Goal: Task Accomplishment & Management: Manage account settings

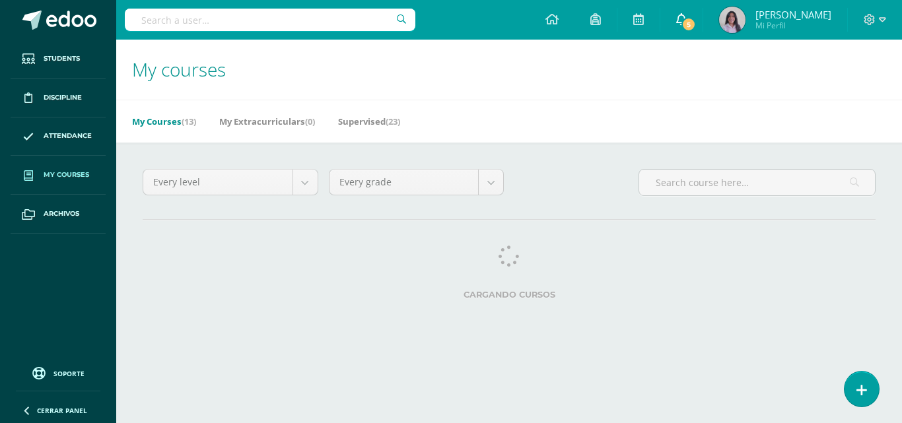
click at [696, 28] on span "5" at bounding box center [688, 24] width 15 height 15
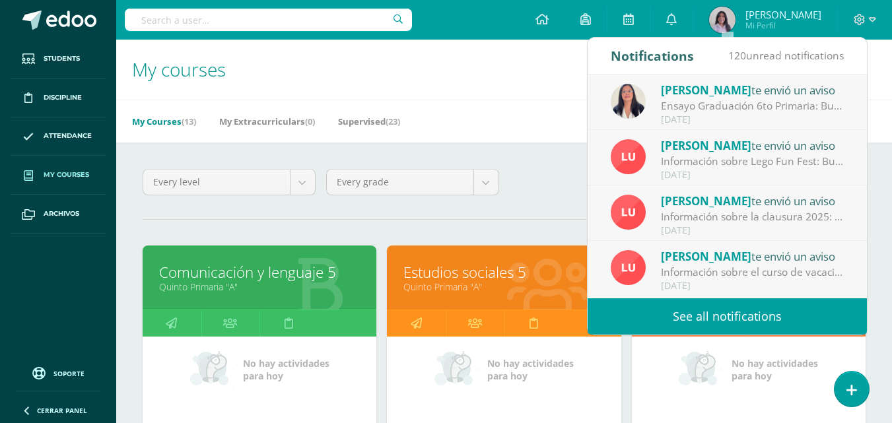
click at [756, 108] on div "Ensayo Graduación 6to Primaria: Buenas tardes y bendiciones. Estimados padres d…" at bounding box center [753, 105] width 184 height 15
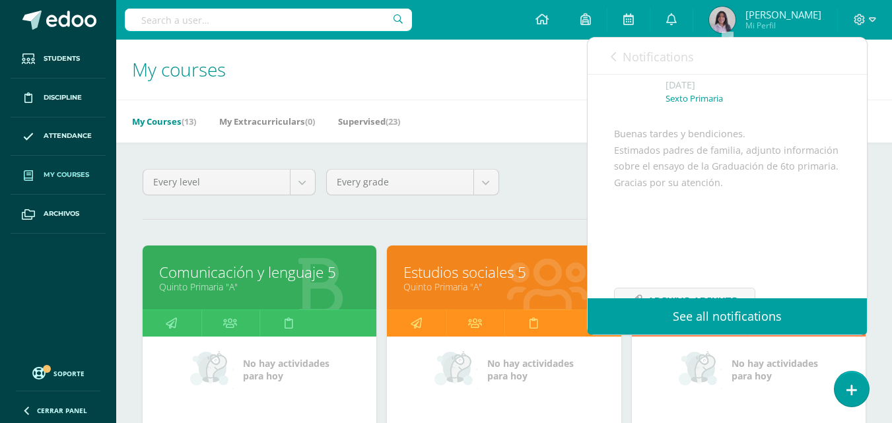
scroll to position [160, 0]
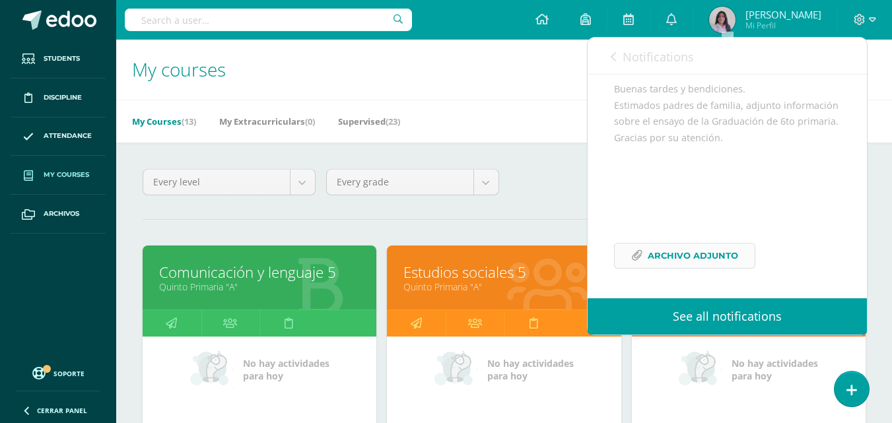
click at [695, 257] on span "Archivo Adjunto" at bounding box center [693, 256] width 90 height 24
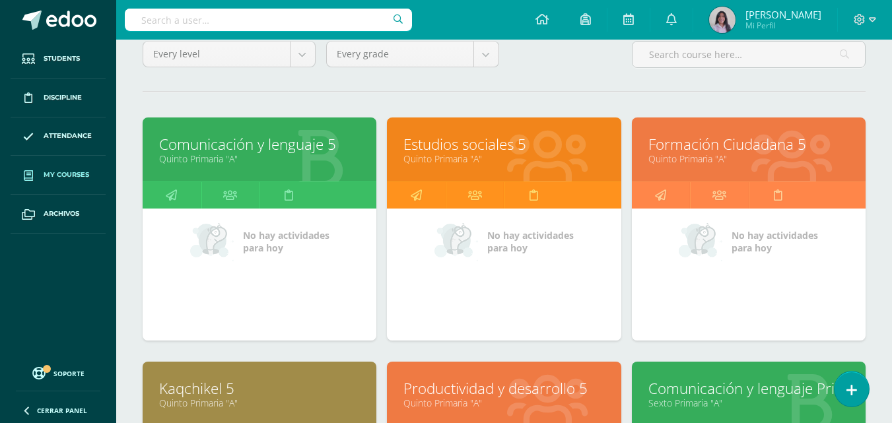
scroll to position [132, 0]
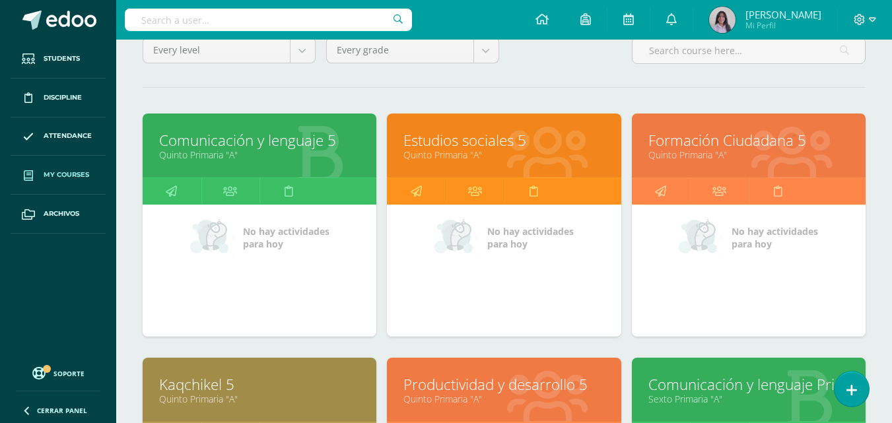
click at [247, 143] on link "Comunicación y lenguaje 5" at bounding box center [259, 140] width 201 height 20
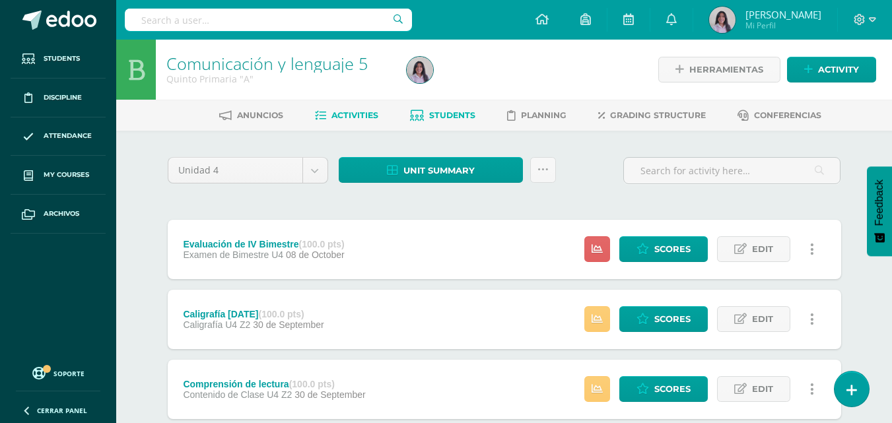
click at [473, 115] on span "Students" at bounding box center [452, 115] width 46 height 10
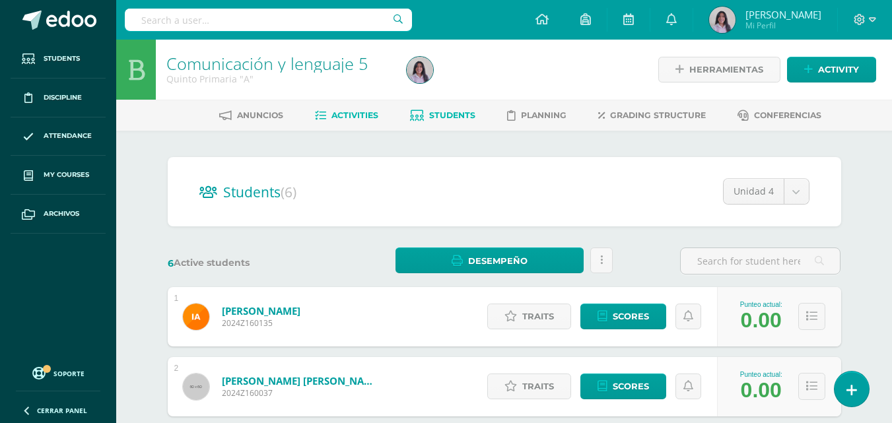
click at [349, 114] on span "Activities" at bounding box center [354, 115] width 47 height 10
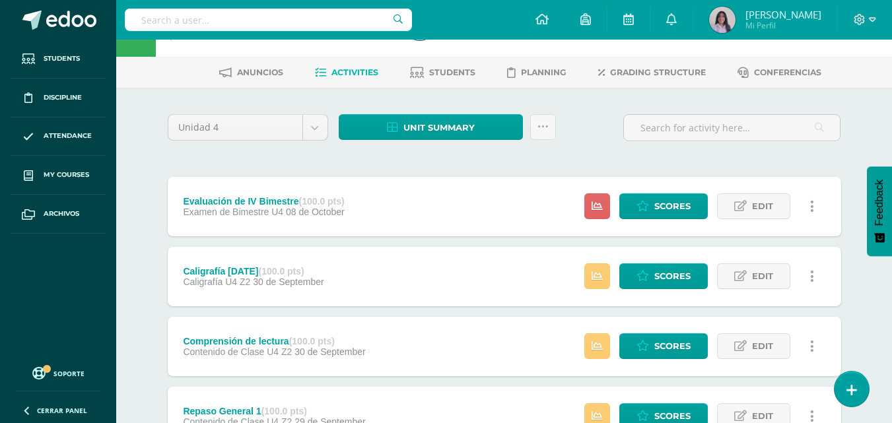
scroll to position [66, 0]
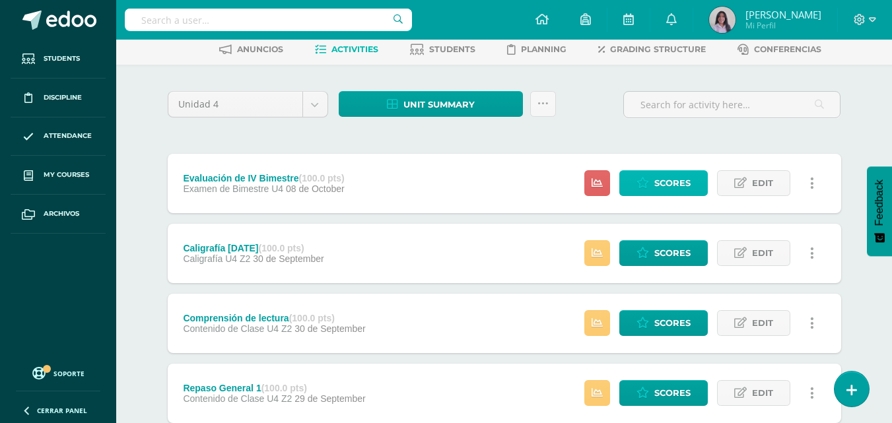
click at [671, 195] on span "Scores" at bounding box center [672, 183] width 36 height 24
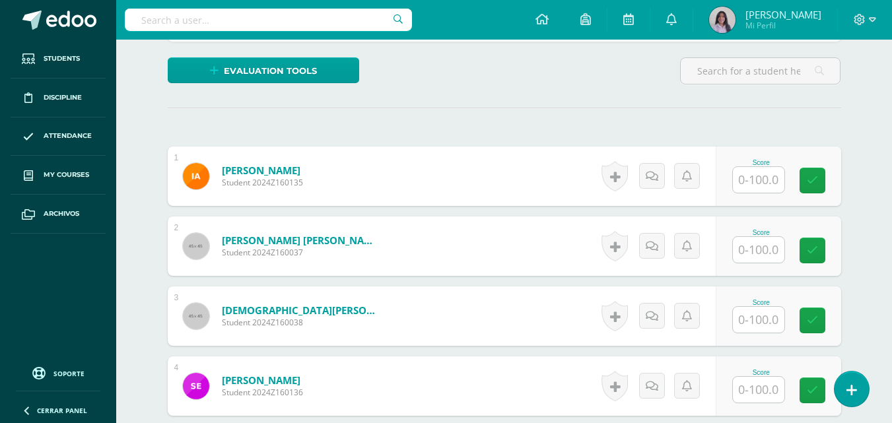
scroll to position [596, 0]
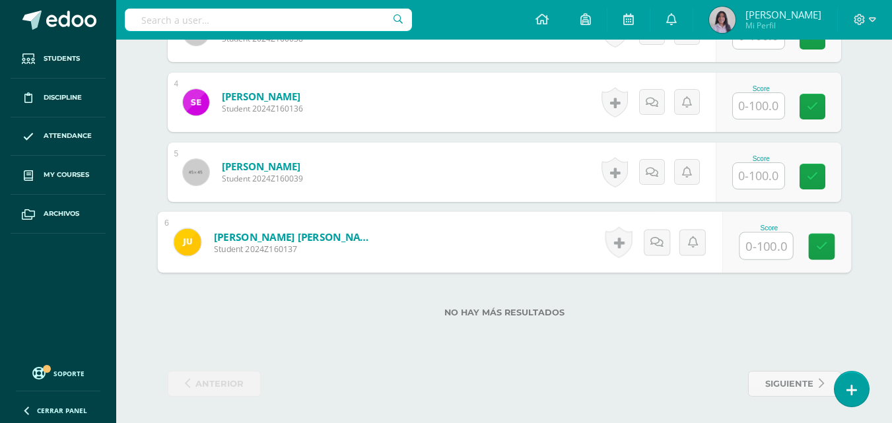
click at [744, 242] on input "text" at bounding box center [765, 246] width 53 height 26
type input "75"
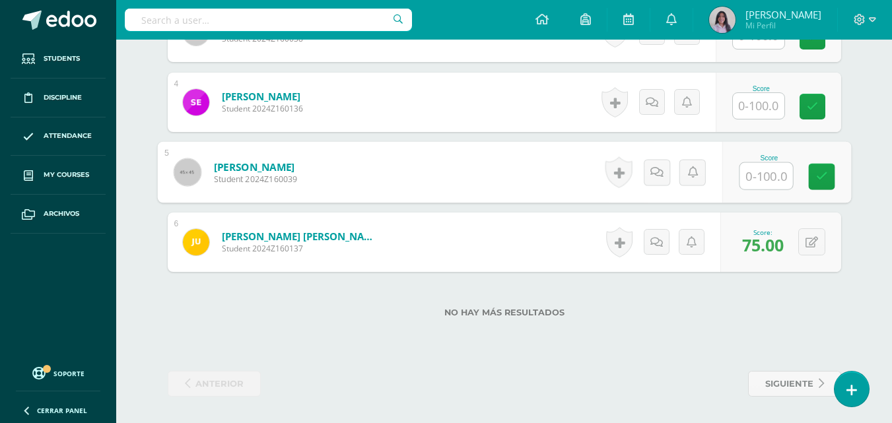
click at [758, 183] on input "text" at bounding box center [765, 176] width 53 height 26
type input "93.75"
click at [824, 181] on icon at bounding box center [821, 176] width 12 height 11
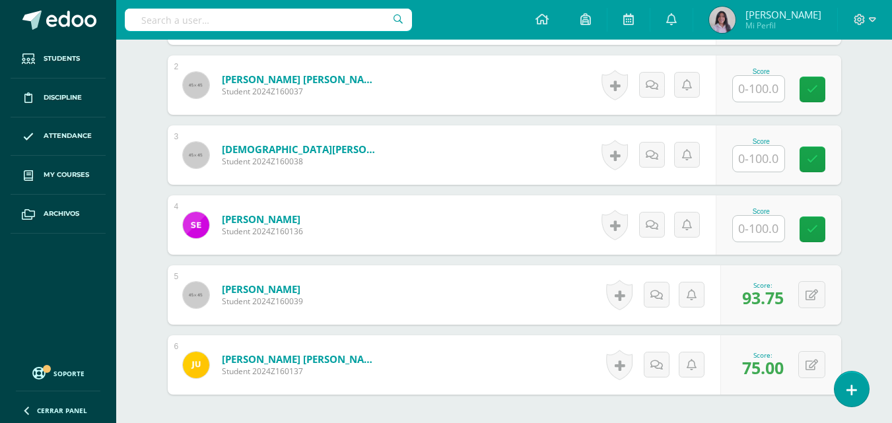
scroll to position [464, 0]
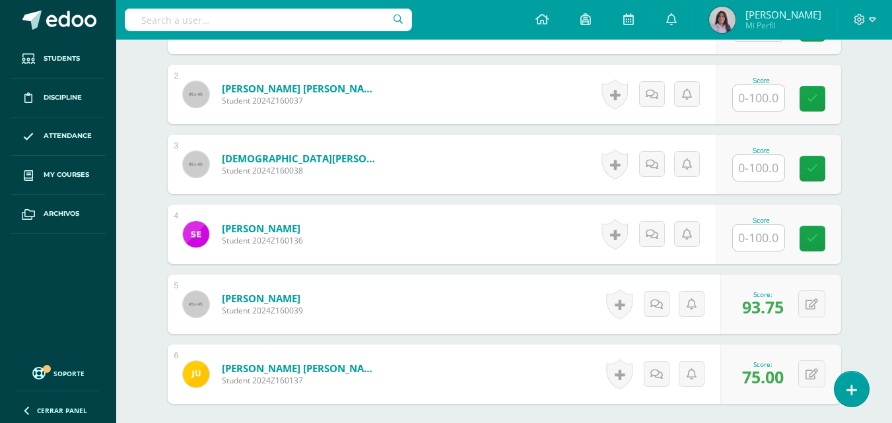
click at [763, 244] on input "text" at bounding box center [758, 238] width 51 height 26
click at [881, 176] on div "Comunicación y lenguaje 5 Quinto Primaria "A" Herramientas Detalle de asistenci…" at bounding box center [504, 65] width 776 height 980
click at [768, 238] on input "text" at bounding box center [765, 238] width 53 height 26
type input "66.25"
click at [885, 170] on div "Comunicación y lenguaje 5 Quinto Primaria "A" Herramientas Detalle de asistenci…" at bounding box center [504, 65] width 776 height 980
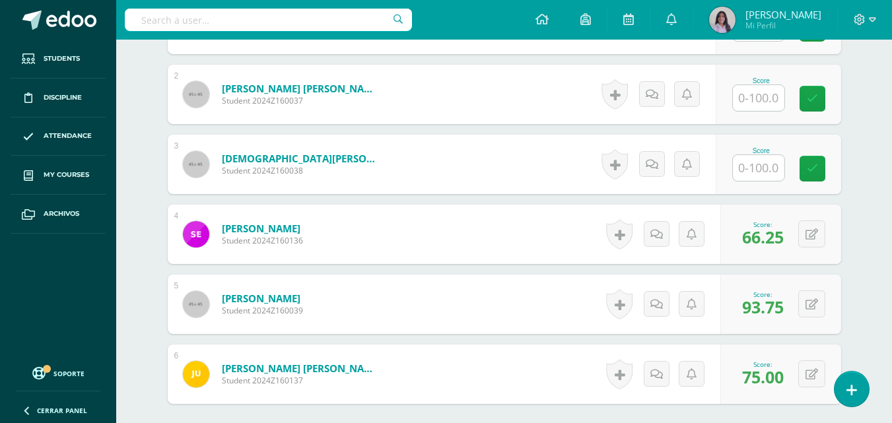
click at [852, 193] on div "¿Estás seguro que quieres eliminar esta actividad? Esto borrará la actividad y …" at bounding box center [504, 111] width 726 height 889
click at [755, 172] on input "text" at bounding box center [758, 168] width 51 height 26
type input "78.75"
click at [814, 169] on link at bounding box center [821, 169] width 26 height 26
click at [877, 143] on div "Comunicación y lenguaje 5 Quinto Primaria "A" Herramientas Detalle de asistenci…" at bounding box center [504, 65] width 776 height 980
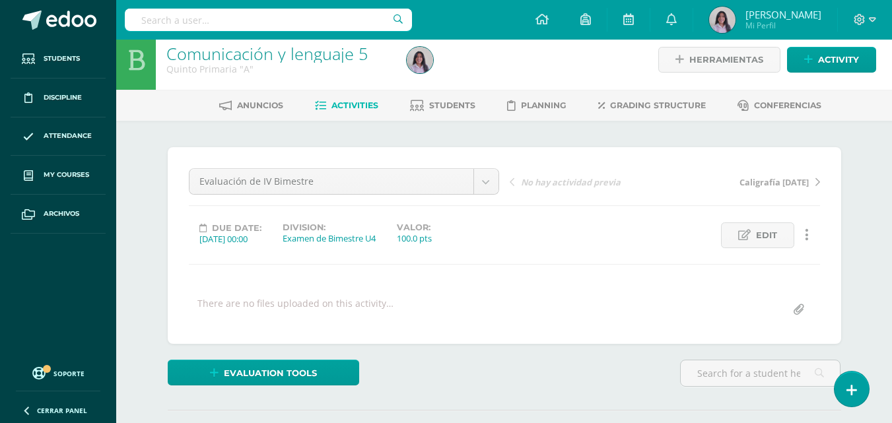
scroll to position [0, 0]
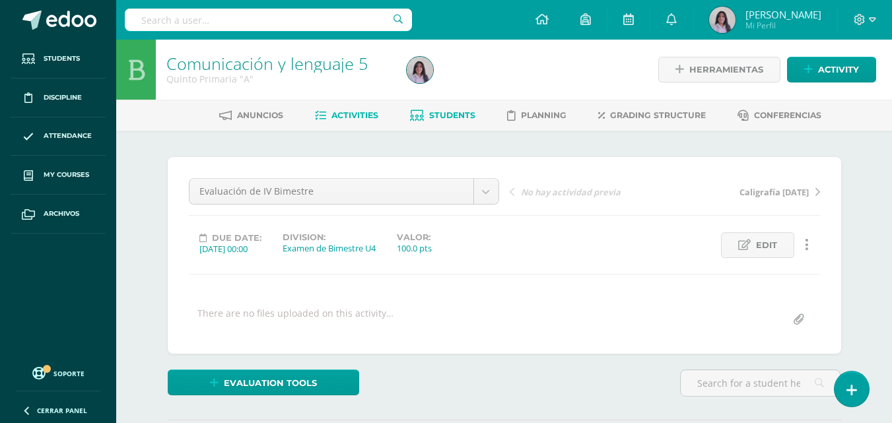
click at [443, 116] on span "Students" at bounding box center [452, 115] width 46 height 10
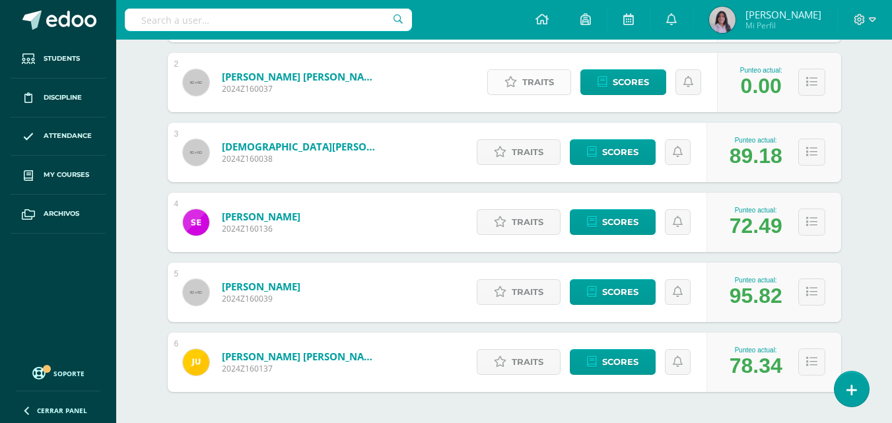
scroll to position [330, 0]
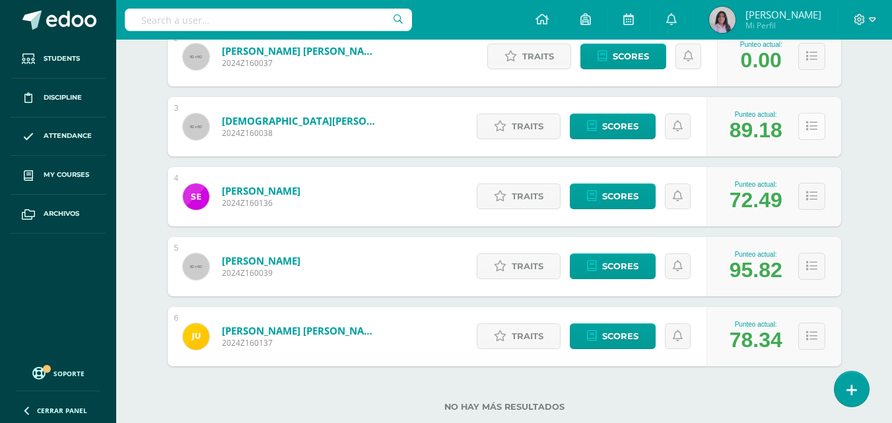
click at [816, 131] on icon at bounding box center [811, 126] width 11 height 11
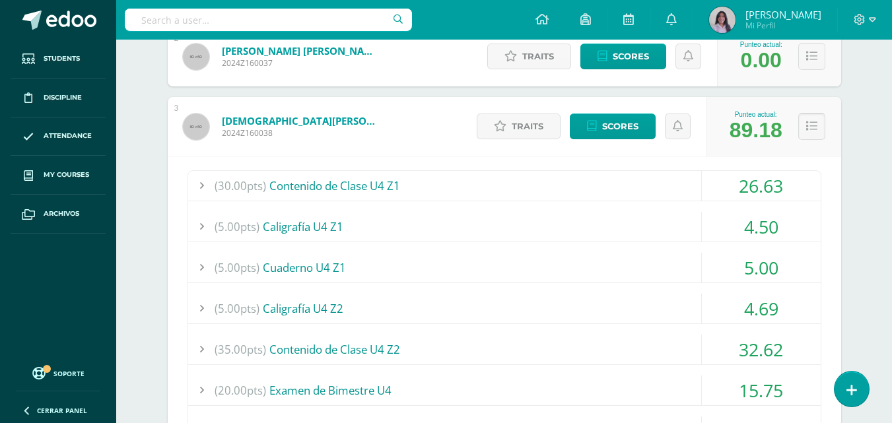
click at [807, 127] on icon at bounding box center [811, 126] width 11 height 11
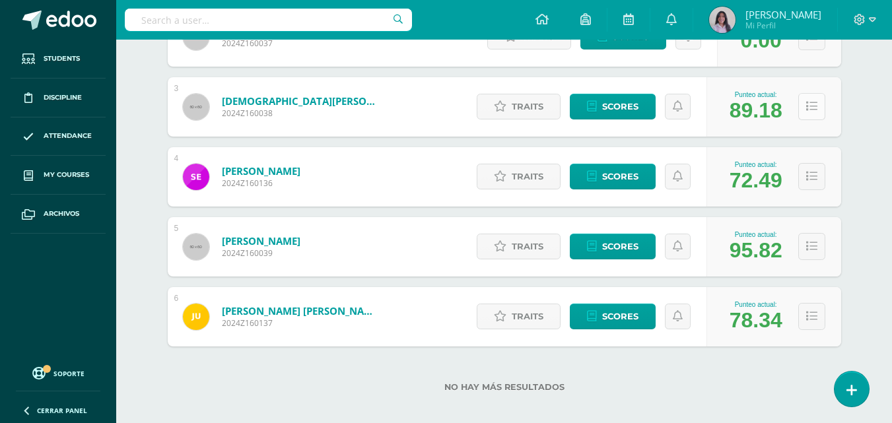
scroll to position [361, 0]
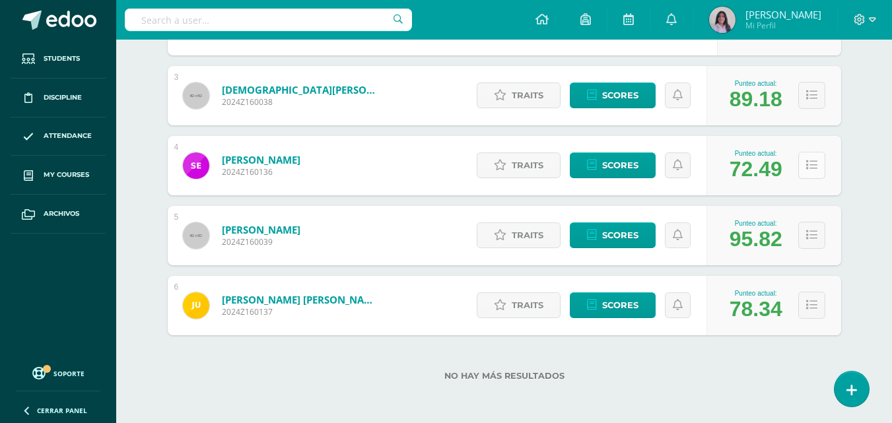
click at [809, 174] on button at bounding box center [811, 165] width 27 height 27
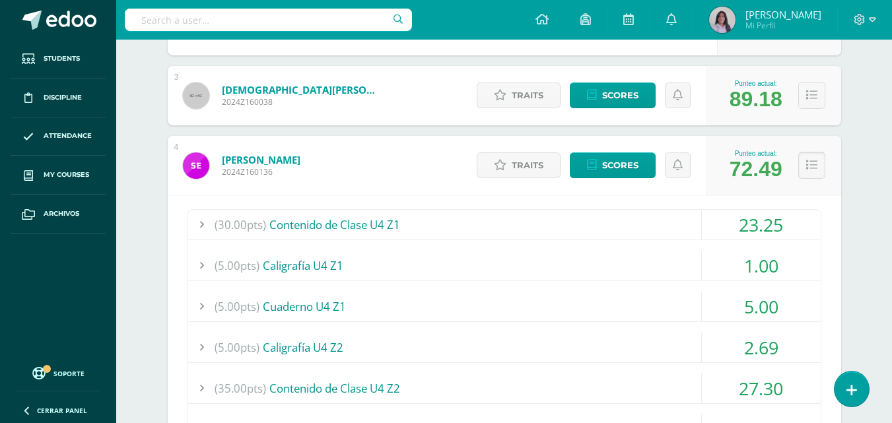
click at [812, 158] on button at bounding box center [811, 165] width 27 height 27
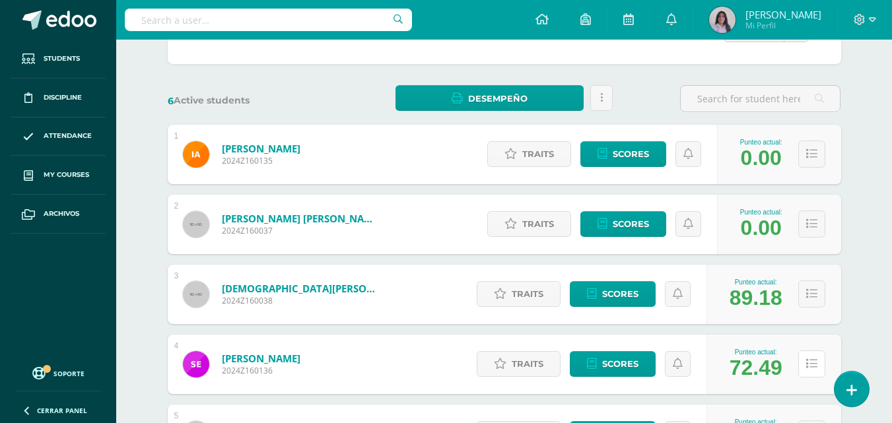
scroll to position [0, 0]
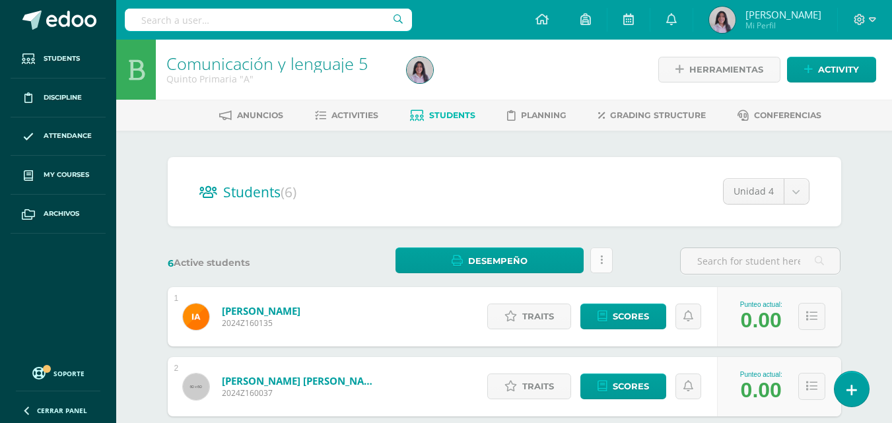
click at [601, 259] on icon at bounding box center [601, 260] width 3 height 11
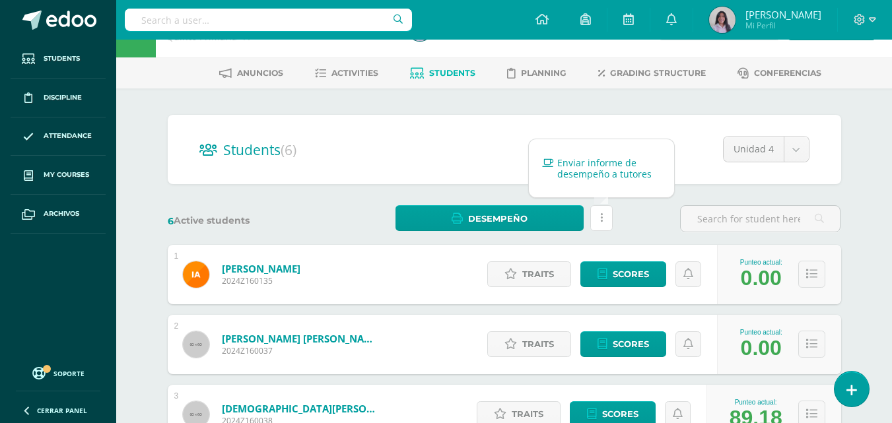
scroll to position [66, 0]
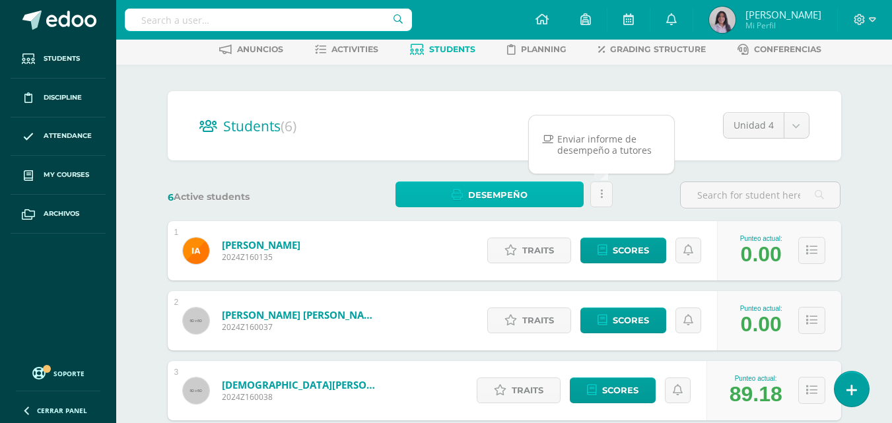
click at [522, 193] on span "Desempeño" at bounding box center [497, 195] width 59 height 24
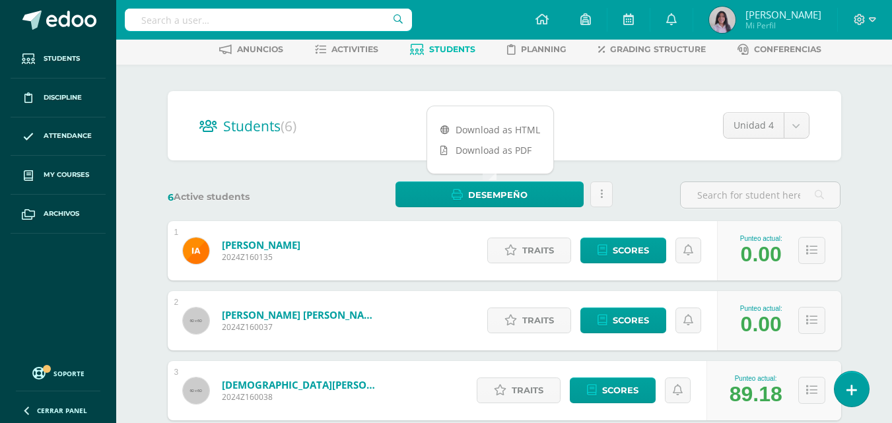
click at [662, 105] on div "Students (6) Unidad 4 Unidad 1 Unidad 2 Unidad 3 Unidad 4" at bounding box center [504, 125] width 673 height 69
click at [348, 49] on span "Activities" at bounding box center [354, 49] width 47 height 10
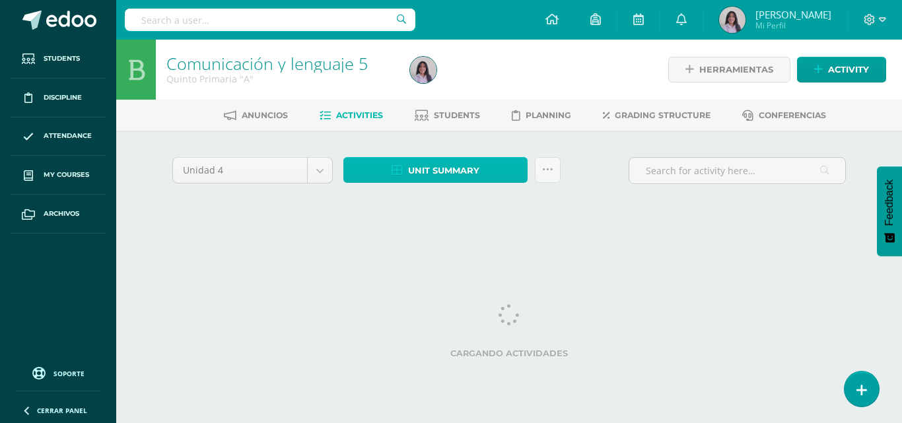
click at [423, 168] on span "Unit summary" at bounding box center [443, 170] width 71 height 24
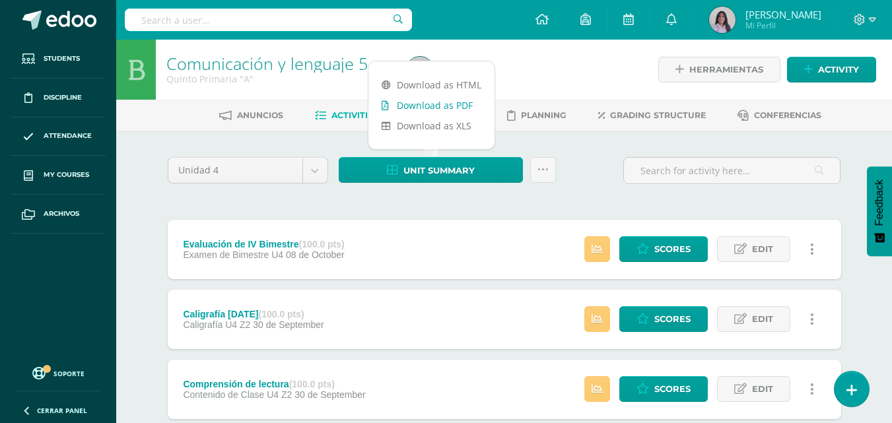
click at [441, 101] on link "Download as PDF" at bounding box center [431, 105] width 126 height 20
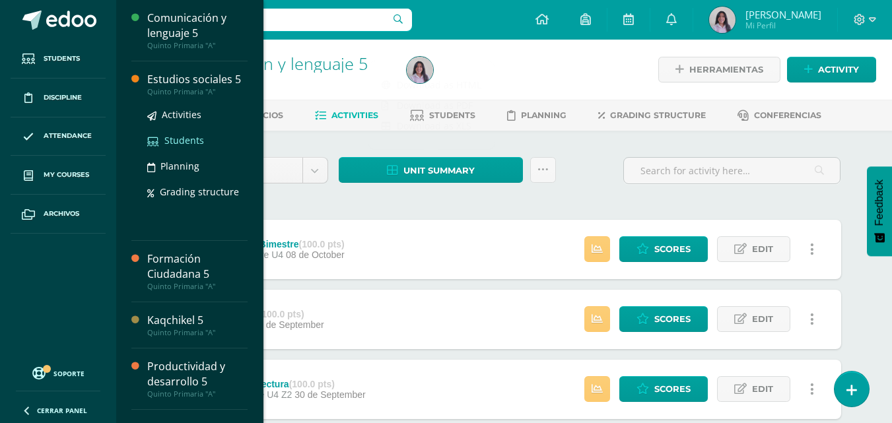
click at [186, 141] on span "Students" at bounding box center [184, 140] width 40 height 13
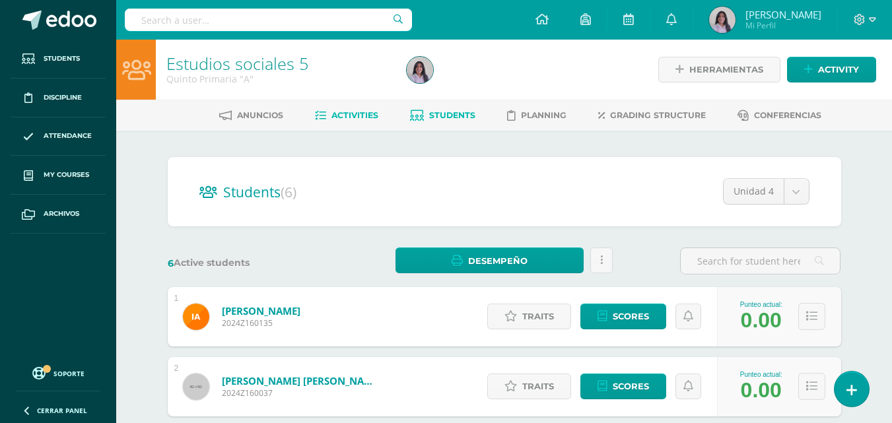
click at [365, 119] on span "Activities" at bounding box center [354, 115] width 47 height 10
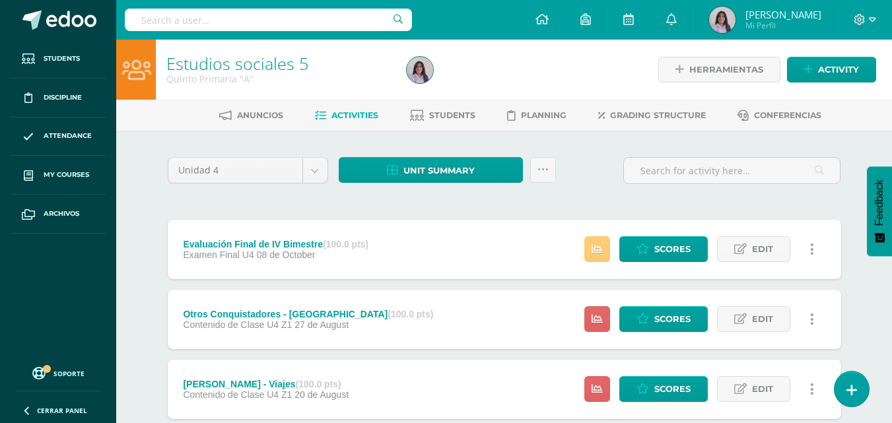
click at [558, 61] on div at bounding box center [524, 70] width 246 height 60
click at [547, 174] on icon at bounding box center [542, 169] width 11 height 11
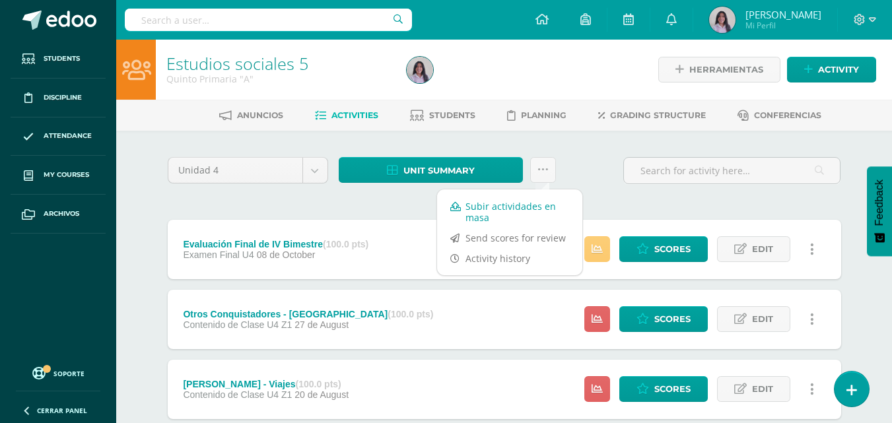
click at [465, 218] on link "Subir actividades en masa" at bounding box center [509, 212] width 145 height 32
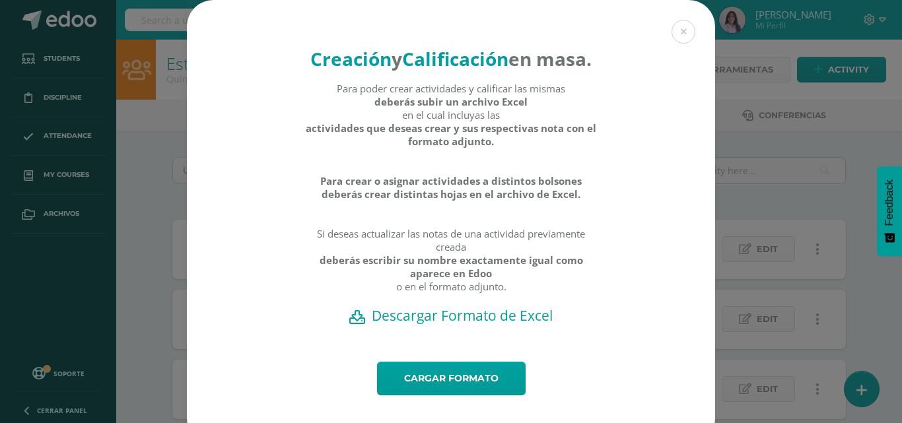
click at [444, 325] on h2 "Descargar Formato de Excel" at bounding box center [451, 315] width 482 height 18
click at [450, 395] on link "Cargar formato" at bounding box center [451, 379] width 149 height 34
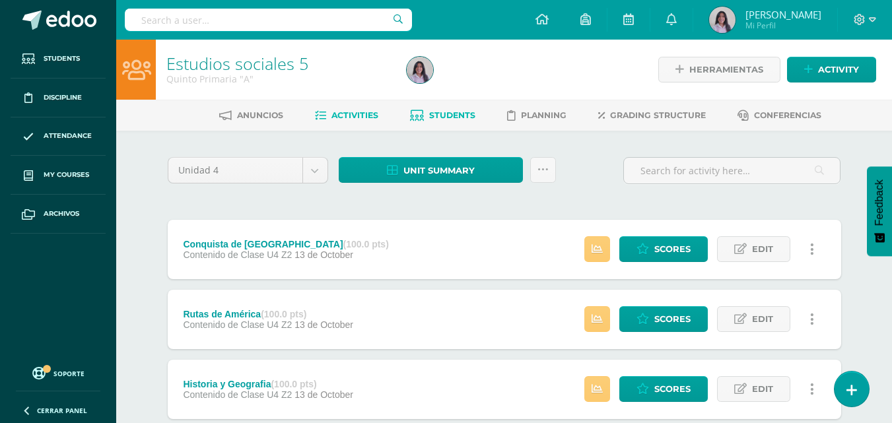
click at [440, 116] on span "Students" at bounding box center [452, 115] width 46 height 10
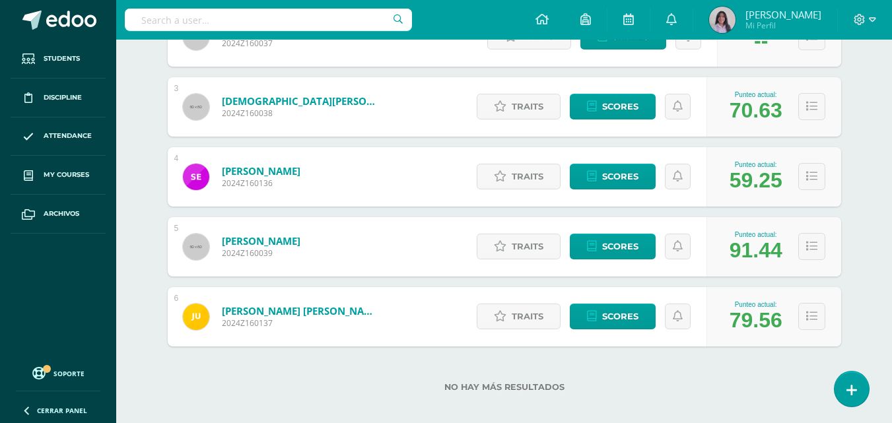
scroll to position [361, 0]
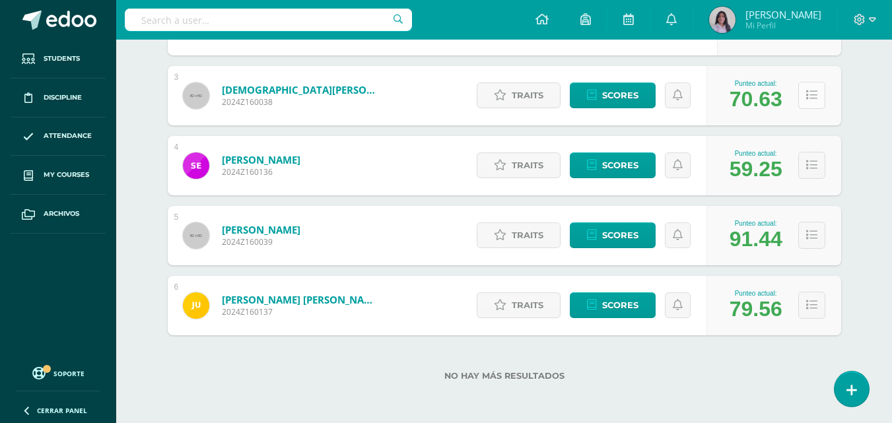
click at [809, 95] on icon at bounding box center [811, 95] width 11 height 11
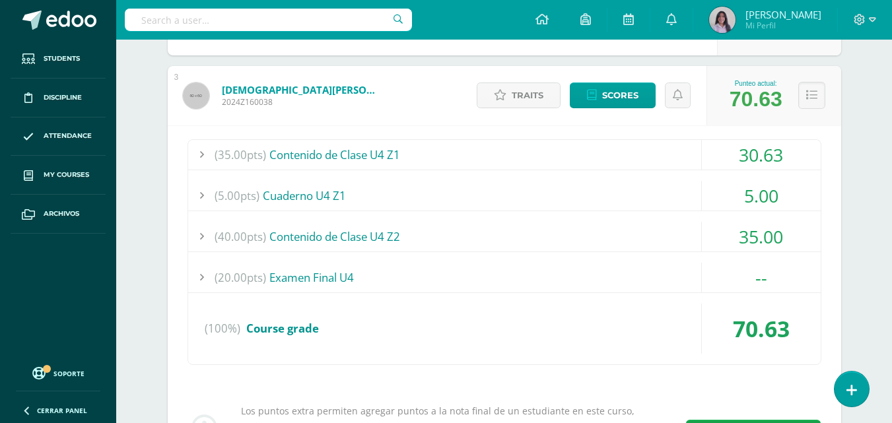
click at [857, 115] on div "Students (6) Unidad 4 Unidad 1 Unidad 2 Unidad 3 Unidad 4 6 Active students Des…" at bounding box center [504, 270] width 726 height 1001
click at [813, 94] on icon at bounding box center [811, 95] width 11 height 11
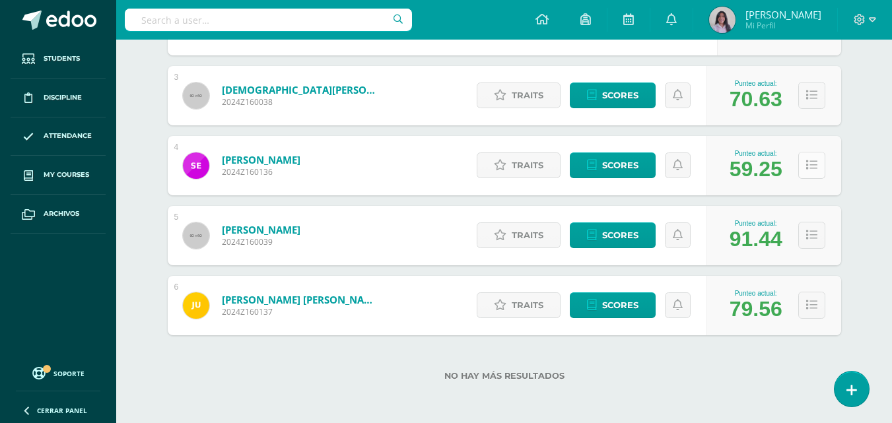
click at [804, 172] on button at bounding box center [811, 165] width 27 height 27
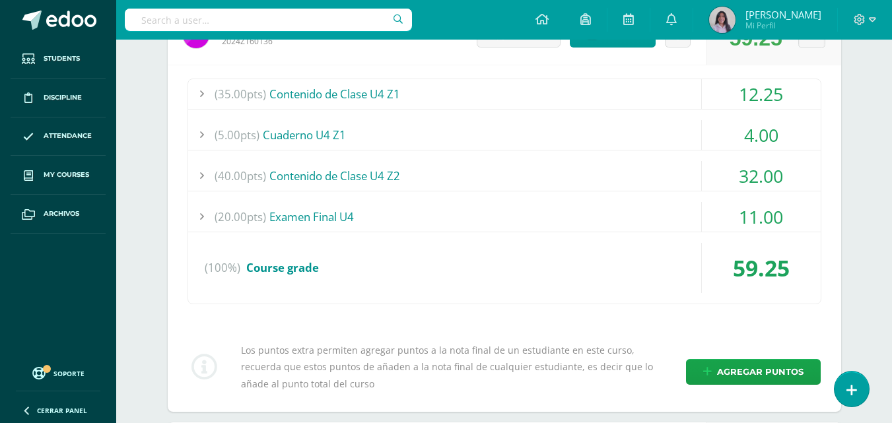
scroll to position [493, 0]
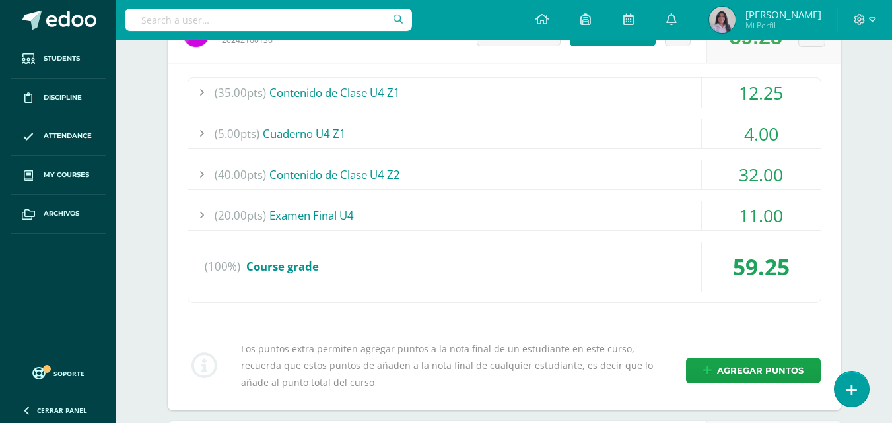
click at [201, 88] on div at bounding box center [201, 93] width 26 height 30
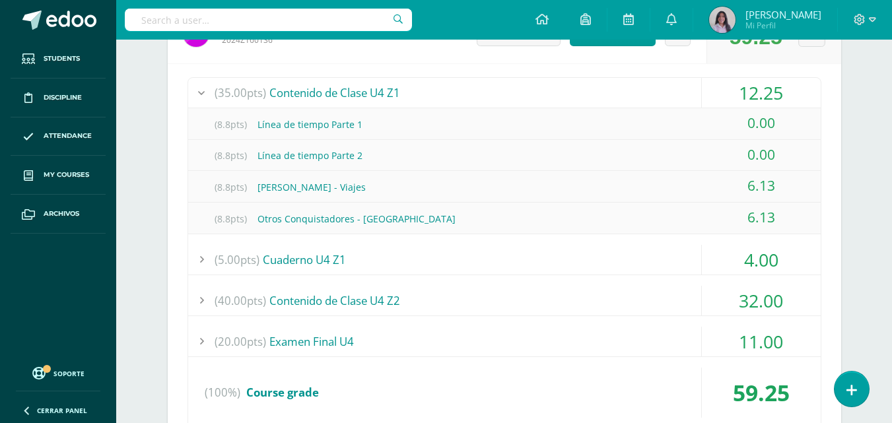
click at [201, 88] on div at bounding box center [201, 93] width 26 height 30
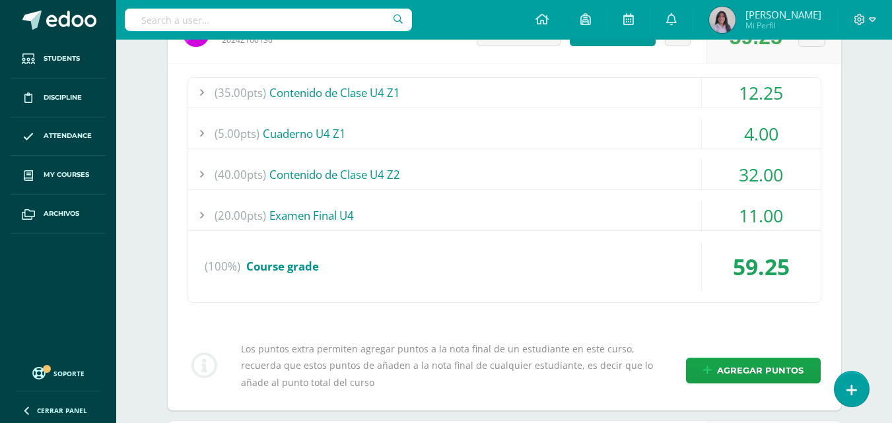
click at [198, 178] on div at bounding box center [201, 175] width 26 height 30
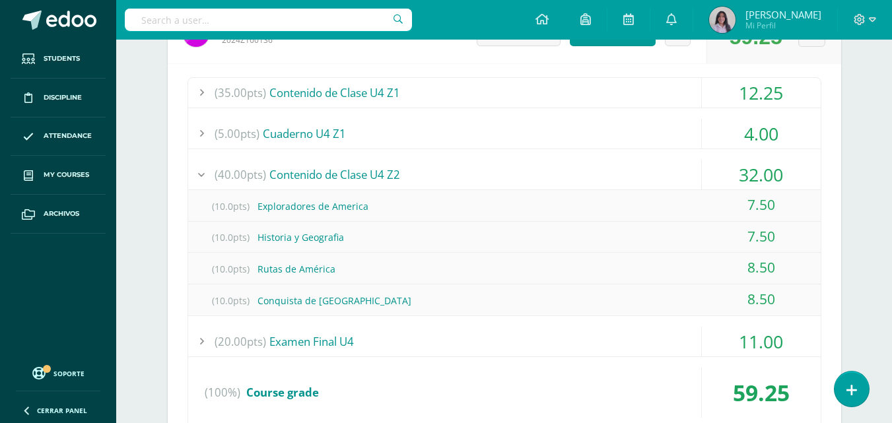
click at [198, 178] on div at bounding box center [201, 175] width 26 height 30
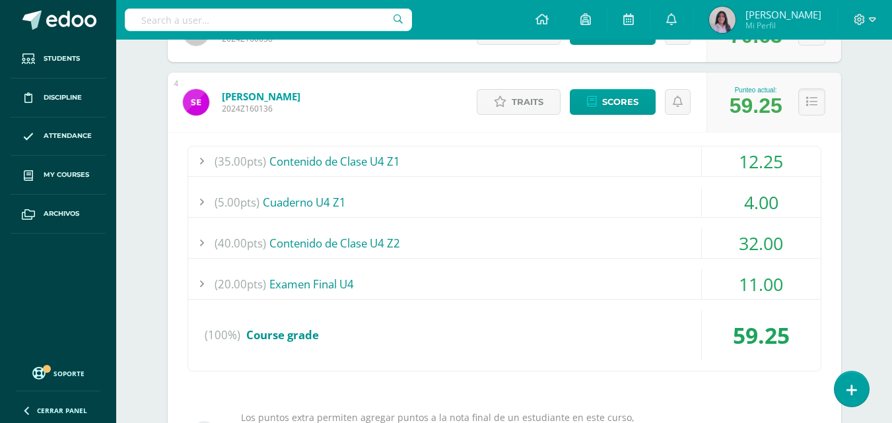
scroll to position [361, 0]
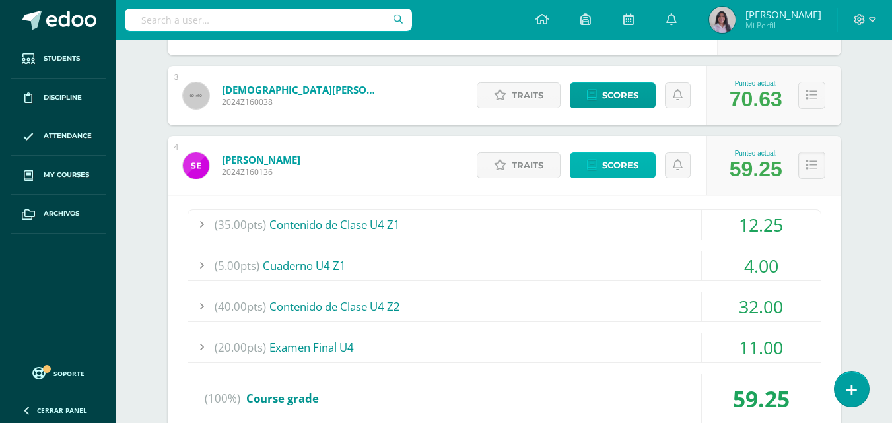
click at [602, 171] on span "Scores" at bounding box center [620, 165] width 36 height 24
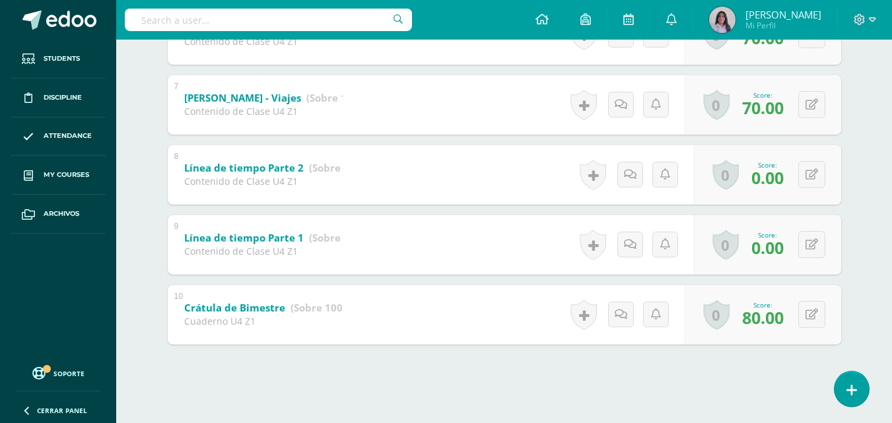
scroll to position [608, 0]
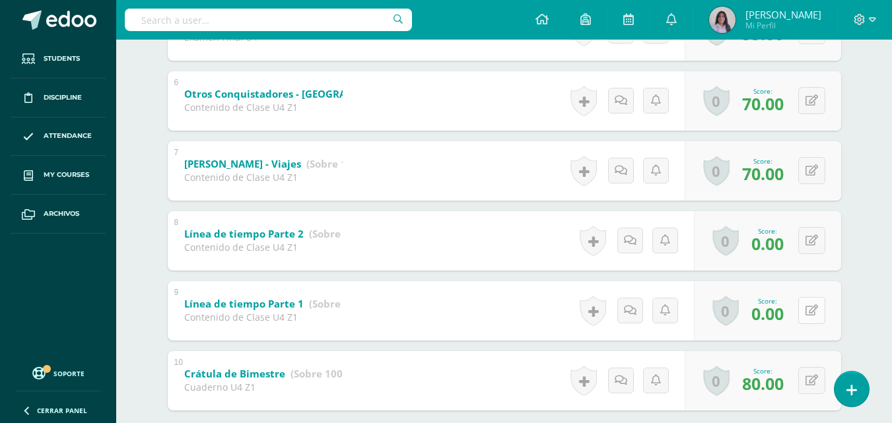
click at [817, 317] on button at bounding box center [811, 310] width 27 height 27
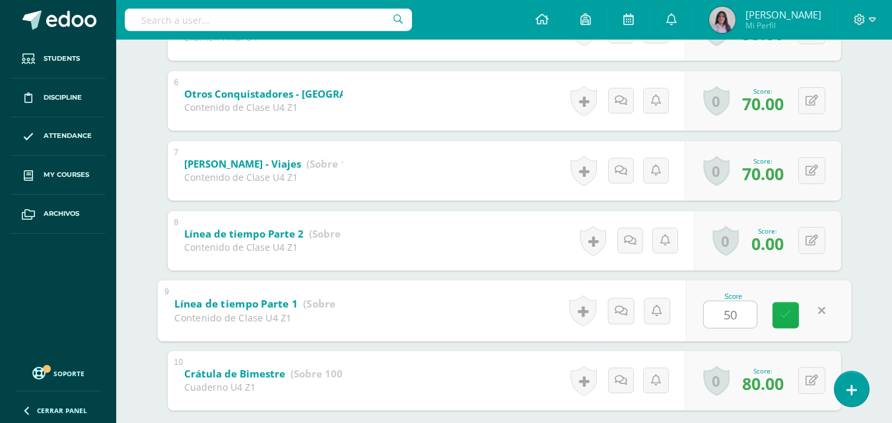
type input "5"
type input "75"
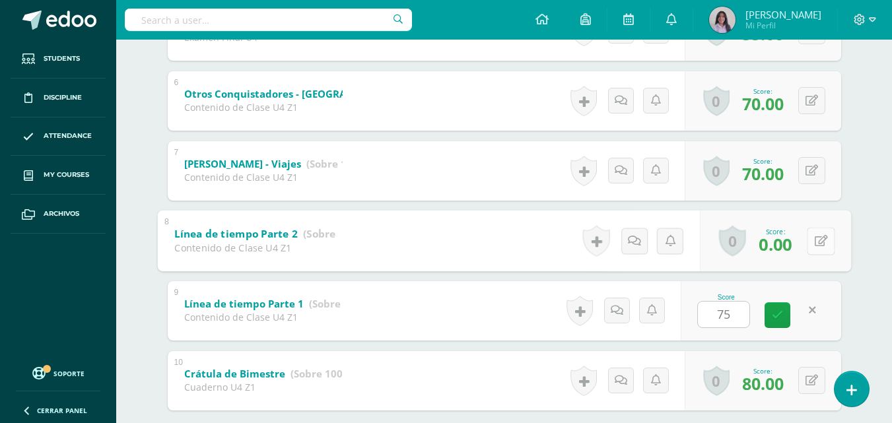
click at [810, 245] on button at bounding box center [821, 241] width 28 height 28
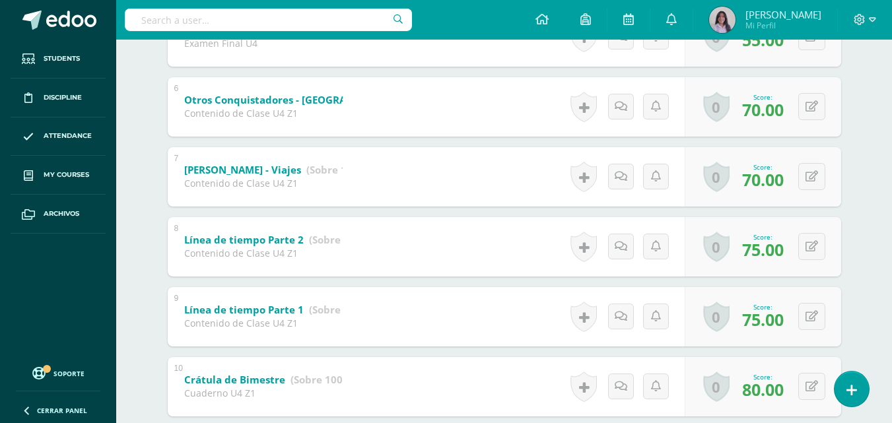
scroll to position [593, 0]
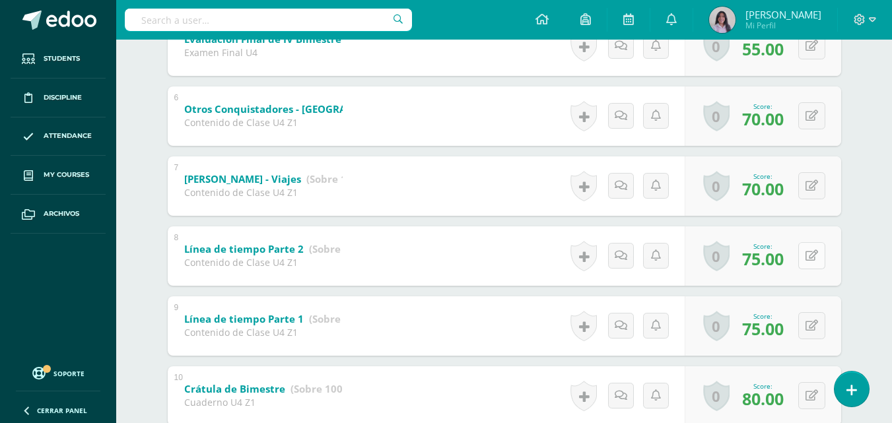
click at [809, 262] on button at bounding box center [811, 255] width 27 height 27
type input "50"
click at [794, 256] on link at bounding box center [785, 260] width 26 height 26
click at [805, 327] on div "0 Badges Badges obtained Aún no hay logros agregados Score: 75.00" at bounding box center [763, 325] width 156 height 59
click at [823, 325] on icon at bounding box center [820, 325] width 13 height 11
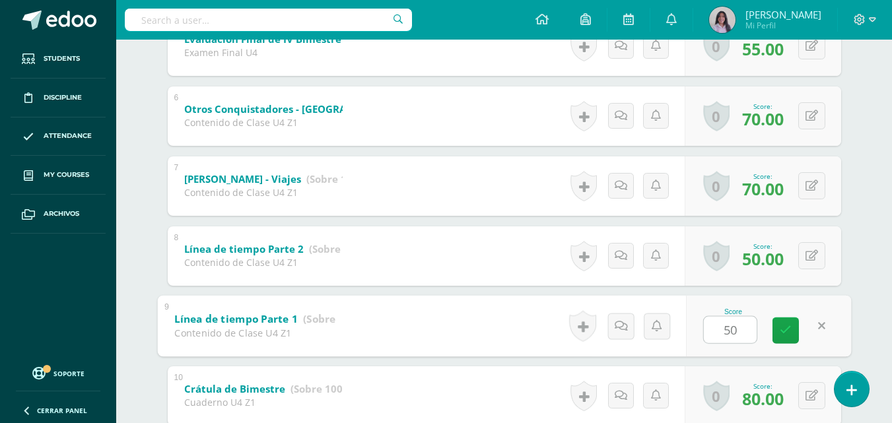
type input "50"
click at [865, 309] on div "Sebastián Estrada Isabella Aldana Abigail Argueta Cristian Cruz Sebastián Estra…" at bounding box center [504, 54] width 726 height 1033
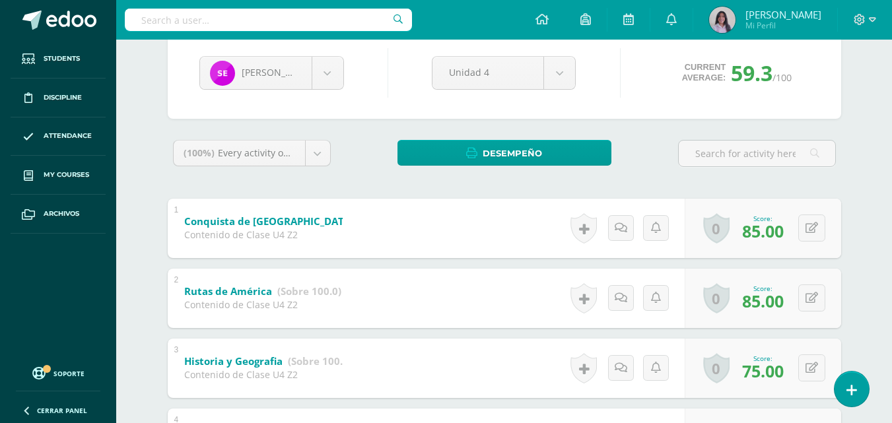
scroll to position [0, 0]
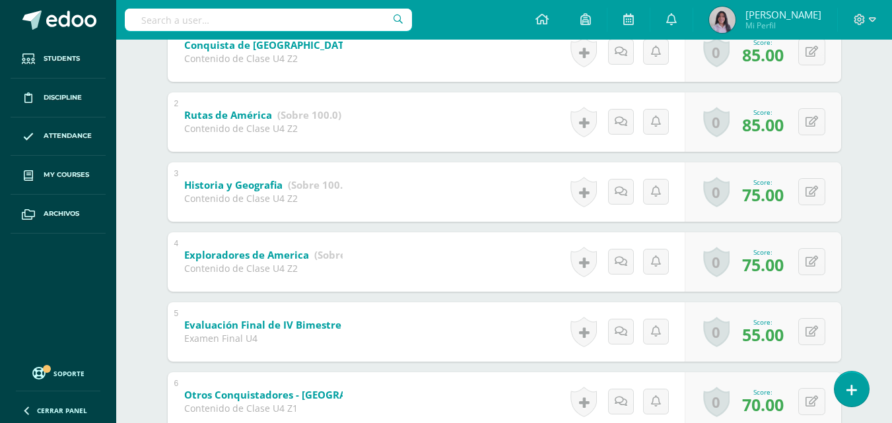
scroll to position [330, 0]
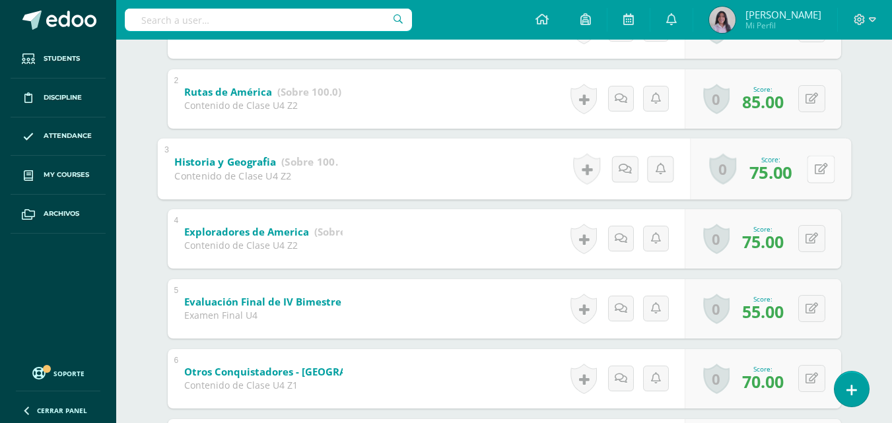
click at [807, 167] on button at bounding box center [821, 169] width 28 height 28
type input "80"
click at [789, 183] on link at bounding box center [785, 173] width 26 height 26
click at [877, 186] on div "Estudios sociales 5 Quinto Primaria "A" Herramientas Detalle de asistencias Act…" at bounding box center [504, 243] width 776 height 1067
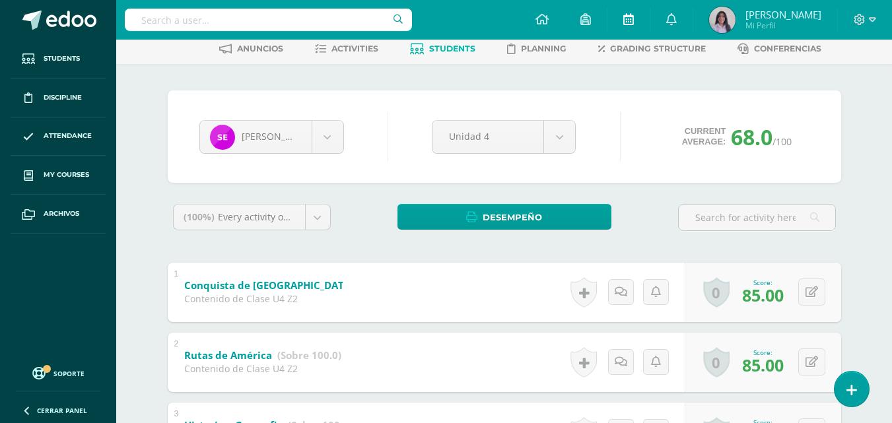
scroll to position [66, 0]
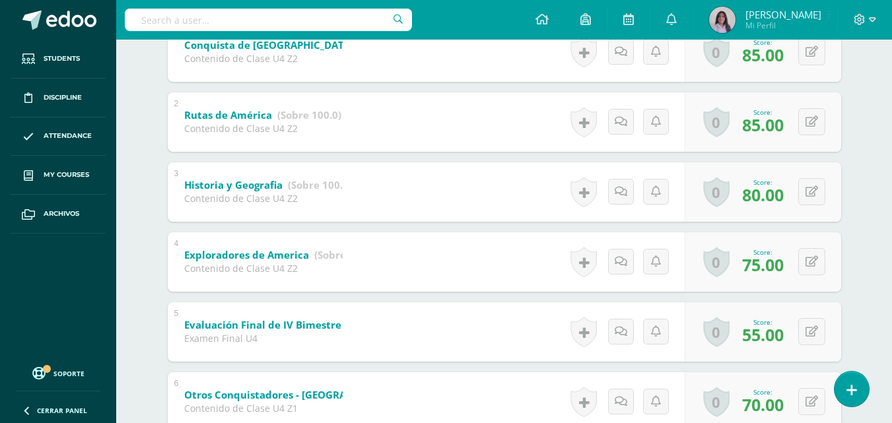
scroll to position [330, 0]
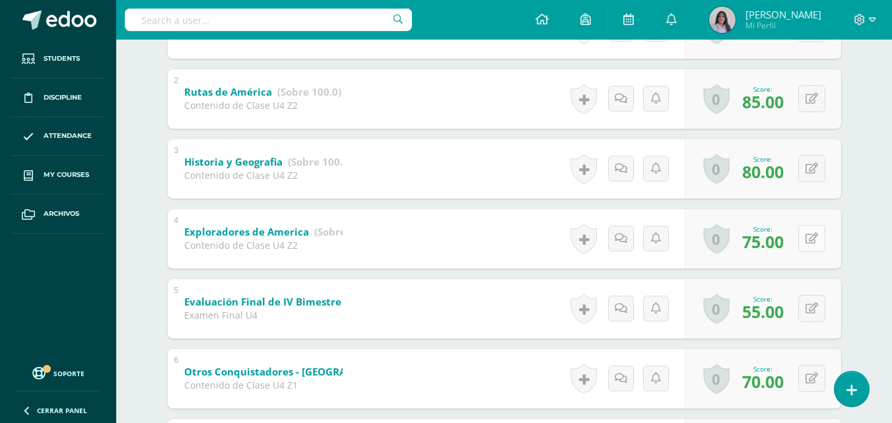
click at [814, 236] on icon at bounding box center [811, 238] width 13 height 11
type input "80"
click at [784, 244] on icon at bounding box center [786, 243] width 12 height 11
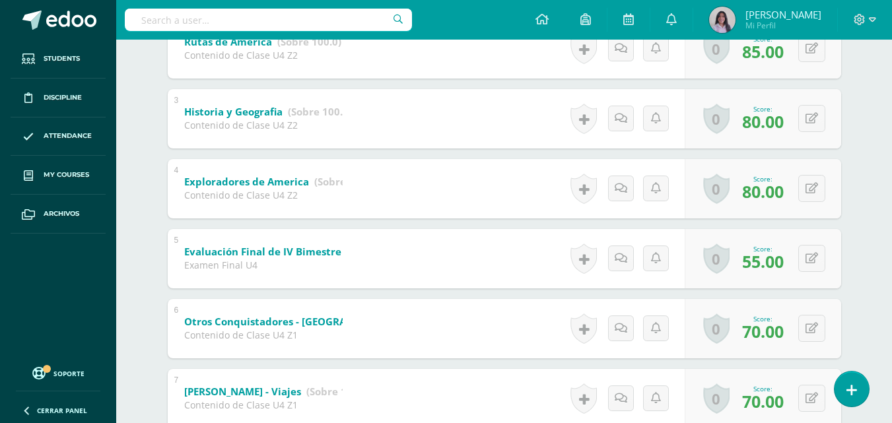
scroll to position [396, 0]
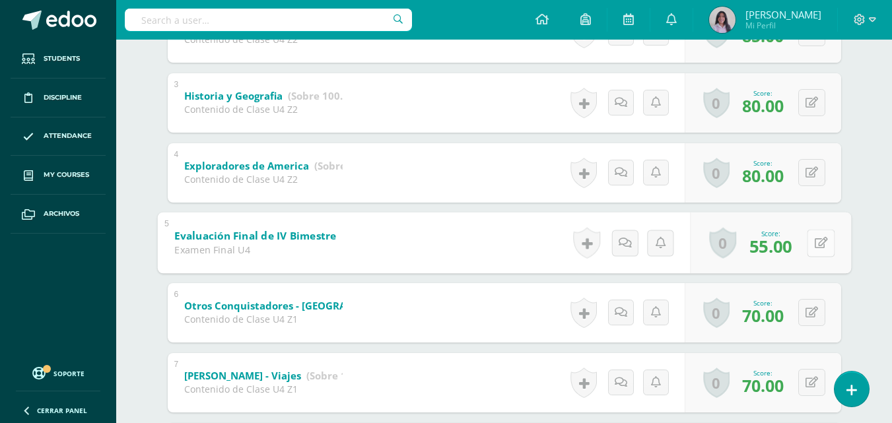
click at [818, 244] on button at bounding box center [821, 243] width 28 height 28
type input "60"
click at [780, 246] on icon at bounding box center [786, 247] width 12 height 11
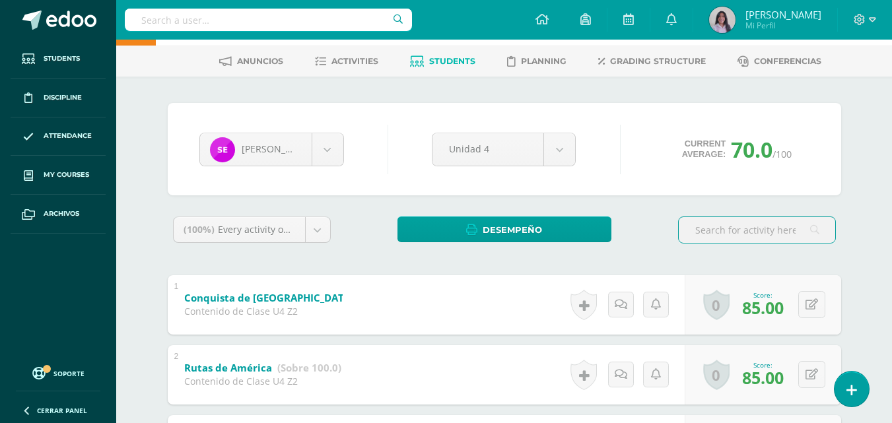
scroll to position [50, 0]
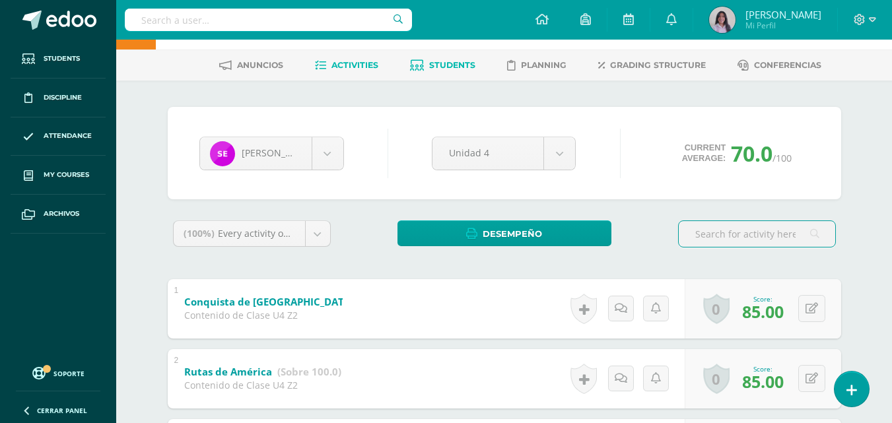
click at [345, 71] on link "Activities" at bounding box center [346, 65] width 63 height 21
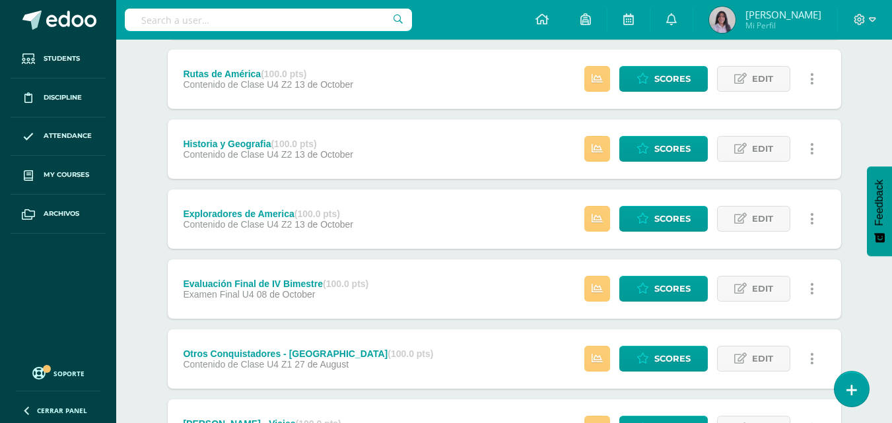
scroll to position [264, 0]
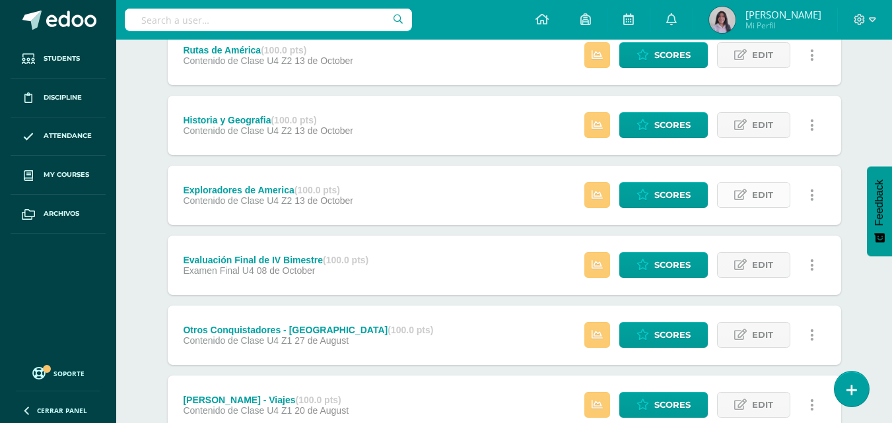
click at [746, 192] on icon at bounding box center [740, 194] width 13 height 11
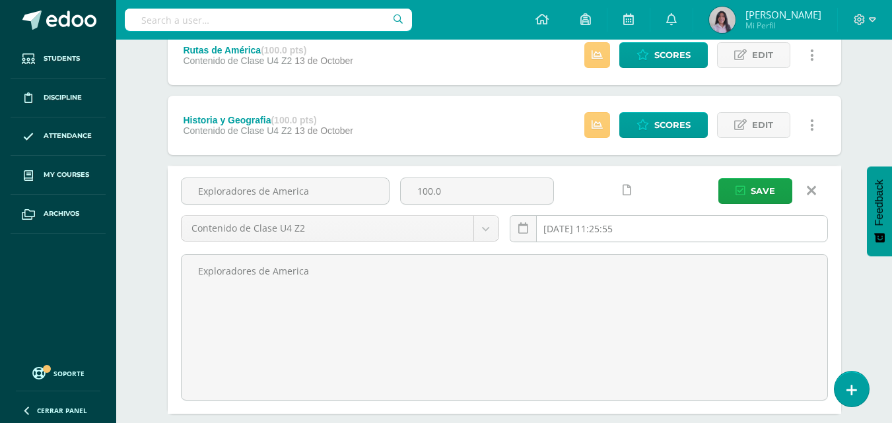
click at [687, 220] on input "[DATE] 11:25:55" at bounding box center [668, 229] width 317 height 26
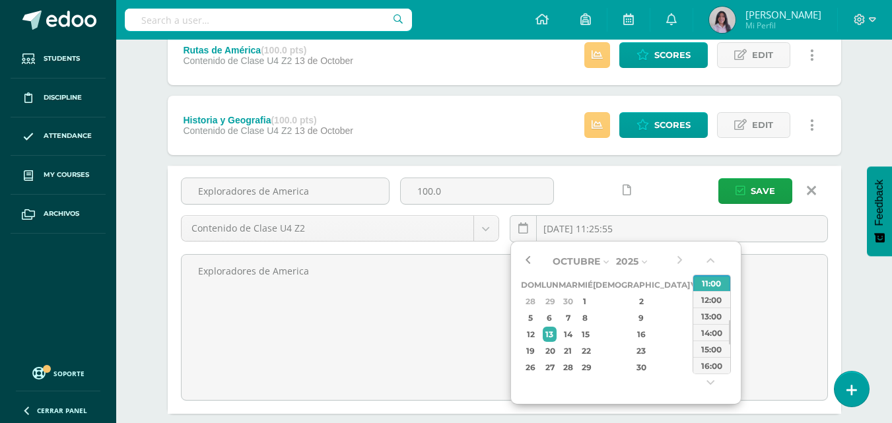
click at [533, 257] on button "button" at bounding box center [527, 262] width 13 height 20
click at [591, 298] on div "3" at bounding box center [585, 301] width 12 height 15
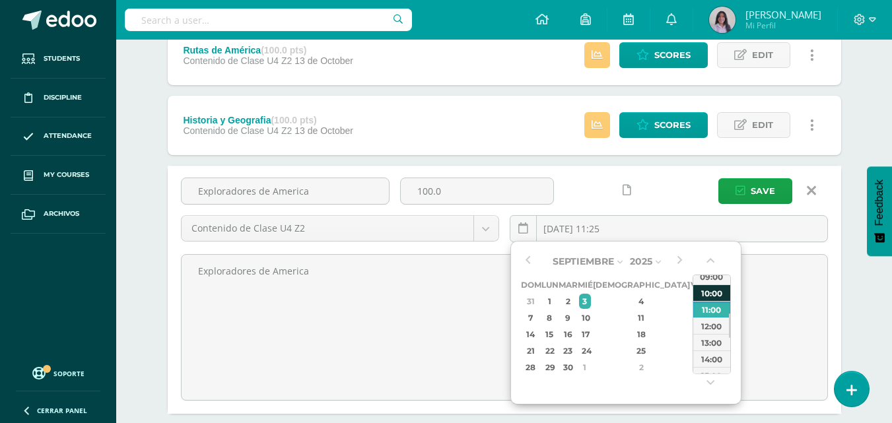
click at [713, 294] on div "10:00" at bounding box center [711, 293] width 37 height 17
type input "2025-09-03 10:00"
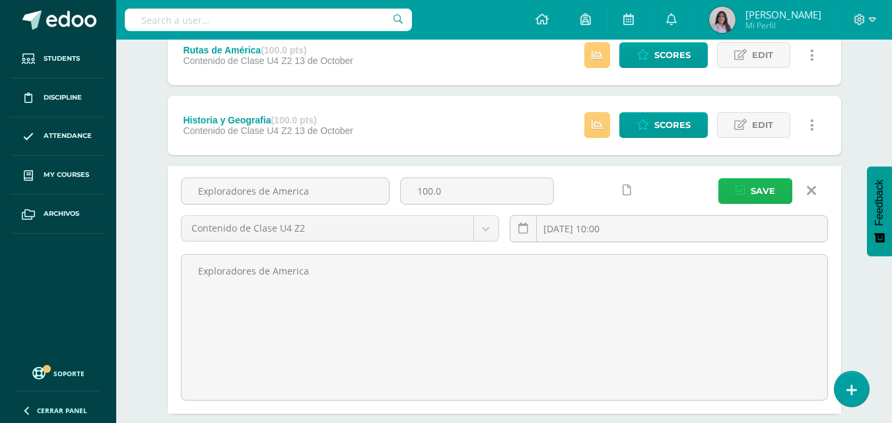
click at [746, 197] on button "Save" at bounding box center [755, 191] width 74 height 26
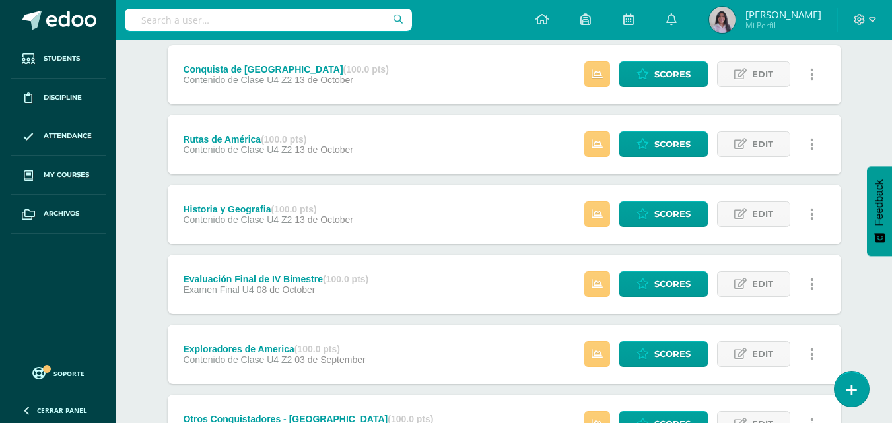
scroll to position [198, 0]
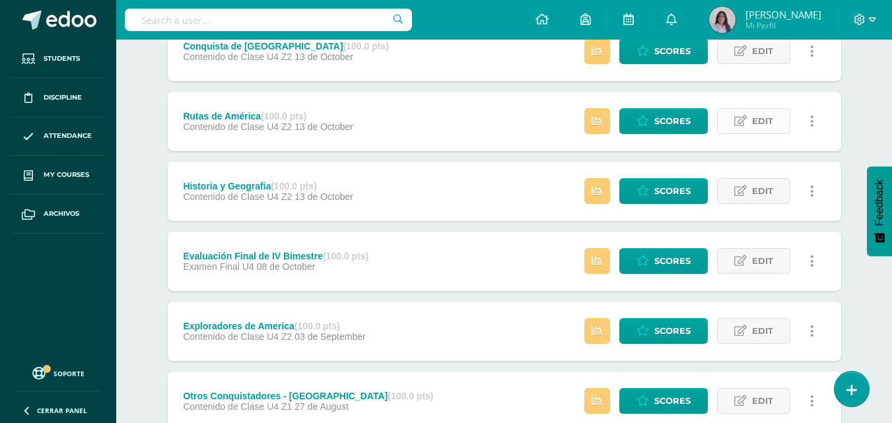
click at [769, 123] on span "Edit" at bounding box center [762, 121] width 21 height 24
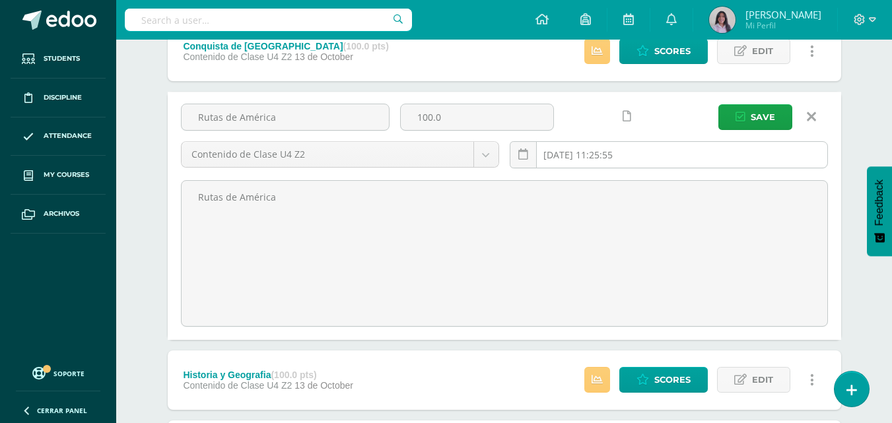
click at [586, 158] on input "2025-10-13 11:25:55" at bounding box center [668, 155] width 317 height 26
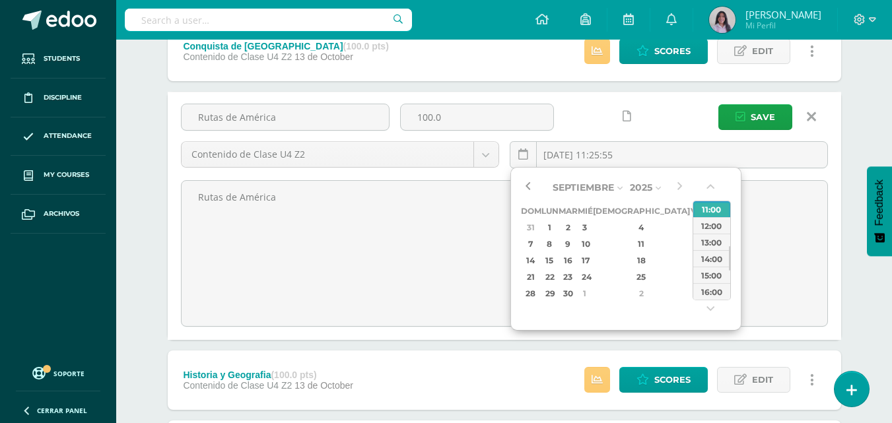
click at [528, 184] on button "button" at bounding box center [527, 188] width 13 height 20
click at [591, 244] on div "10" at bounding box center [585, 243] width 12 height 15
click at [718, 239] on div "10:00" at bounding box center [711, 232] width 37 height 17
type input "2025-09-10 10:00"
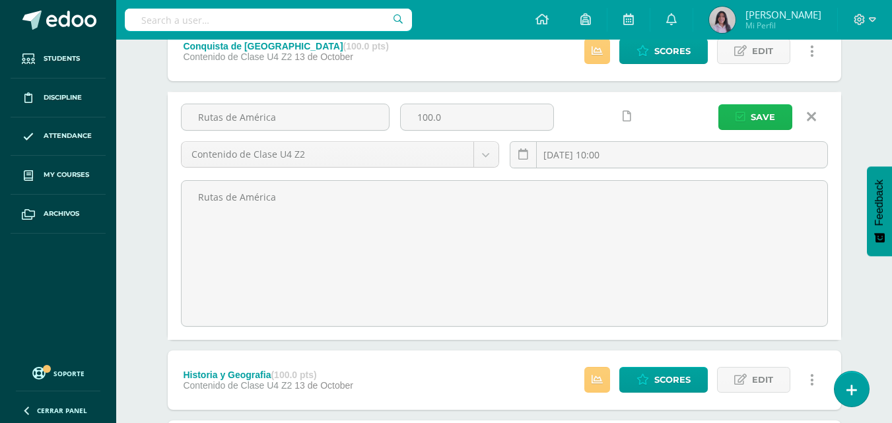
click at [743, 120] on icon "submit" at bounding box center [740, 117] width 10 height 11
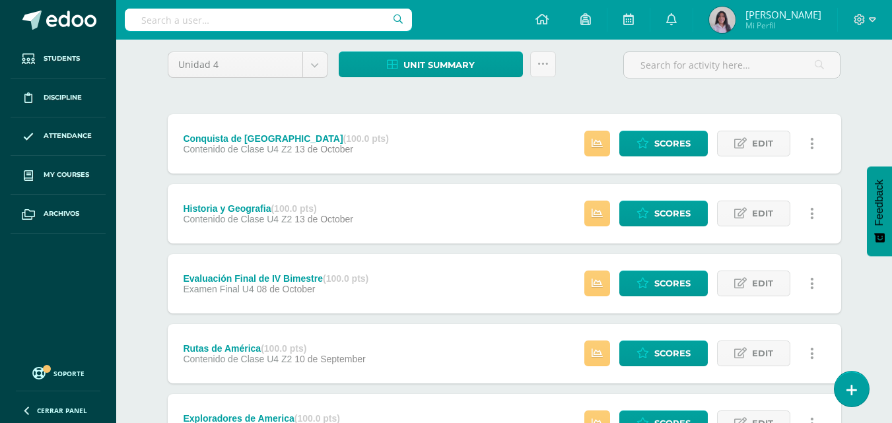
scroll to position [132, 0]
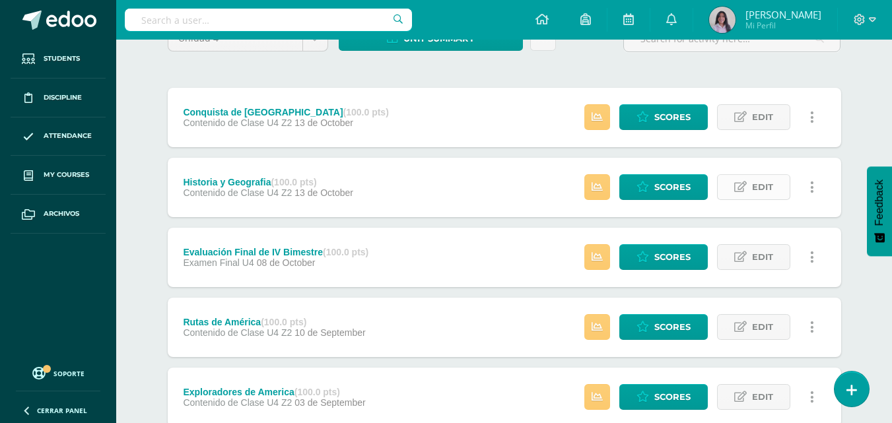
click at [743, 187] on icon at bounding box center [740, 187] width 13 height 11
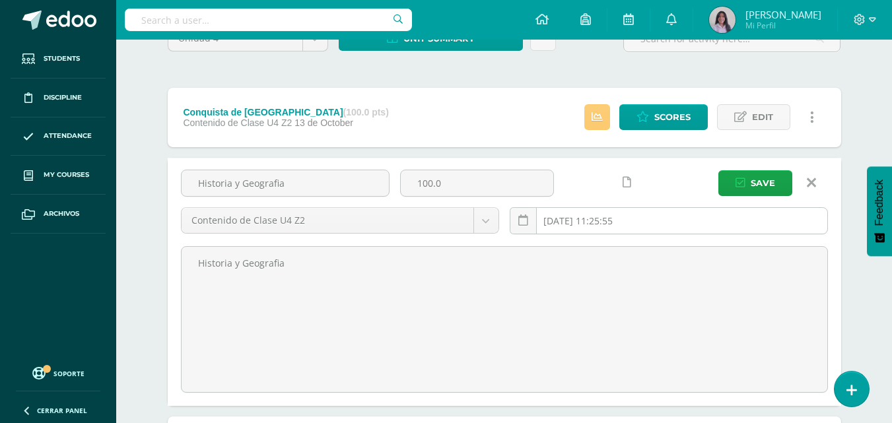
click at [594, 226] on input "[DATE] 11:25:55" at bounding box center [668, 221] width 317 height 26
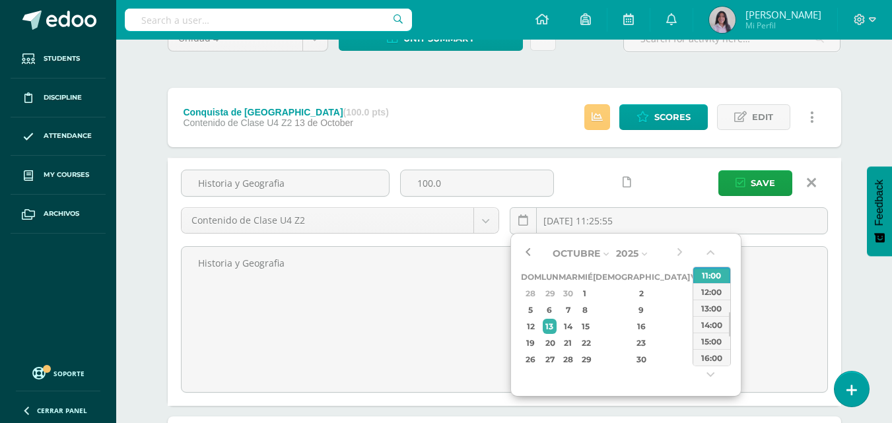
click at [527, 251] on button "button" at bounding box center [527, 254] width 13 height 20
click at [591, 331] on div "17" at bounding box center [585, 326] width 12 height 15
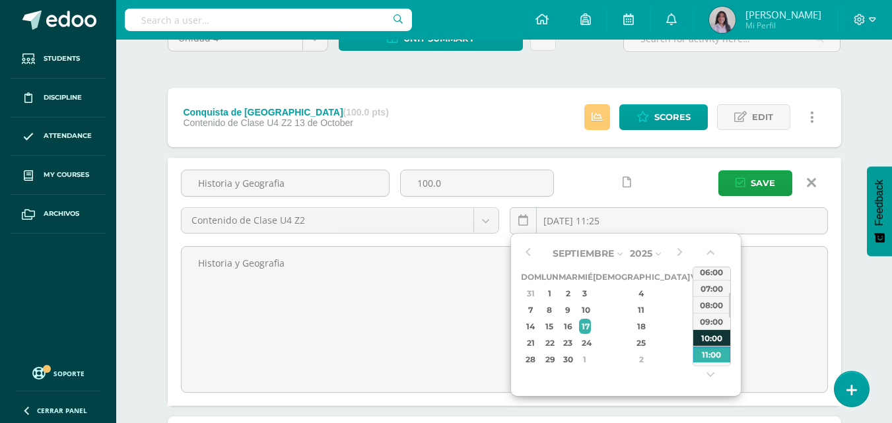
click at [706, 339] on div "10:00" at bounding box center [711, 337] width 37 height 17
type input "2025-09-17 10:00"
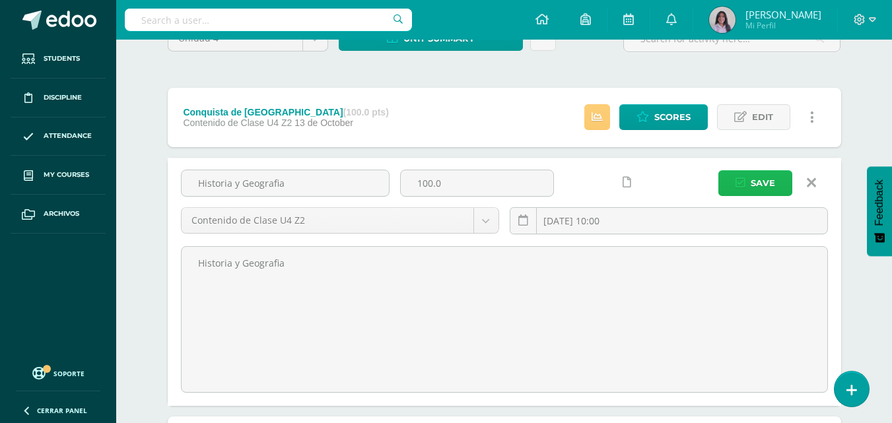
click at [759, 183] on span "Save" at bounding box center [763, 183] width 24 height 24
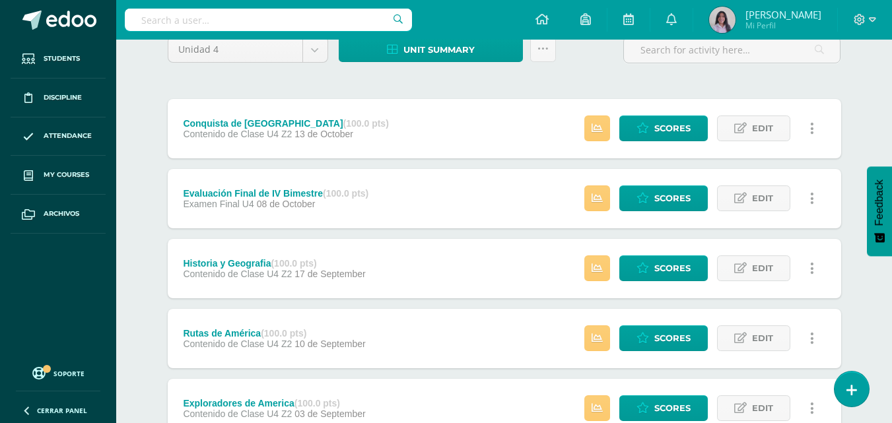
scroll to position [132, 0]
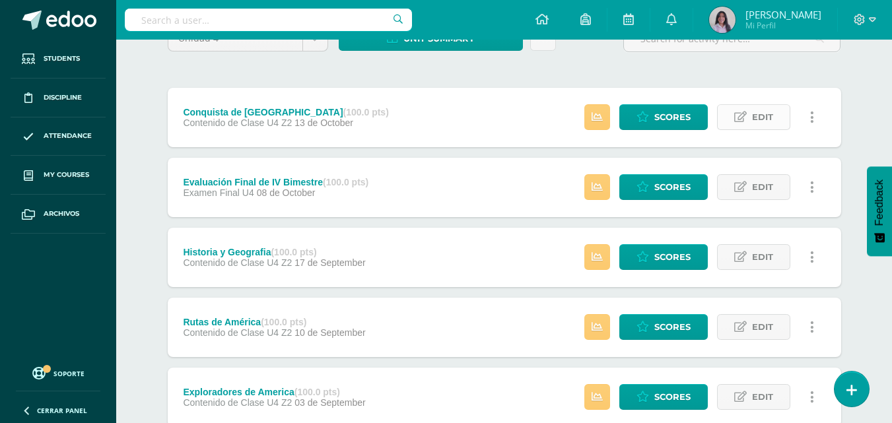
click at [749, 111] on link "Edit" at bounding box center [753, 117] width 73 height 26
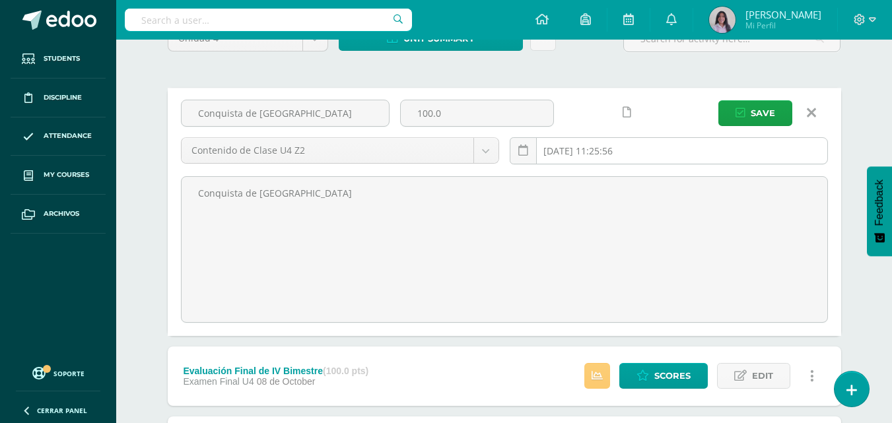
click at [619, 157] on input "2025-10-13 11:25:56" at bounding box center [668, 151] width 317 height 26
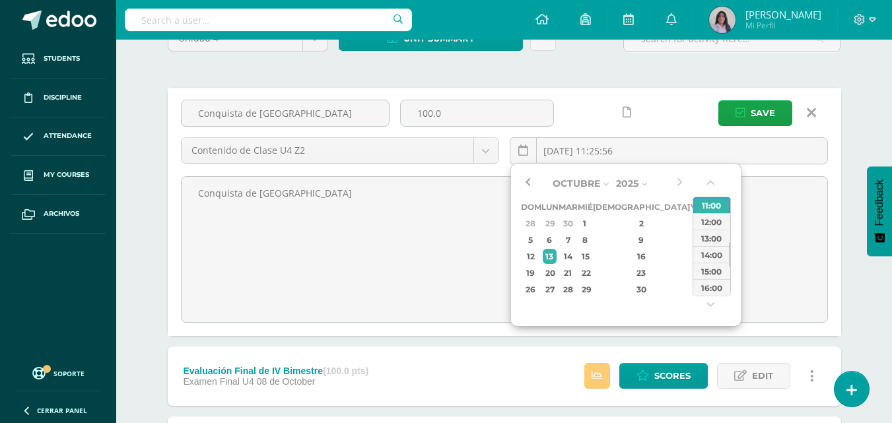
click at [528, 177] on button "button" at bounding box center [527, 184] width 13 height 20
click at [591, 274] on div "24" at bounding box center [585, 272] width 12 height 15
click at [715, 207] on div "10:00" at bounding box center [711, 201] width 37 height 17
type input "2025-09-24 10:00"
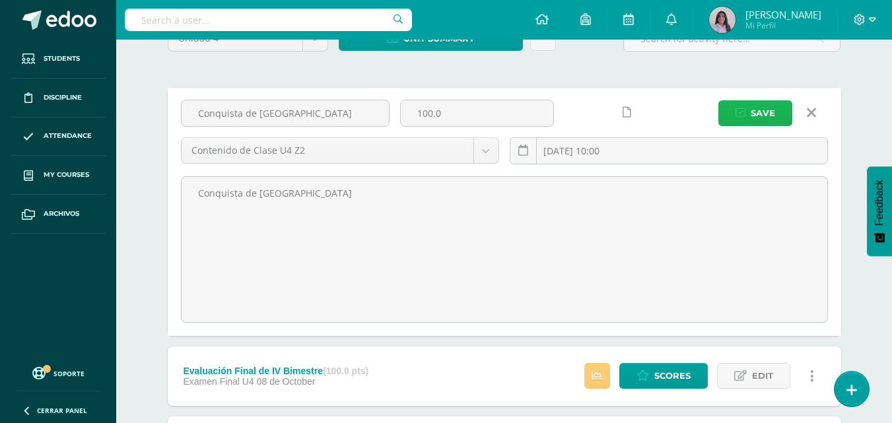
click at [755, 109] on span "Save" at bounding box center [763, 113] width 24 height 24
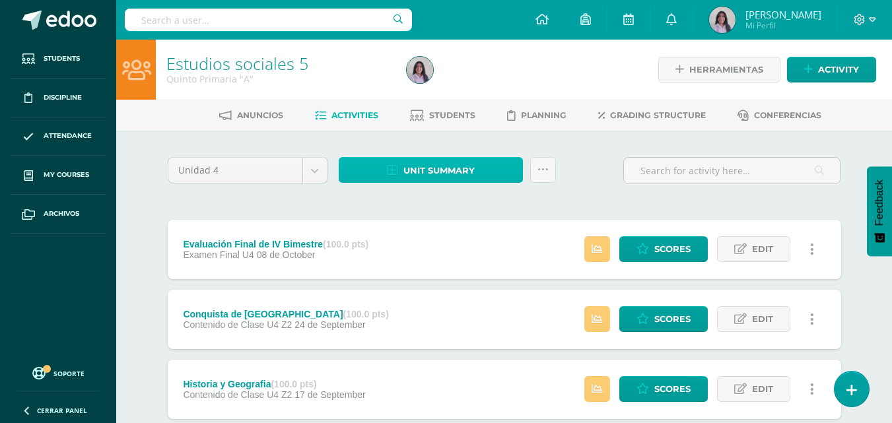
click at [473, 168] on span "Unit summary" at bounding box center [438, 170] width 71 height 24
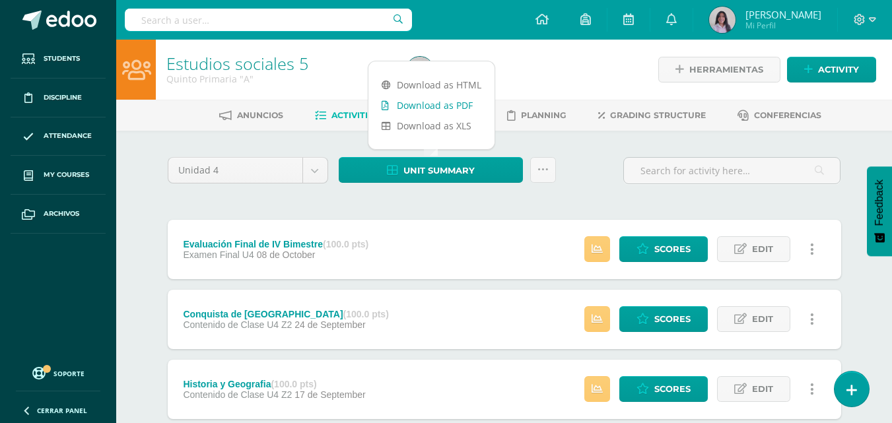
click at [452, 111] on link "Download as PDF" at bounding box center [431, 105] width 126 height 20
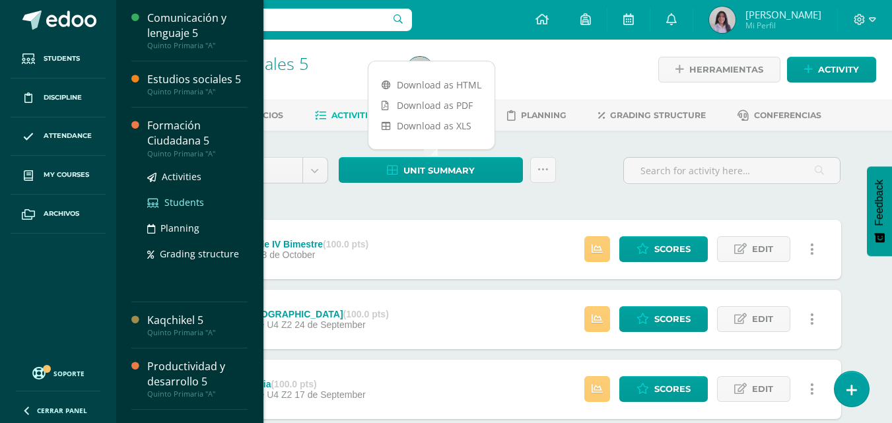
click at [181, 197] on span "Students" at bounding box center [184, 202] width 40 height 13
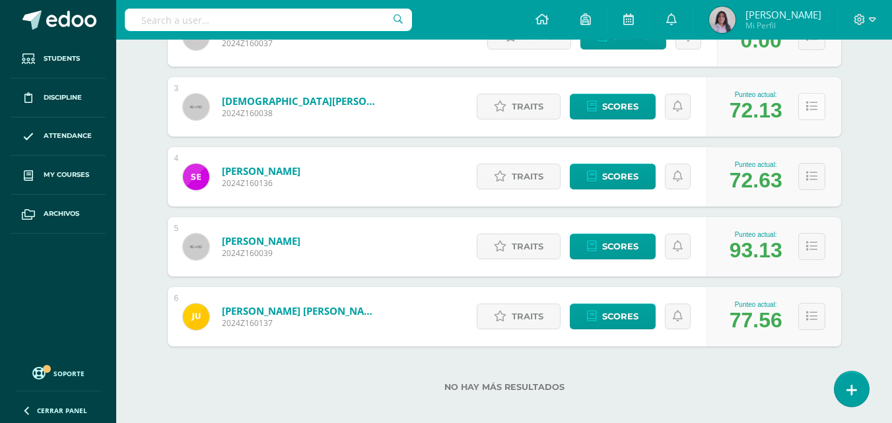
scroll to position [361, 0]
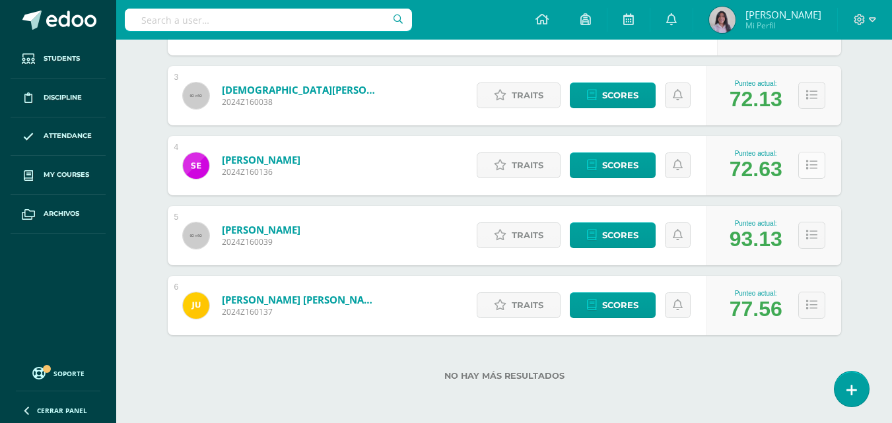
click at [811, 168] on icon at bounding box center [811, 165] width 11 height 11
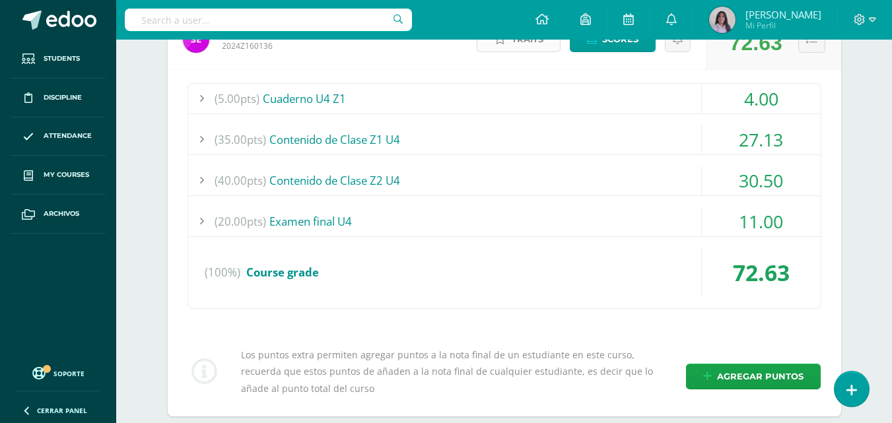
scroll to position [493, 0]
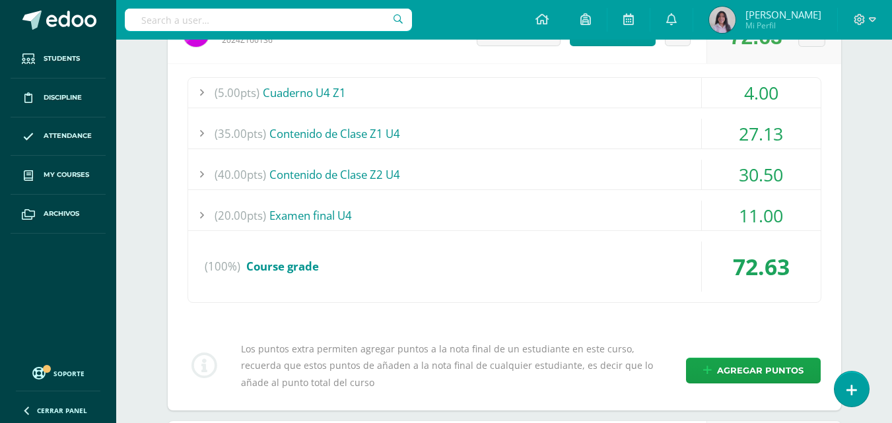
click at [201, 176] on div at bounding box center [201, 175] width 26 height 30
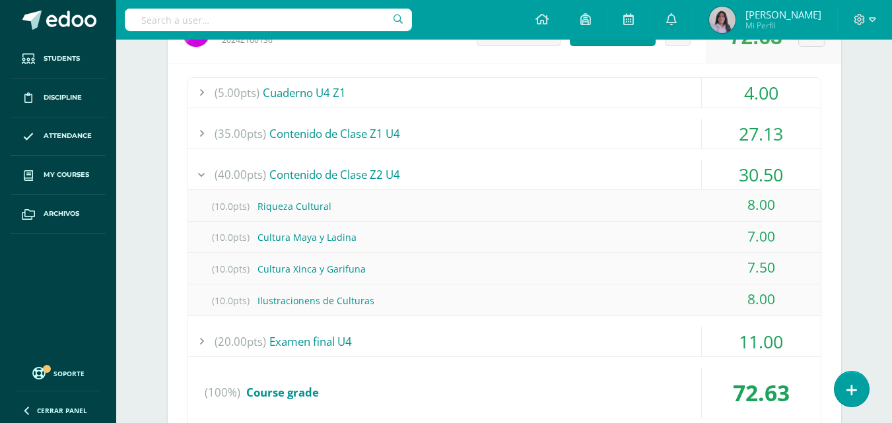
click at [201, 176] on div at bounding box center [201, 175] width 26 height 30
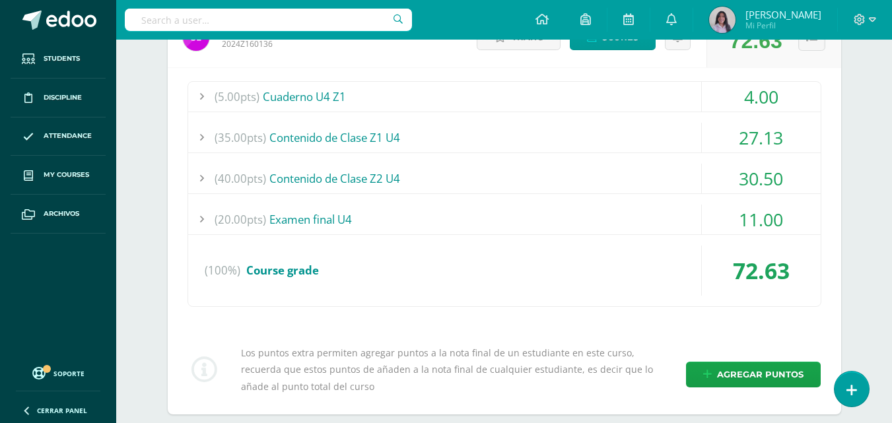
scroll to position [361, 0]
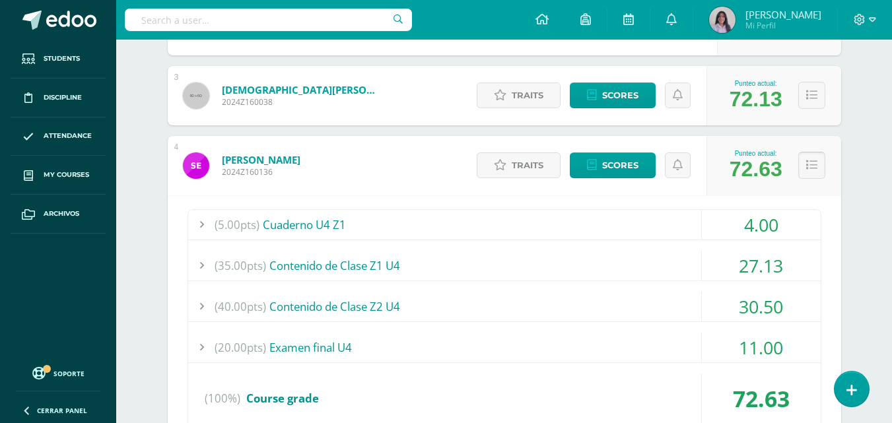
click at [814, 164] on icon at bounding box center [811, 165] width 11 height 11
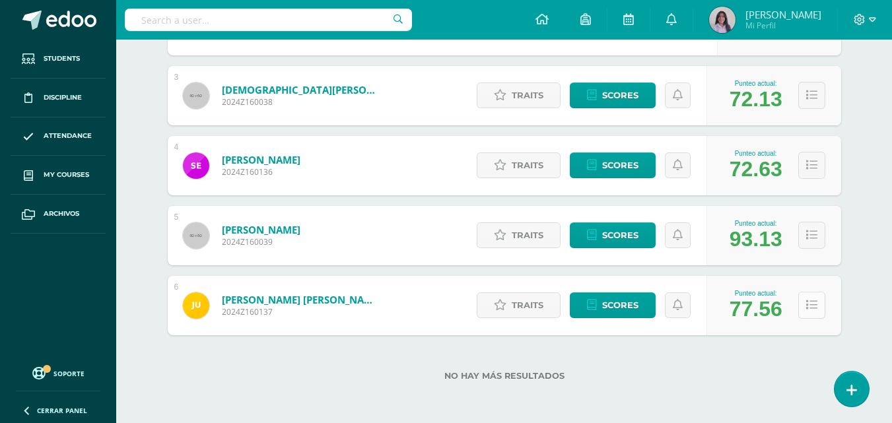
click at [810, 309] on icon at bounding box center [811, 305] width 11 height 11
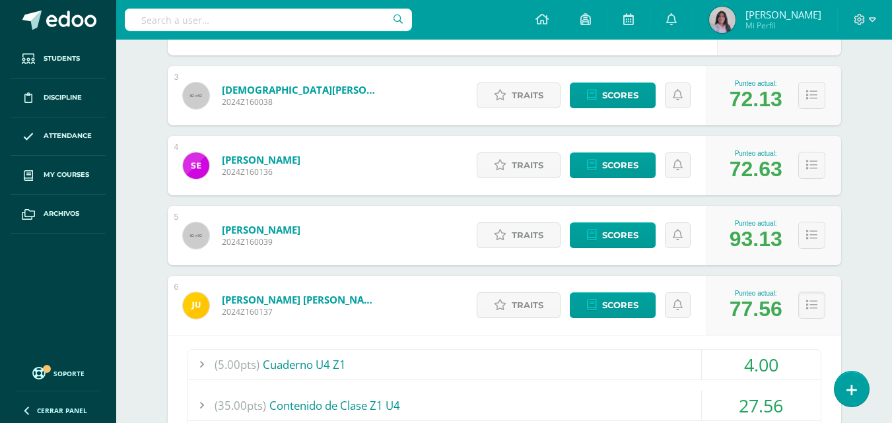
scroll to position [559, 0]
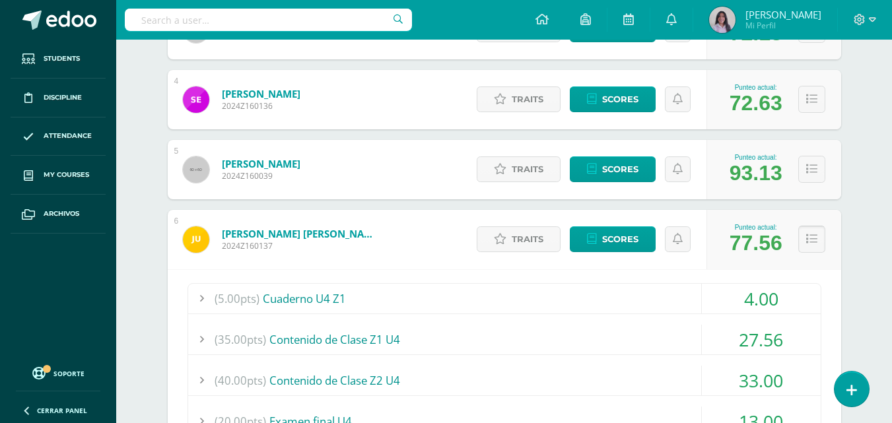
click at [809, 238] on icon at bounding box center [811, 239] width 11 height 11
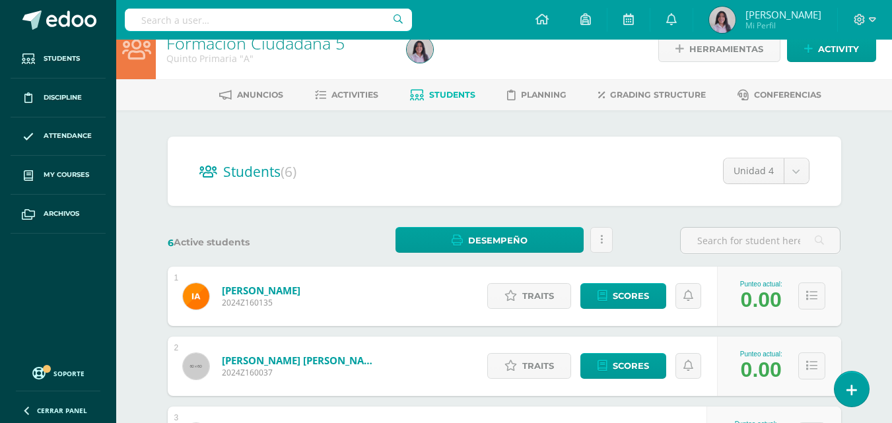
scroll to position [0, 0]
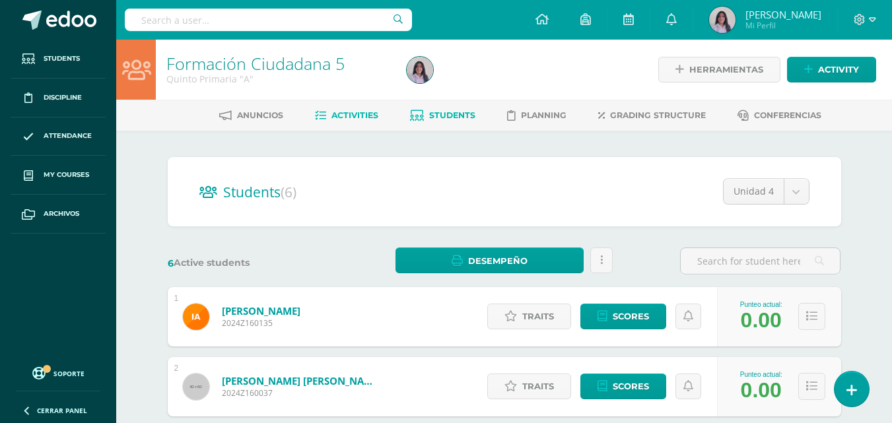
click at [358, 118] on span "Activities" at bounding box center [354, 115] width 47 height 10
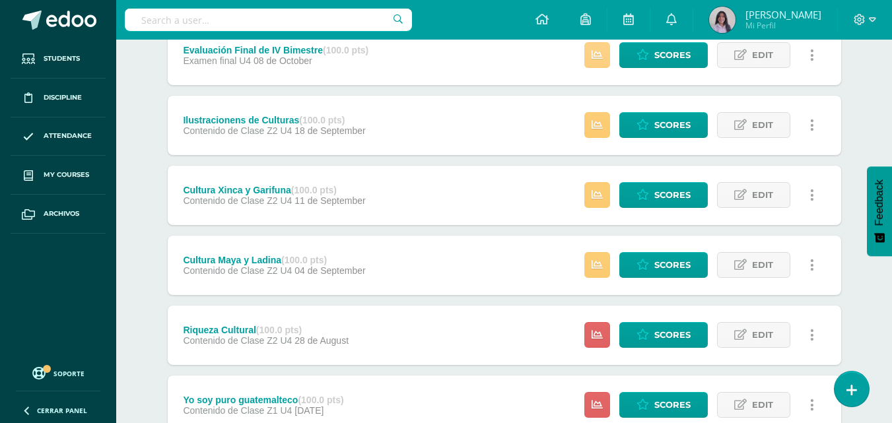
scroll to position [396, 0]
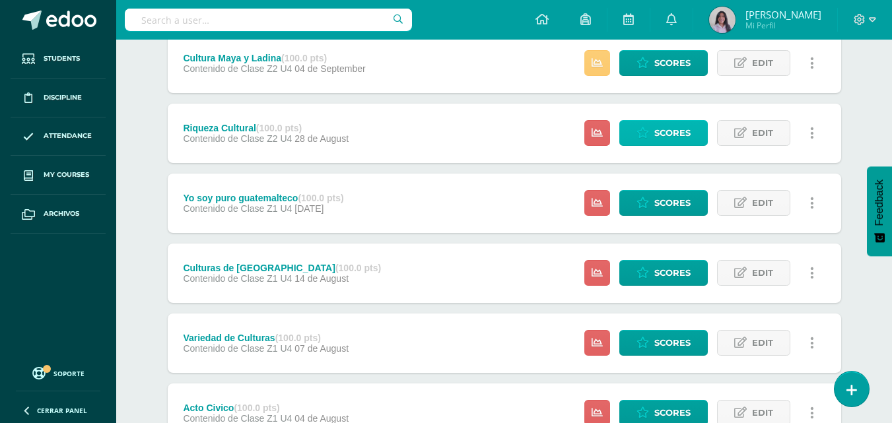
click at [658, 131] on span "Scores" at bounding box center [672, 133] width 36 height 24
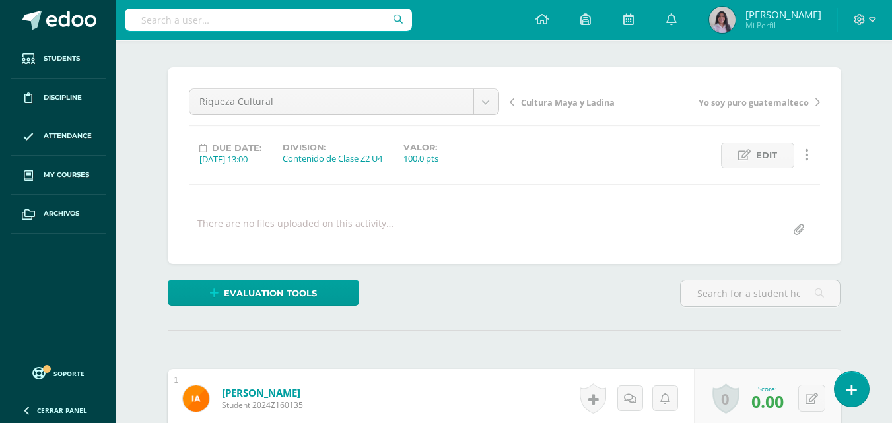
scroll to position [67, 0]
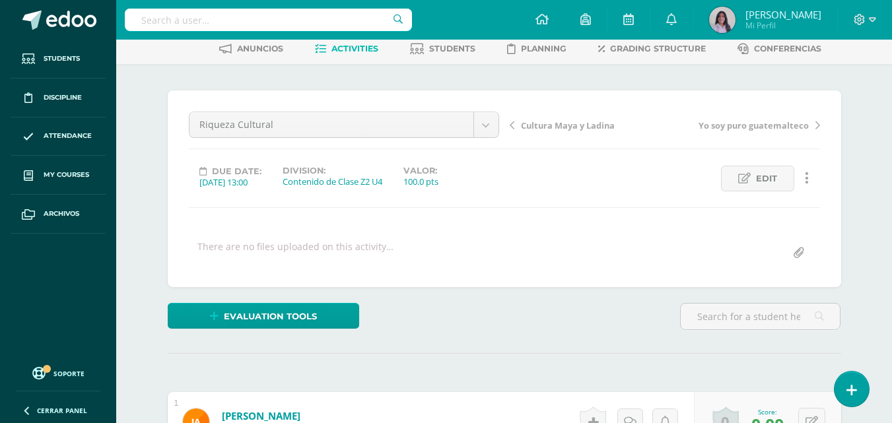
click at [554, 121] on span "Cultura Maya y Ladina" at bounding box center [568, 125] width 94 height 12
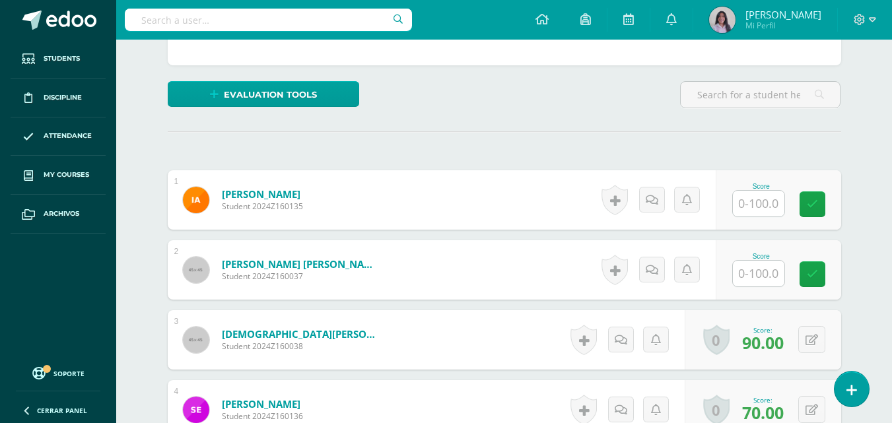
scroll to position [596, 0]
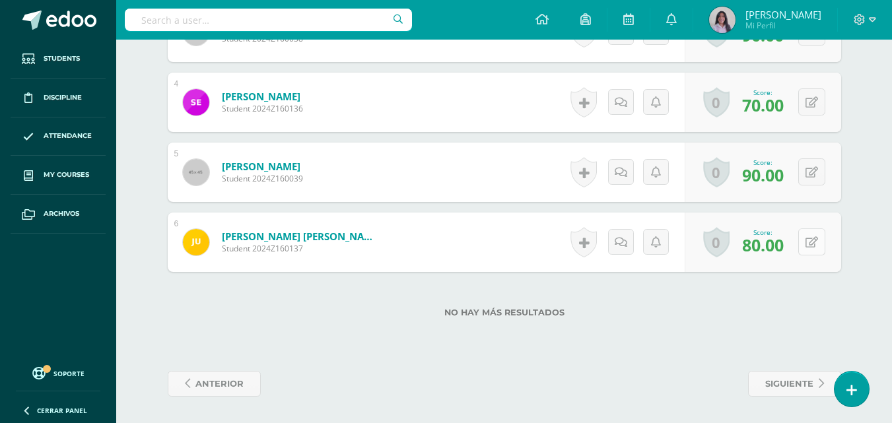
click at [815, 244] on icon at bounding box center [811, 242] width 13 height 11
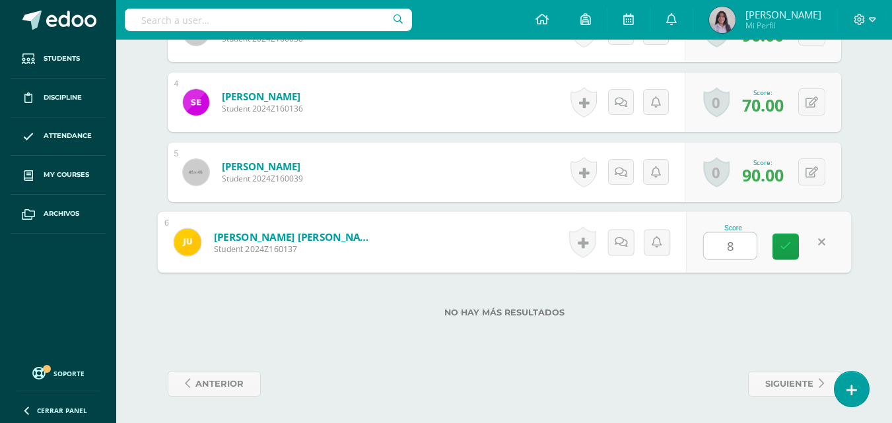
type input "85"
click at [789, 246] on icon at bounding box center [786, 246] width 12 height 11
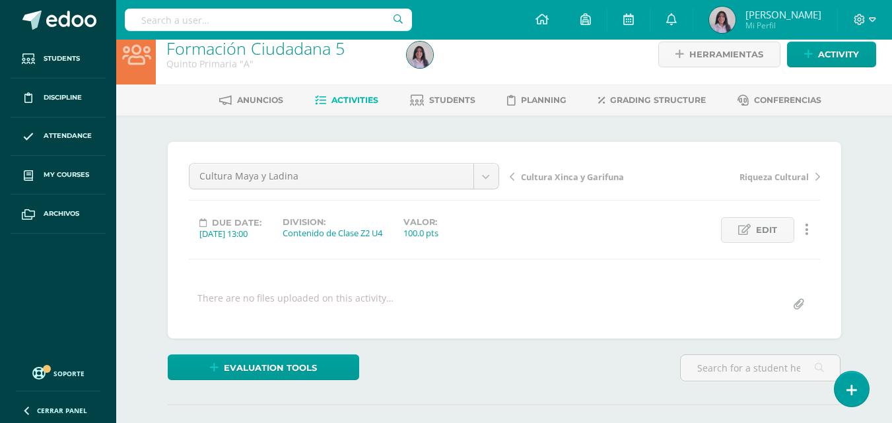
scroll to position [0, 0]
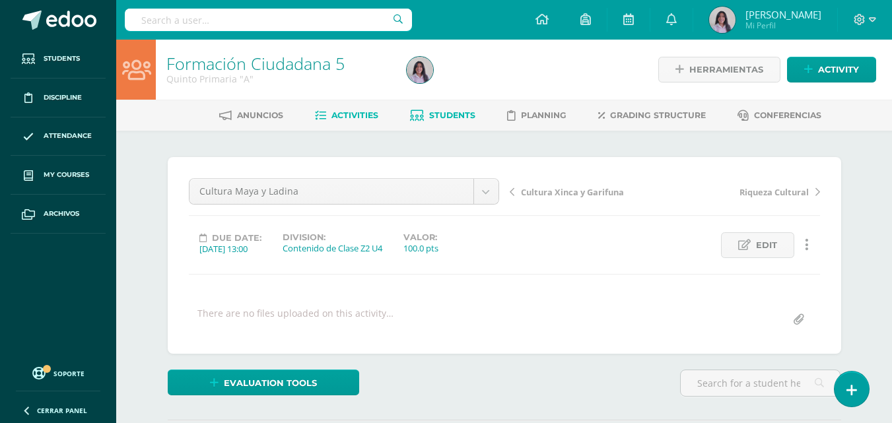
click at [432, 119] on span "Students" at bounding box center [452, 115] width 46 height 10
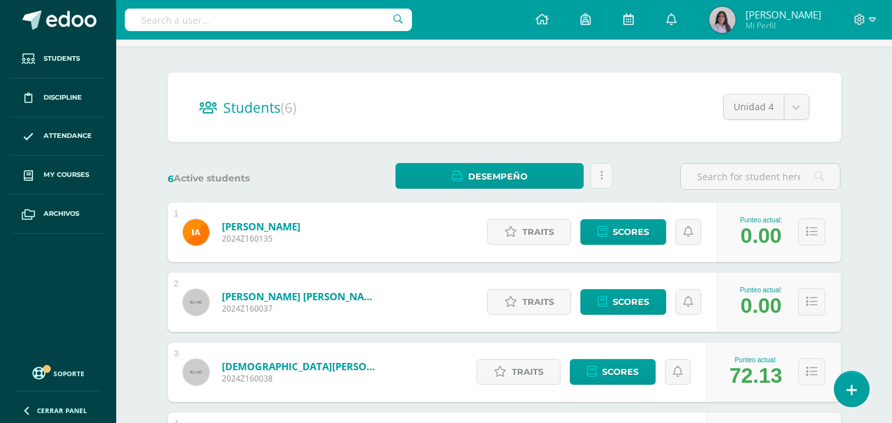
scroll to position [31, 0]
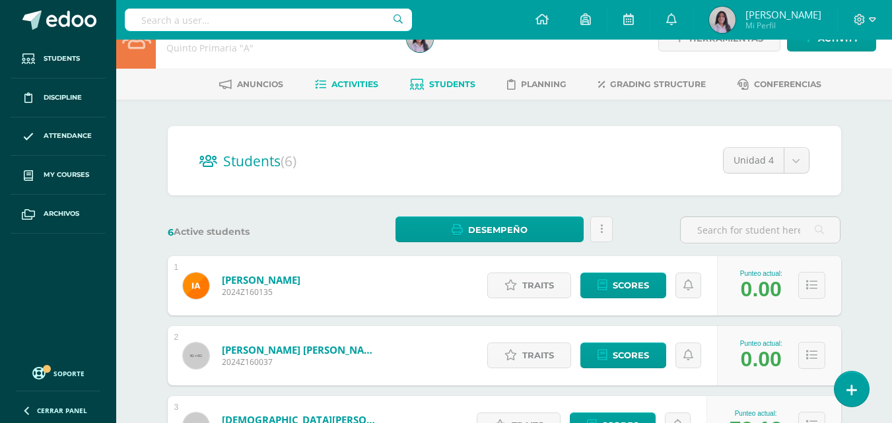
click at [357, 84] on span "Activities" at bounding box center [354, 84] width 47 height 10
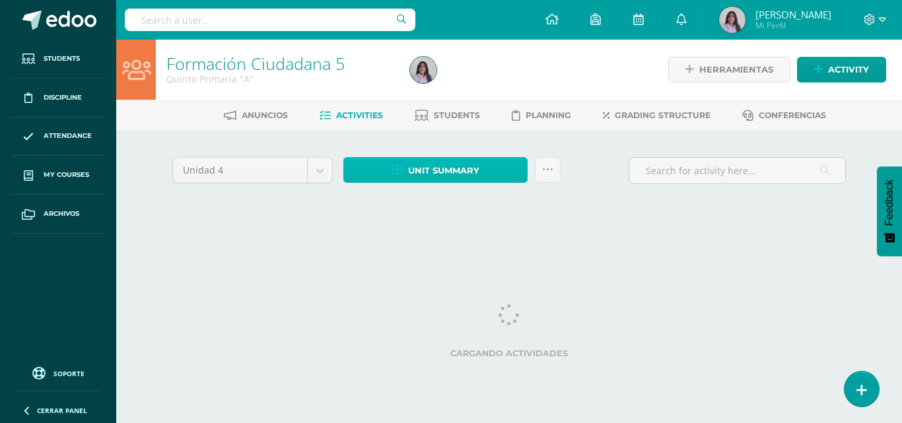
click at [494, 166] on link "Unit summary" at bounding box center [435, 170] width 184 height 26
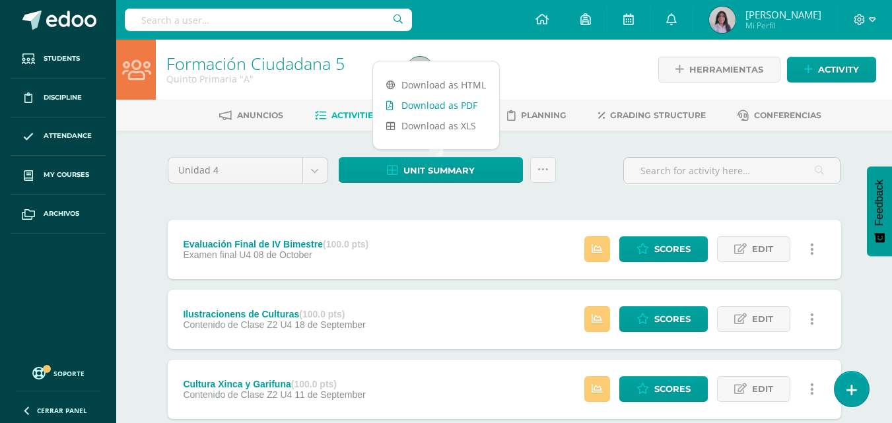
click at [462, 103] on link "Download as PDF" at bounding box center [436, 105] width 126 height 20
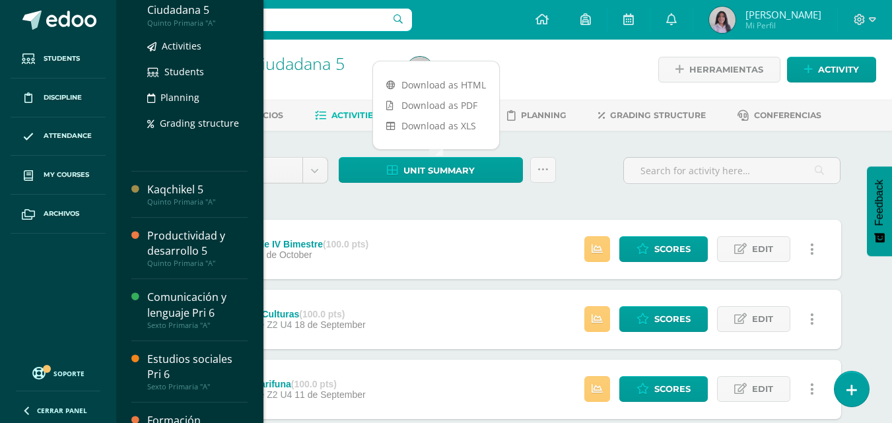
scroll to position [132, 0]
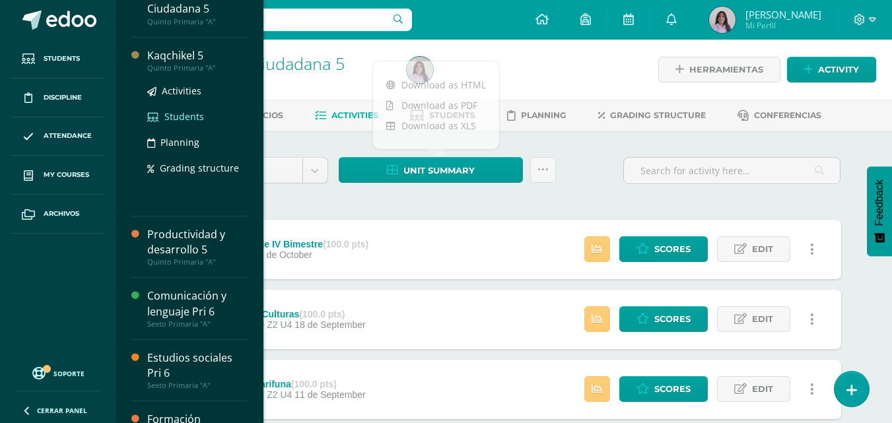
click at [172, 120] on span "Students" at bounding box center [184, 116] width 40 height 13
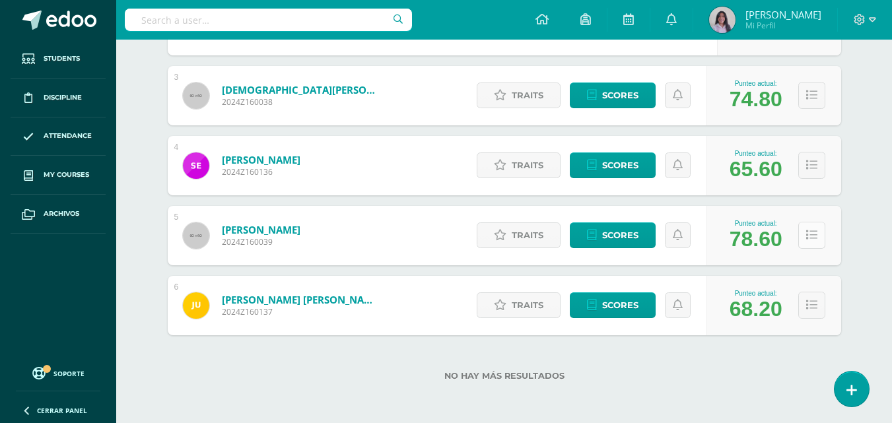
scroll to position [295, 0]
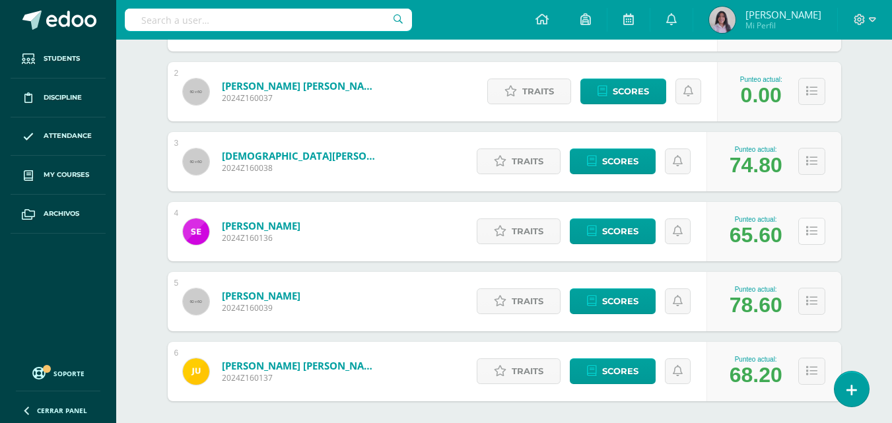
click at [811, 228] on icon at bounding box center [811, 231] width 11 height 11
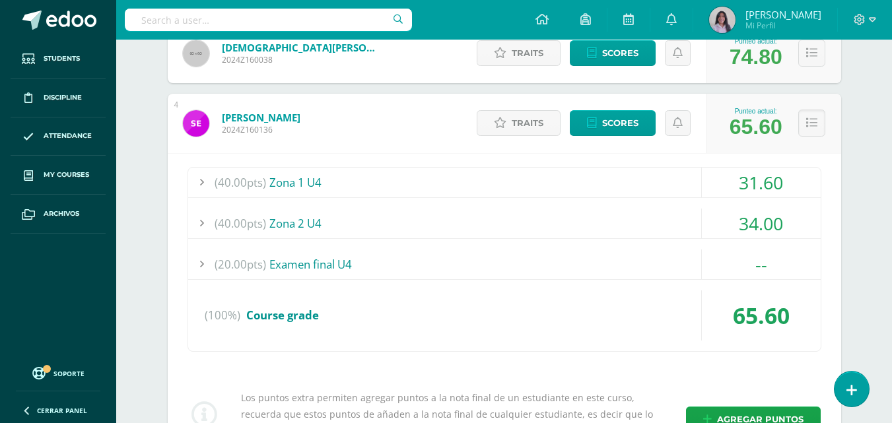
scroll to position [427, 0]
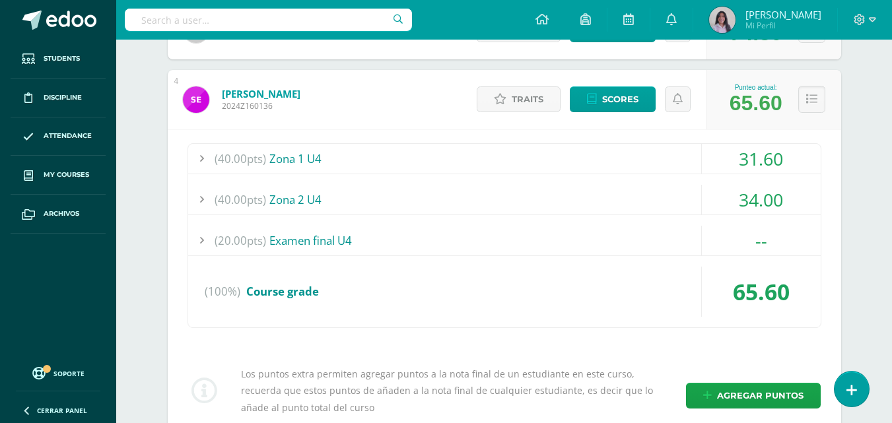
click at [206, 196] on div at bounding box center [201, 200] width 26 height 30
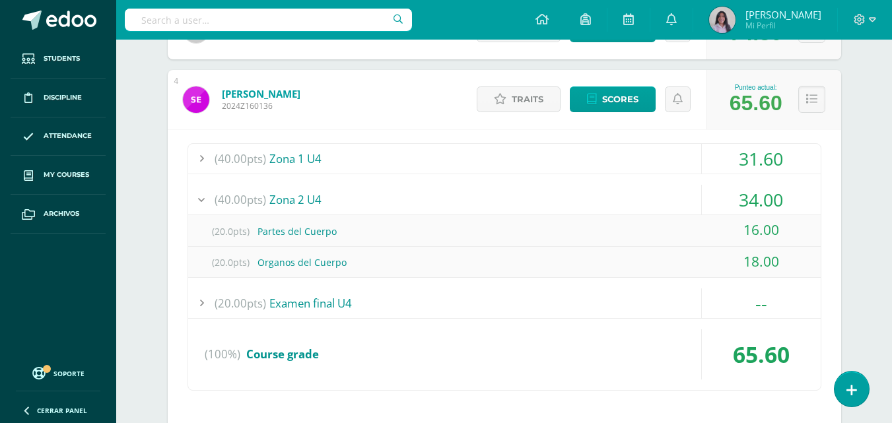
click at [206, 196] on div at bounding box center [201, 200] width 26 height 30
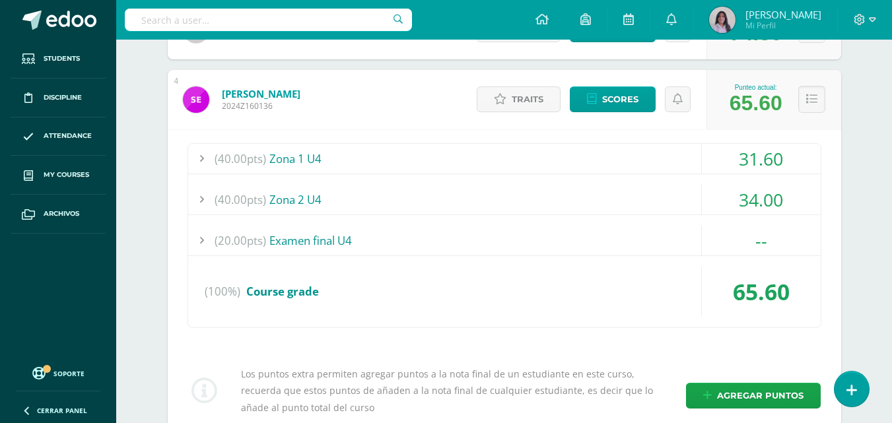
click at [206, 196] on div at bounding box center [201, 200] width 26 height 30
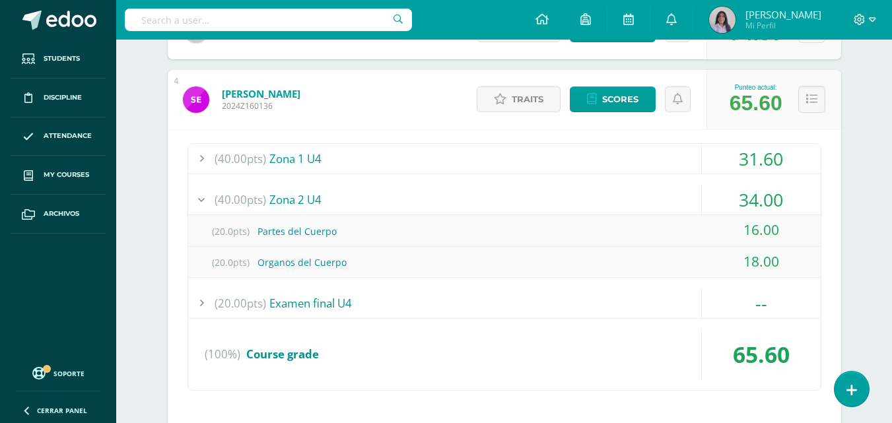
click at [203, 162] on div at bounding box center [201, 159] width 26 height 30
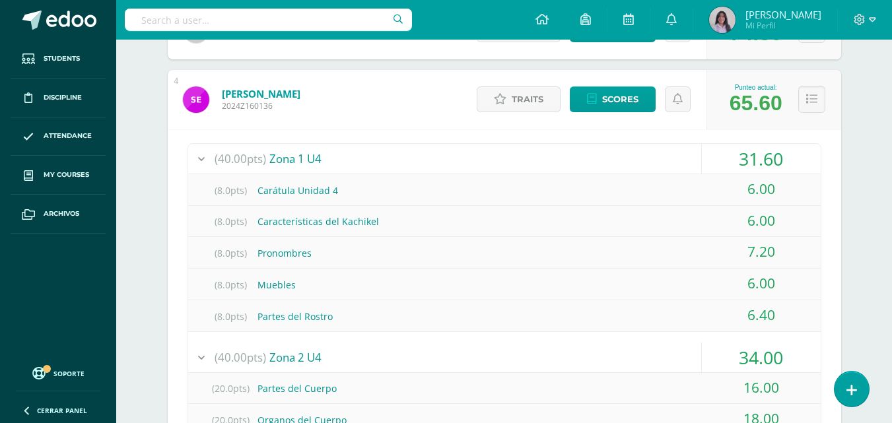
click at [203, 162] on div at bounding box center [201, 159] width 26 height 30
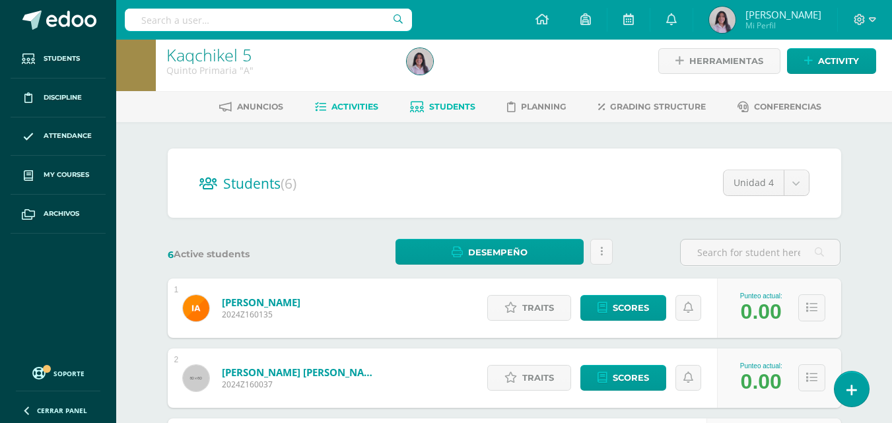
scroll to position [0, 0]
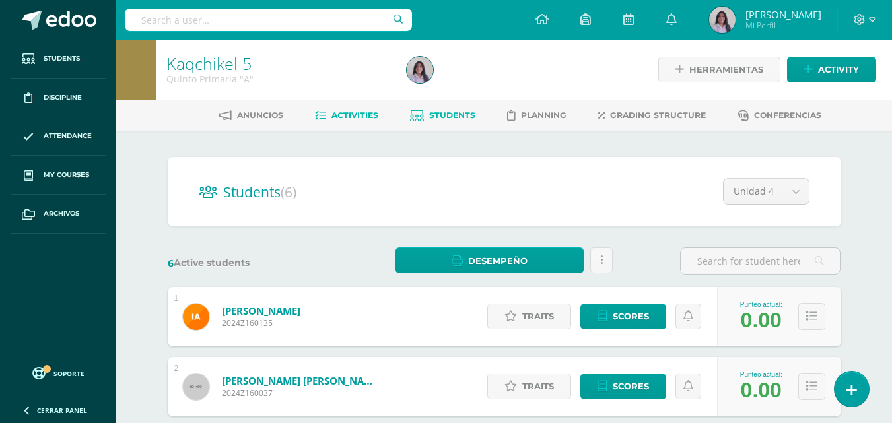
click at [374, 112] on span "Activities" at bounding box center [354, 115] width 47 height 10
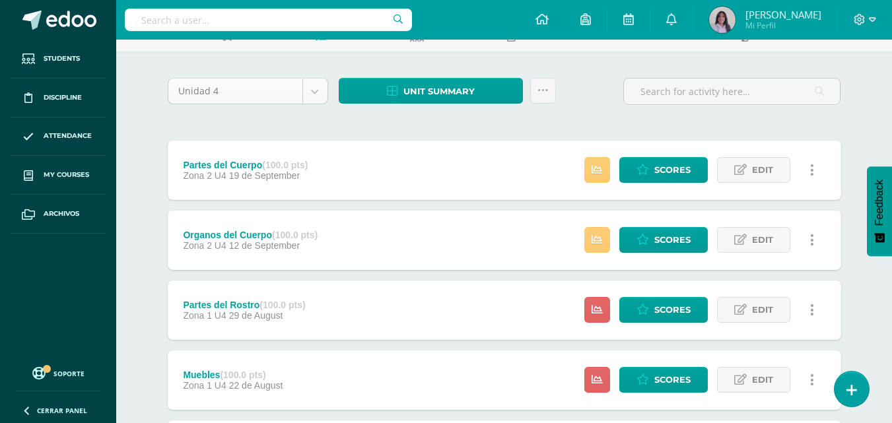
scroll to position [264, 0]
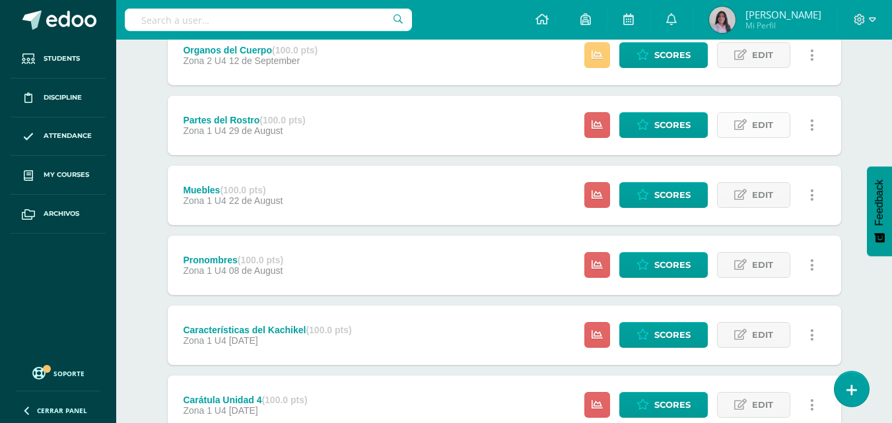
click at [758, 129] on span "Edit" at bounding box center [762, 125] width 21 height 24
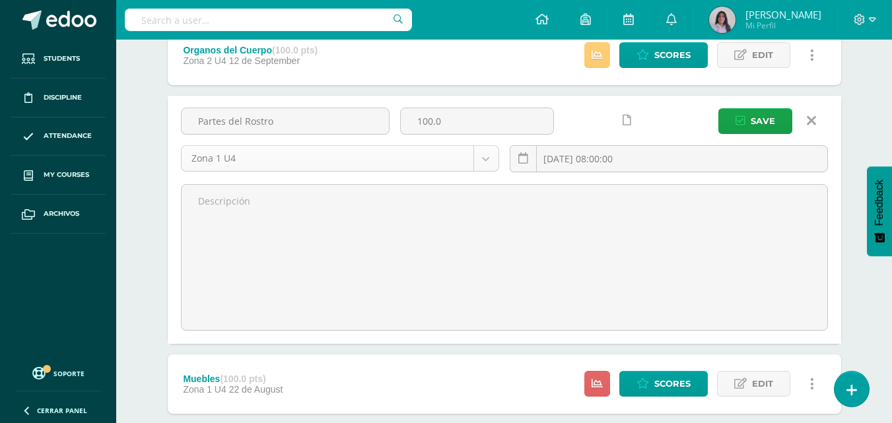
click at [325, 158] on body "Students Discipline Attendance My courses Archivos Soporte Help Reportar un pro…" at bounding box center [446, 224] width 892 height 976
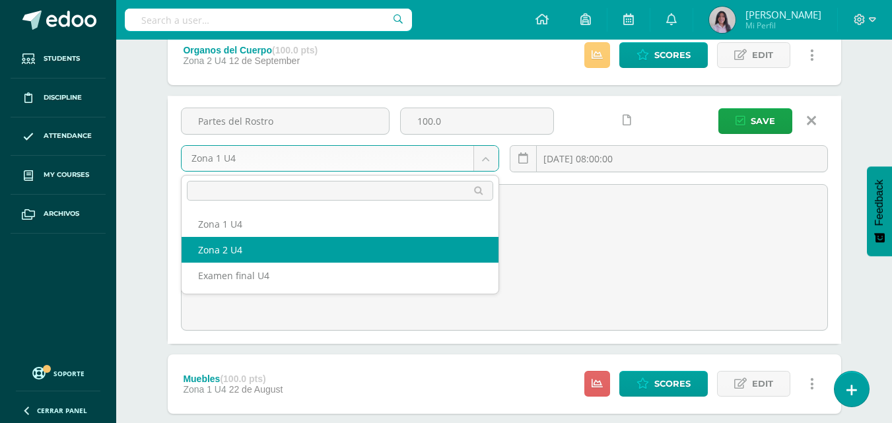
select select "30298"
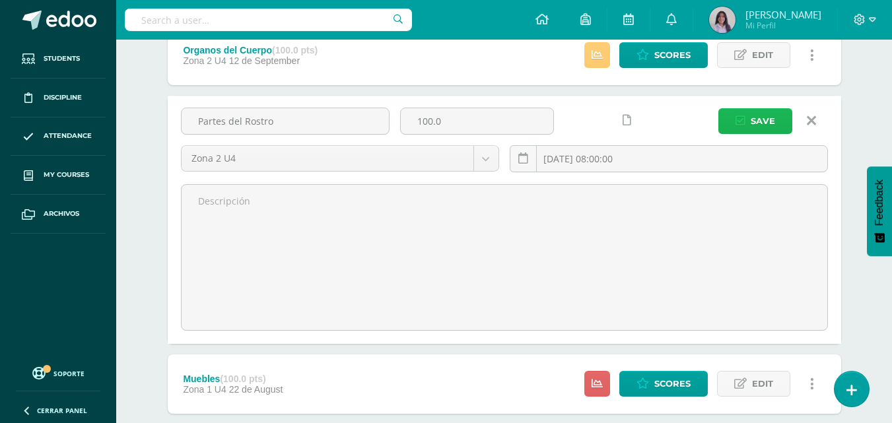
click at [751, 129] on button "Save" at bounding box center [755, 121] width 74 height 26
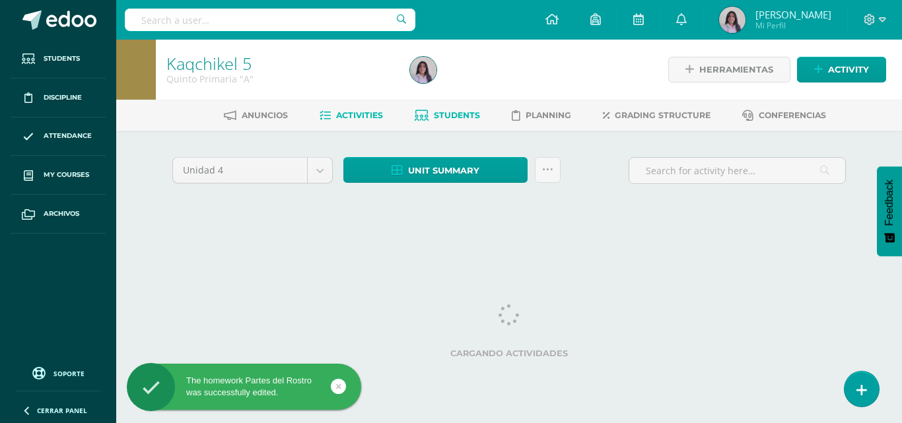
click at [469, 116] on span "Students" at bounding box center [457, 115] width 46 height 10
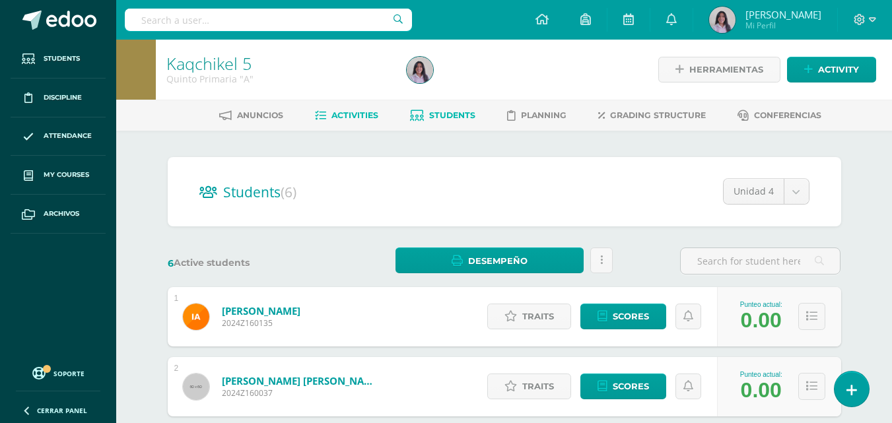
click at [357, 111] on span "Activities" at bounding box center [354, 115] width 47 height 10
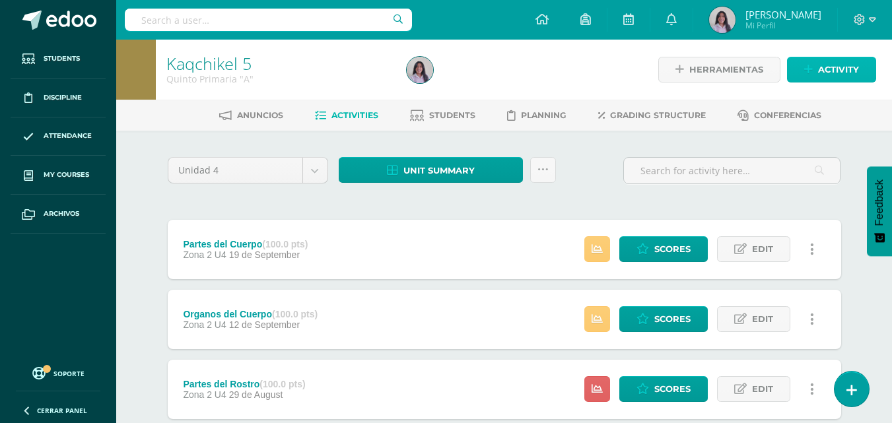
click at [846, 60] on span "Activity" at bounding box center [838, 69] width 41 height 24
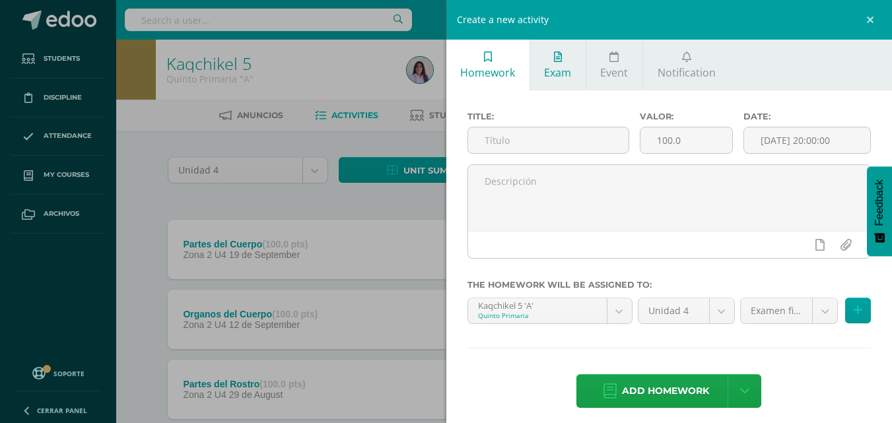
click at [552, 70] on span "Exam" at bounding box center [557, 72] width 27 height 15
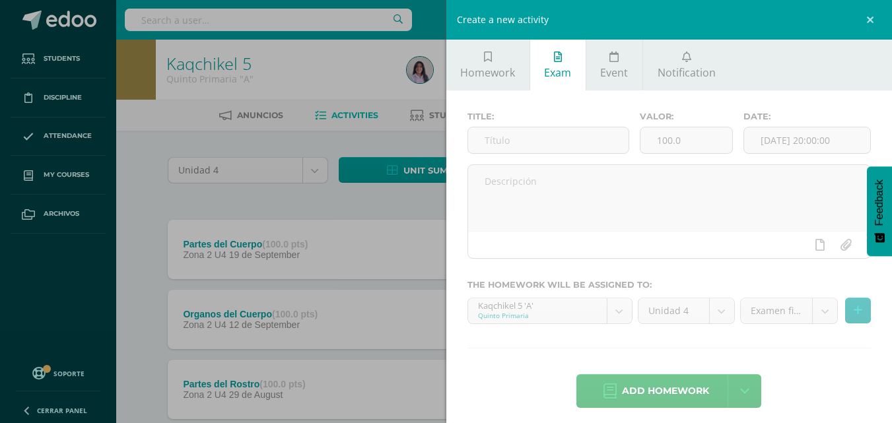
scroll to position [9, 0]
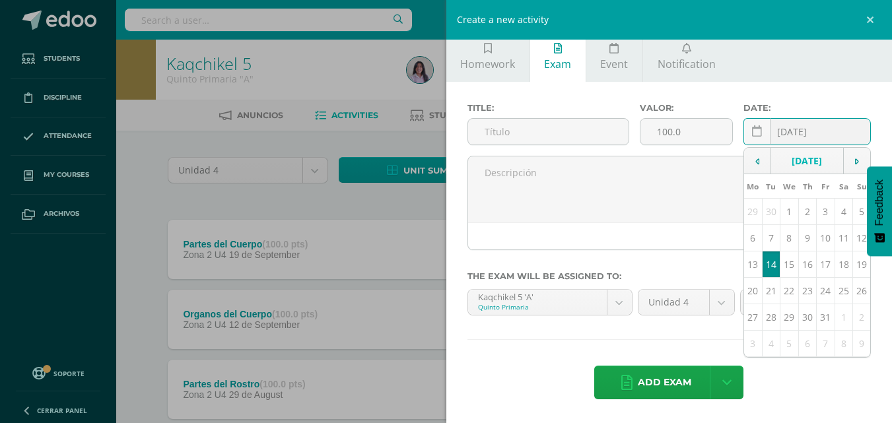
click at [794, 133] on div "2025-10-14 October, 2025 Mo Tu We Th Fr Sa Su 29 30 1 2 3 4 5 6 7 8 9 10 11 12 …" at bounding box center [806, 137] width 127 height 38
click at [800, 236] on td "9" at bounding box center [807, 238] width 18 height 26
type input "[DATE]"
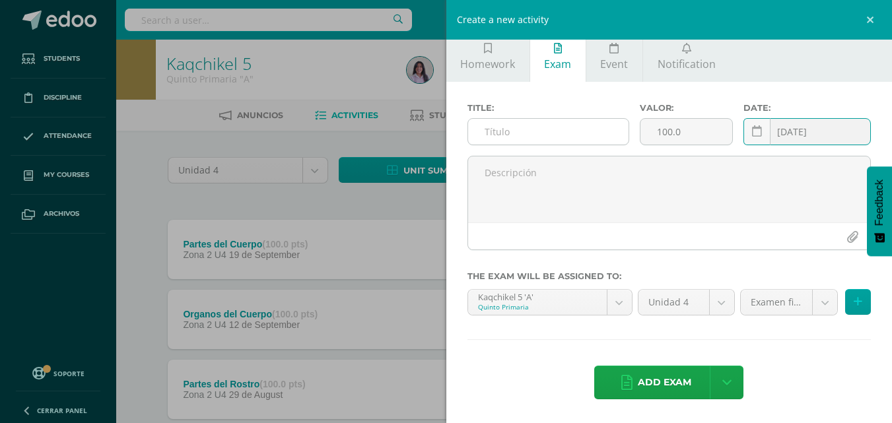
click at [563, 135] on input "text" at bounding box center [548, 132] width 160 height 26
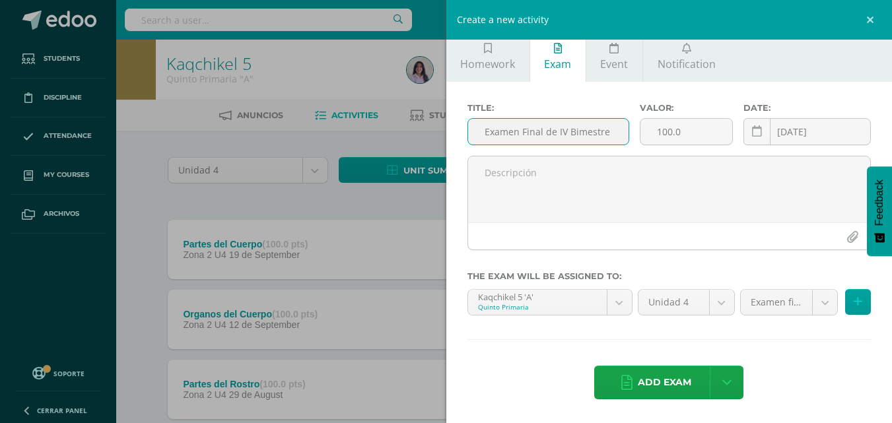
scroll to position [0, 1]
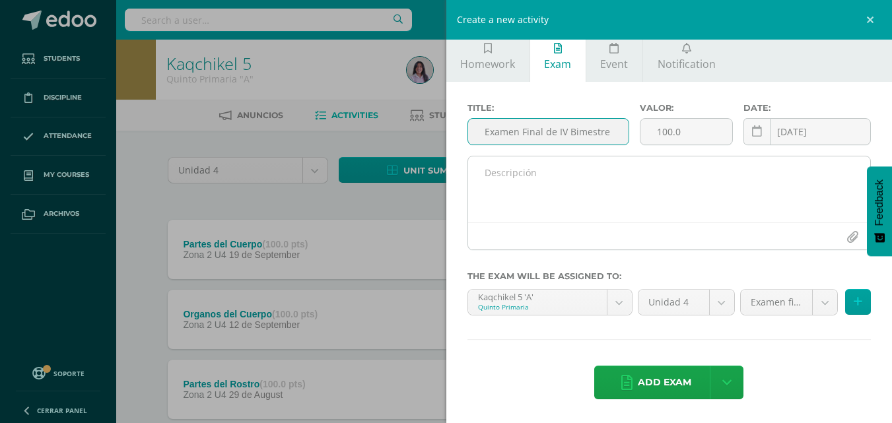
type input "Examen Final de IV Bimestre"
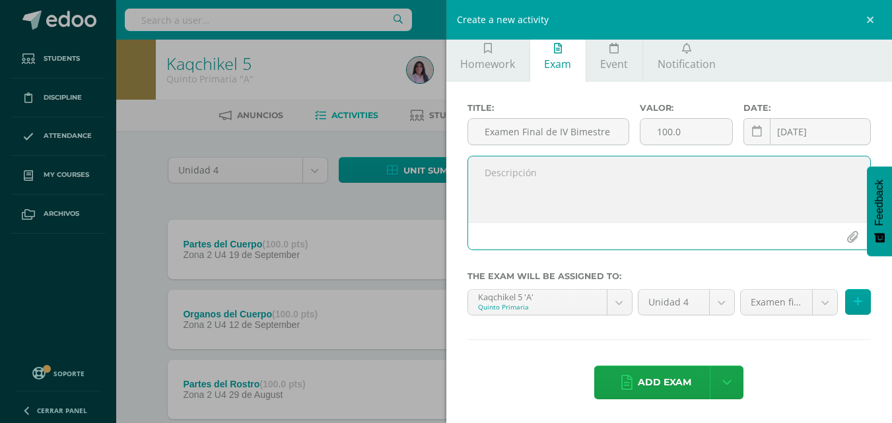
click at [708, 202] on textarea at bounding box center [669, 189] width 403 height 66
click at [691, 194] on textarea at bounding box center [669, 189] width 403 height 66
click at [667, 388] on span "Add exam" at bounding box center [664, 382] width 53 height 32
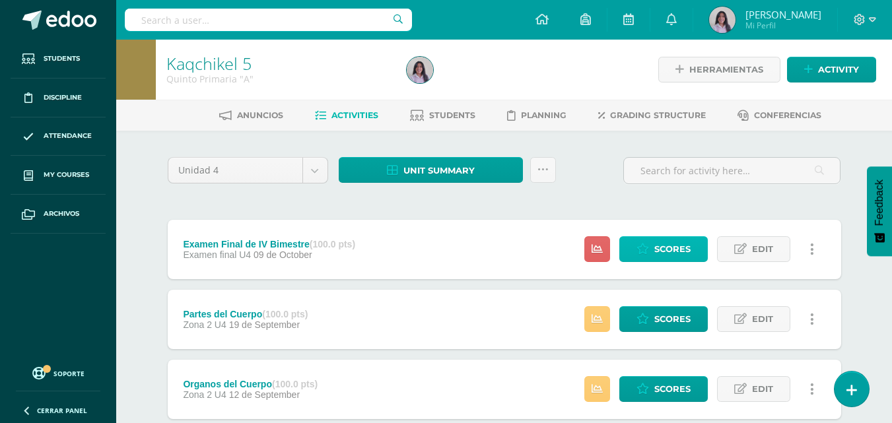
click at [663, 251] on span "Scores" at bounding box center [672, 249] width 36 height 24
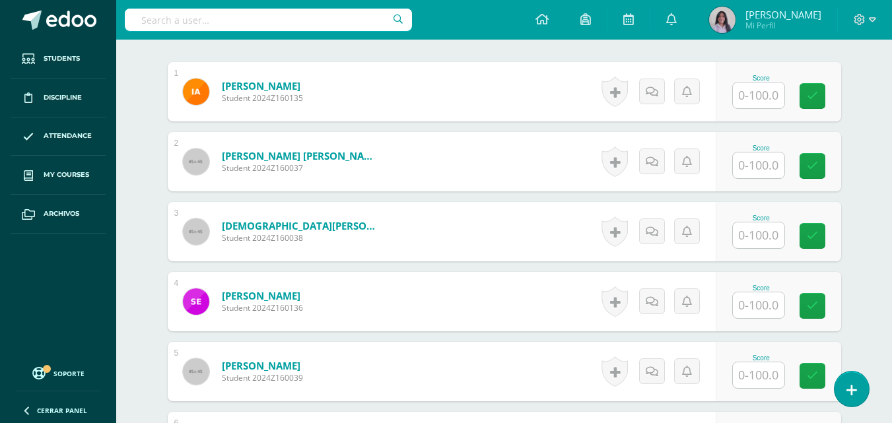
scroll to position [463, 0]
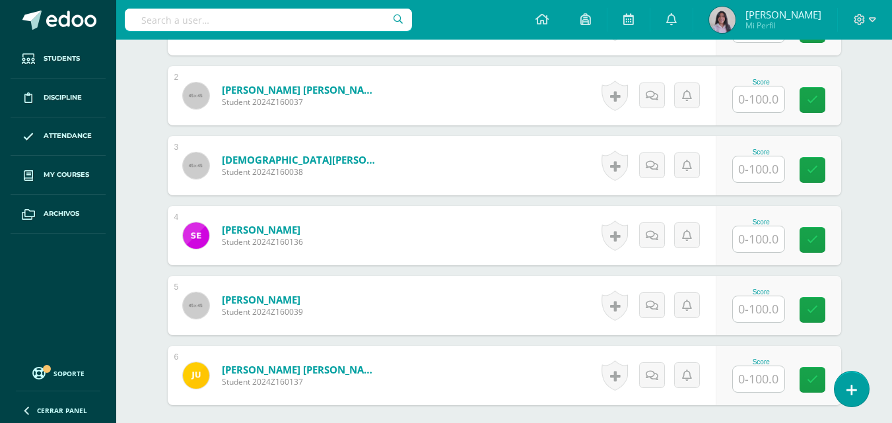
click at [774, 242] on input "text" at bounding box center [758, 239] width 51 height 26
type input "50"
click at [865, 211] on div "¿Estás seguro que quieres eliminar esta actividad? Esto borrará la actividad y …" at bounding box center [504, 112] width 726 height 889
click at [860, 199] on div "¿Estás seguro que quieres eliminar esta actividad? Esto borrará la actividad y …" at bounding box center [504, 112] width 726 height 889
click at [757, 308] on input "text" at bounding box center [758, 309] width 51 height 26
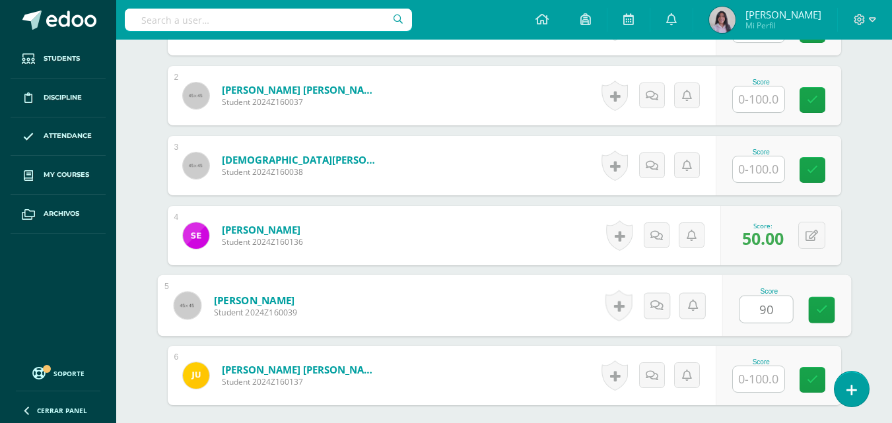
type input "90"
click at [875, 223] on div "Kaqchikel 5 Quinto Primaria "A" Herramientas Detalle de asistencias Activity An…" at bounding box center [504, 67] width 776 height 980
click at [866, 143] on div "¿Estás seguro que quieres eliminar esta actividad? Esto borrará la actividad y …" at bounding box center [504, 112] width 726 height 889
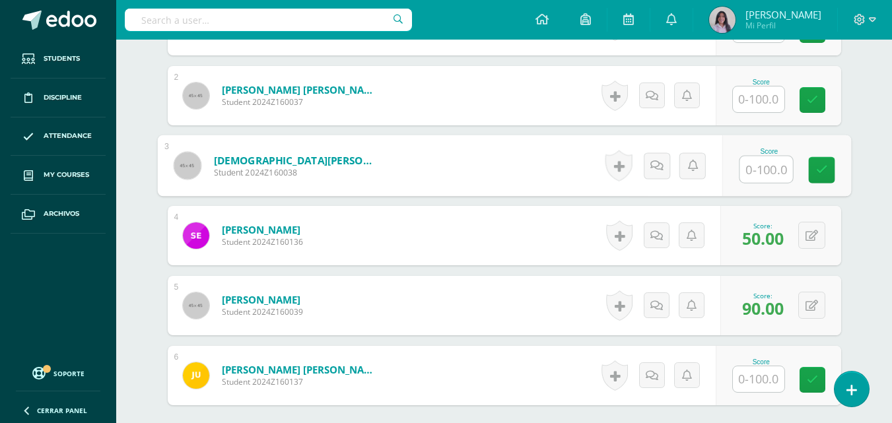
click at [742, 168] on input "text" at bounding box center [765, 169] width 53 height 26
type input "85"
click at [861, 123] on div "¿Estás seguro que quieres eliminar esta actividad? Esto borrará la actividad y …" at bounding box center [504, 112] width 726 height 889
click at [860, 229] on div "¿Estás seguro que quieres eliminar esta actividad? Esto borrará la actividad y …" at bounding box center [504, 112] width 726 height 889
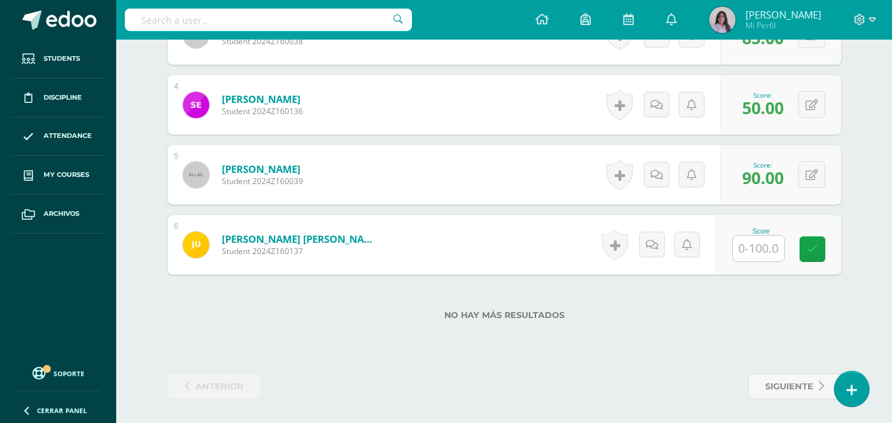
scroll to position [595, 0]
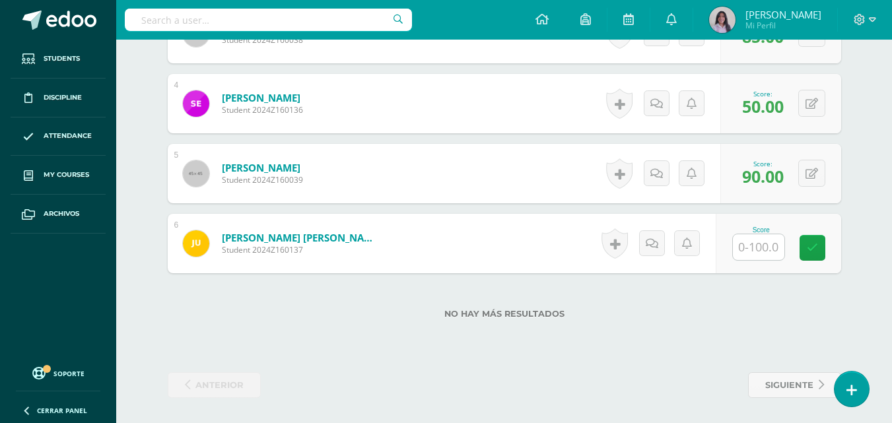
click at [768, 248] on input "text" at bounding box center [758, 247] width 51 height 26
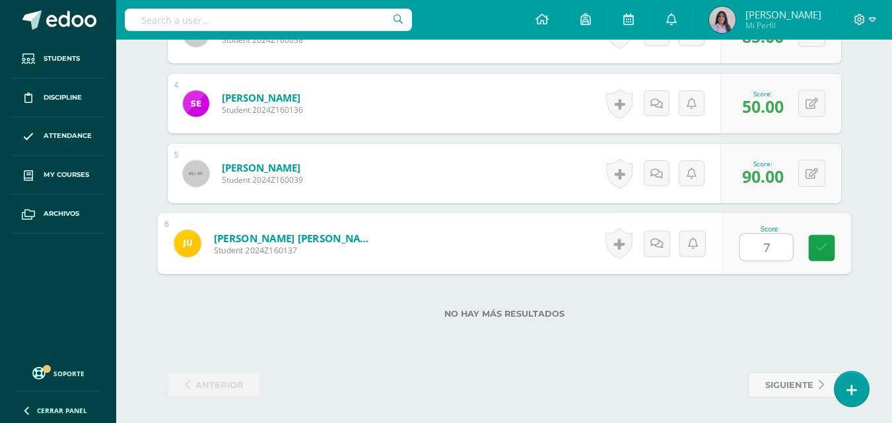
type input "75"
click at [809, 248] on link at bounding box center [821, 248] width 26 height 26
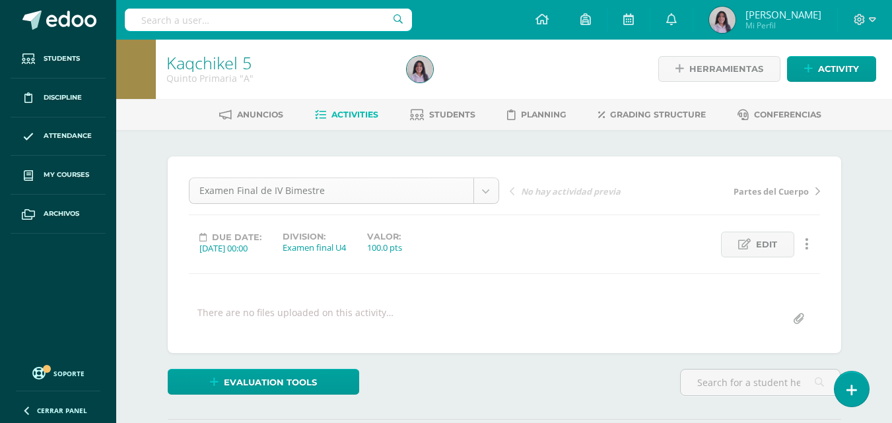
scroll to position [0, 0]
click at [454, 121] on link "Students" at bounding box center [442, 115] width 65 height 21
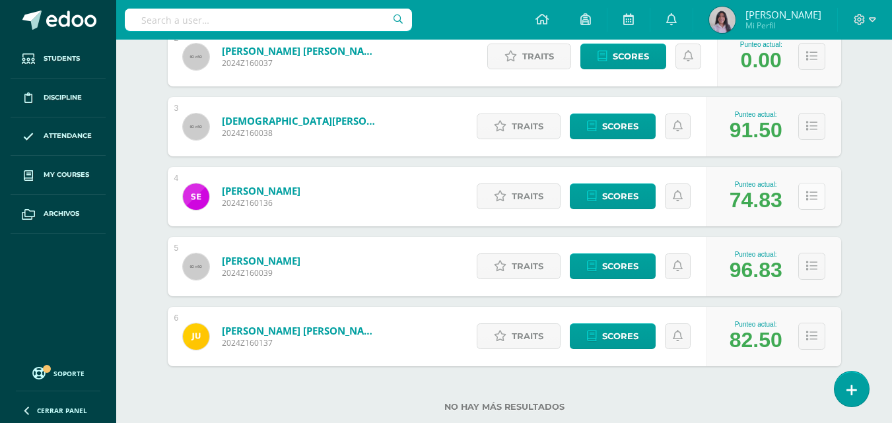
scroll to position [361, 0]
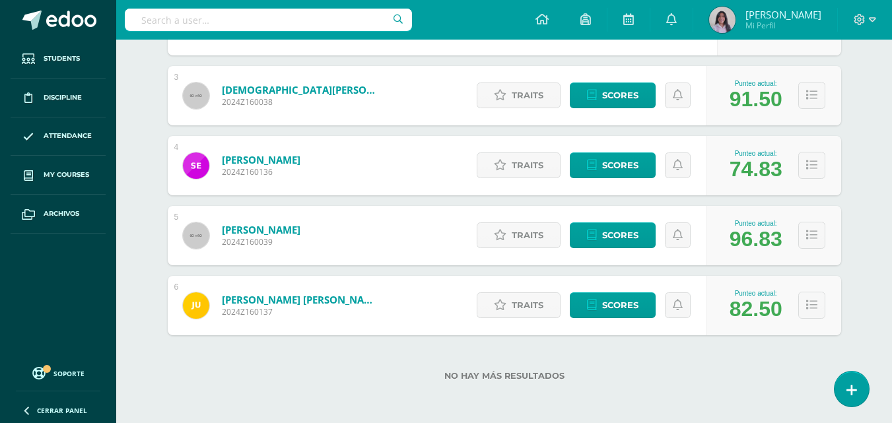
click at [878, 279] on div "Kaqchikel 5 Quinto Primaria "A" Herramientas Detalle de asistencias Activity An…" at bounding box center [504, 50] width 776 height 745
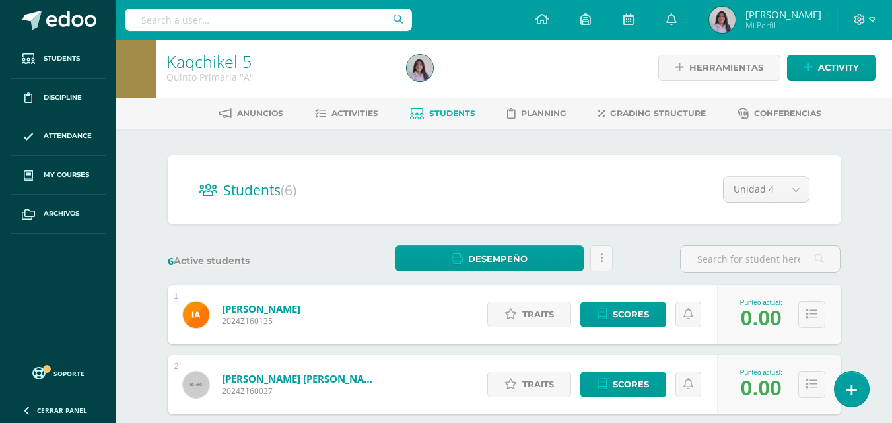
scroll to position [0, 0]
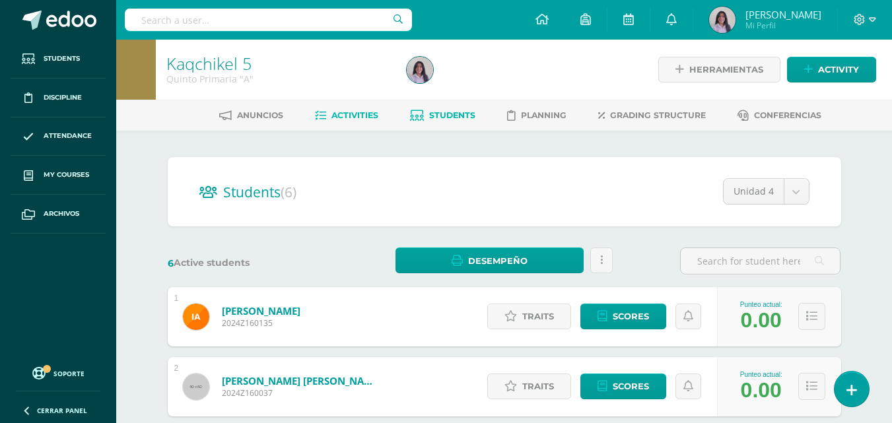
click at [360, 119] on span "Activities" at bounding box center [354, 115] width 47 height 10
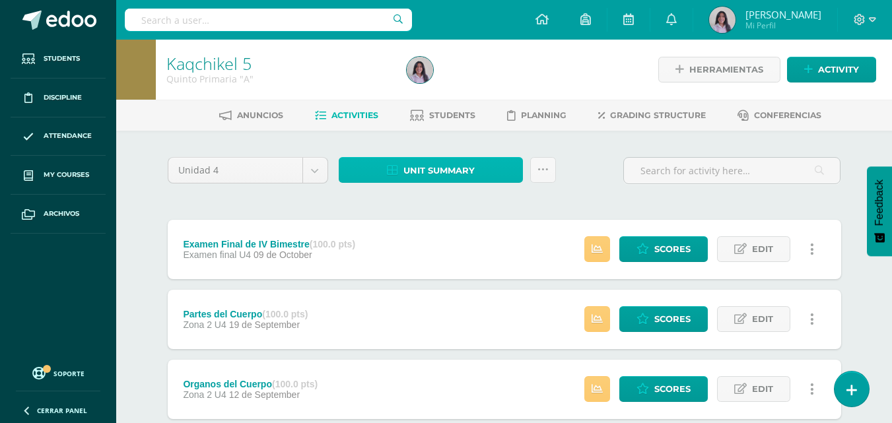
click at [412, 174] on span "Unit summary" at bounding box center [438, 170] width 71 height 24
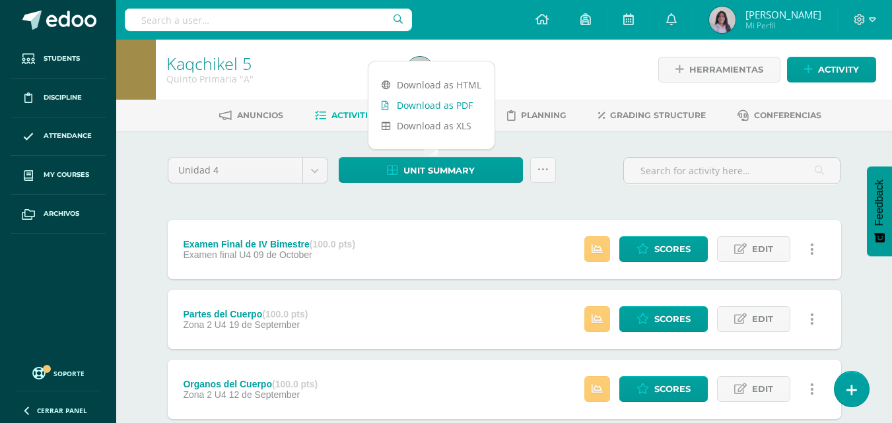
click at [458, 102] on link "Download as PDF" at bounding box center [431, 105] width 126 height 20
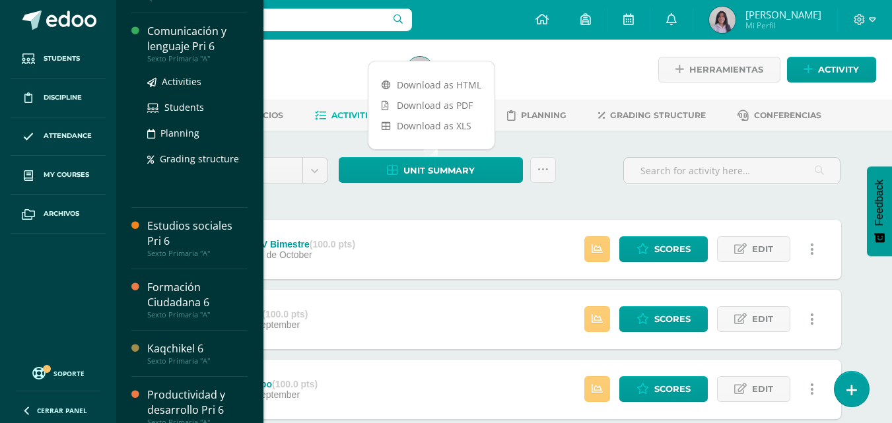
scroll to position [132, 0]
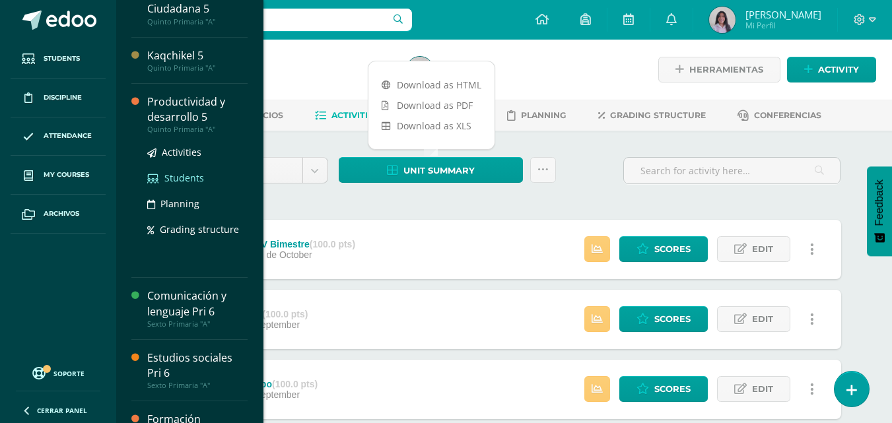
click at [186, 176] on span "Students" at bounding box center [184, 178] width 40 height 13
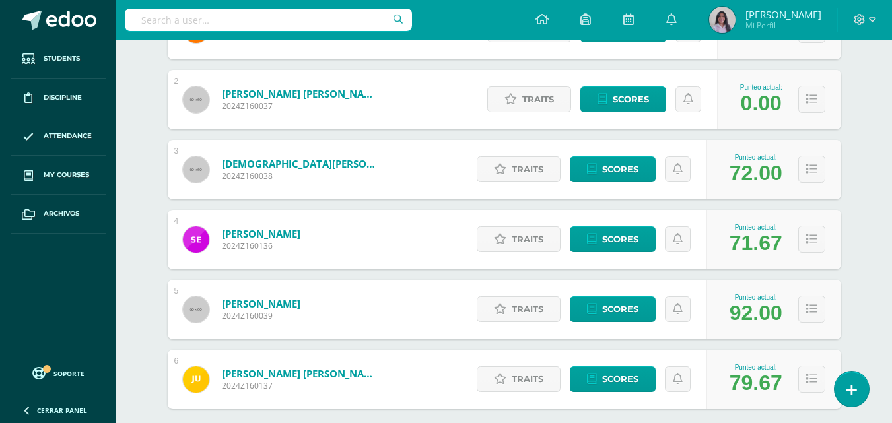
scroll to position [264, 0]
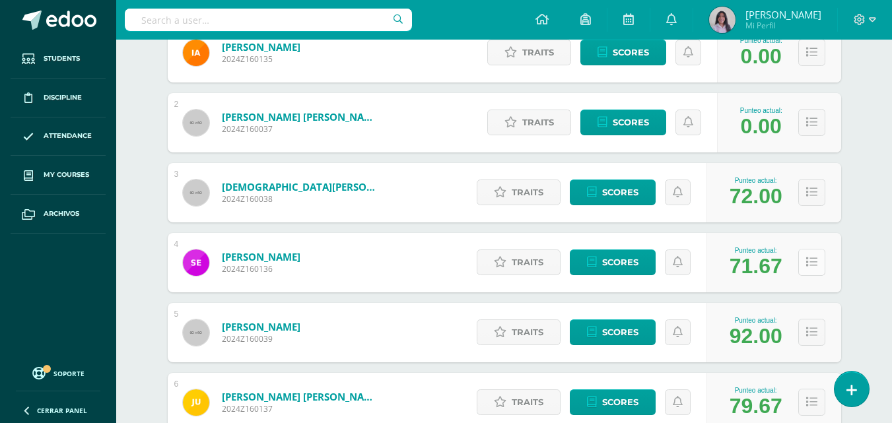
click at [815, 259] on icon at bounding box center [811, 262] width 11 height 11
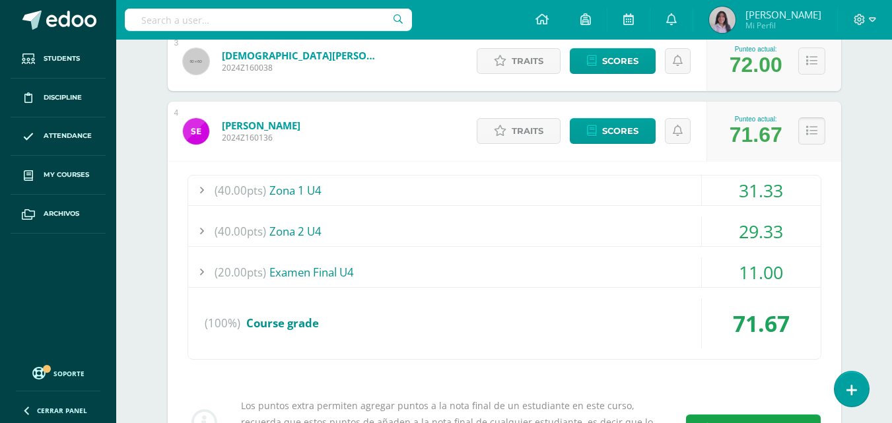
scroll to position [396, 0]
click at [809, 139] on button at bounding box center [811, 130] width 27 height 27
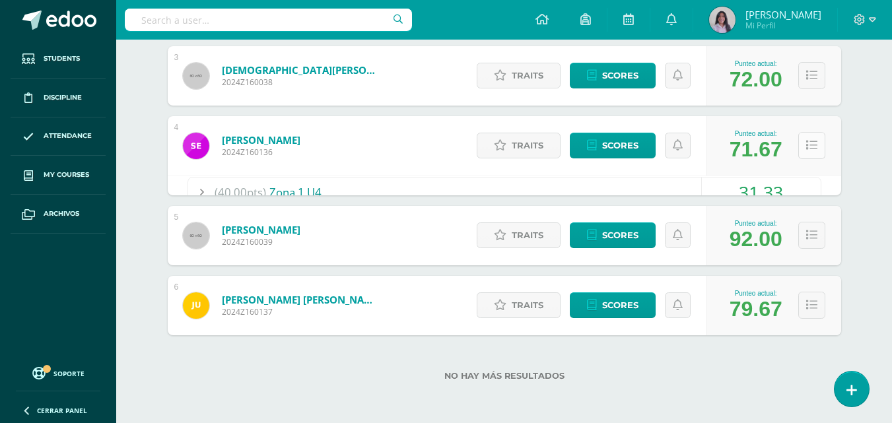
scroll to position [361, 0]
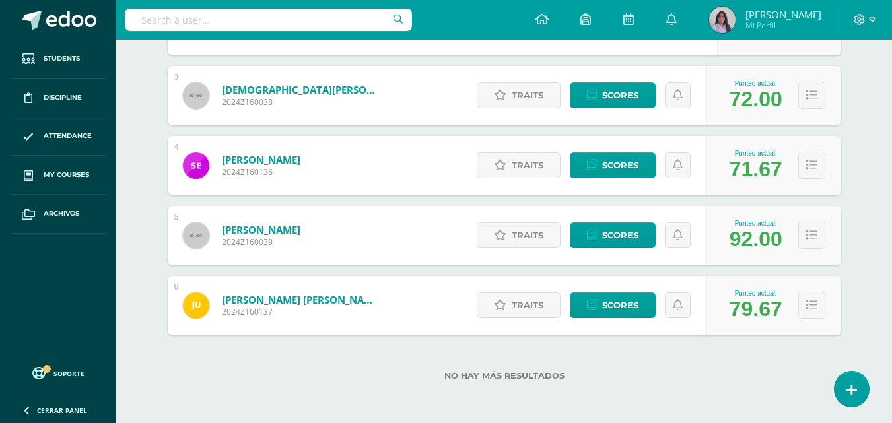
click at [862, 191] on div "Students (6) Unidad 4 Unidad 1 Unidad 2 Unidad 3 Unidad 4 6 Active students Des…" at bounding box center [504, 97] width 726 height 654
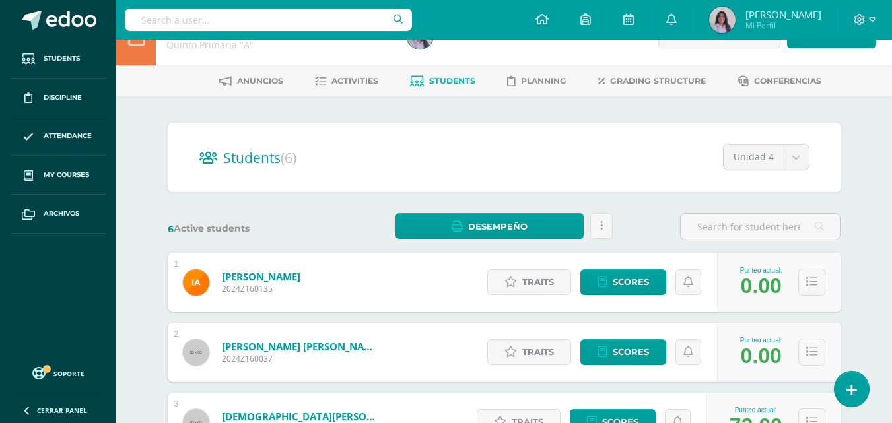
scroll to position [0, 0]
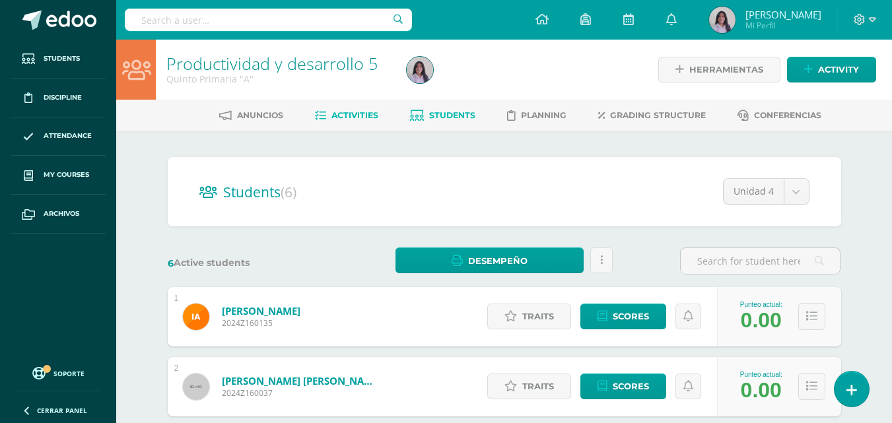
click at [368, 116] on span "Activities" at bounding box center [354, 115] width 47 height 10
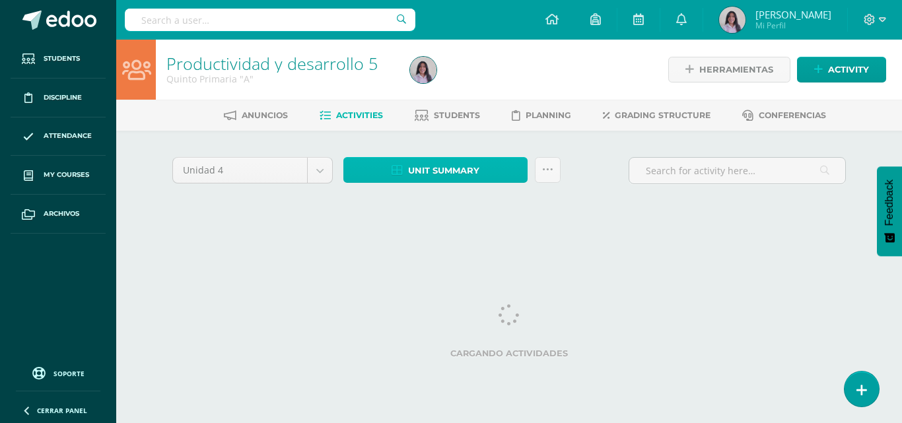
click at [485, 161] on link "Unit summary" at bounding box center [435, 170] width 184 height 26
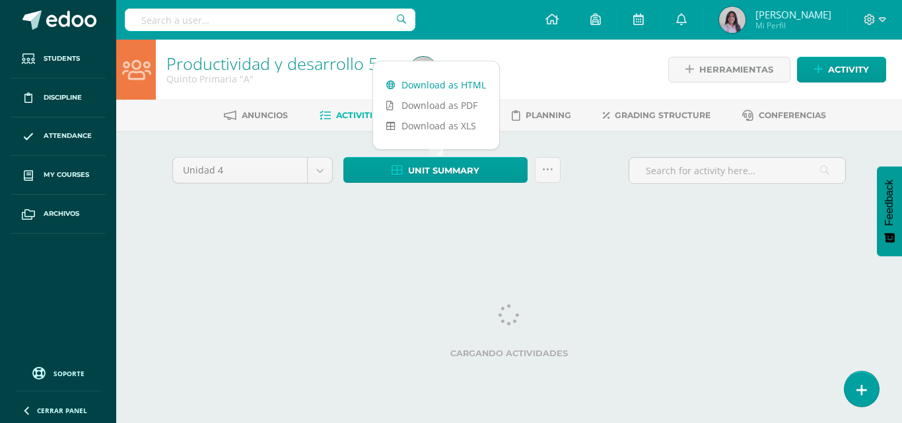
click at [443, 93] on link "Download as HTML" at bounding box center [436, 85] width 126 height 20
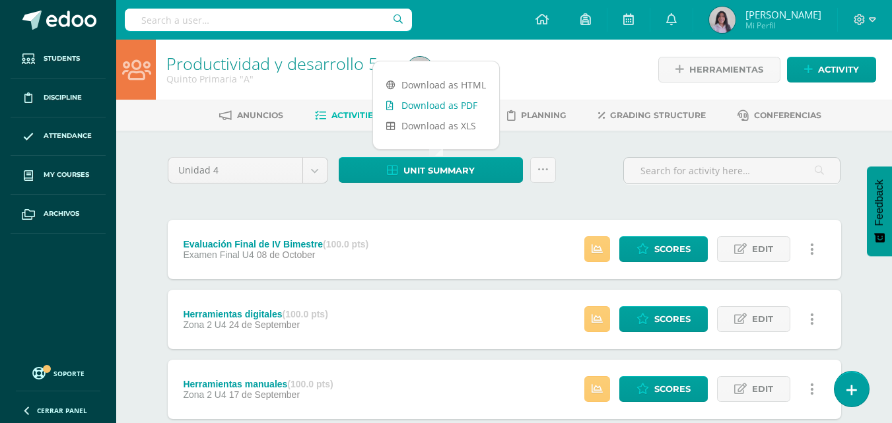
click at [425, 104] on link "Download as PDF" at bounding box center [436, 105] width 126 height 20
click at [81, 281] on ul "Students Discipline Attendance My courses Archivos" at bounding box center [58, 199] width 116 height 318
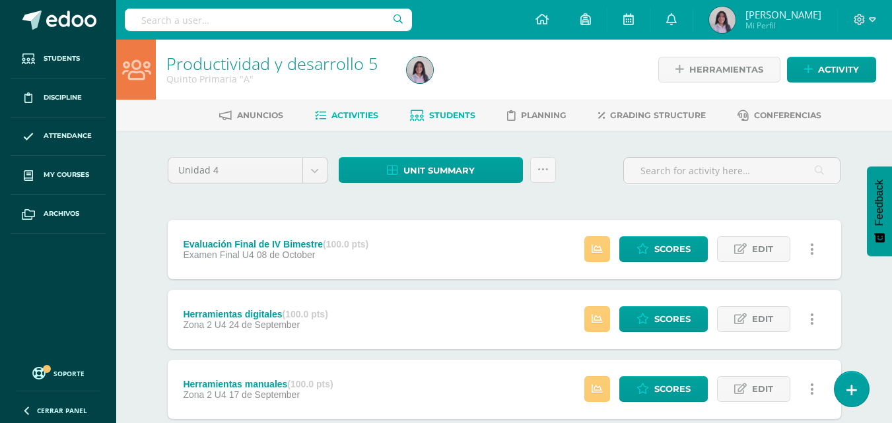
click at [442, 112] on span "Students" at bounding box center [452, 115] width 46 height 10
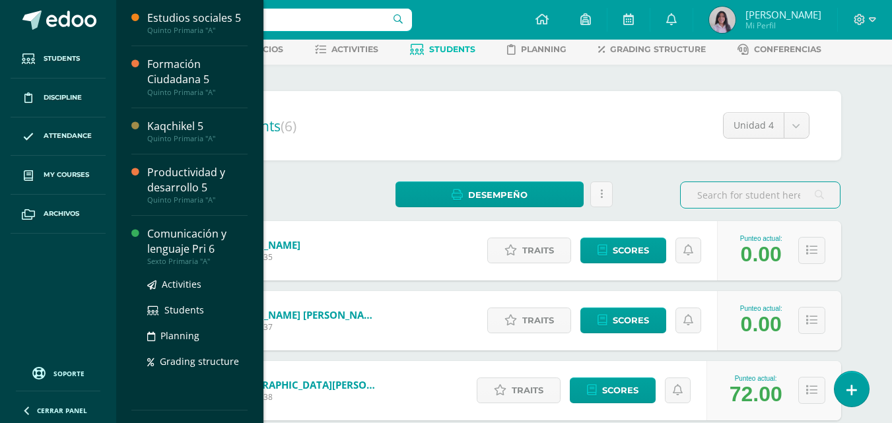
scroll to position [132, 0]
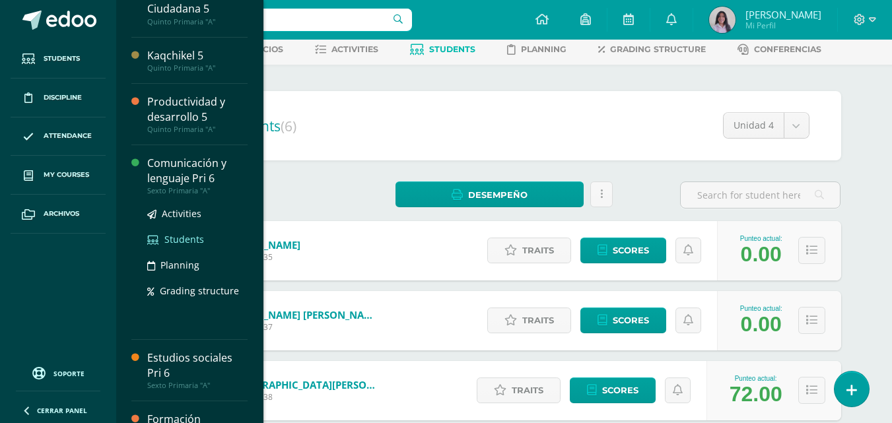
click at [169, 242] on span "Students" at bounding box center [184, 239] width 40 height 13
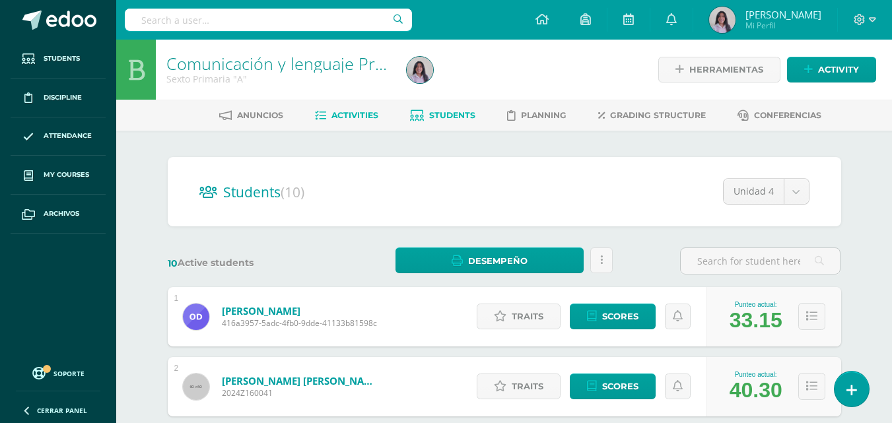
click at [372, 115] on span "Activities" at bounding box center [354, 115] width 47 height 10
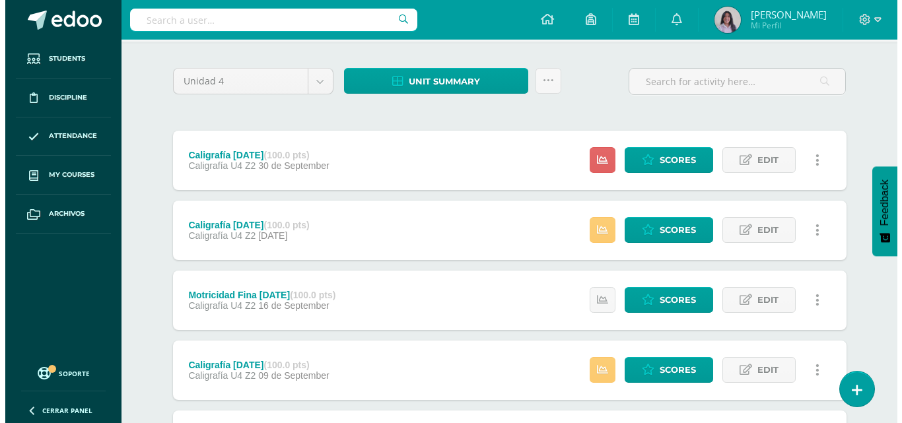
scroll to position [66, 0]
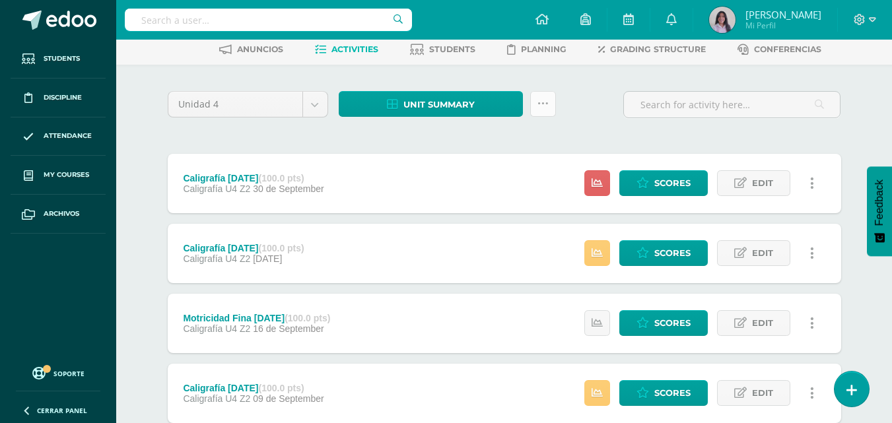
click at [540, 103] on icon at bounding box center [542, 103] width 11 height 11
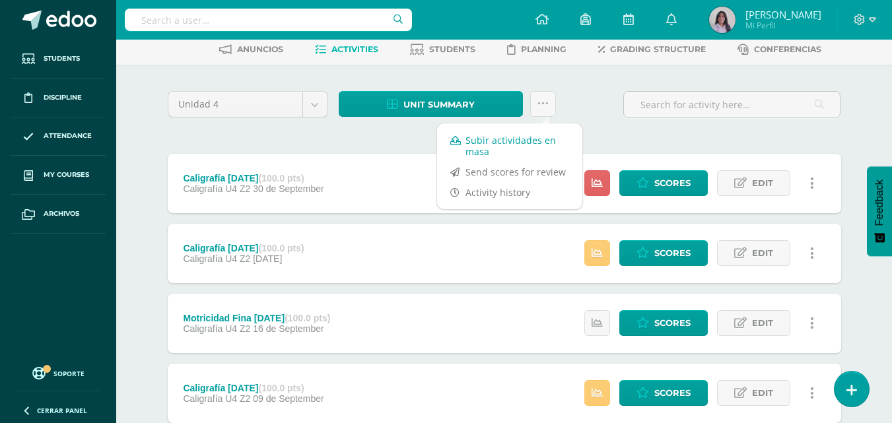
click at [491, 145] on link "Subir actividades en masa" at bounding box center [509, 146] width 145 height 32
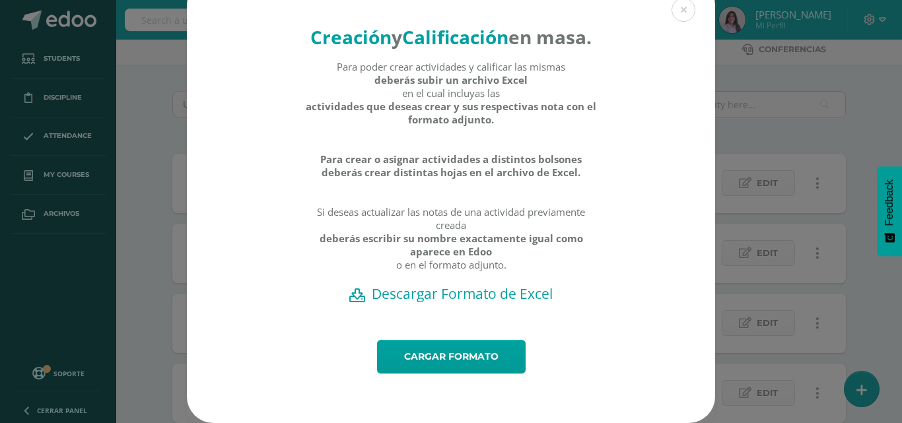
scroll to position [47, 0]
click at [422, 290] on h2 "Descargar Formato de Excel" at bounding box center [451, 294] width 482 height 18
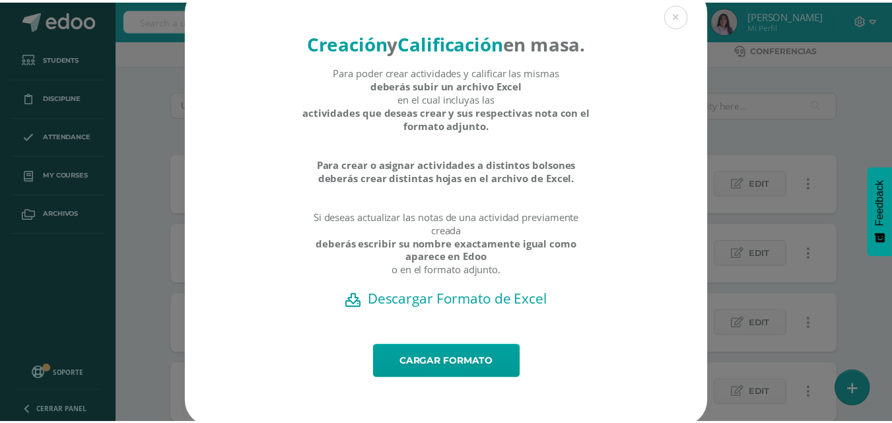
scroll to position [0, 0]
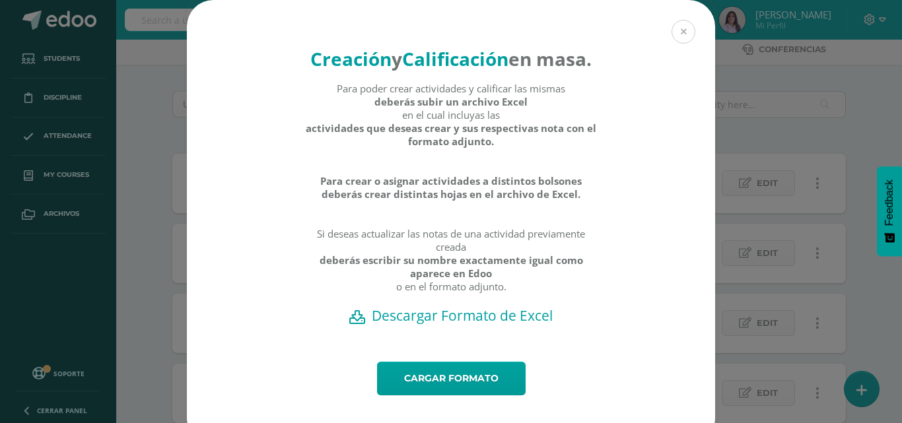
click at [686, 36] on button at bounding box center [683, 32] width 24 height 24
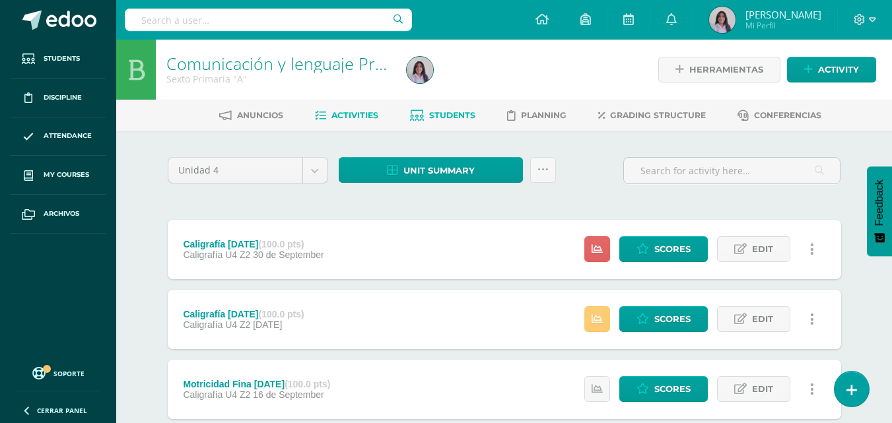
click at [450, 110] on span "Students" at bounding box center [452, 115] width 46 height 10
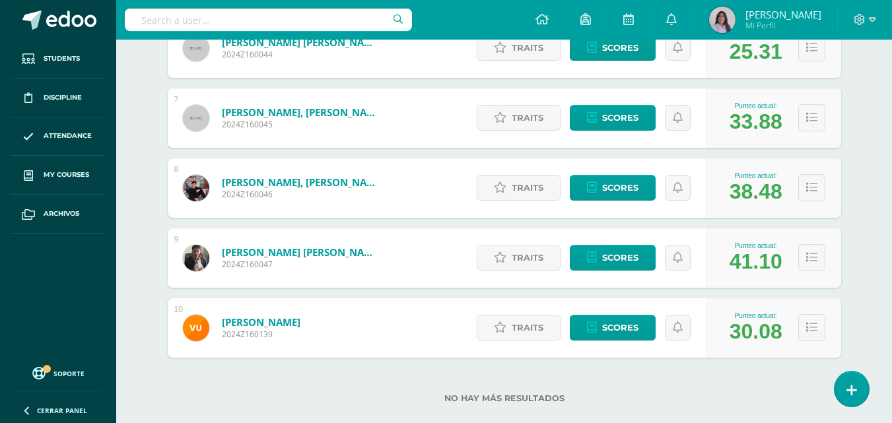
scroll to position [641, 0]
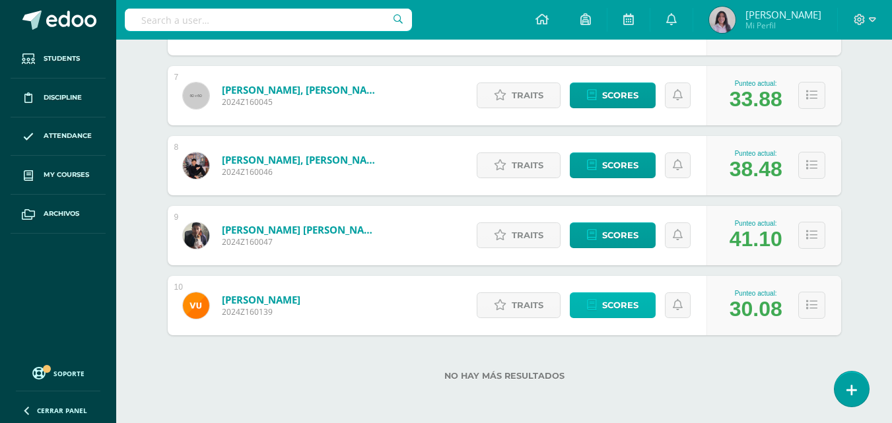
click at [615, 302] on span "Scores" at bounding box center [620, 305] width 36 height 24
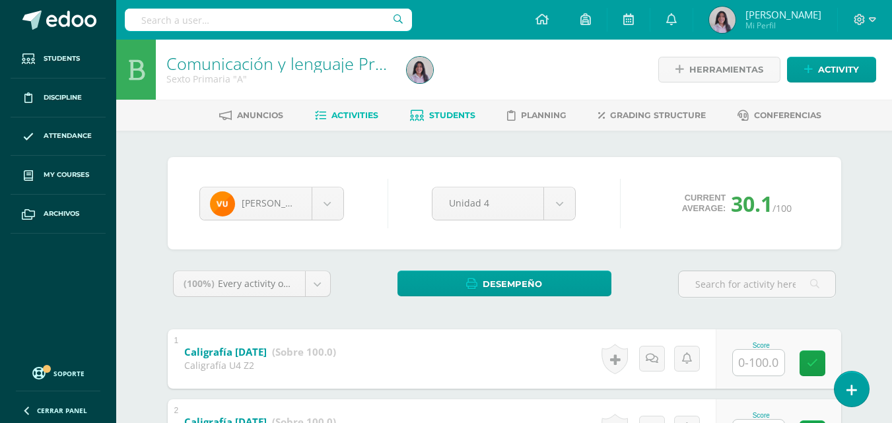
click at [368, 110] on span "Activities" at bounding box center [354, 115] width 47 height 10
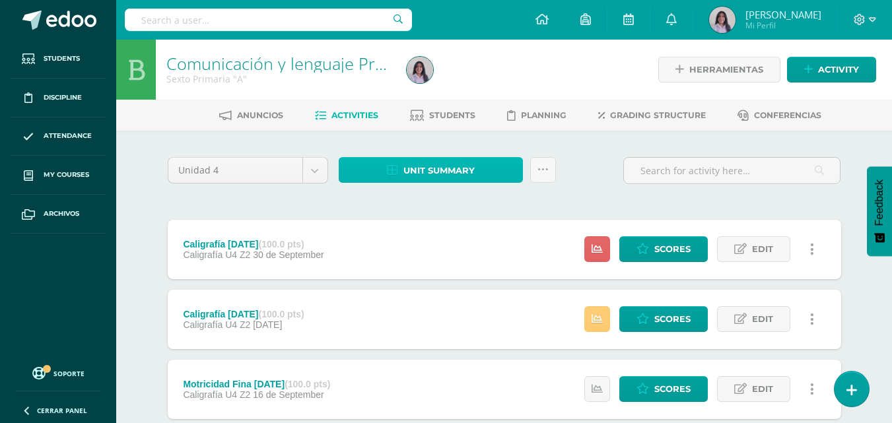
click at [496, 166] on link "Unit summary" at bounding box center [431, 170] width 184 height 26
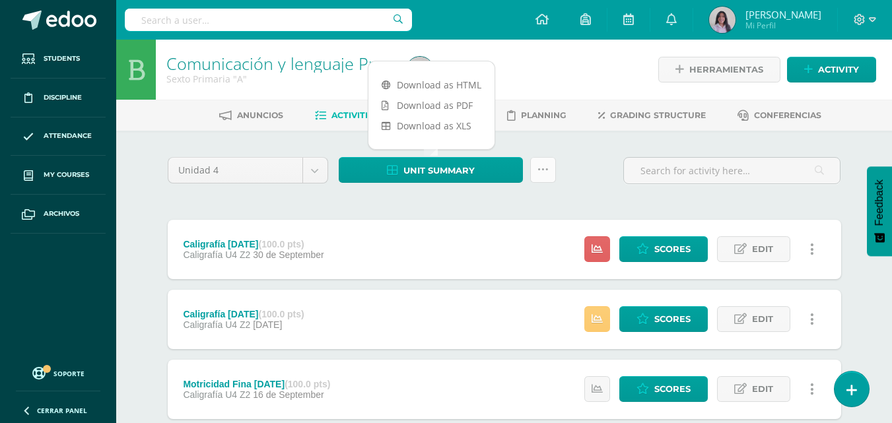
click at [545, 165] on icon at bounding box center [542, 169] width 11 height 11
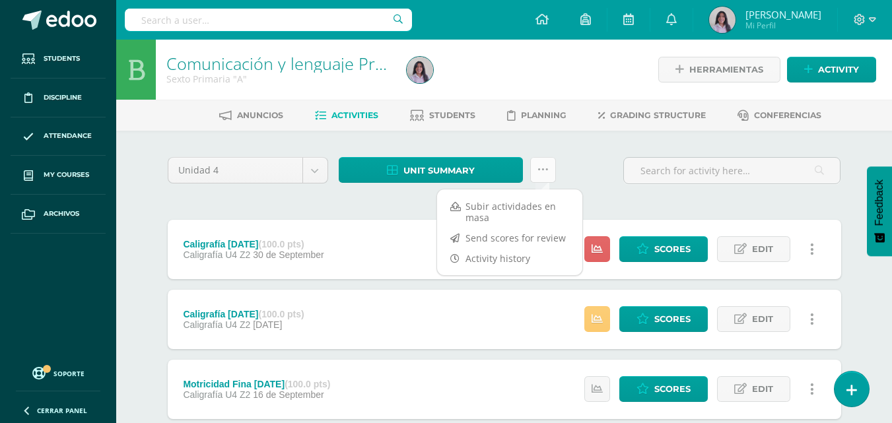
click at [545, 166] on icon at bounding box center [542, 169] width 11 height 11
click at [533, 211] on link "Subir actividades en masa" at bounding box center [509, 212] width 145 height 32
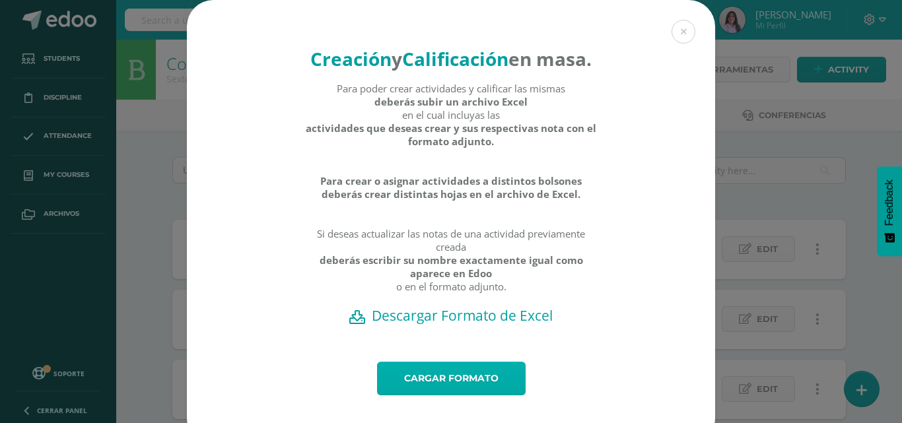
click at [467, 395] on link "Cargar formato" at bounding box center [451, 379] width 149 height 34
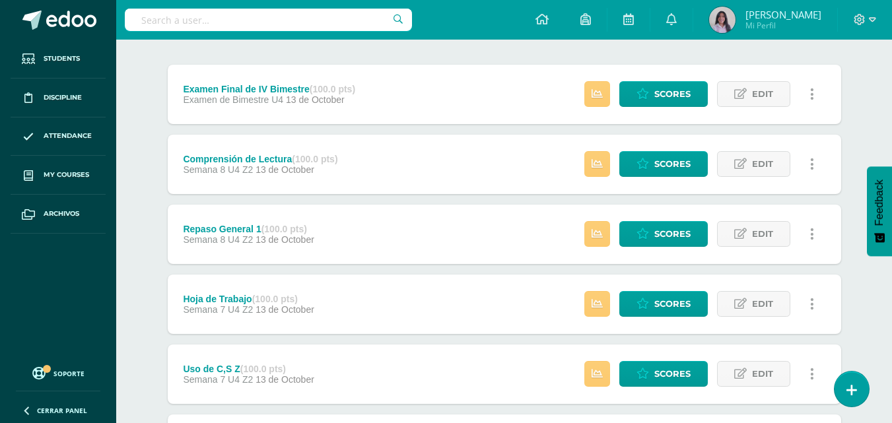
scroll to position [132, 0]
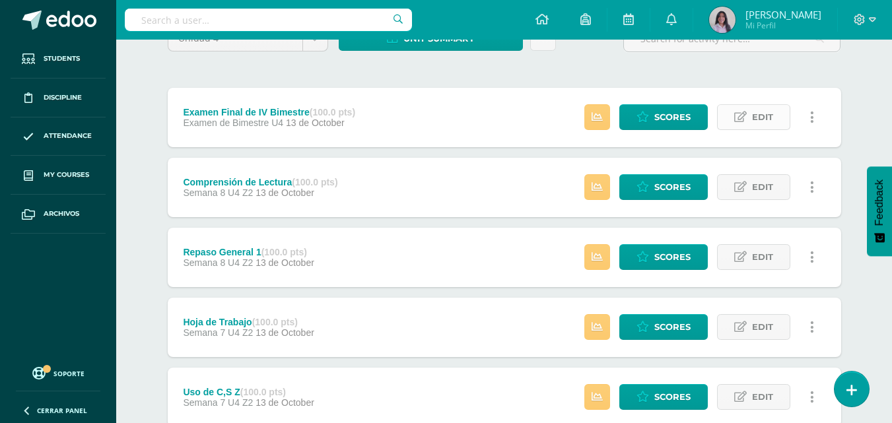
click at [760, 119] on span "Edit" at bounding box center [762, 117] width 21 height 24
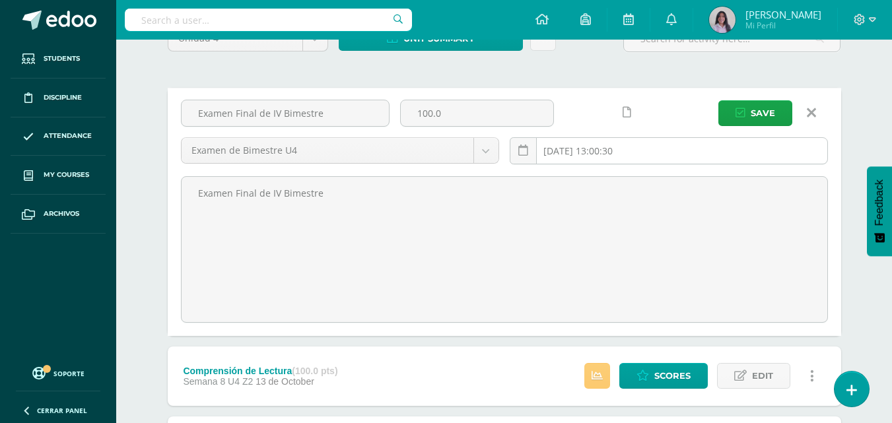
click at [620, 150] on input "2025-10-13 13:00:30" at bounding box center [668, 151] width 317 height 26
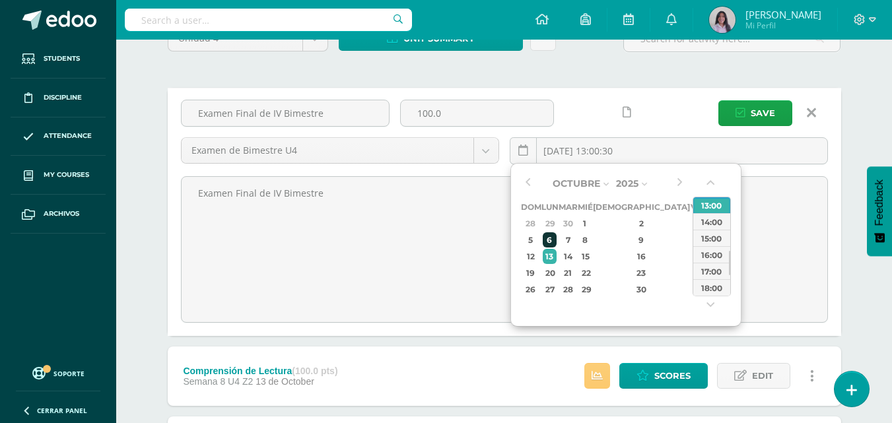
click at [556, 238] on div "6" at bounding box center [550, 239] width 14 height 15
type input "2025-10-06 13:00"
click at [704, 209] on div "13:00" at bounding box center [711, 205] width 37 height 17
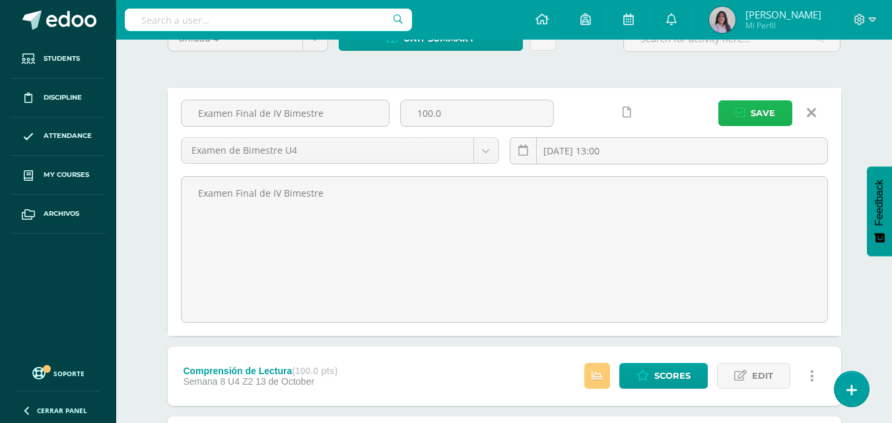
click at [749, 119] on button "Save" at bounding box center [755, 113] width 74 height 26
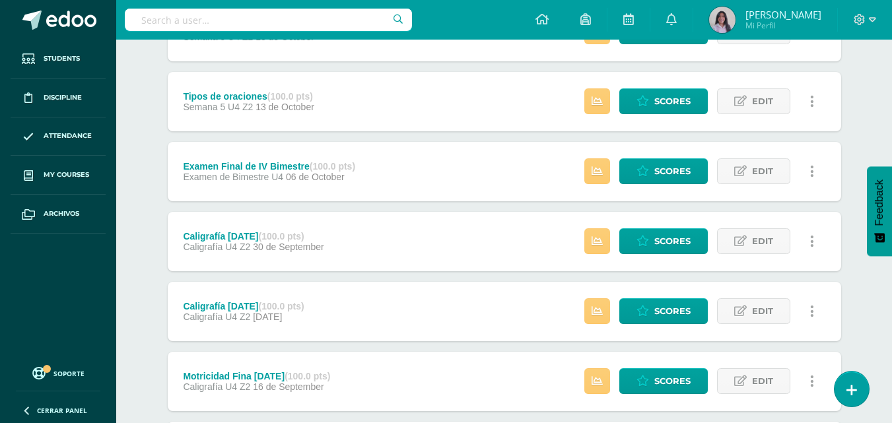
scroll to position [660, 0]
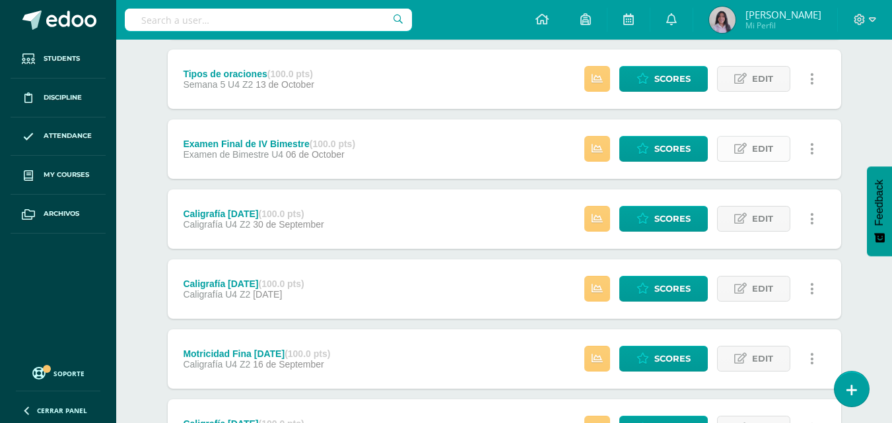
click at [737, 145] on icon at bounding box center [740, 148] width 13 height 11
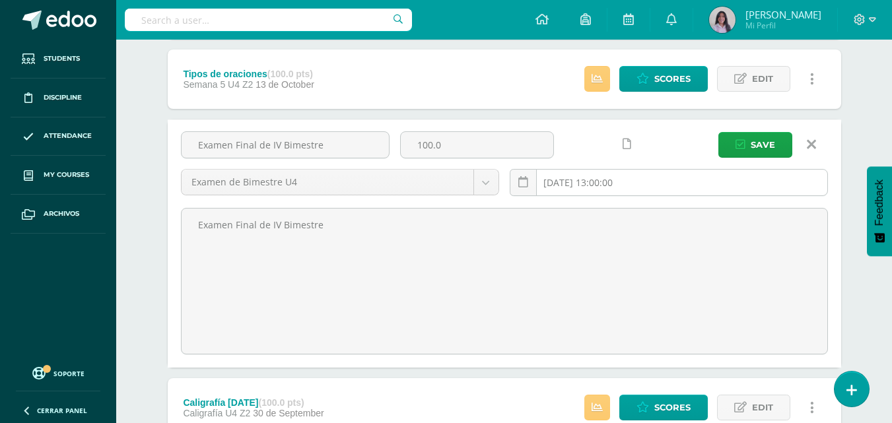
click at [597, 182] on input "2025-10-06 13:00:00" at bounding box center [668, 183] width 317 height 26
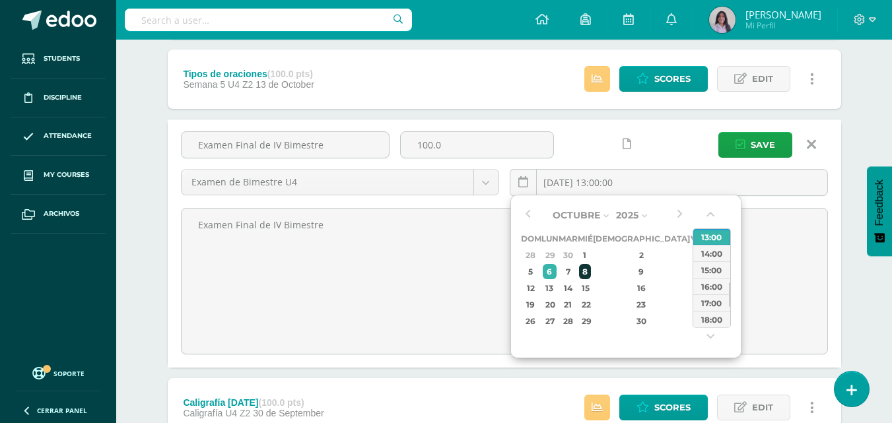
click at [591, 273] on div "8" at bounding box center [585, 271] width 12 height 15
type input "2025-10-08 13:00"
click at [745, 151] on button "Save" at bounding box center [755, 145] width 74 height 26
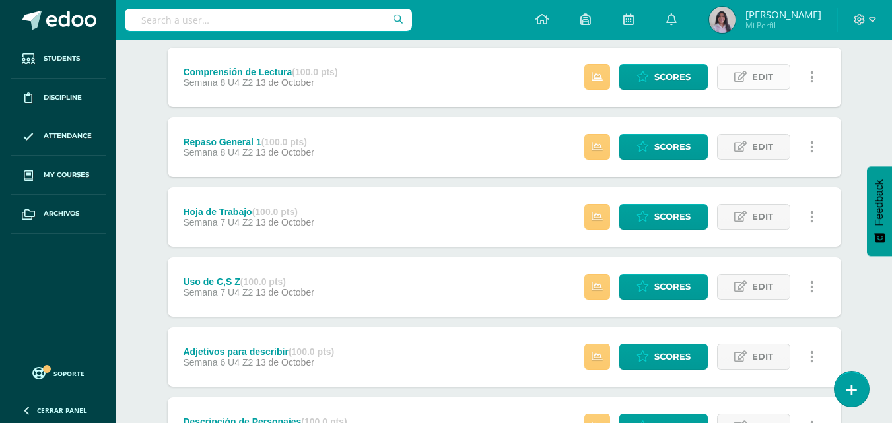
scroll to position [173, 0]
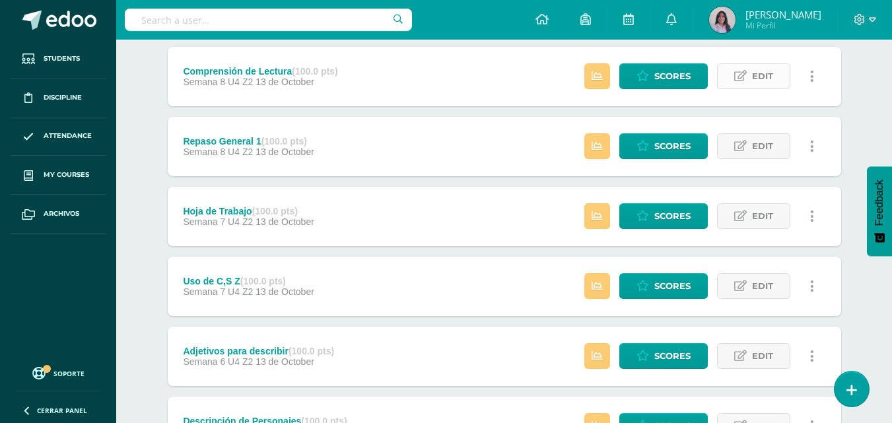
click at [784, 73] on link "Edit" at bounding box center [753, 76] width 73 height 26
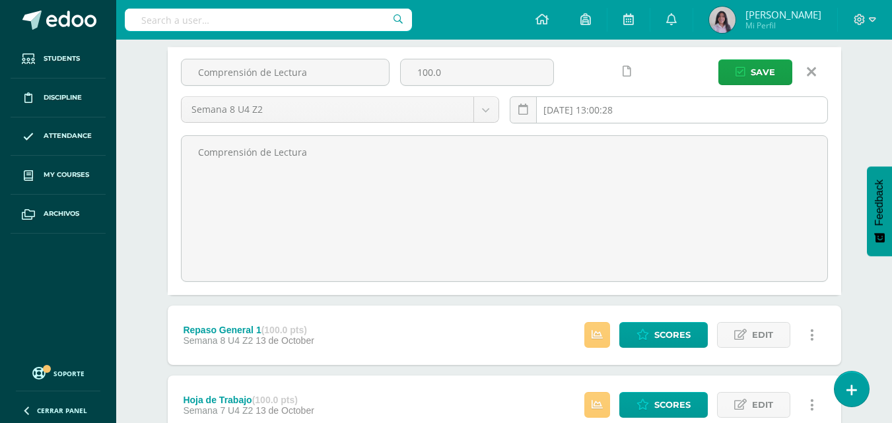
click at [623, 118] on input "[DATE] 13:00:28" at bounding box center [668, 110] width 317 height 26
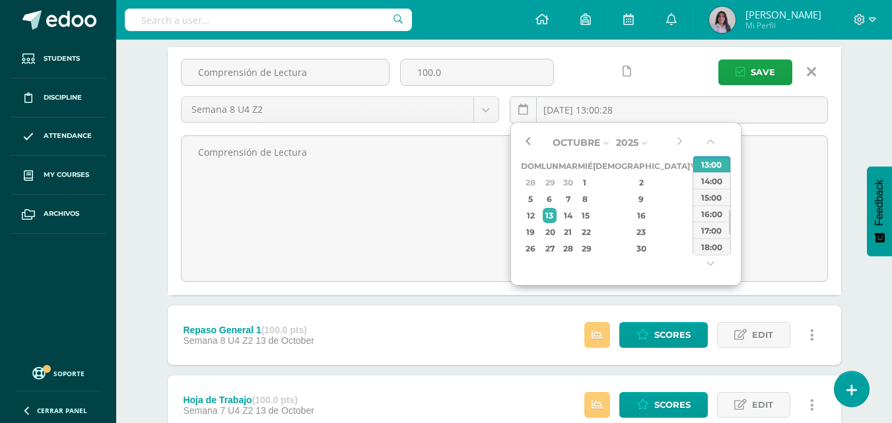
click at [530, 143] on button "button" at bounding box center [527, 143] width 13 height 20
click at [691, 233] on div "26" at bounding box center [697, 231] width 12 height 15
type input "2025-09-26 13:00"
click at [701, 167] on div "13:00" at bounding box center [711, 164] width 37 height 17
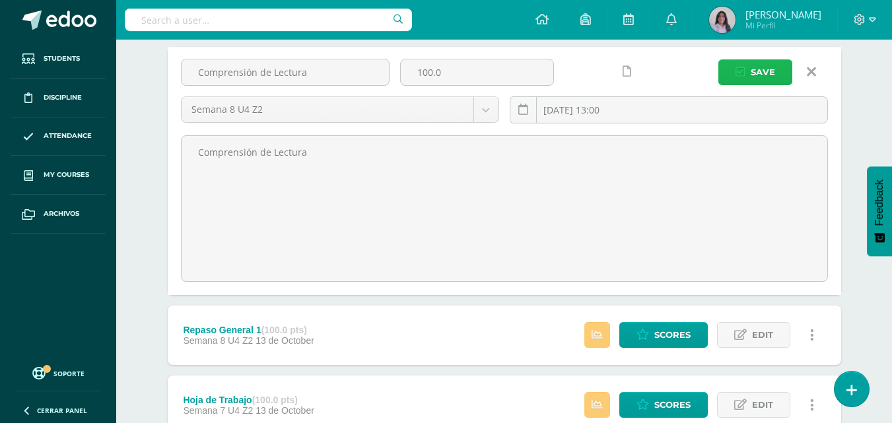
click at [762, 69] on span "Save" at bounding box center [763, 72] width 24 height 24
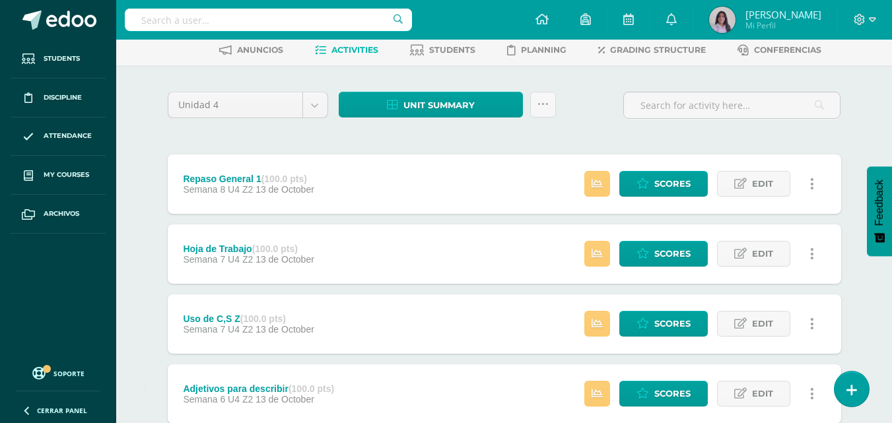
scroll to position [66, 0]
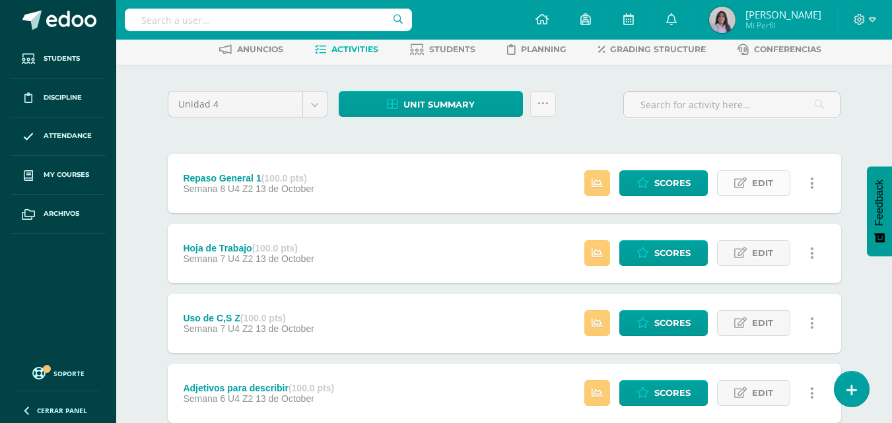
click at [752, 180] on span "Edit" at bounding box center [762, 183] width 21 height 24
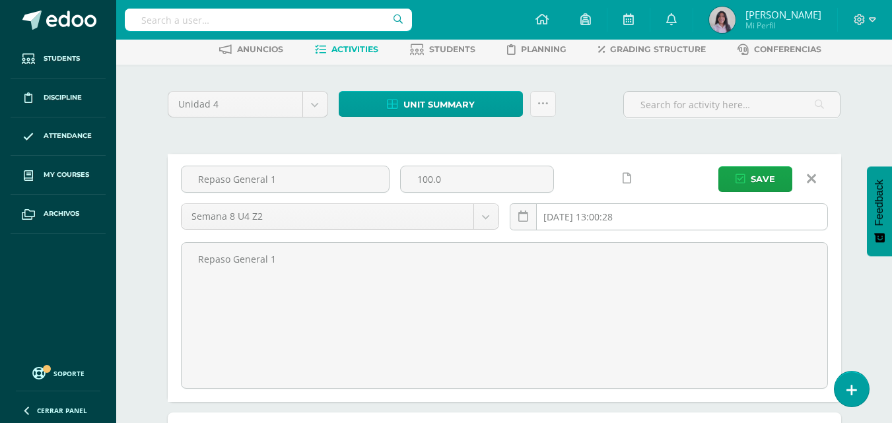
click at [689, 214] on input "2025-10-13 13:00:28" at bounding box center [668, 217] width 317 height 26
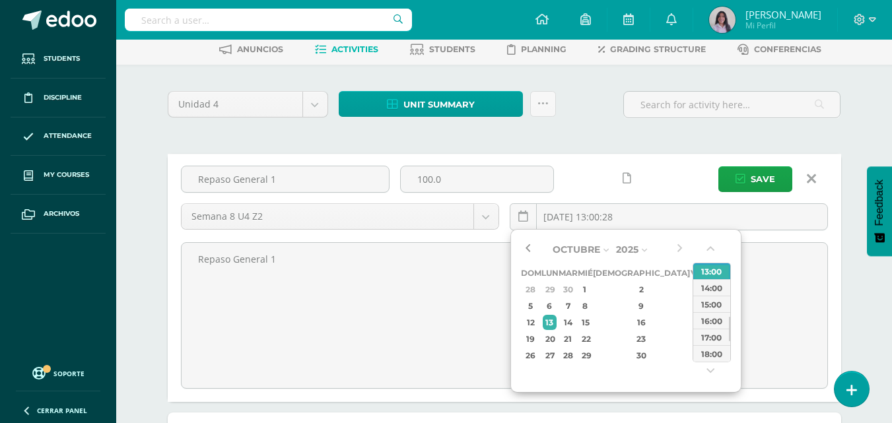
click at [527, 246] on button "button" at bounding box center [527, 250] width 13 height 20
click at [557, 336] on div "22" at bounding box center [550, 338] width 14 height 15
type input "2025-09-22 13:00"
click at [699, 275] on div "13:00" at bounding box center [711, 271] width 37 height 17
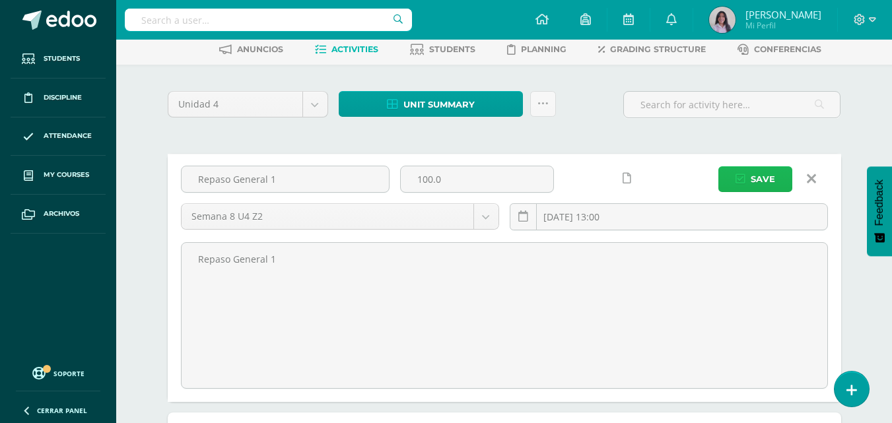
click at [745, 174] on icon "submit" at bounding box center [740, 179] width 10 height 11
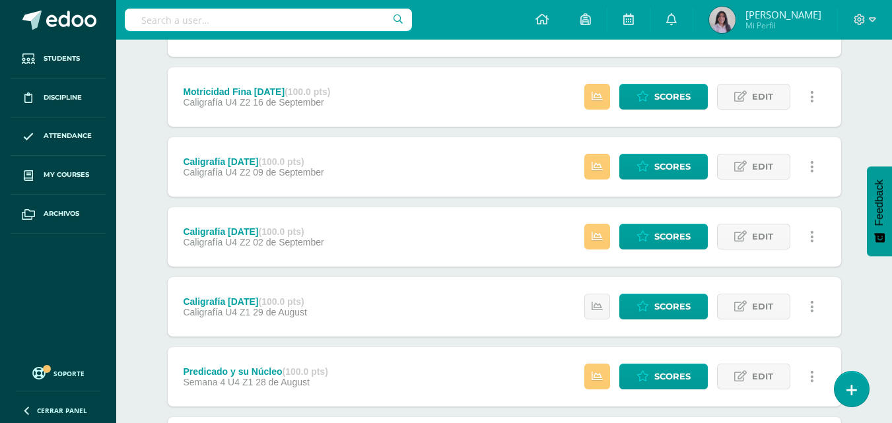
scroll to position [899, 0]
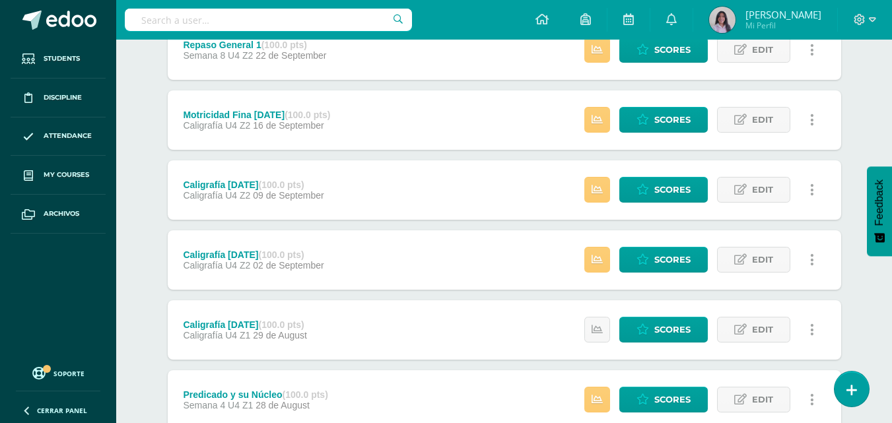
click at [136, 236] on div "Comunicación y lenguaje Pri 6 Sexto Primaria "A" Herramientas Detalle de asiste…" at bounding box center [504, 178] width 776 height 2077
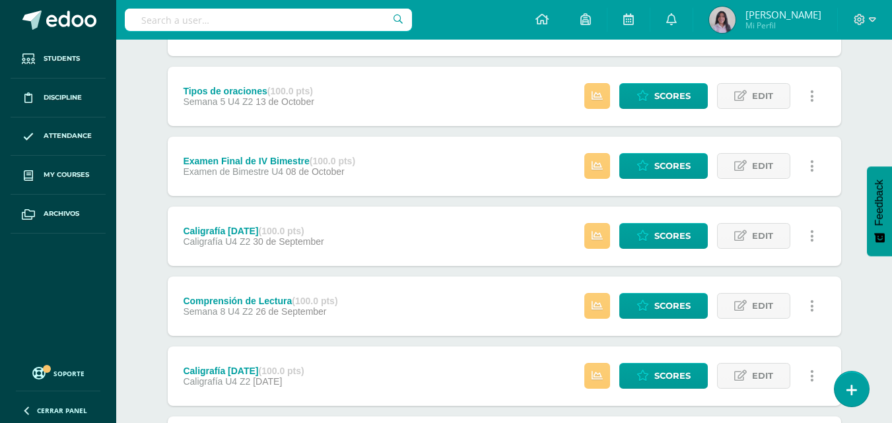
scroll to position [437, 0]
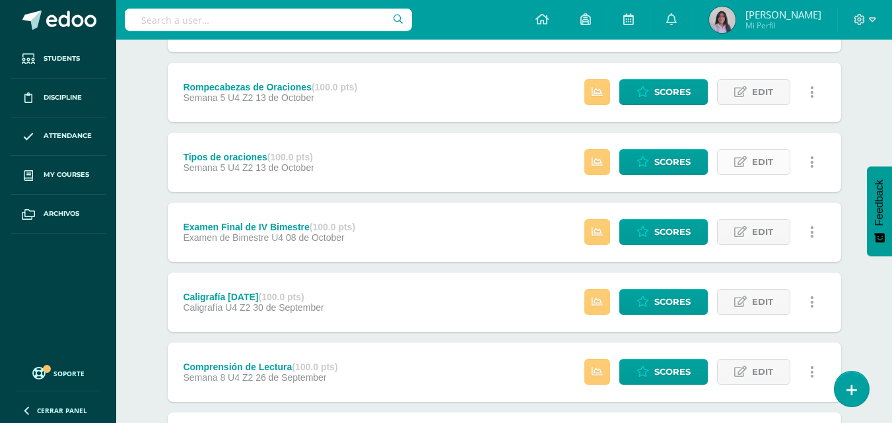
click at [735, 163] on icon at bounding box center [740, 161] width 13 height 11
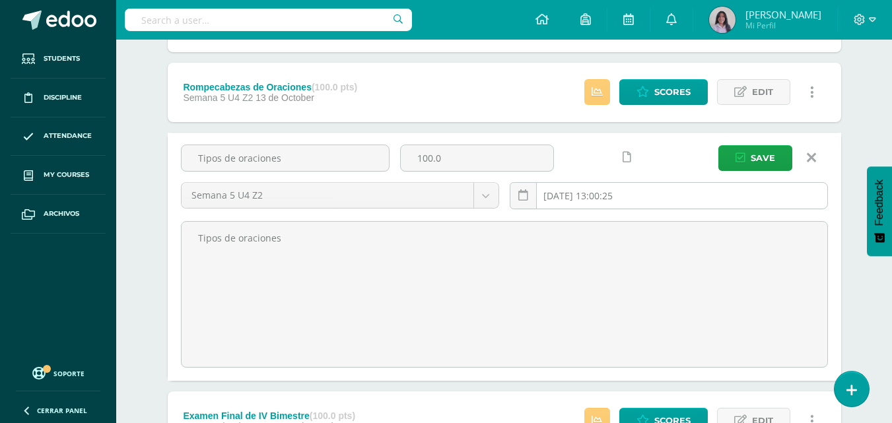
click at [708, 199] on input "[DATE] 13:00:25" at bounding box center [668, 196] width 317 height 26
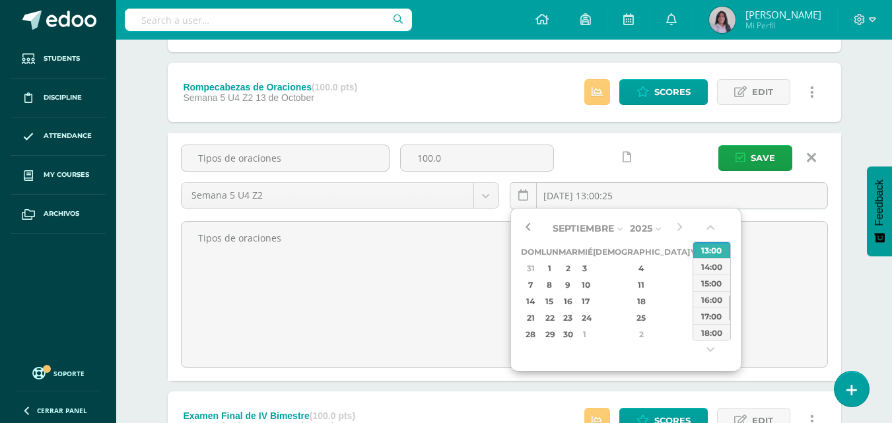
click at [527, 226] on button "button" at bounding box center [527, 229] width 13 height 20
click at [557, 267] on div "1" at bounding box center [550, 268] width 14 height 15
type input "2025-09-01 13:00"
click at [707, 253] on div "13:00" at bounding box center [711, 250] width 37 height 17
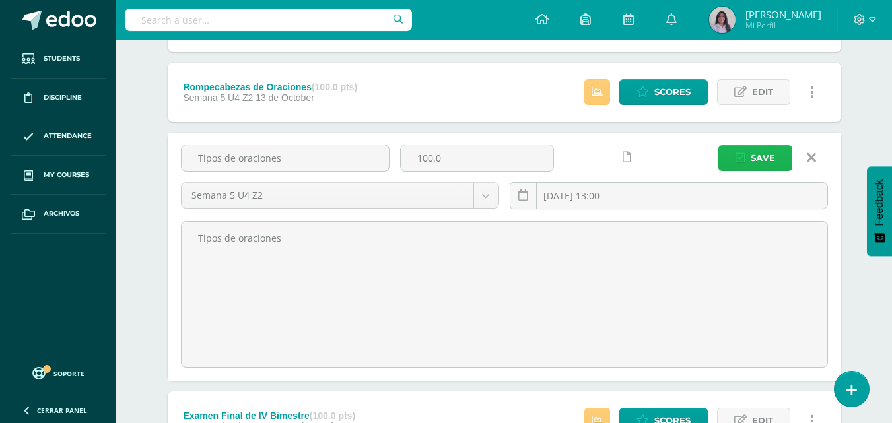
click at [731, 156] on button "Save" at bounding box center [755, 158] width 74 height 26
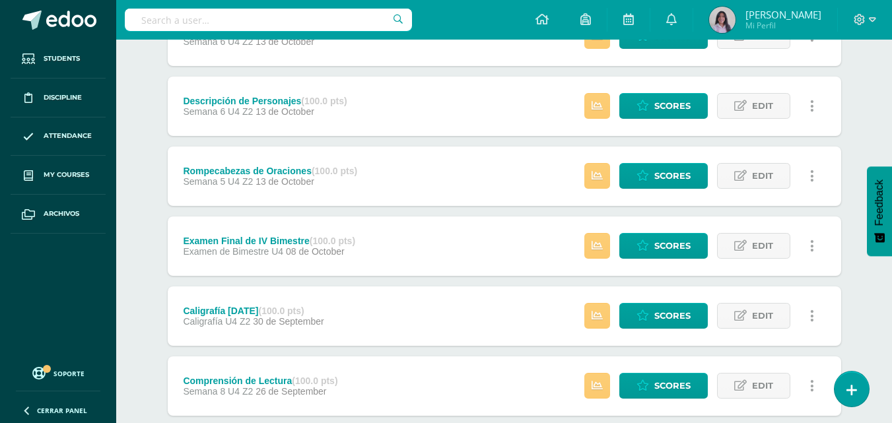
scroll to position [330, 0]
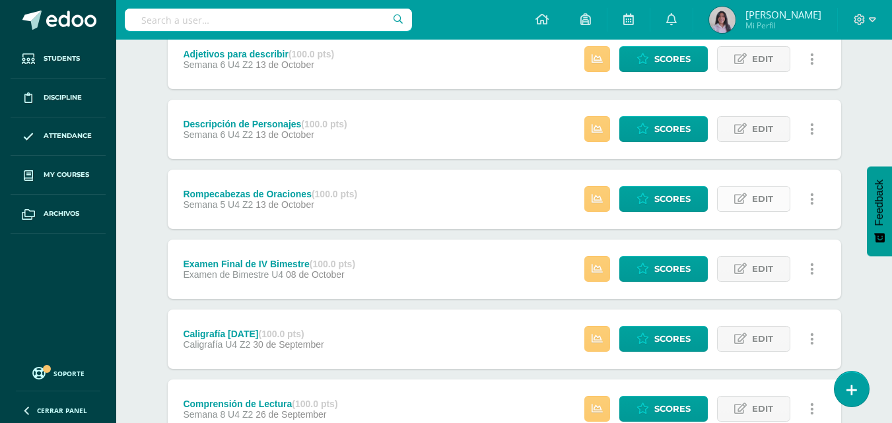
click at [770, 197] on span "Edit" at bounding box center [762, 199] width 21 height 24
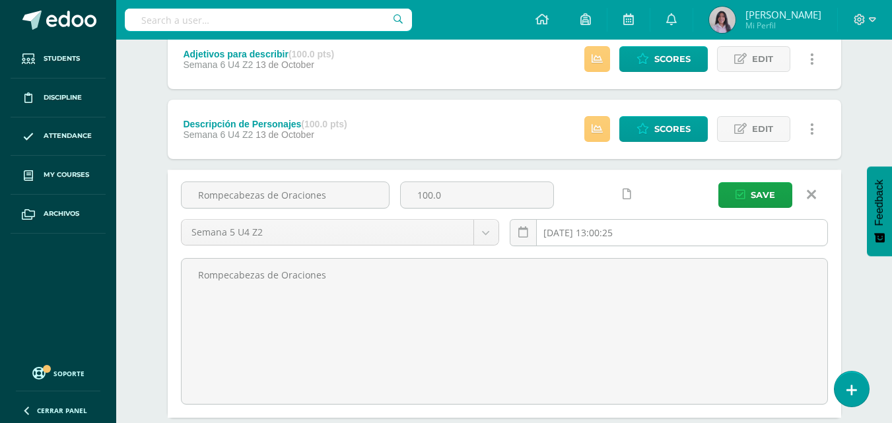
click at [644, 224] on input "[DATE] 13:00:25" at bounding box center [668, 233] width 317 height 26
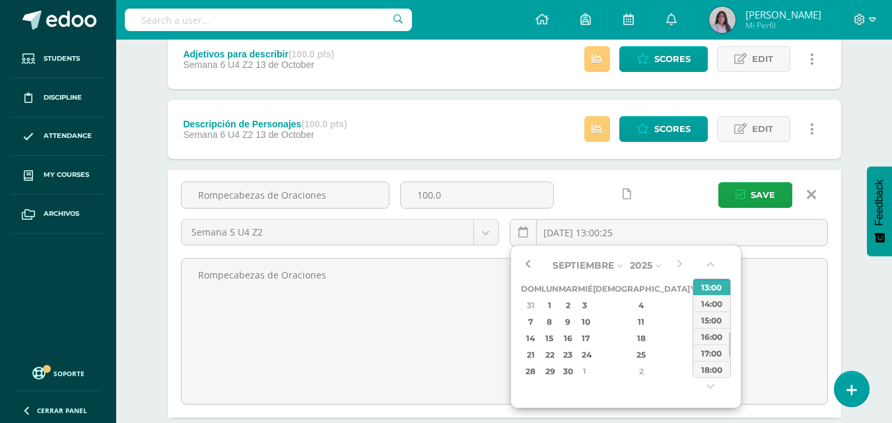
click at [532, 266] on button "button" at bounding box center [527, 266] width 13 height 20
click at [691, 310] on div "5" at bounding box center [697, 305] width 12 height 15
type input "[DATE] 13:00"
click at [701, 288] on div "13:00" at bounding box center [711, 287] width 37 height 17
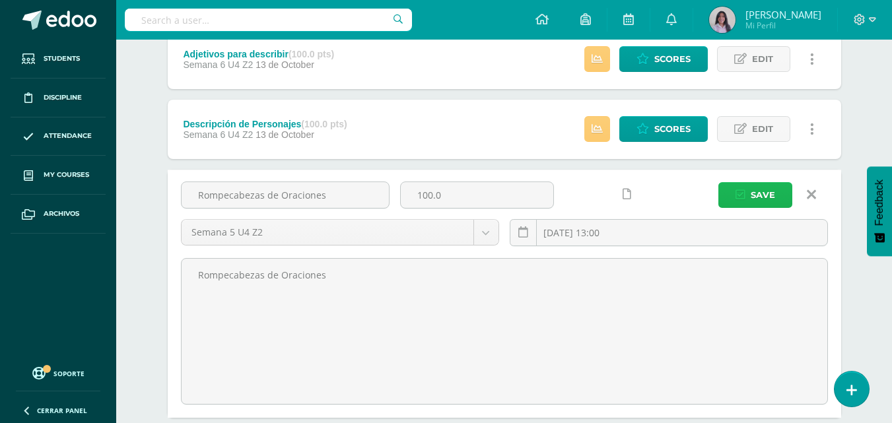
click at [722, 200] on button "Save" at bounding box center [755, 195] width 74 height 26
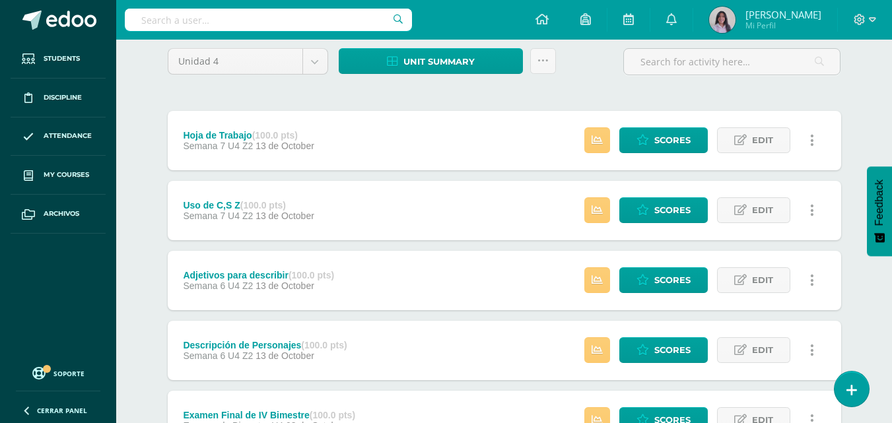
scroll to position [132, 0]
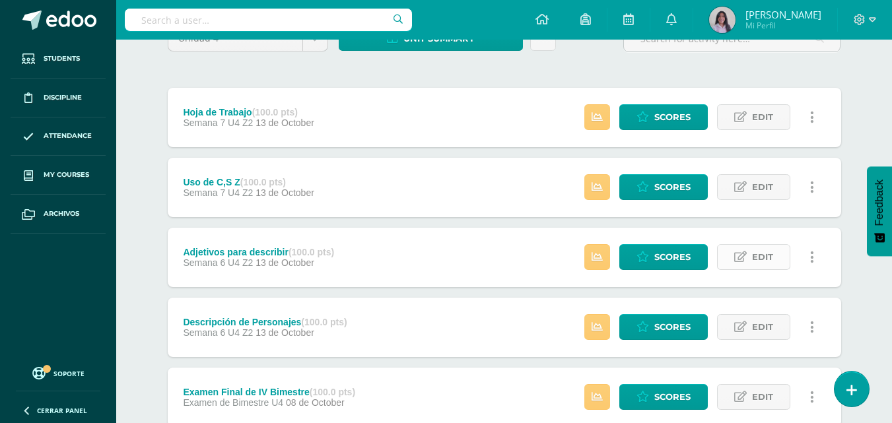
click at [757, 250] on span "Edit" at bounding box center [762, 257] width 21 height 24
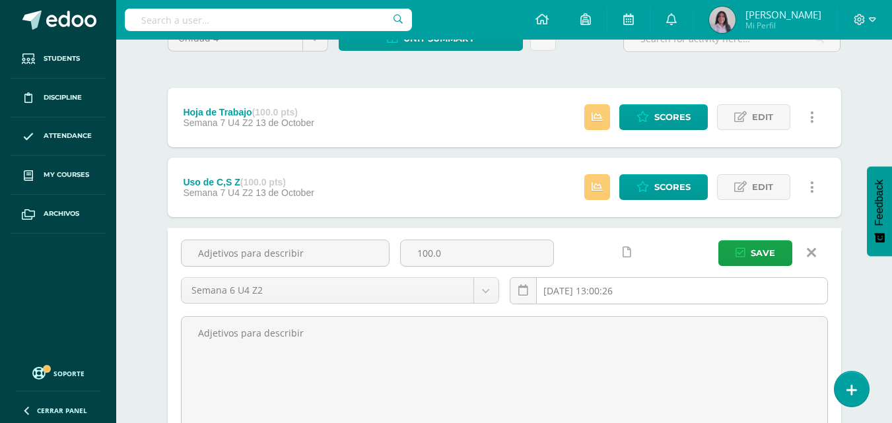
click at [675, 290] on input "2025-10-13 13:00:26" at bounding box center [668, 291] width 317 height 26
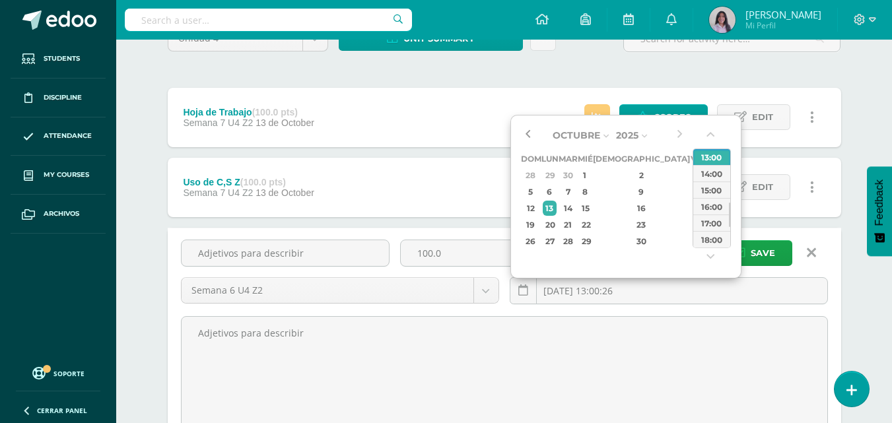
click at [528, 135] on button "button" at bounding box center [527, 135] width 13 height 20
click at [550, 191] on div "8" at bounding box center [550, 191] width 14 height 15
type input "2025-09-08 13:00"
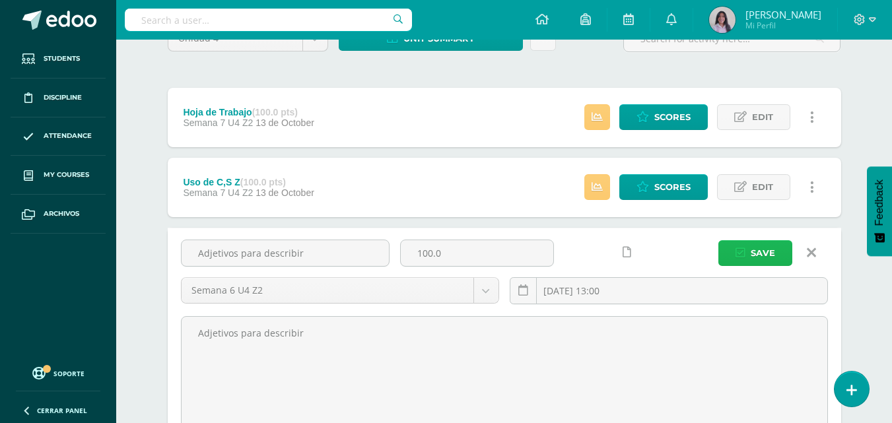
click at [767, 248] on span "Save" at bounding box center [763, 253] width 24 height 24
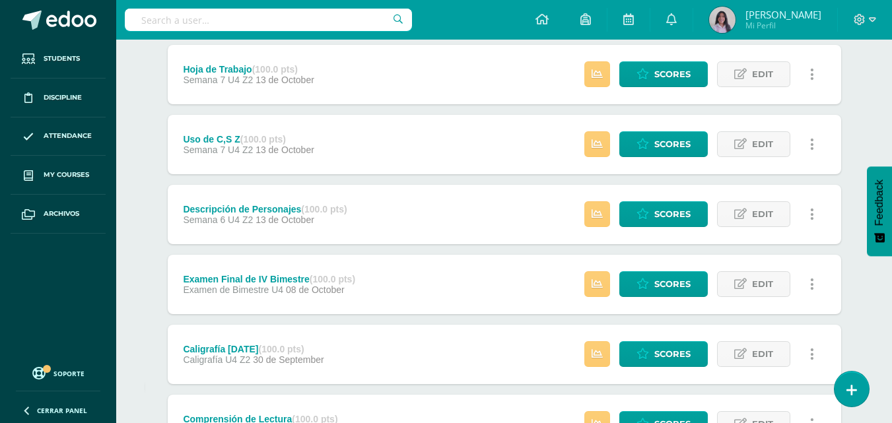
scroll to position [198, 0]
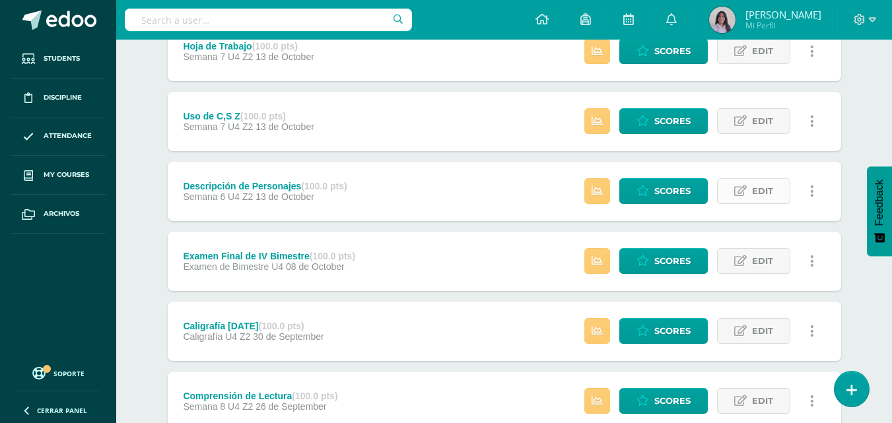
click at [753, 187] on span "Edit" at bounding box center [762, 191] width 21 height 24
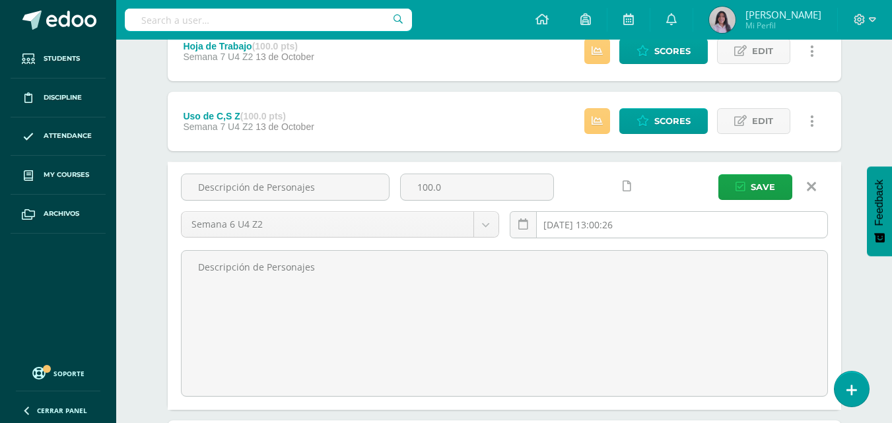
click at [626, 226] on input "2025-10-13 13:00:26" at bounding box center [668, 225] width 317 height 26
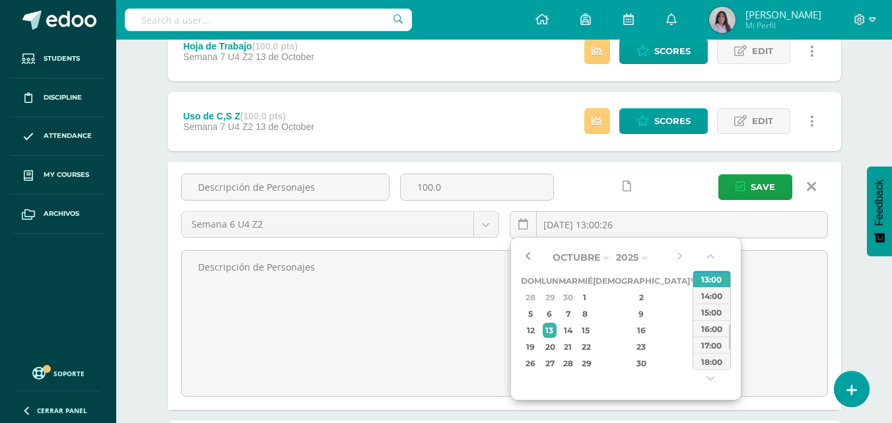
click at [529, 253] on button "button" at bounding box center [527, 258] width 13 height 20
click at [691, 313] on div "12" at bounding box center [697, 313] width 12 height 15
type input "2025-09-12 13:00"
click at [707, 295] on div "13:00" at bounding box center [711, 292] width 37 height 17
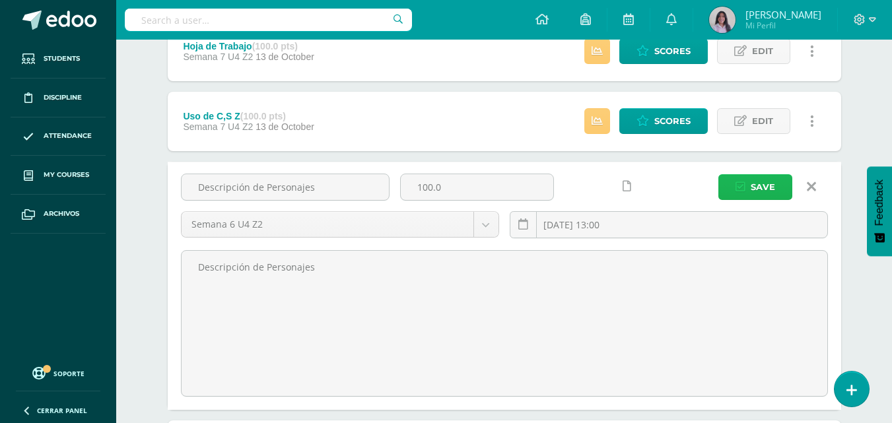
click at [745, 185] on icon "submit" at bounding box center [740, 187] width 10 height 11
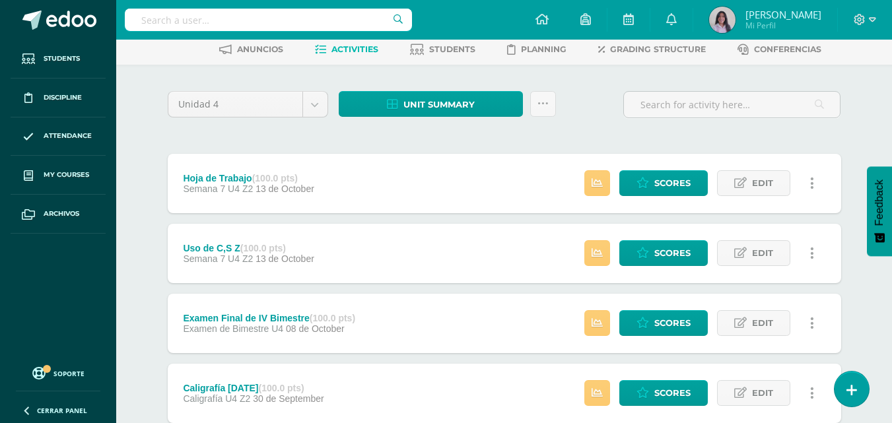
scroll to position [132, 0]
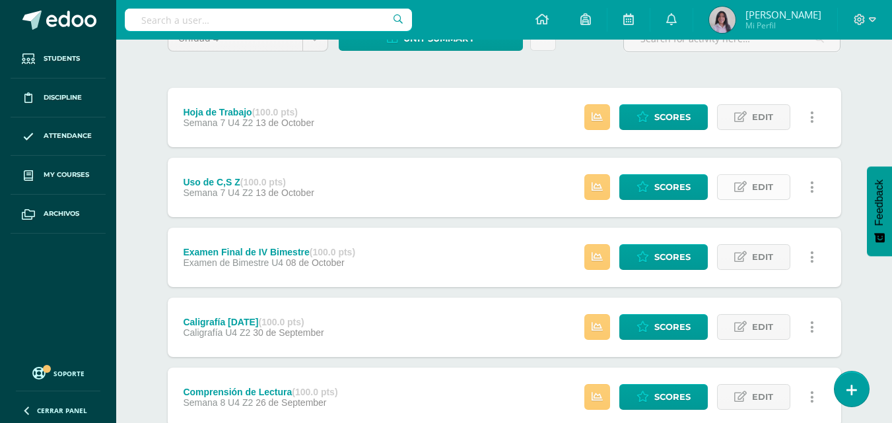
click at [776, 183] on link "Edit" at bounding box center [753, 187] width 73 height 26
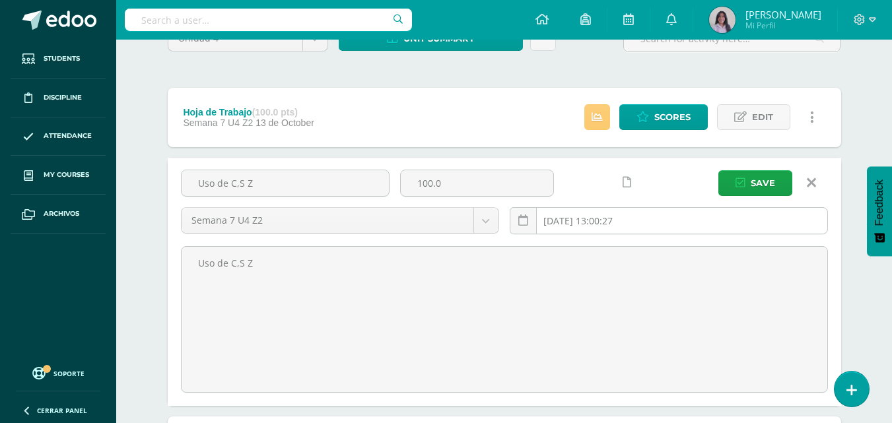
click at [634, 228] on input "[DATE] 13:00:27" at bounding box center [668, 221] width 317 height 26
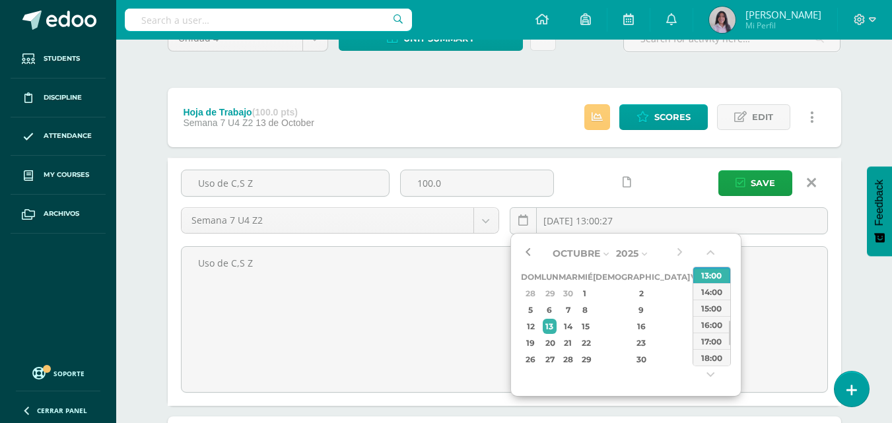
click at [527, 254] on button "button" at bounding box center [527, 254] width 13 height 20
click at [591, 326] on div "17" at bounding box center [585, 326] width 12 height 15
type input "2025-09-17 13:00"
click at [755, 186] on span "Save" at bounding box center [763, 183] width 24 height 24
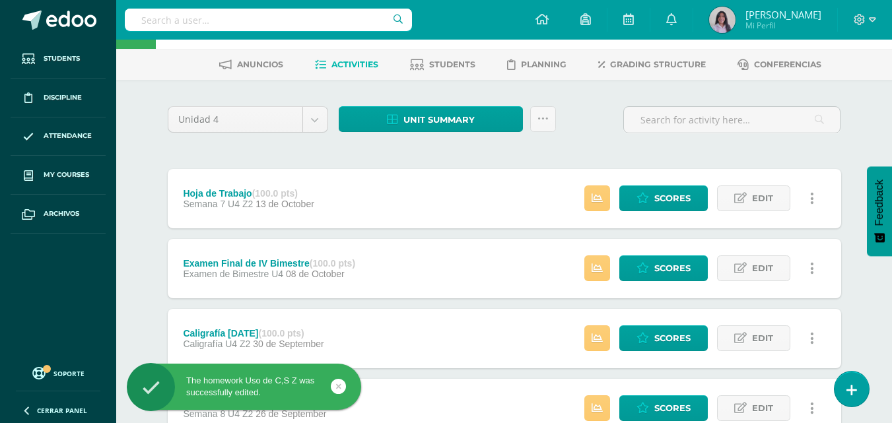
scroll to position [66, 0]
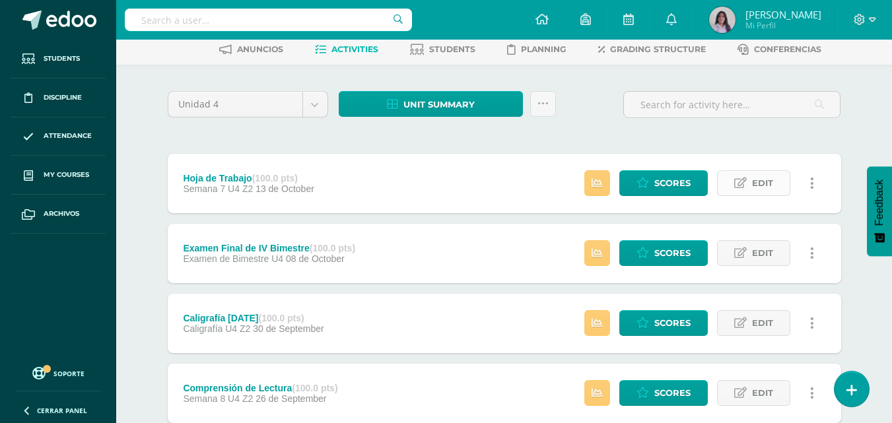
click at [763, 189] on span "Edit" at bounding box center [762, 183] width 21 height 24
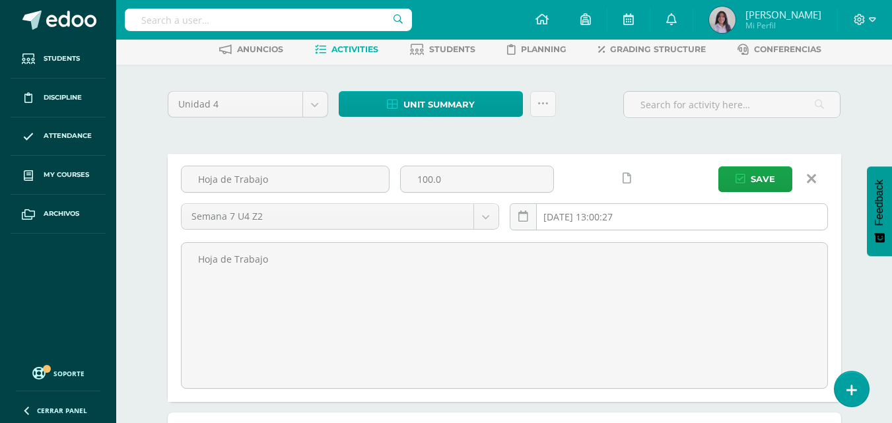
click at [609, 219] on input "[DATE] 13:00:27" at bounding box center [668, 217] width 317 height 26
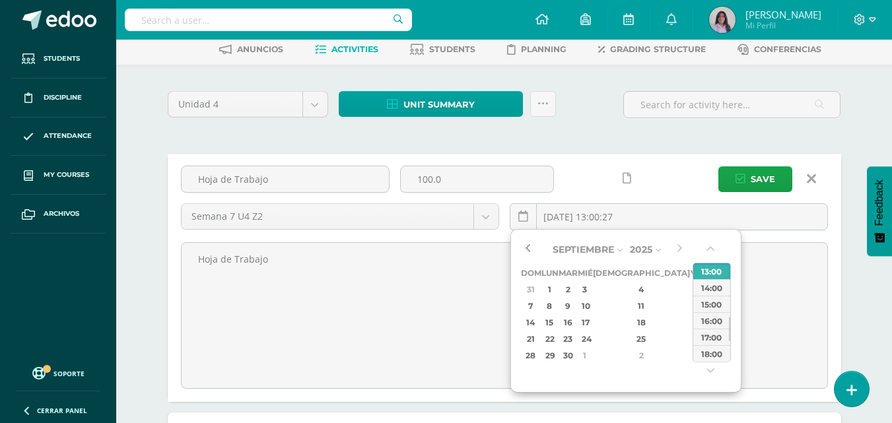
click at [529, 246] on button "button" at bounding box center [527, 250] width 13 height 20
click at [691, 325] on div "19" at bounding box center [697, 322] width 12 height 15
type input "2025-09-19 13:00"
click at [710, 275] on div "13:00" at bounding box center [711, 271] width 37 height 17
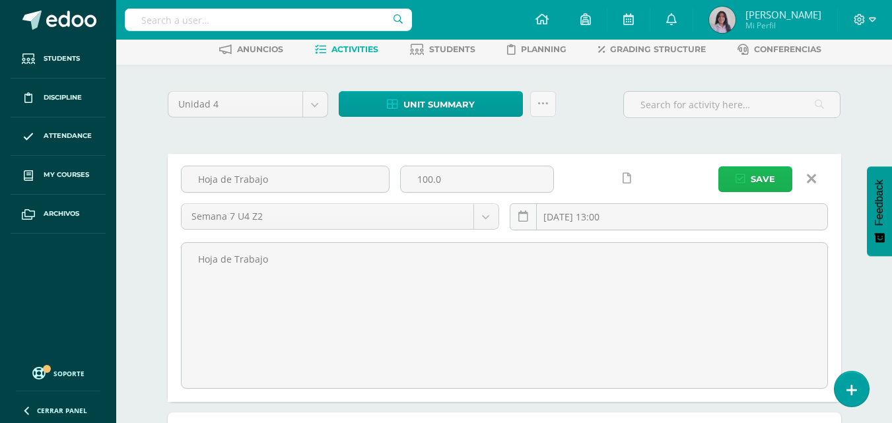
click at [756, 180] on span "Save" at bounding box center [763, 179] width 24 height 24
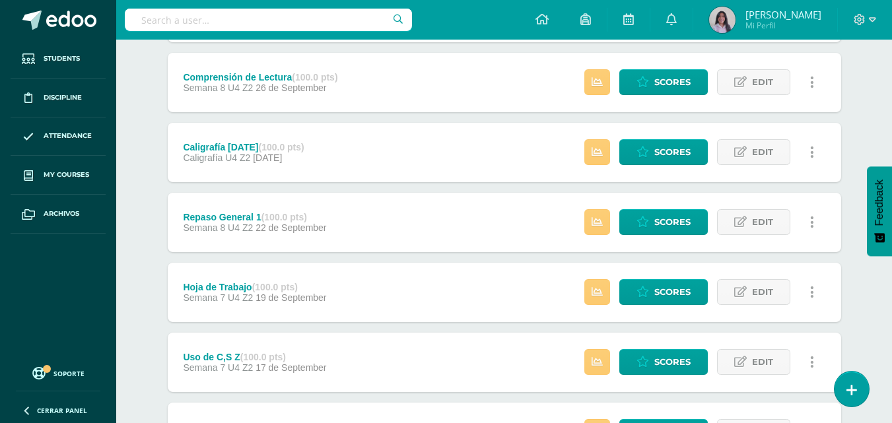
scroll to position [330, 0]
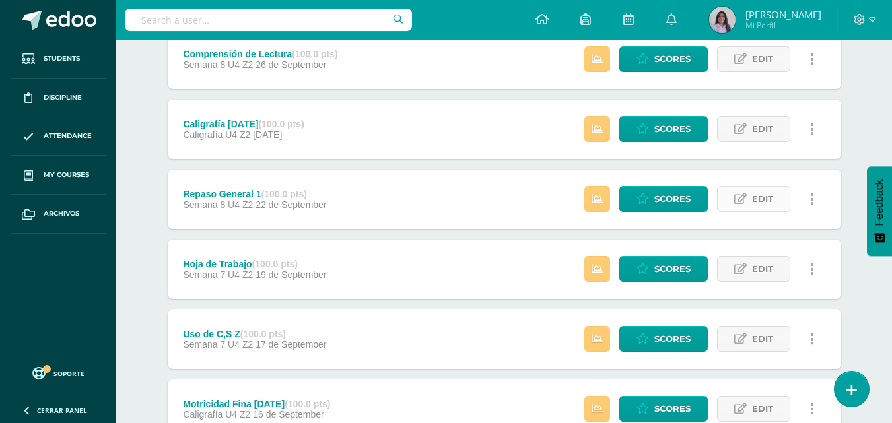
click at [737, 195] on icon at bounding box center [740, 198] width 13 height 11
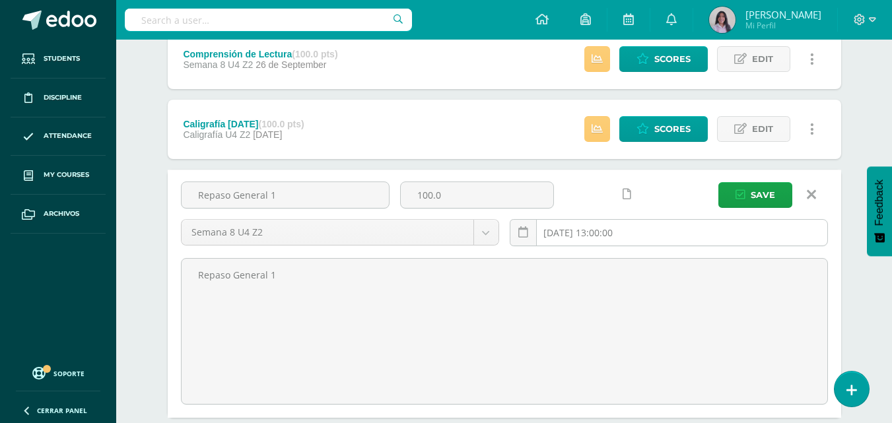
click at [566, 223] on input "[DATE] 13:00:00" at bounding box center [668, 233] width 317 height 26
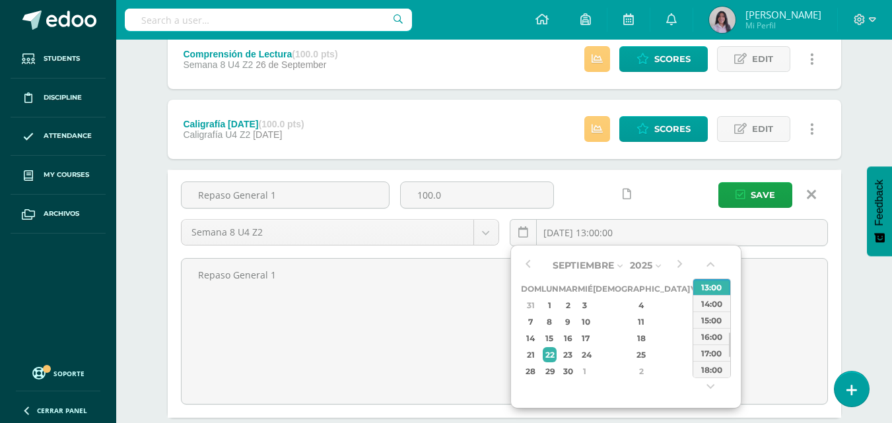
type input "2025-09-22 13:00"
click at [809, 195] on icon at bounding box center [811, 194] width 9 height 15
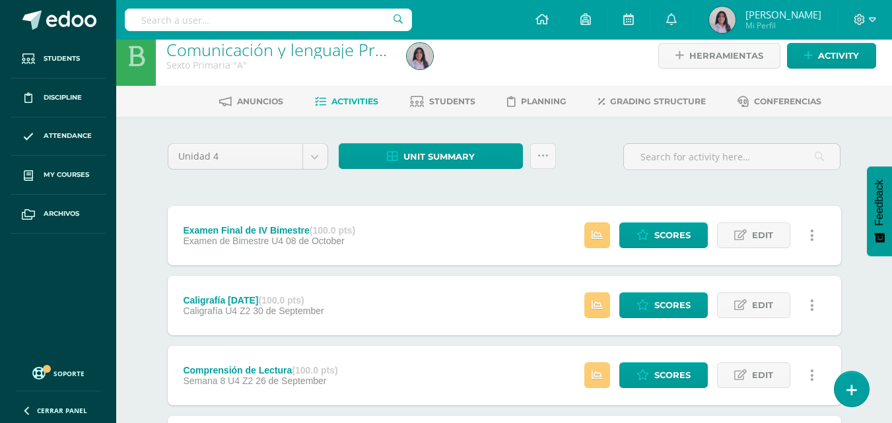
scroll to position [0, 0]
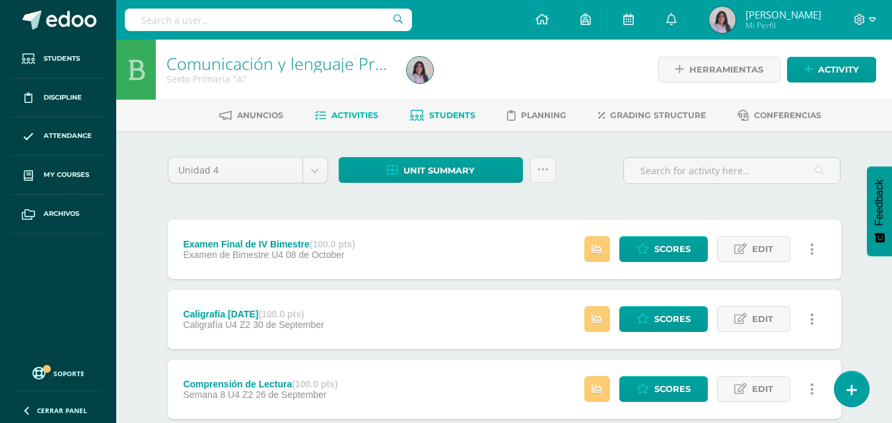
click at [437, 108] on link "Students" at bounding box center [442, 115] width 65 height 21
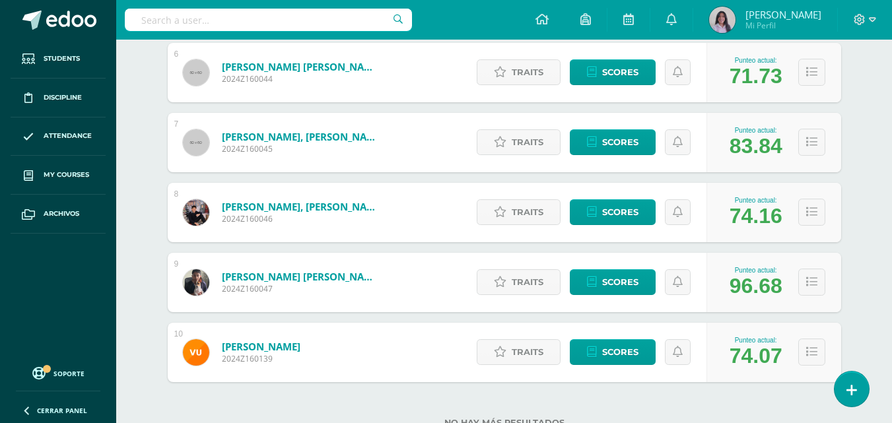
scroll to position [641, 0]
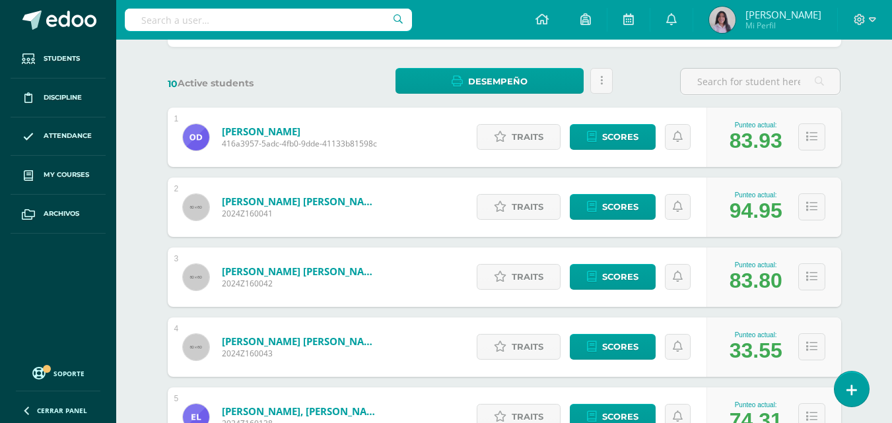
scroll to position [0, 0]
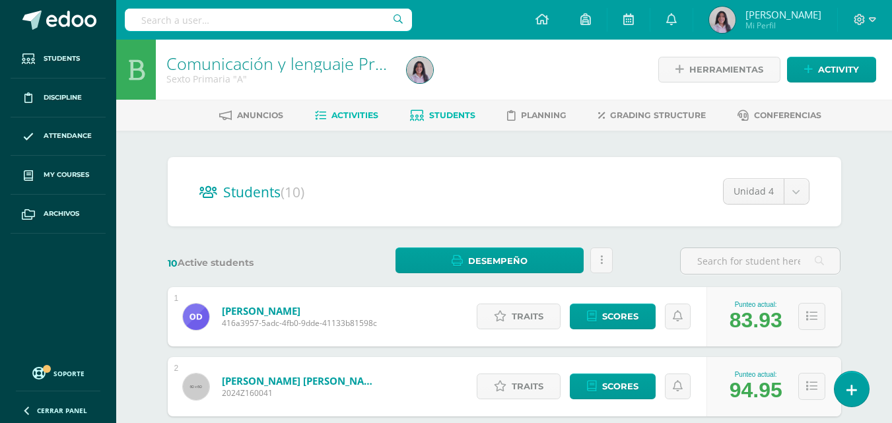
click at [373, 114] on span "Activities" at bounding box center [354, 115] width 47 height 10
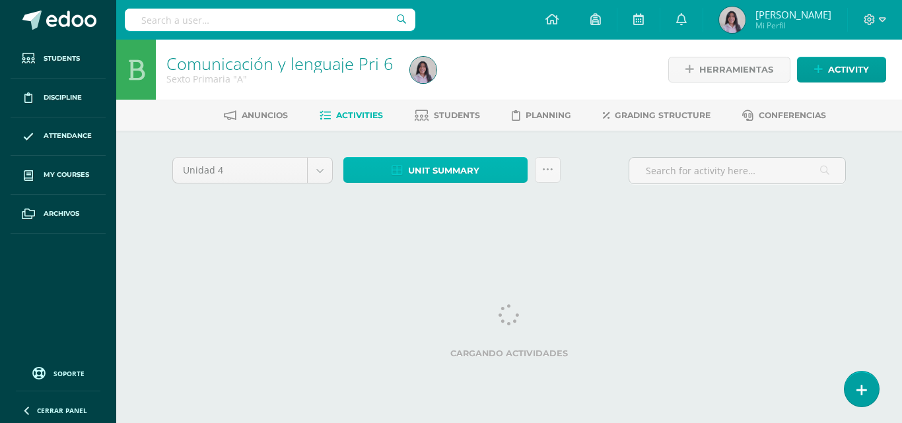
click at [413, 176] on span "Unit summary" at bounding box center [443, 170] width 71 height 24
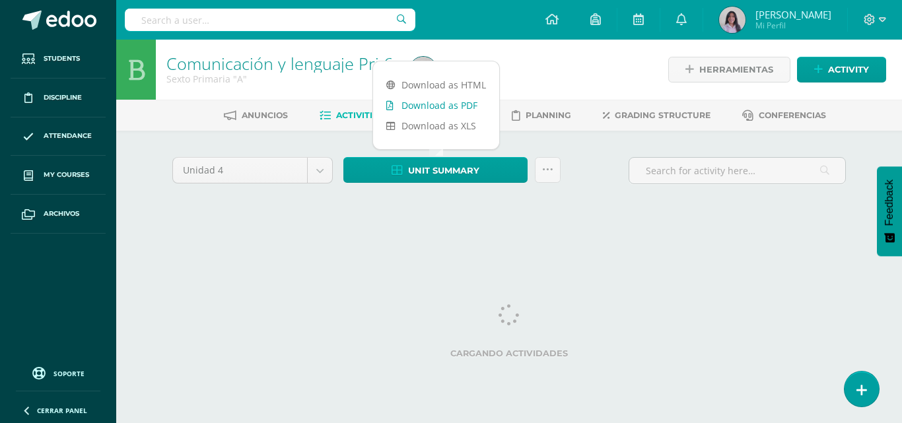
click at [399, 107] on link "Download as PDF" at bounding box center [436, 105] width 126 height 20
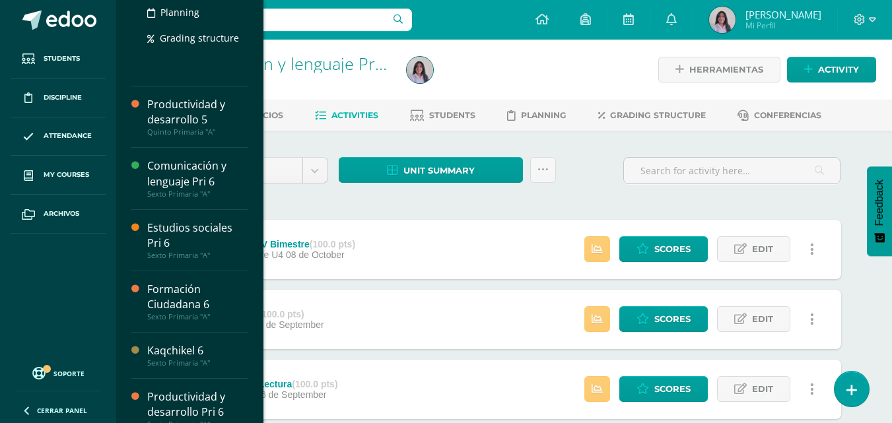
scroll to position [330, 0]
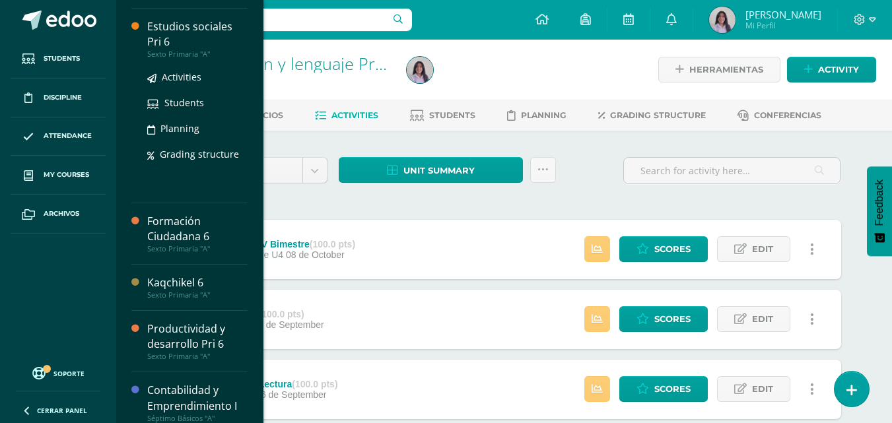
click at [182, 27] on div "Estudios sociales Pri 6" at bounding box center [197, 34] width 100 height 30
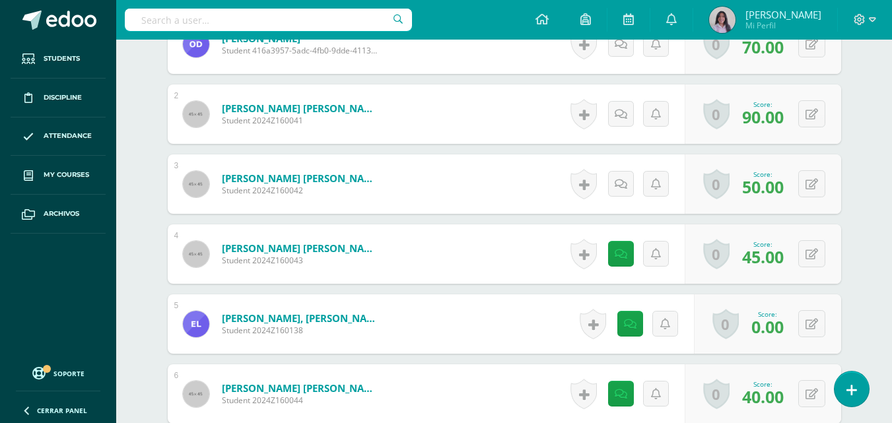
scroll to position [445, 0]
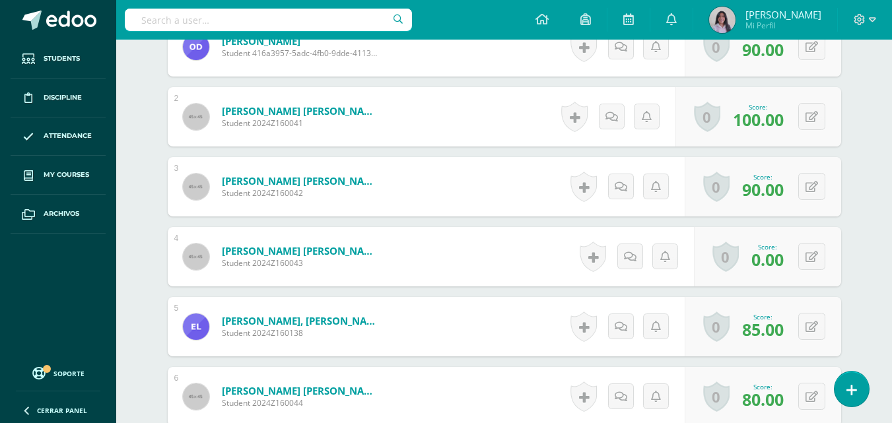
scroll to position [558, 0]
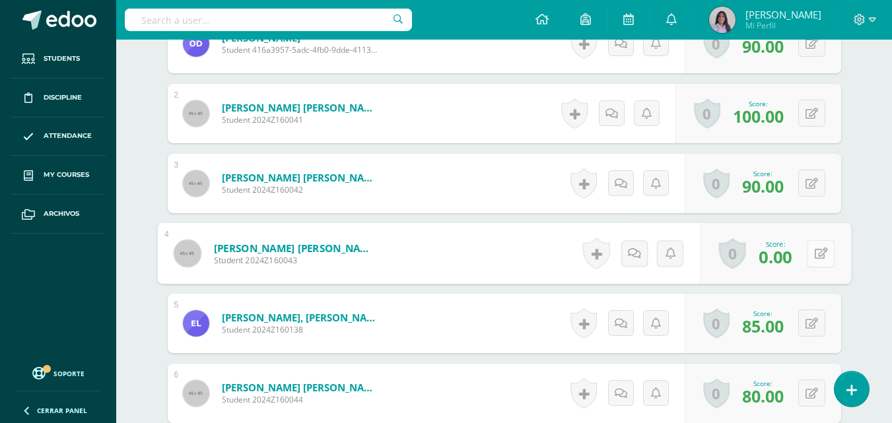
click at [807, 263] on button at bounding box center [821, 254] width 28 height 28
type input "70"
click at [785, 256] on icon at bounding box center [786, 257] width 12 height 11
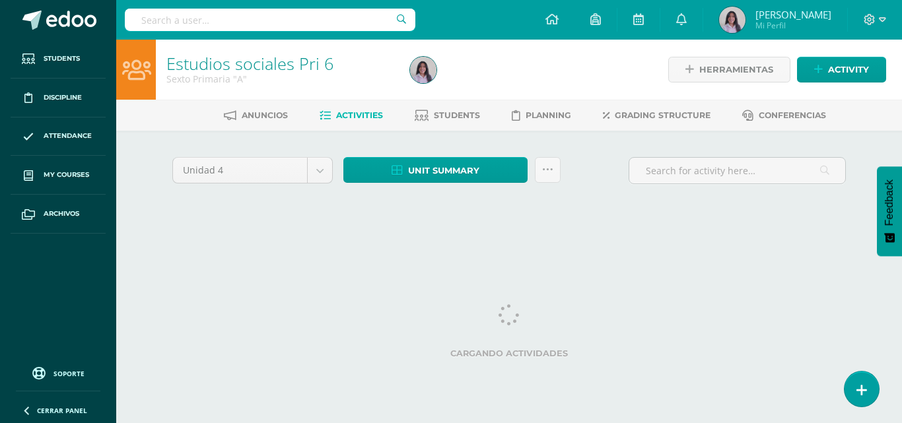
click at [65, 169] on link "My courses" at bounding box center [58, 175] width 95 height 39
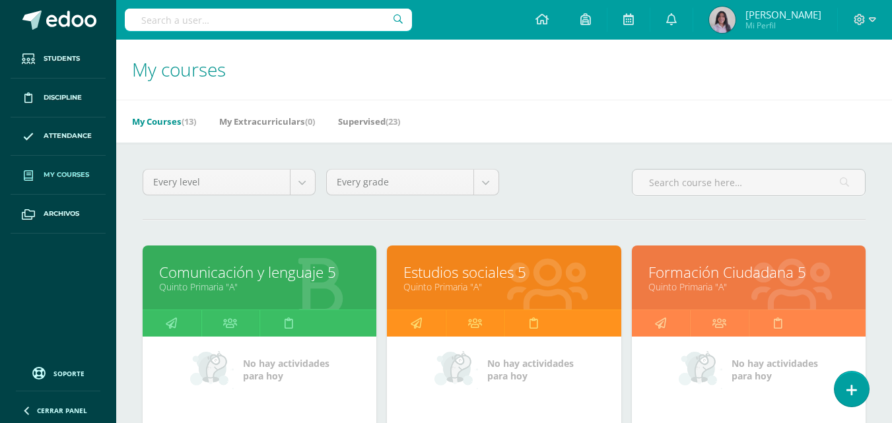
click at [41, 177] on link "My courses" at bounding box center [58, 175] width 95 height 39
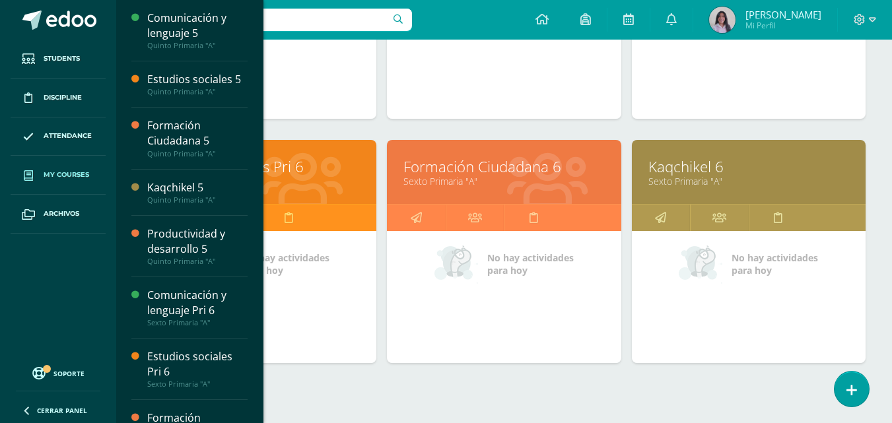
scroll to position [638, 0]
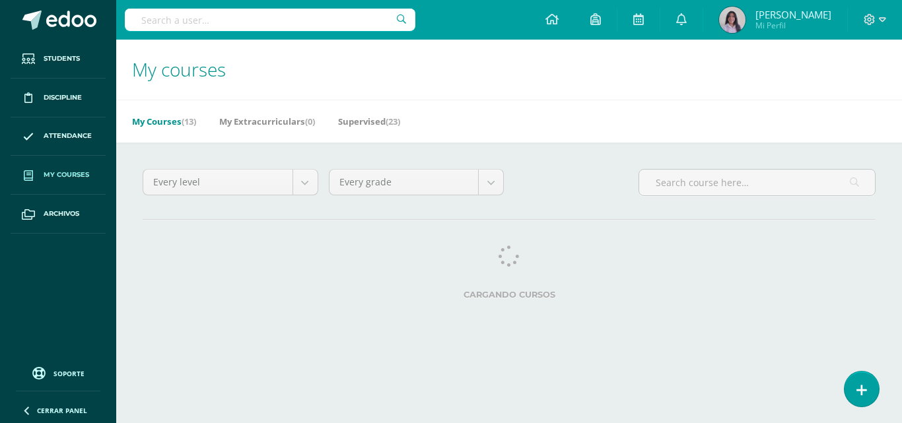
click at [689, 125] on div "My Courses (13) My Extracurriculars (0) Supervised (23)" at bounding box center [524, 121] width 817 height 43
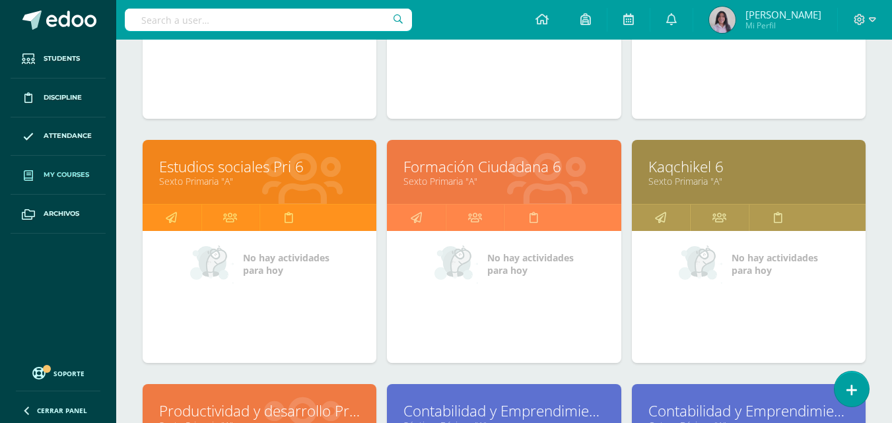
scroll to position [638, 0]
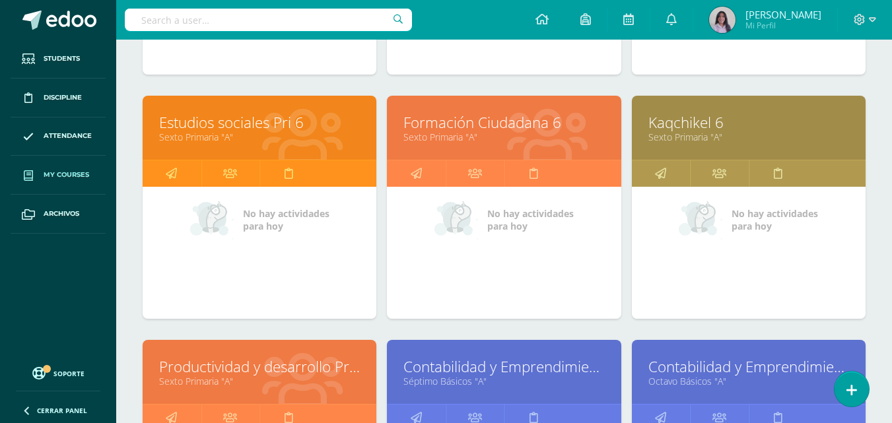
click at [695, 118] on link "Kaqchikel 6" at bounding box center [748, 122] width 201 height 20
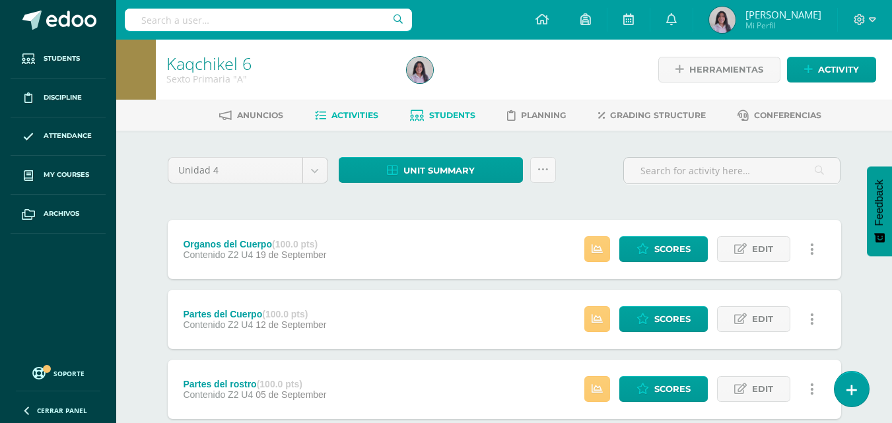
click at [465, 119] on span "Students" at bounding box center [452, 115] width 46 height 10
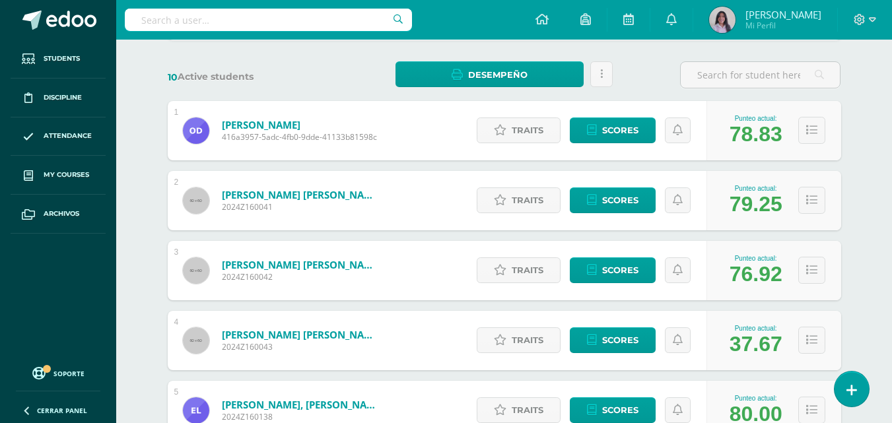
scroll to position [174, 0]
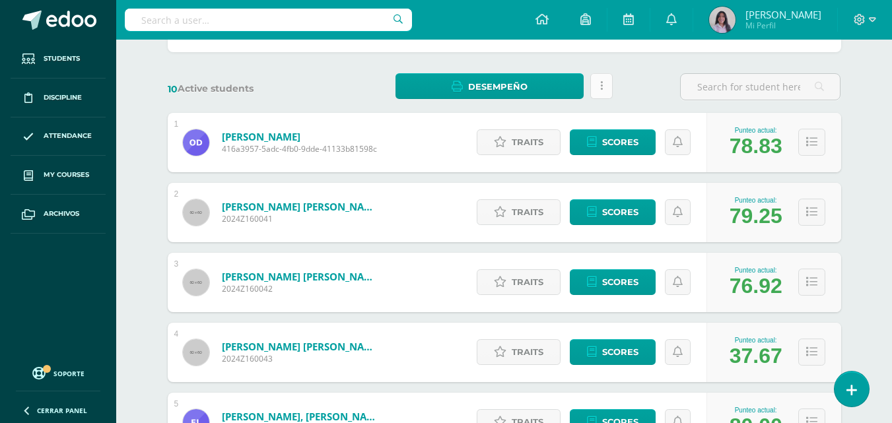
click at [602, 88] on icon at bounding box center [601, 86] width 3 height 11
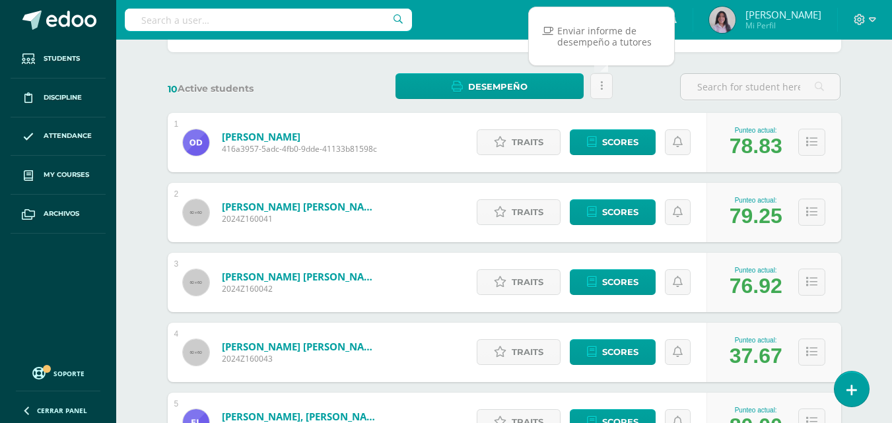
click at [352, 86] on div "10 Active students Desempeño Download as HTML Download as PDF Estás por enviar …" at bounding box center [504, 86] width 684 height 27
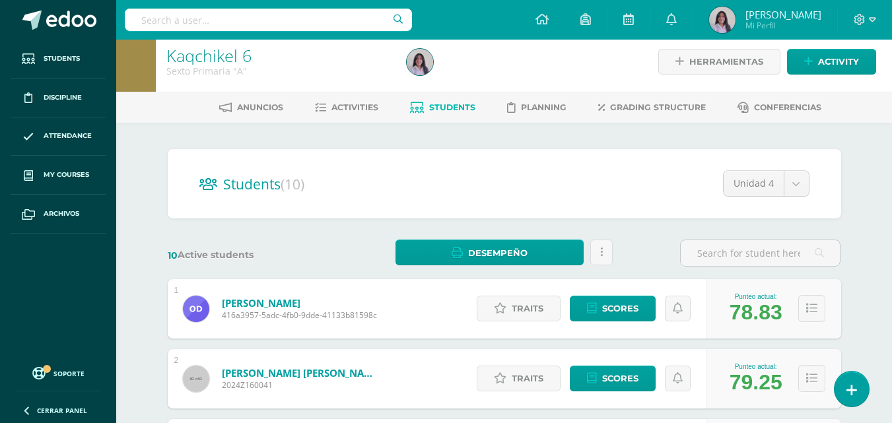
scroll to position [0, 0]
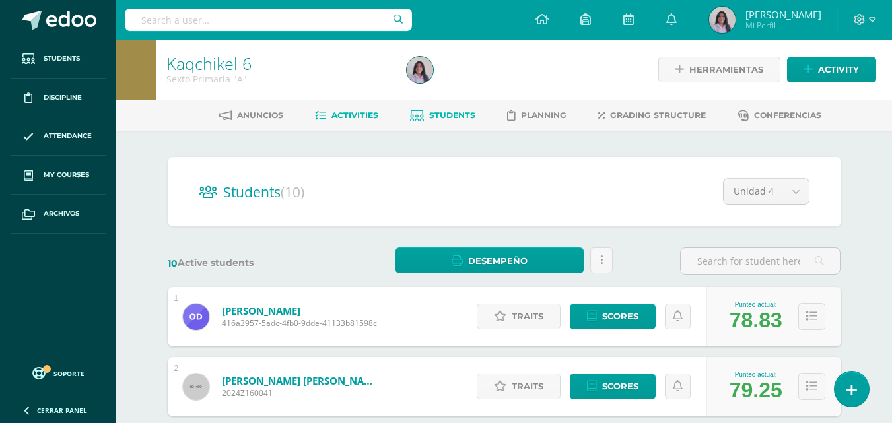
click at [368, 118] on span "Activities" at bounding box center [354, 115] width 47 height 10
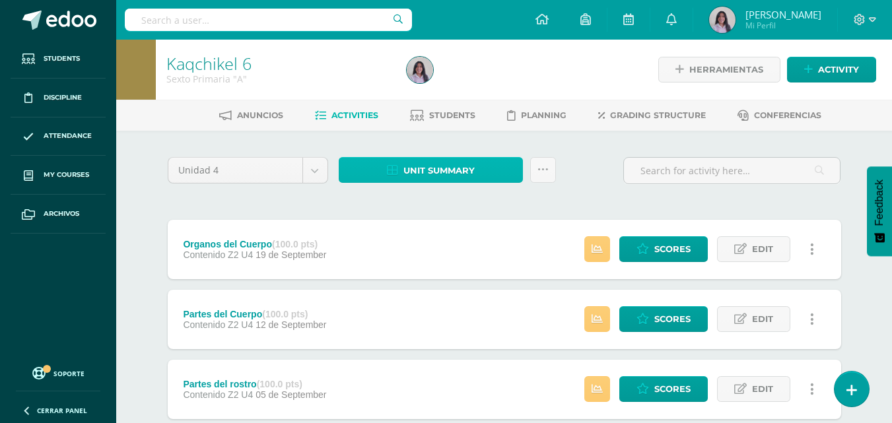
click at [451, 170] on span "Unit summary" at bounding box center [438, 170] width 71 height 24
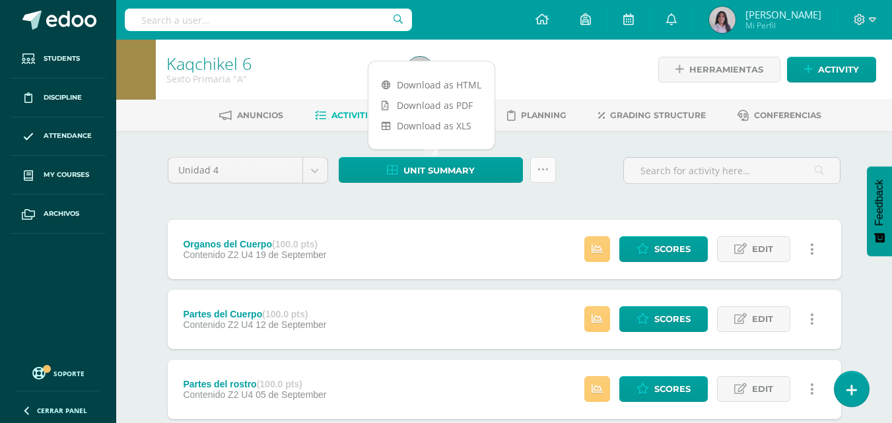
click at [538, 170] on icon at bounding box center [542, 169] width 11 height 11
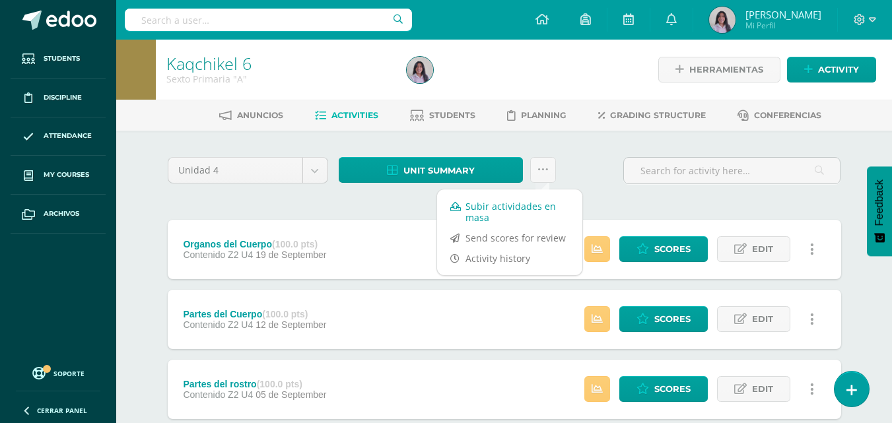
click at [515, 208] on link "Subir actividades en masa" at bounding box center [509, 212] width 145 height 32
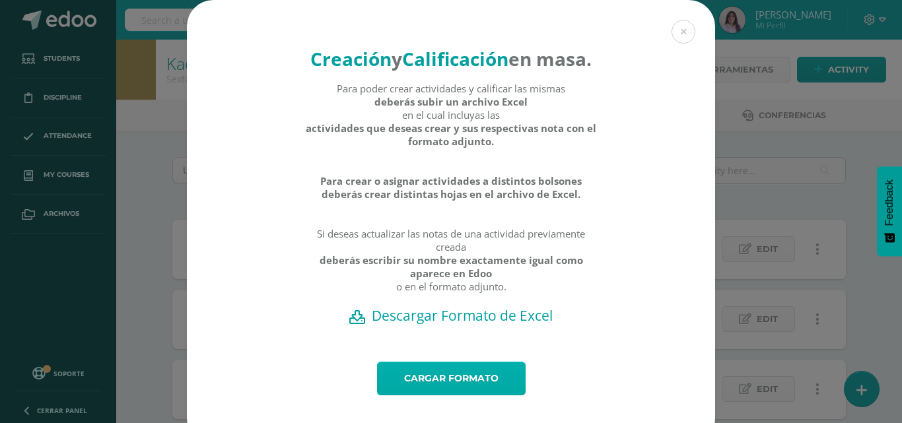
click at [471, 395] on link "Cargar formato" at bounding box center [451, 379] width 149 height 34
click at [481, 325] on h2 "Descargar Formato de Excel" at bounding box center [451, 315] width 482 height 18
click at [400, 325] on h2 "Descargar Formato de Excel" at bounding box center [451, 315] width 482 height 18
click at [461, 395] on link "Cargar formato" at bounding box center [451, 379] width 149 height 34
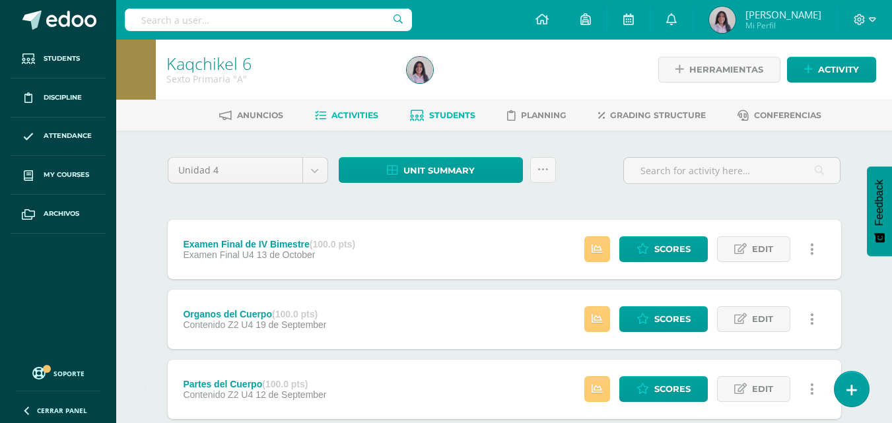
click at [438, 124] on link "Students" at bounding box center [442, 115] width 65 height 21
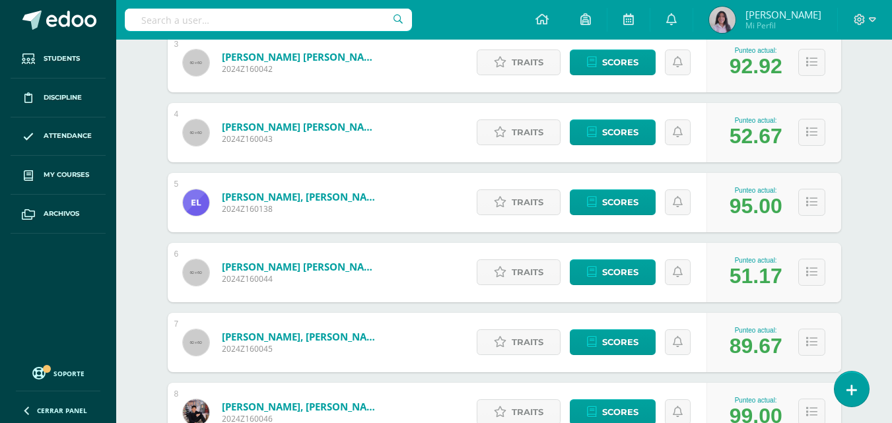
scroll to position [396, 0]
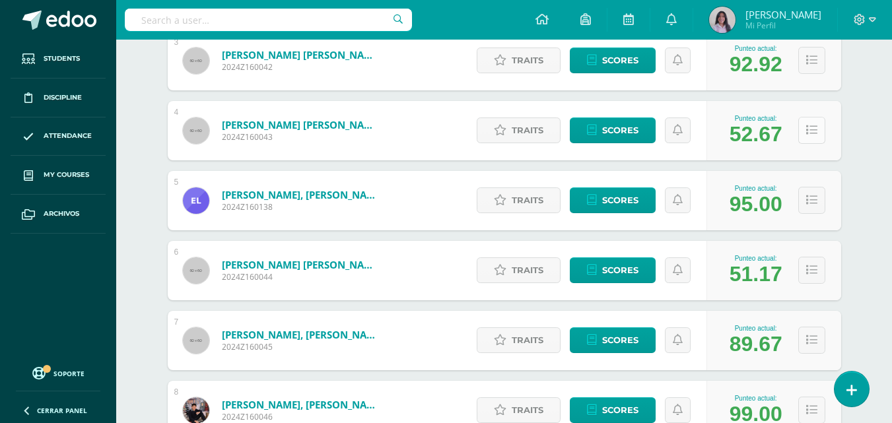
click at [809, 131] on icon at bounding box center [811, 130] width 11 height 11
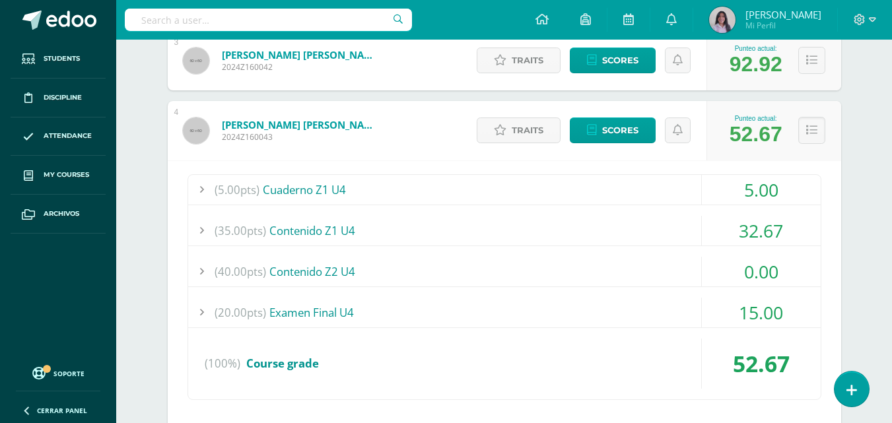
scroll to position [462, 0]
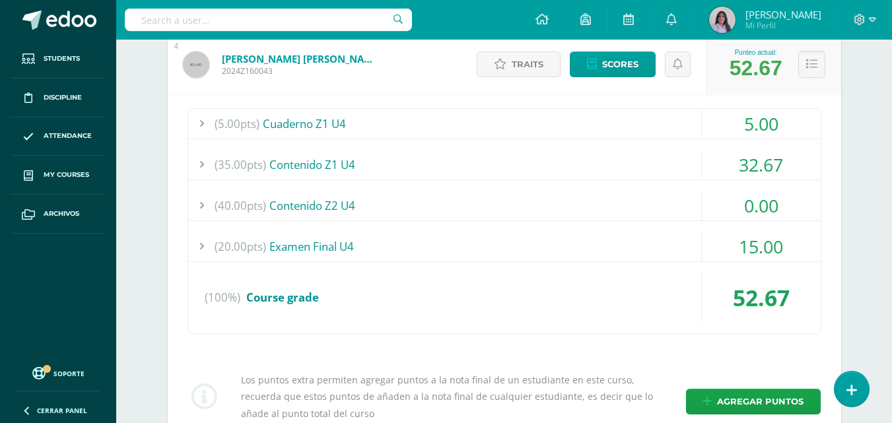
click at [195, 165] on div at bounding box center [201, 165] width 26 height 30
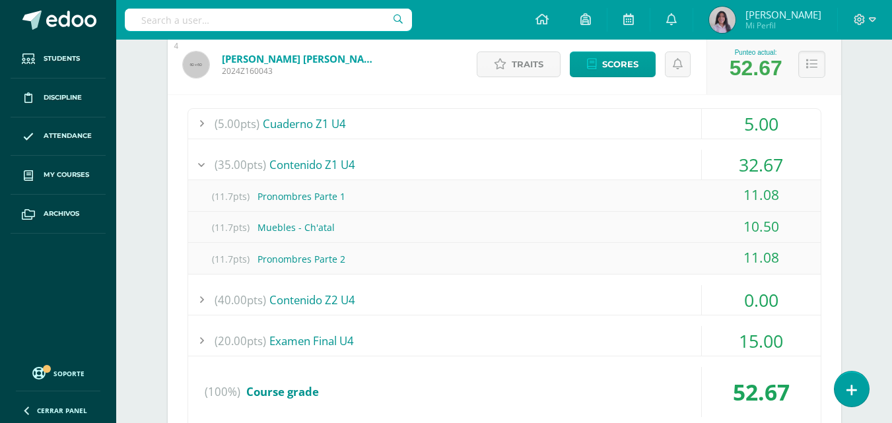
click at [195, 165] on div at bounding box center [201, 165] width 26 height 30
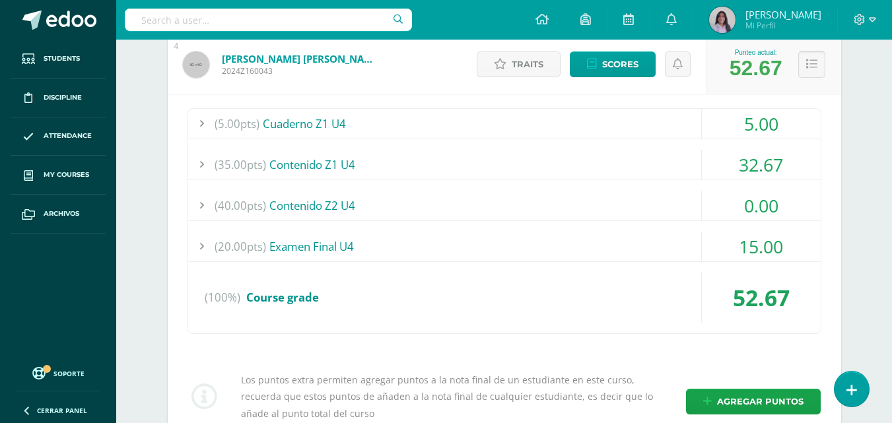
click at [812, 69] on icon at bounding box center [811, 64] width 11 height 11
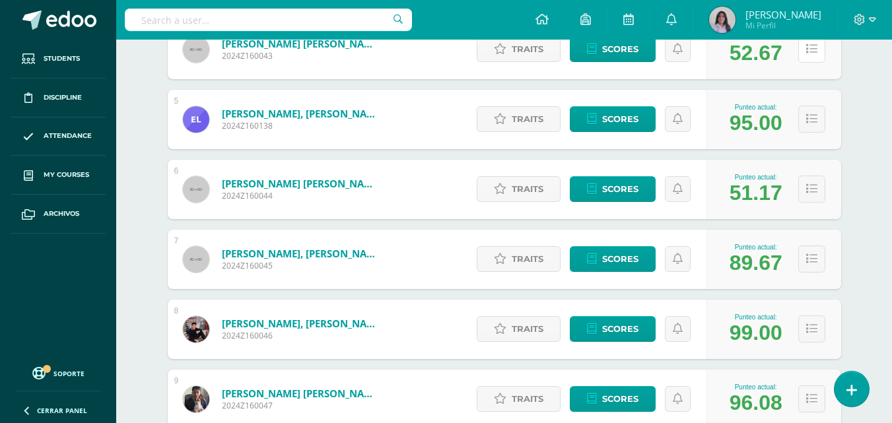
scroll to position [528, 0]
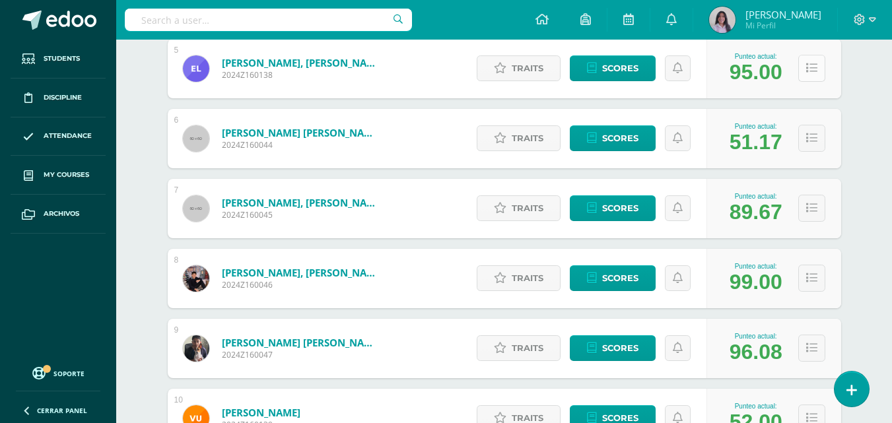
click at [801, 73] on button at bounding box center [811, 68] width 27 height 27
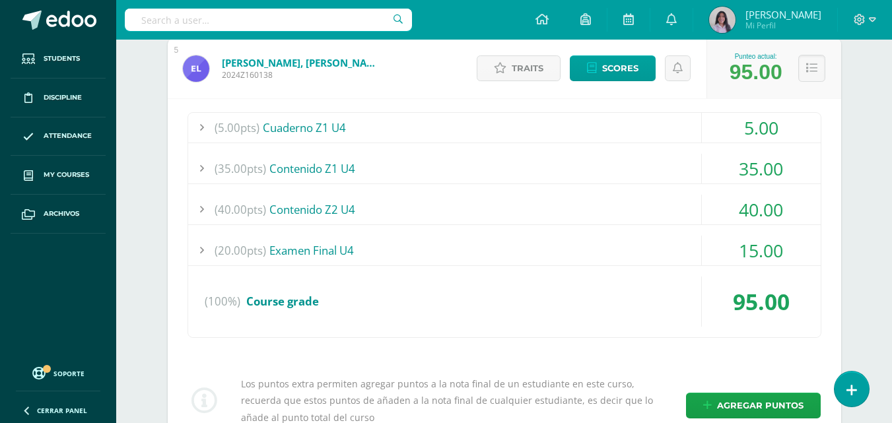
click at [200, 213] on div at bounding box center [201, 210] width 26 height 30
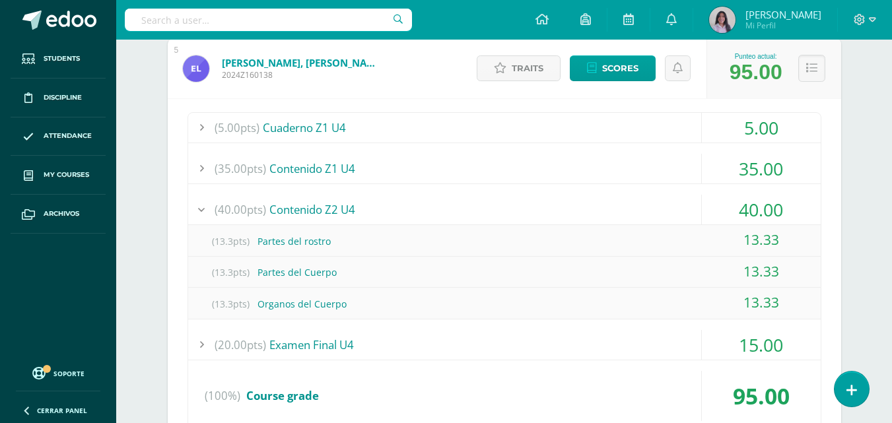
click at [200, 213] on div at bounding box center [201, 210] width 26 height 30
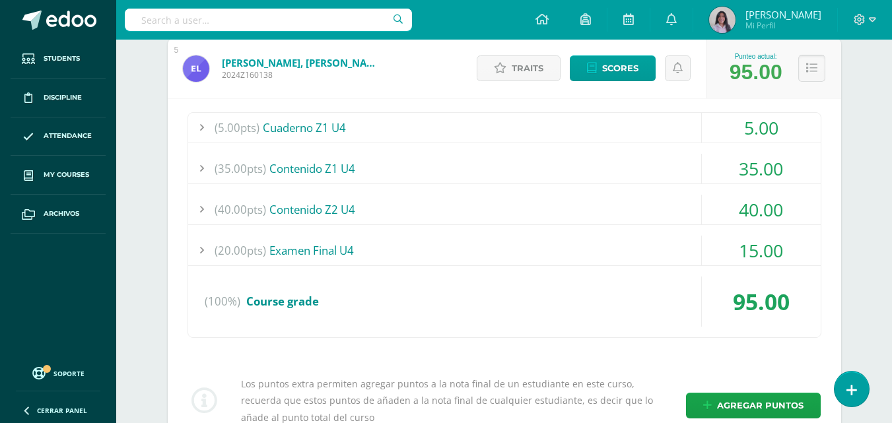
click at [805, 69] on button at bounding box center [811, 68] width 27 height 27
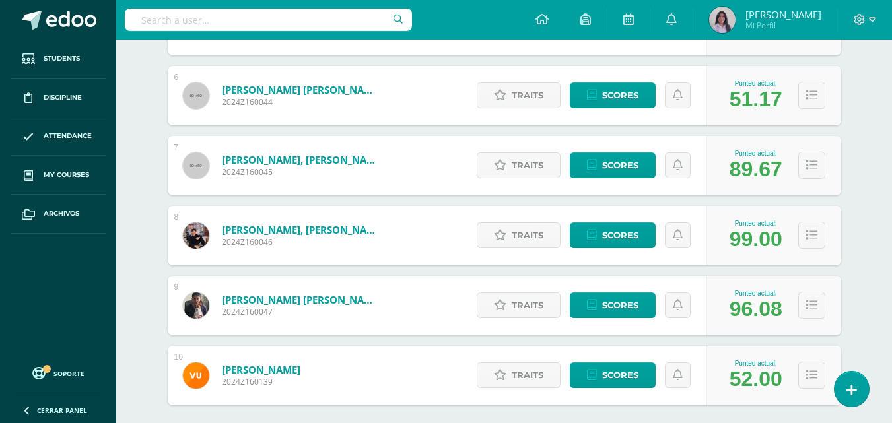
scroll to position [594, 0]
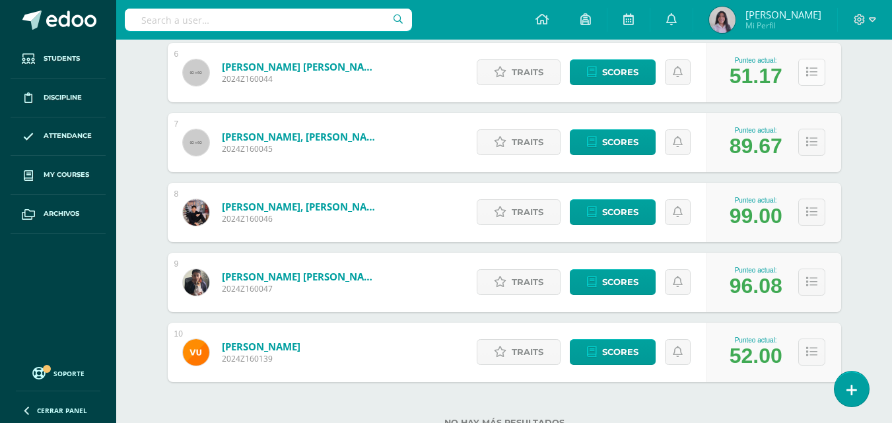
click at [808, 77] on icon at bounding box center [811, 72] width 11 height 11
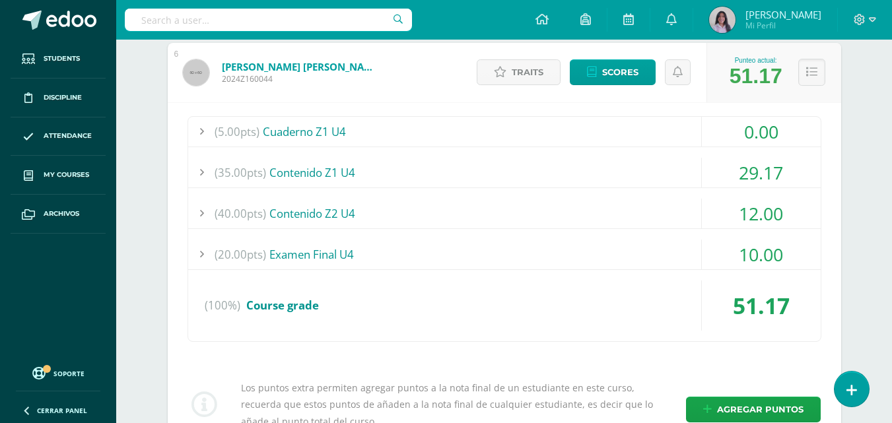
click at [201, 217] on div at bounding box center [201, 214] width 26 height 30
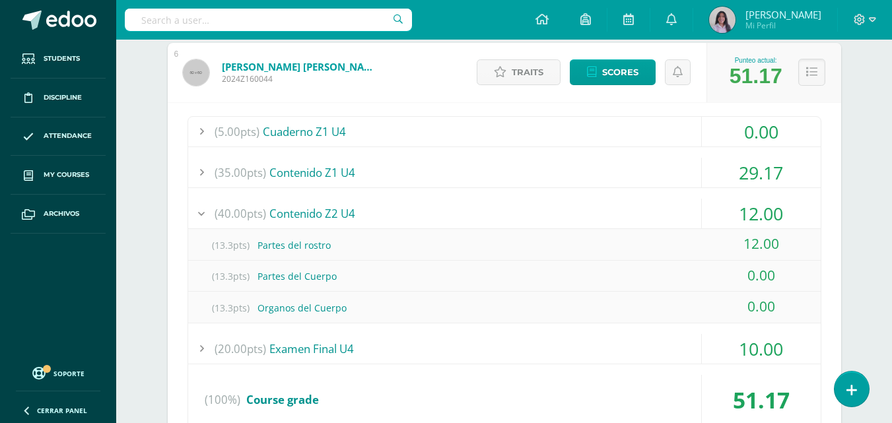
click at [201, 217] on div at bounding box center [201, 214] width 26 height 30
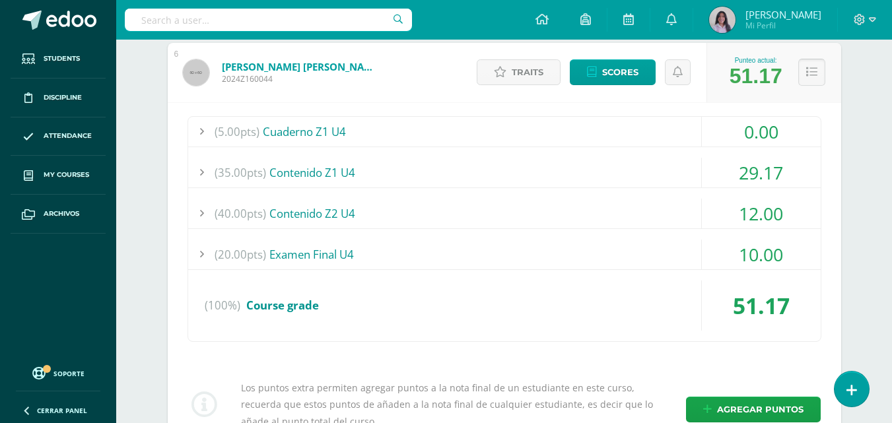
click at [807, 77] on icon at bounding box center [811, 72] width 11 height 11
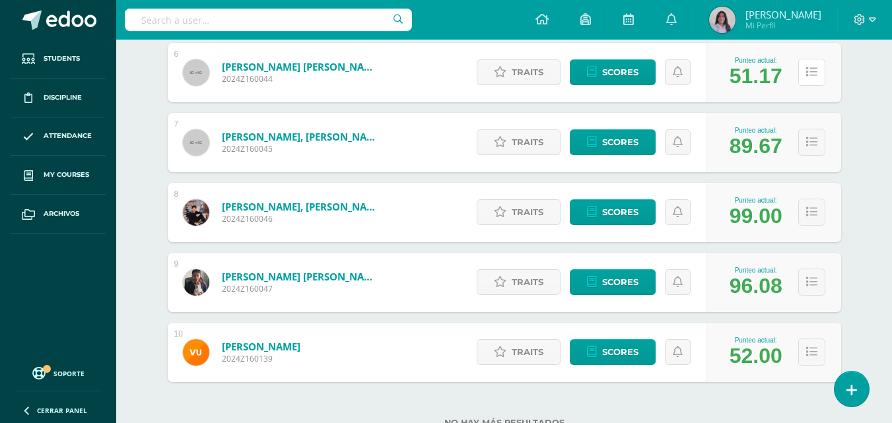
scroll to position [641, 0]
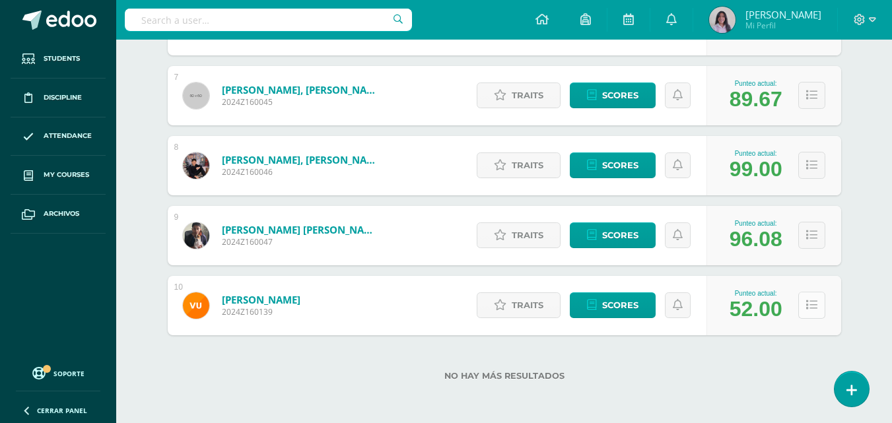
click at [817, 303] on button at bounding box center [811, 305] width 27 height 27
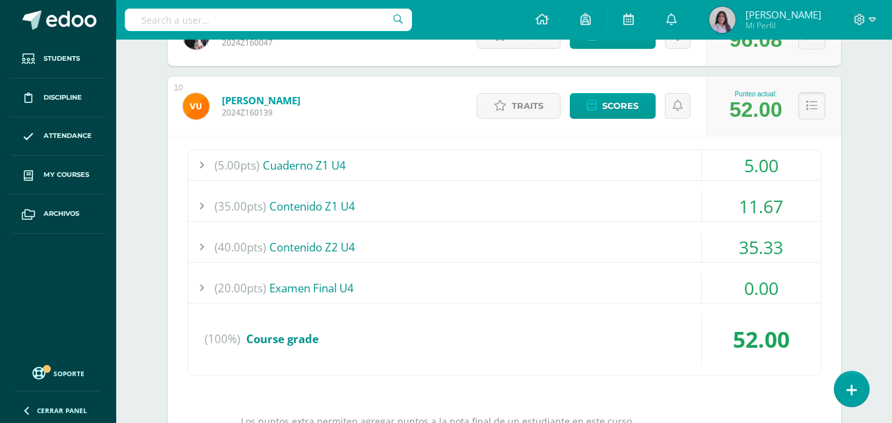
scroll to position [905, 0]
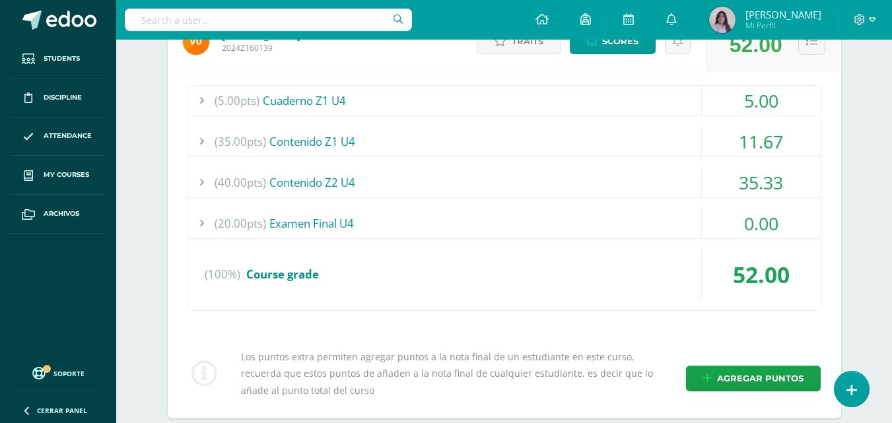
click at [204, 184] on div at bounding box center [201, 183] width 26 height 30
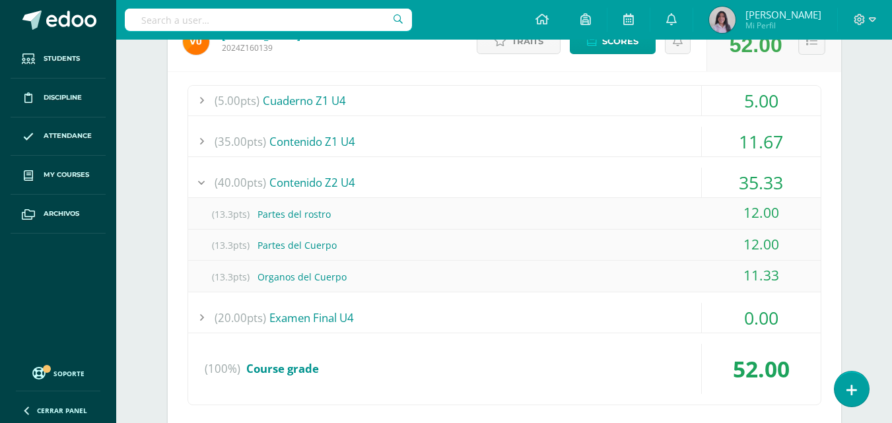
click at [204, 184] on div at bounding box center [201, 183] width 26 height 30
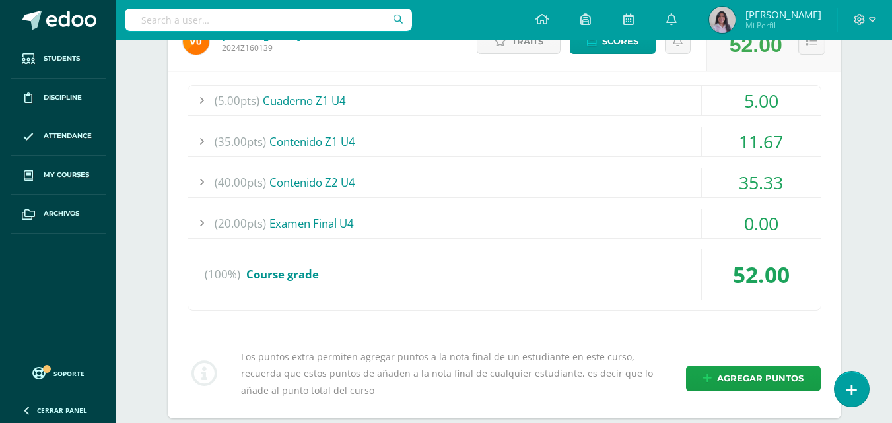
scroll to position [773, 0]
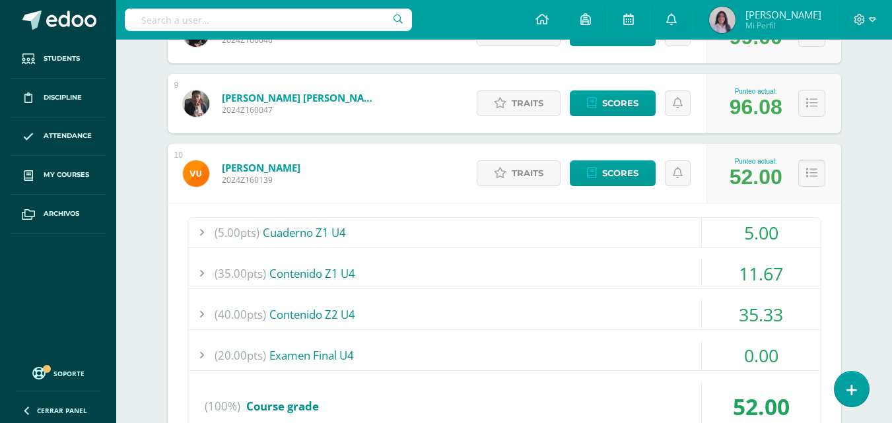
click at [816, 175] on icon at bounding box center [811, 173] width 11 height 11
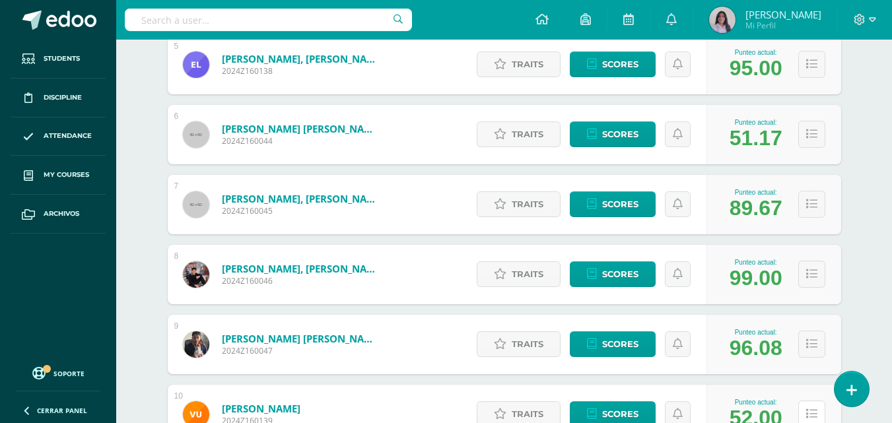
scroll to position [509, 0]
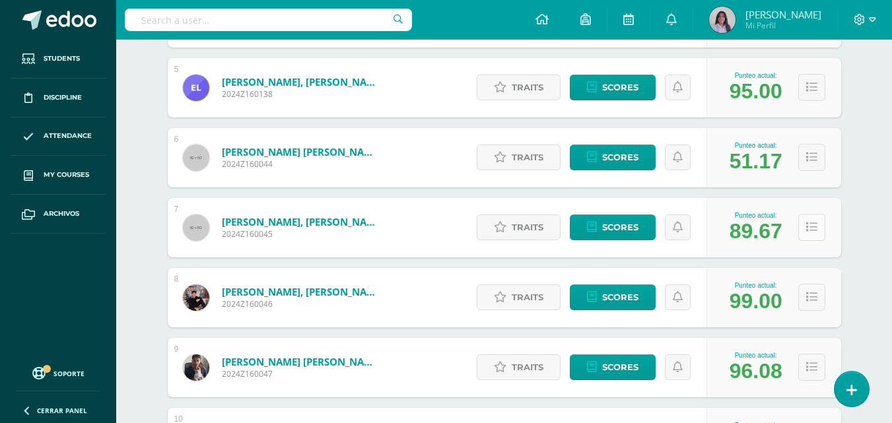
click at [809, 228] on icon at bounding box center [811, 227] width 11 height 11
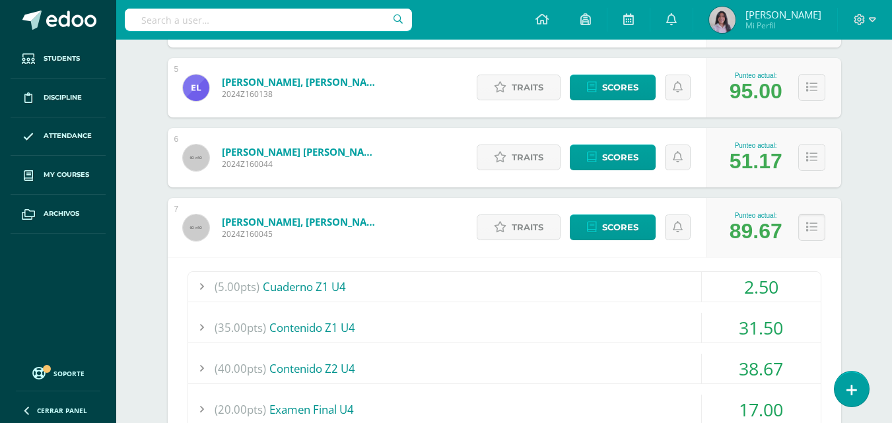
click at [809, 227] on icon at bounding box center [811, 227] width 11 height 11
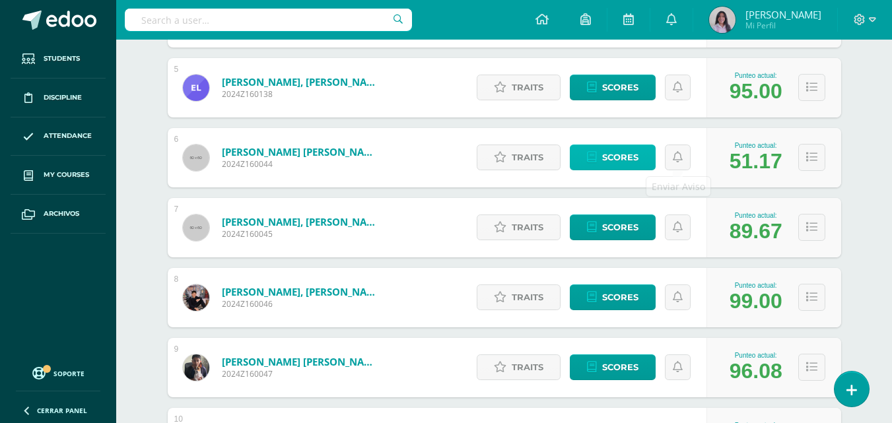
click at [636, 153] on span "Scores" at bounding box center [620, 157] width 36 height 24
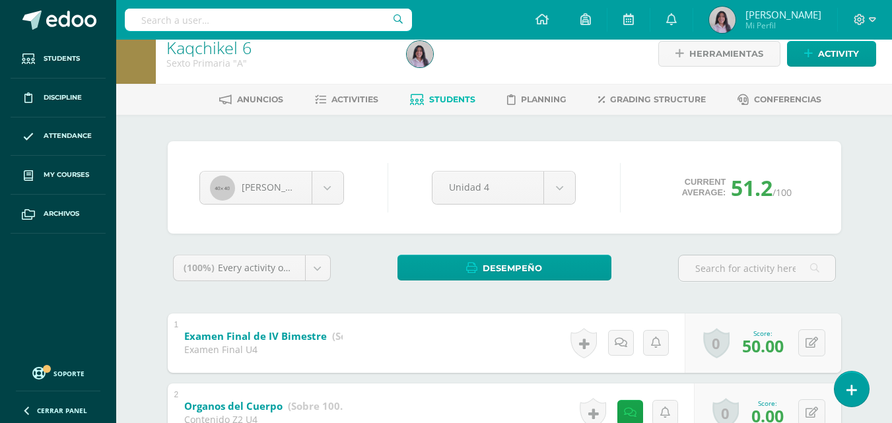
scroll to position [15, 0]
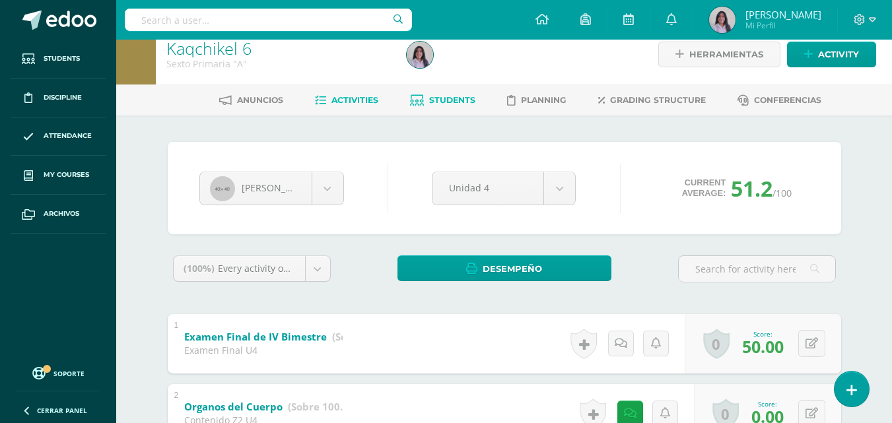
click at [349, 95] on span "Activities" at bounding box center [354, 100] width 47 height 10
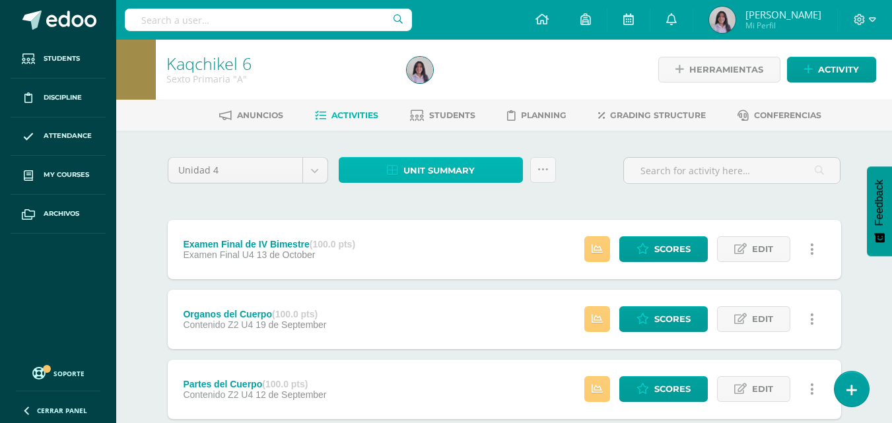
click at [434, 172] on span "Unit summary" at bounding box center [438, 170] width 71 height 24
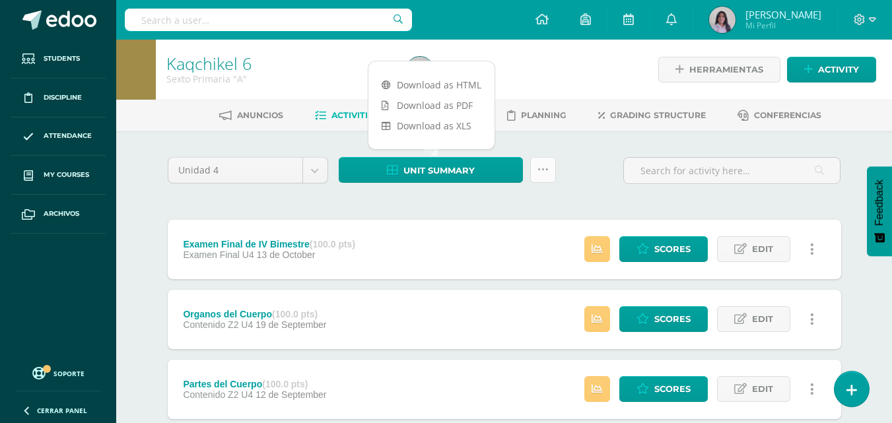
click at [549, 169] on link at bounding box center [543, 170] width 26 height 26
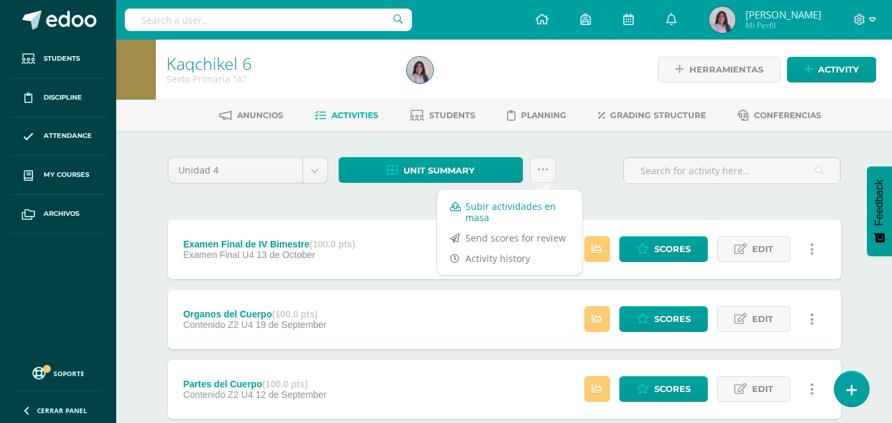
click at [485, 215] on link "Subir actividades en masa" at bounding box center [509, 212] width 145 height 32
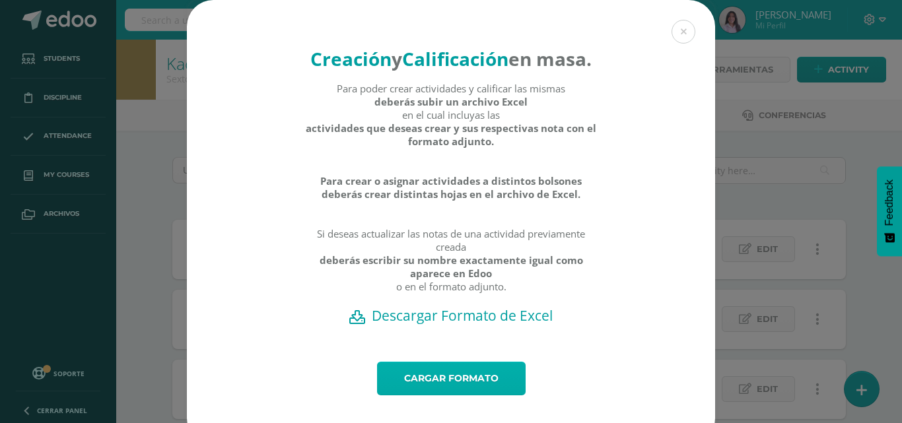
click at [423, 395] on link "Cargar formato" at bounding box center [451, 379] width 149 height 34
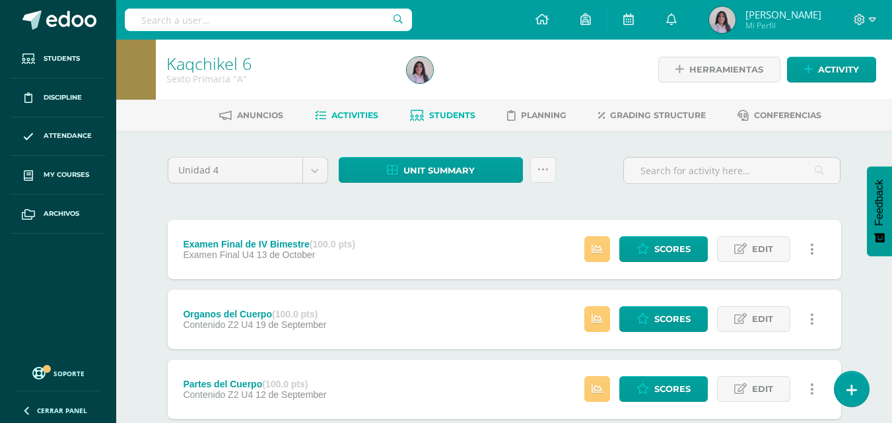
click at [458, 110] on span "Students" at bounding box center [452, 115] width 46 height 10
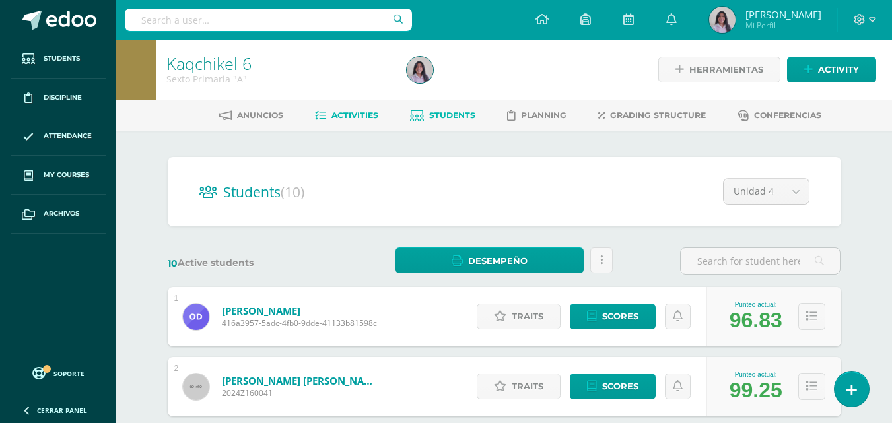
click at [337, 110] on span "Activities" at bounding box center [354, 115] width 47 height 10
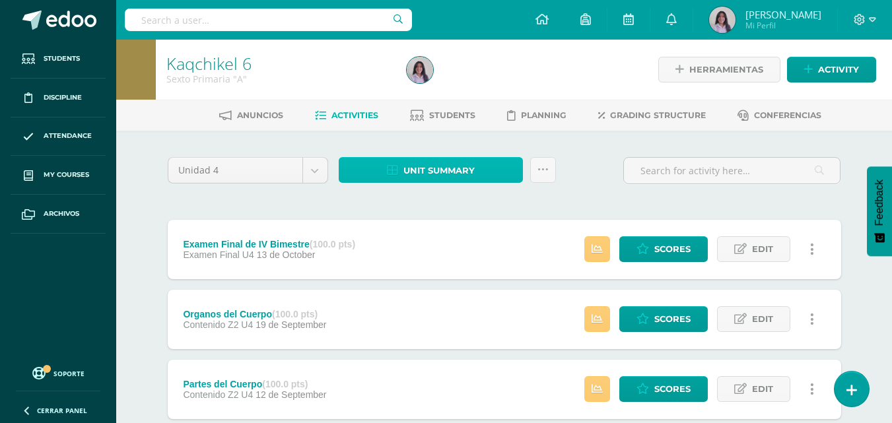
click at [509, 176] on link "Unit summary" at bounding box center [431, 170] width 184 height 26
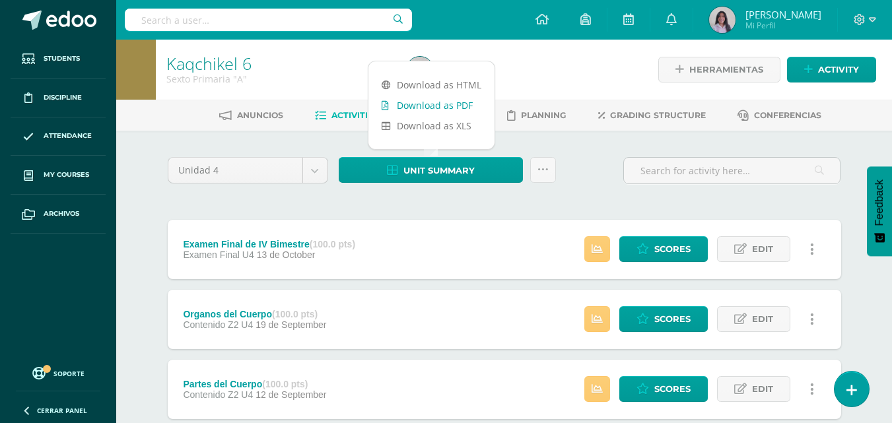
click at [408, 103] on link "Download as PDF" at bounding box center [431, 105] width 126 height 20
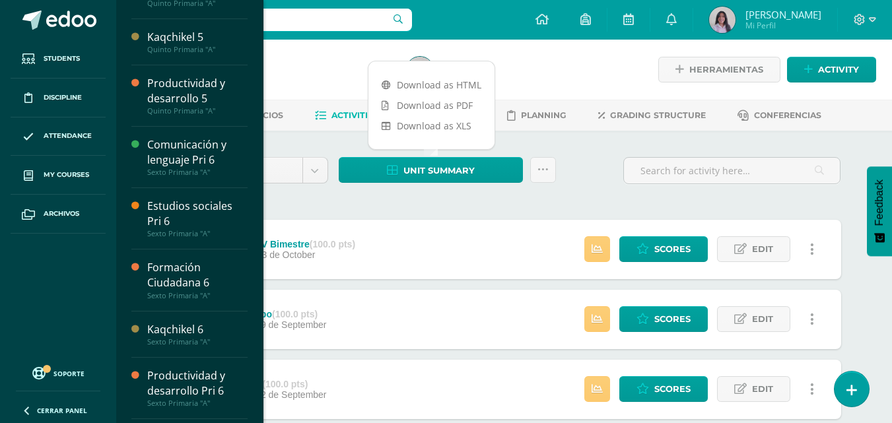
scroll to position [133, 0]
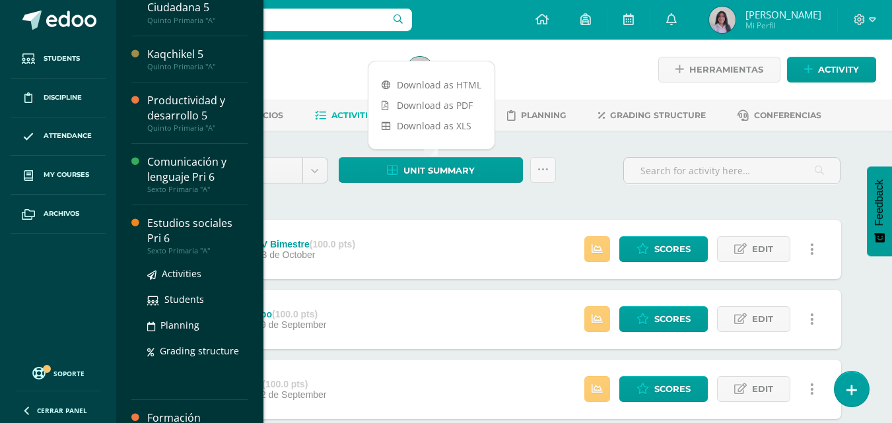
click at [180, 227] on div "Estudios sociales Pri 6" at bounding box center [197, 231] width 100 height 30
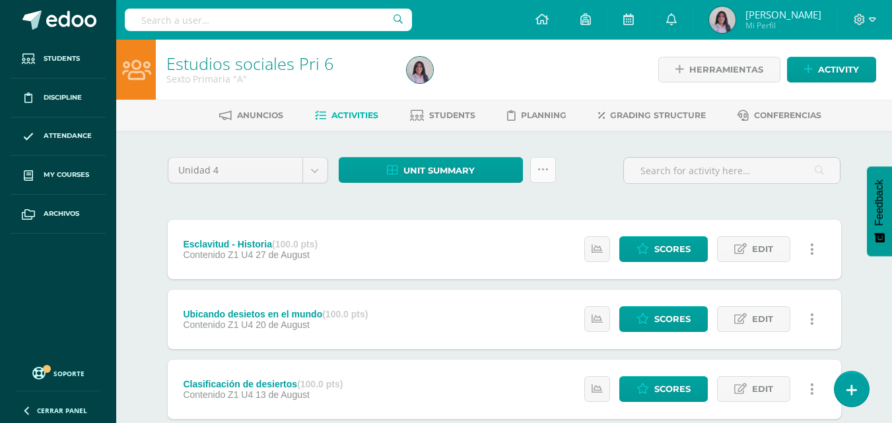
click at [543, 177] on link at bounding box center [543, 170] width 26 height 26
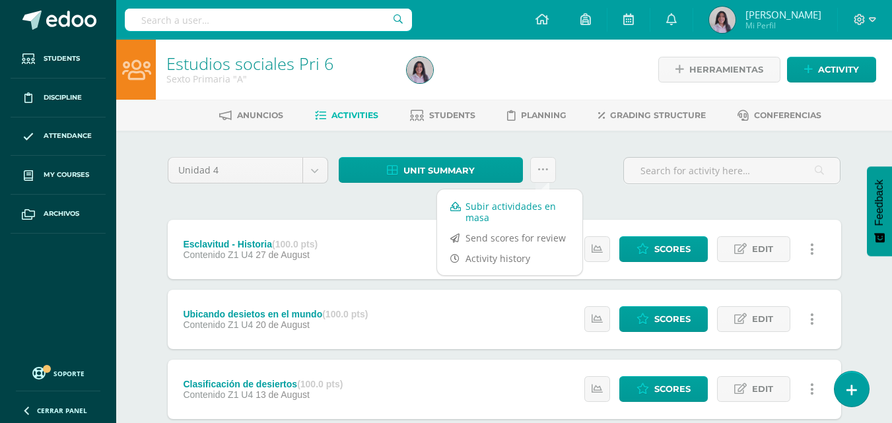
click at [526, 213] on link "Subir actividades en masa" at bounding box center [509, 212] width 145 height 32
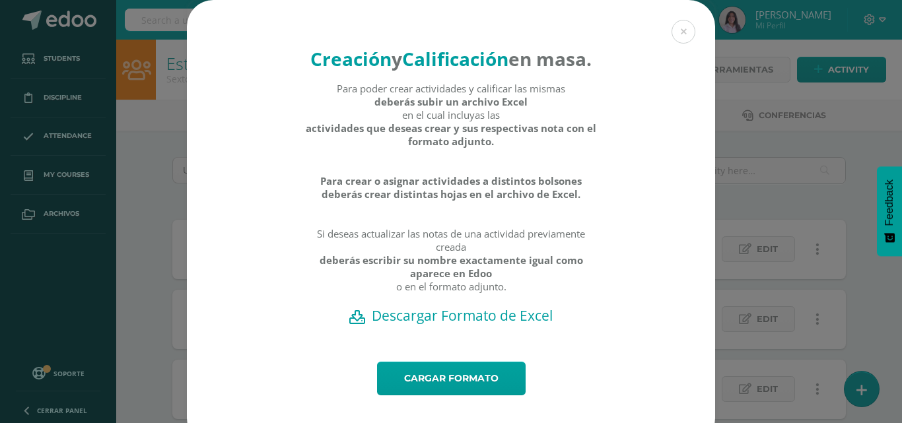
click at [407, 325] on h2 "Descargar Formato de Excel" at bounding box center [451, 315] width 482 height 18
click at [437, 395] on link "Cargar formato" at bounding box center [451, 379] width 149 height 34
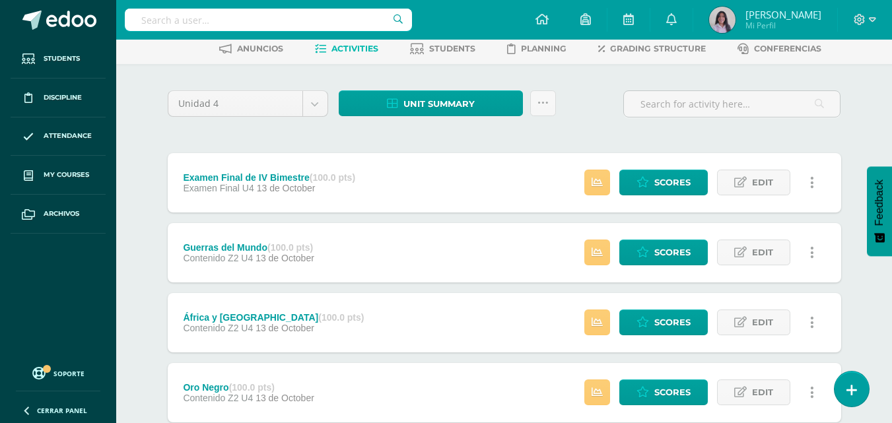
scroll to position [66, 0]
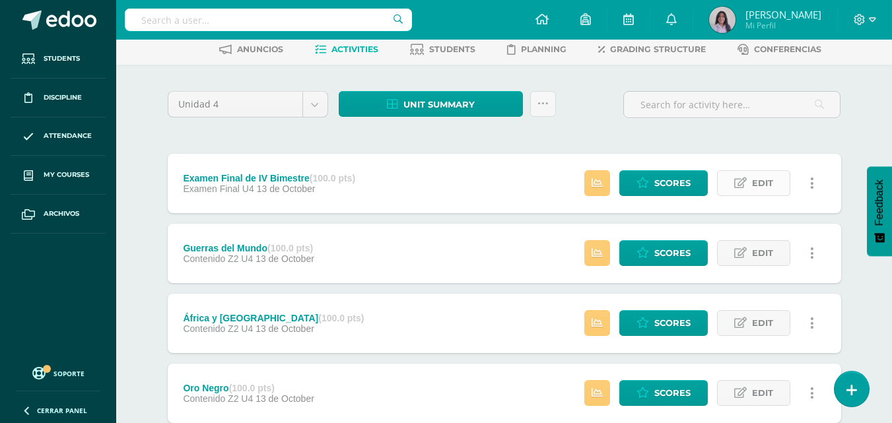
click at [765, 186] on span "Edit" at bounding box center [762, 183] width 21 height 24
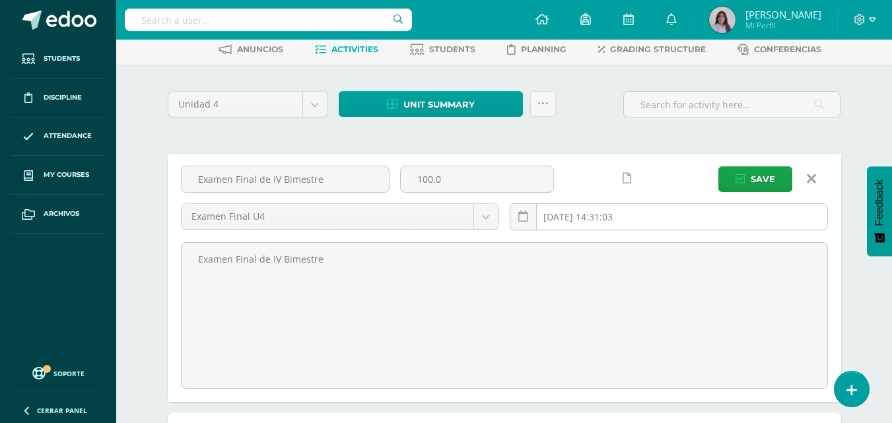
click at [652, 221] on input "2025-10-13 14:31:03" at bounding box center [668, 217] width 317 height 26
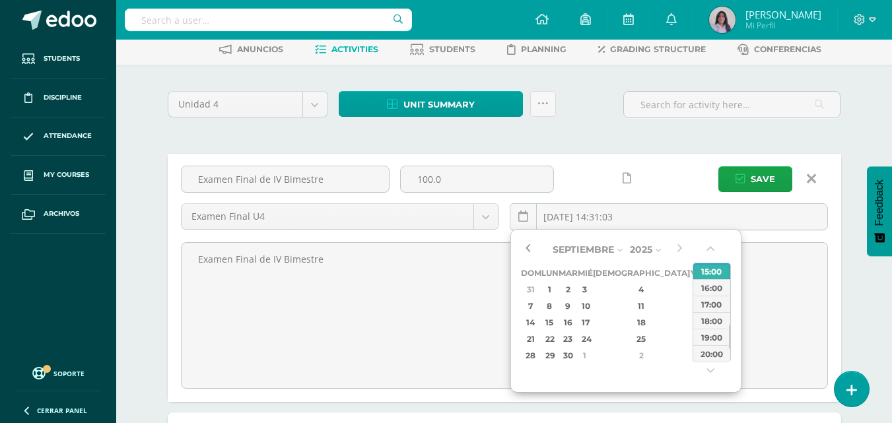
click at [525, 247] on button "button" at bounding box center [527, 250] width 13 height 20
click at [681, 248] on button "button" at bounding box center [679, 250] width 13 height 20
click at [691, 312] on div "10" at bounding box center [697, 305] width 12 height 15
click at [557, 309] on div "6" at bounding box center [550, 305] width 14 height 15
click at [706, 310] on div "13:00" at bounding box center [711, 304] width 37 height 17
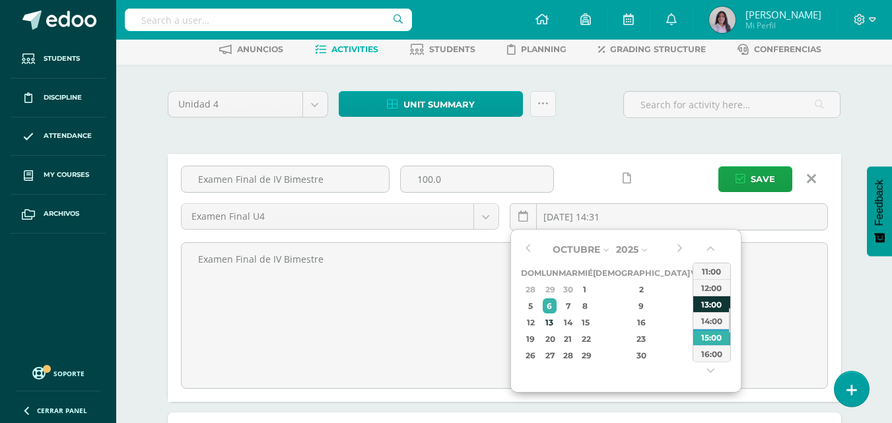
type input "2025-10-06 13:00"
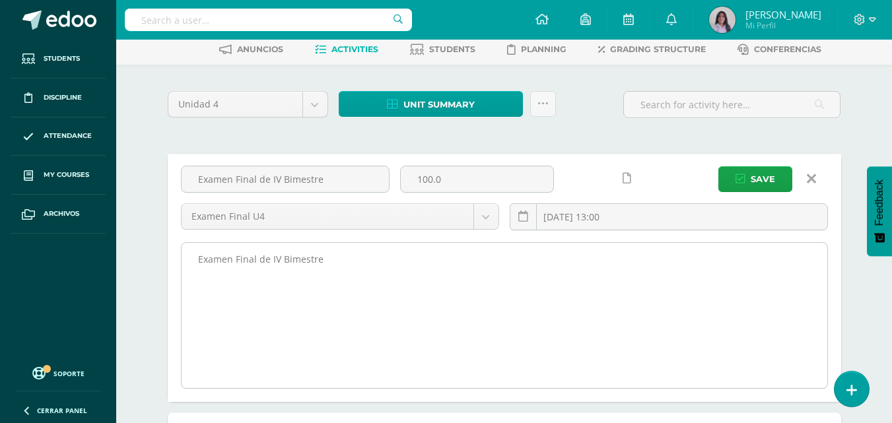
click at [518, 320] on textarea "Examen Final de IV Bimestre" at bounding box center [505, 315] width 646 height 145
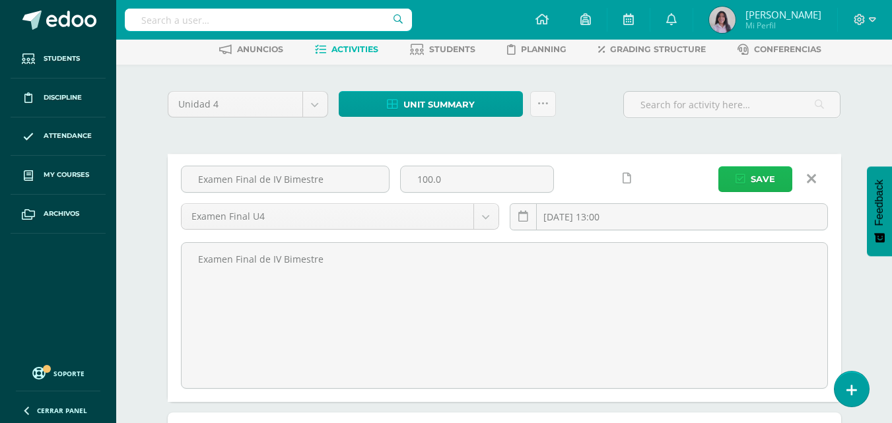
click at [759, 177] on span "Save" at bounding box center [763, 179] width 24 height 24
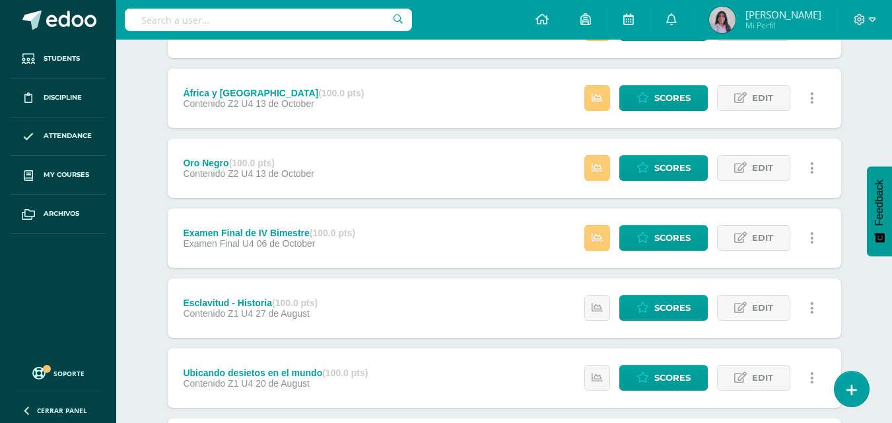
scroll to position [198, 0]
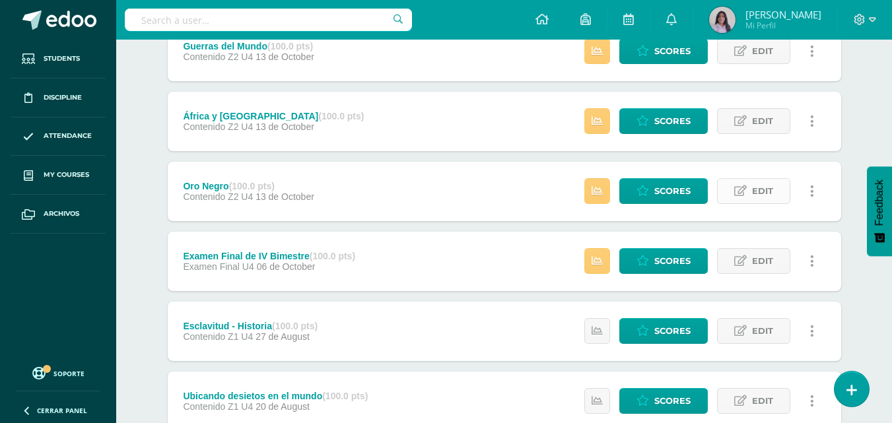
click at [780, 192] on link "Edit" at bounding box center [753, 191] width 73 height 26
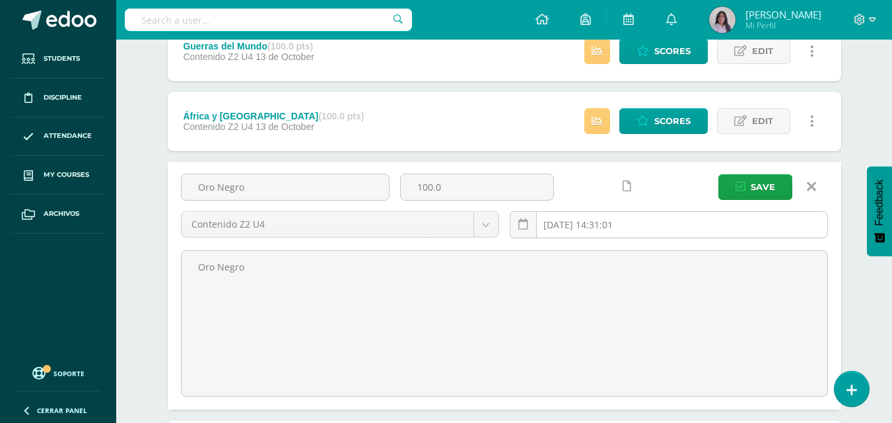
click at [597, 226] on input "[DATE] 14:31:01" at bounding box center [668, 225] width 317 height 26
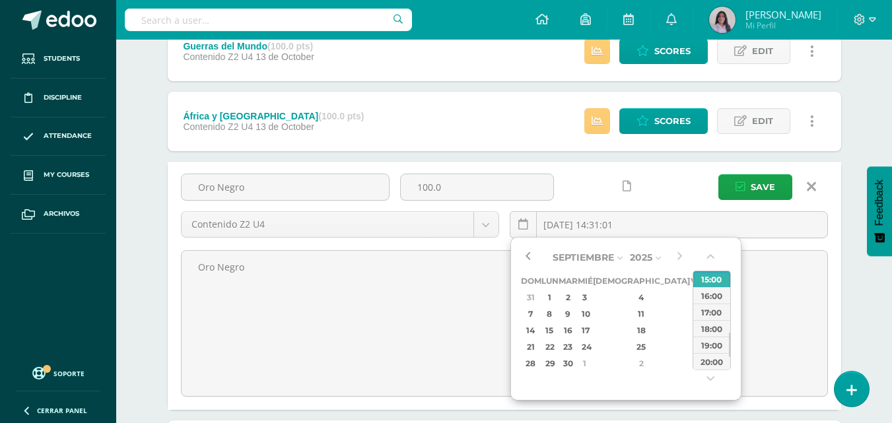
click at [526, 257] on button "button" at bounding box center [527, 258] width 13 height 20
click at [691, 302] on div "5" at bounding box center [697, 297] width 12 height 15
click at [714, 284] on div "11:00" at bounding box center [711, 279] width 37 height 17
type input "2025-09-05 11:00"
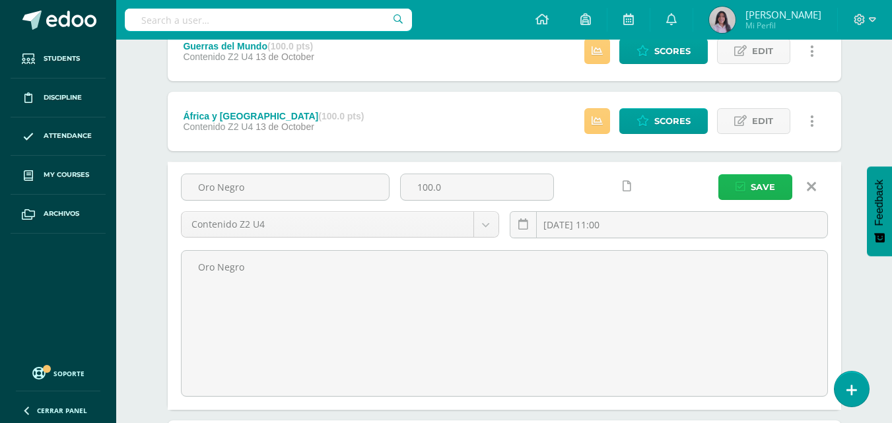
click at [740, 192] on icon "submit" at bounding box center [740, 187] width 10 height 11
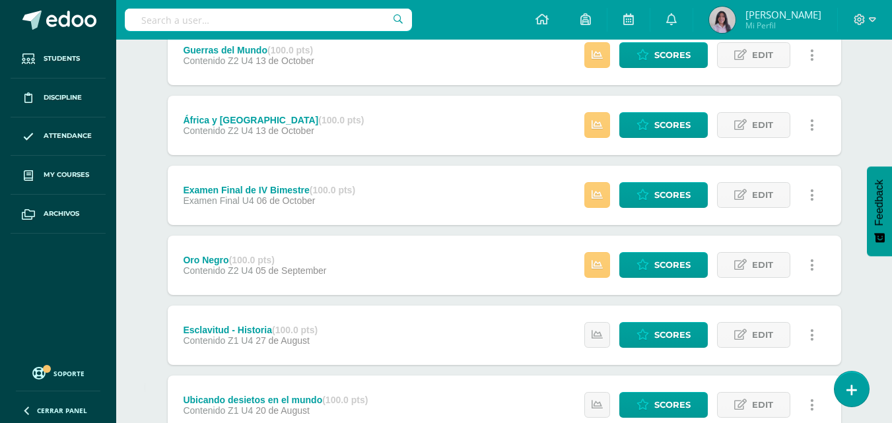
scroll to position [198, 0]
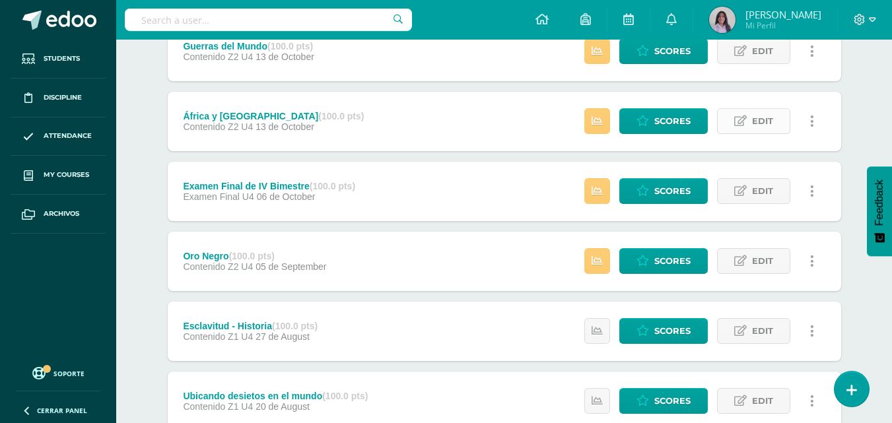
click at [779, 129] on link "Edit" at bounding box center [753, 121] width 73 height 26
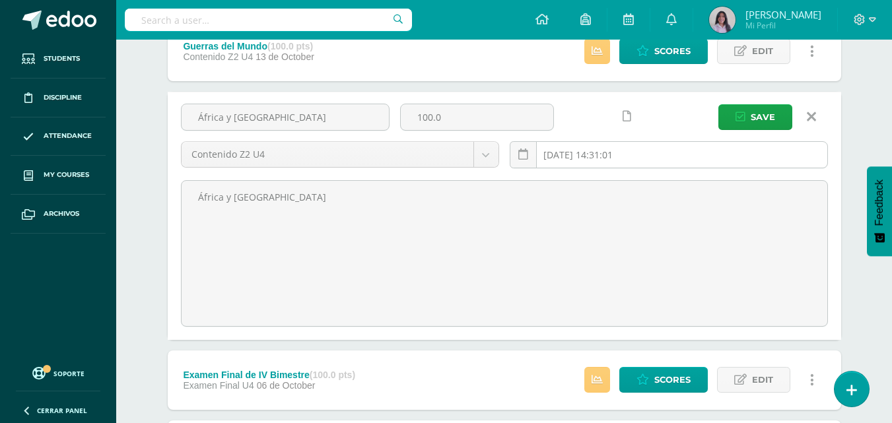
click at [655, 152] on input "[DATE] 14:31:01" at bounding box center [668, 155] width 317 height 26
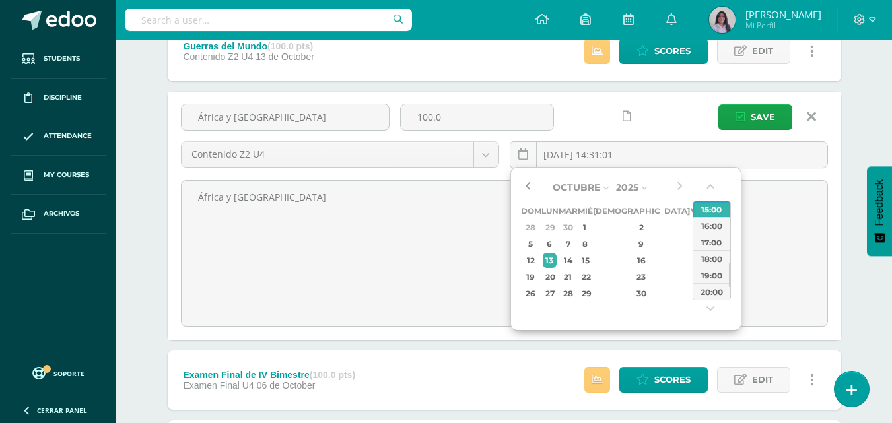
click at [526, 187] on button "button" at bounding box center [527, 188] width 13 height 20
click at [691, 244] on div "12" at bounding box center [697, 243] width 12 height 15
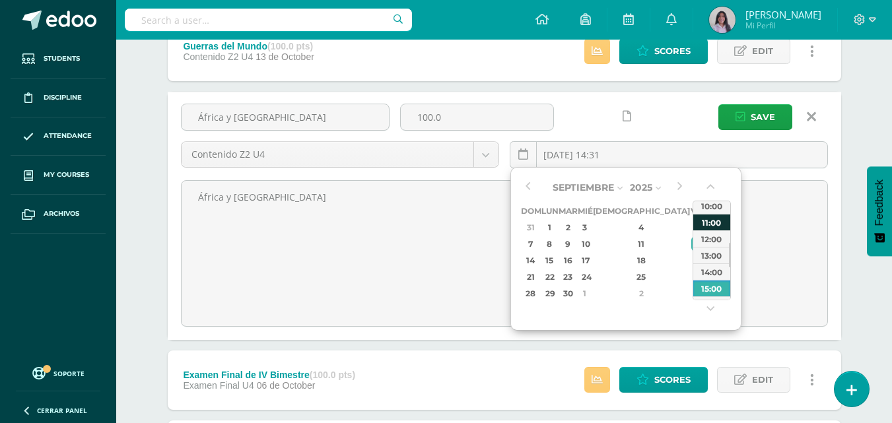
click at [708, 223] on div "11:00" at bounding box center [711, 222] width 37 height 17
type input "2025-09-12 11:00"
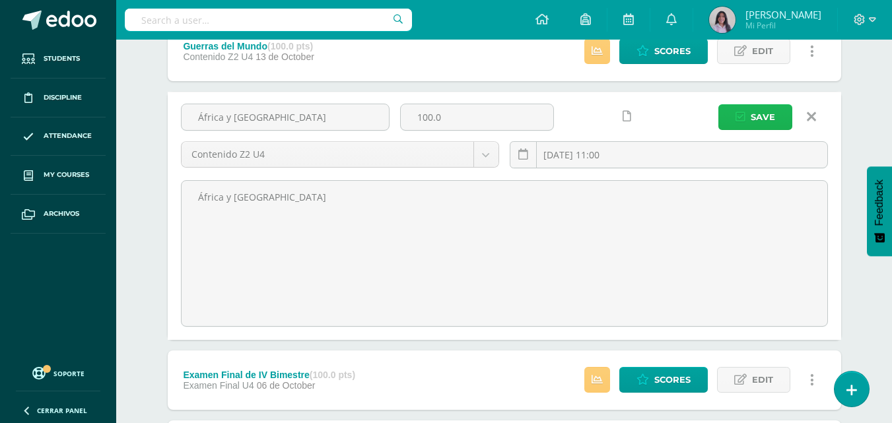
click at [744, 119] on icon "submit" at bounding box center [740, 117] width 10 height 11
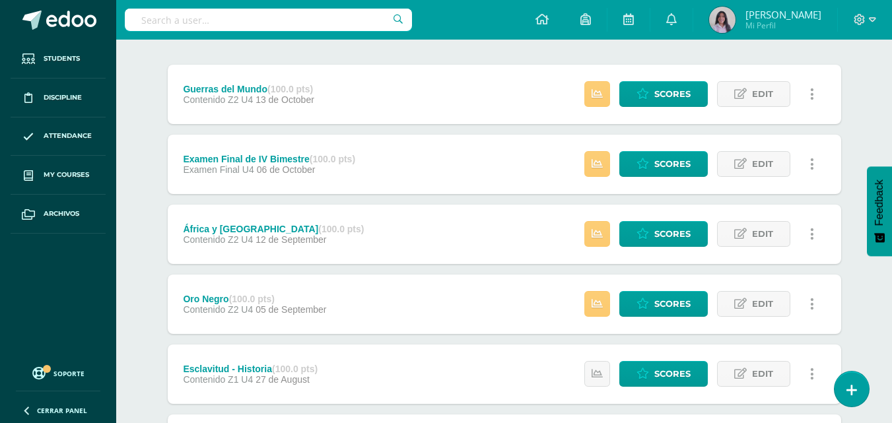
scroll to position [132, 0]
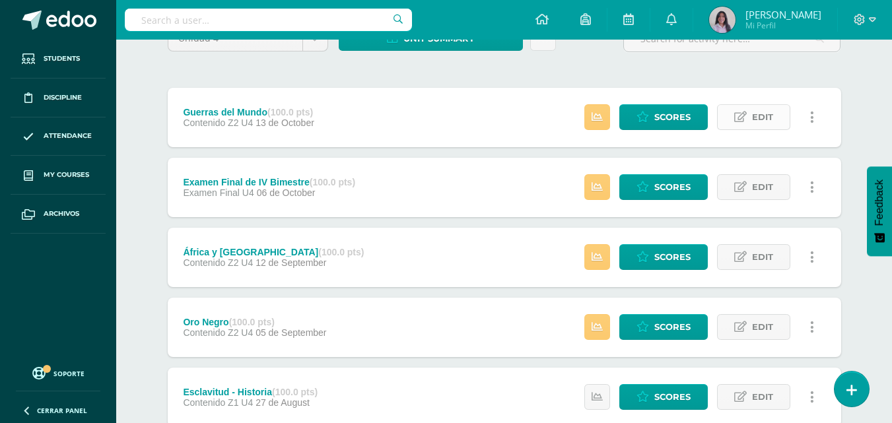
click at [768, 112] on span "Edit" at bounding box center [762, 117] width 21 height 24
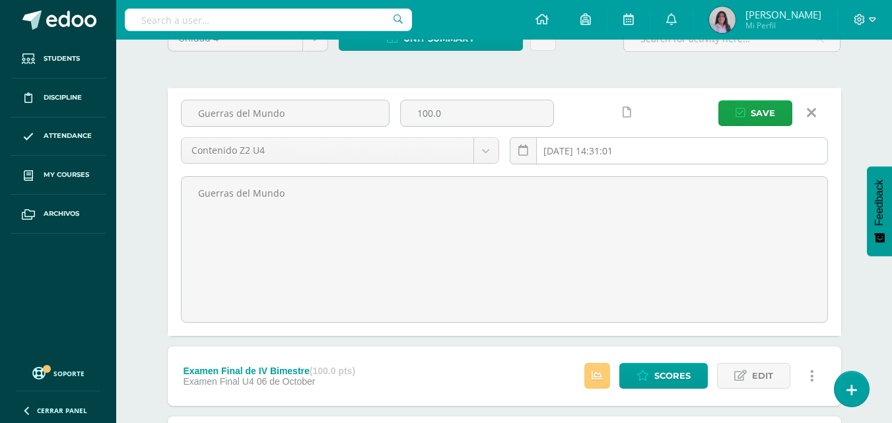
click at [639, 141] on input "2025-10-13 14:31:01" at bounding box center [668, 151] width 317 height 26
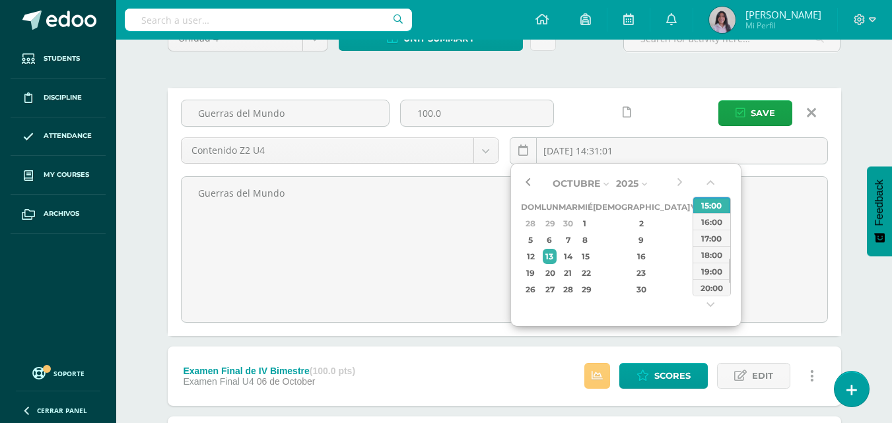
click at [525, 186] on button "button" at bounding box center [527, 184] width 13 height 20
click at [624, 273] on div "25" at bounding box center [641, 272] width 78 height 15
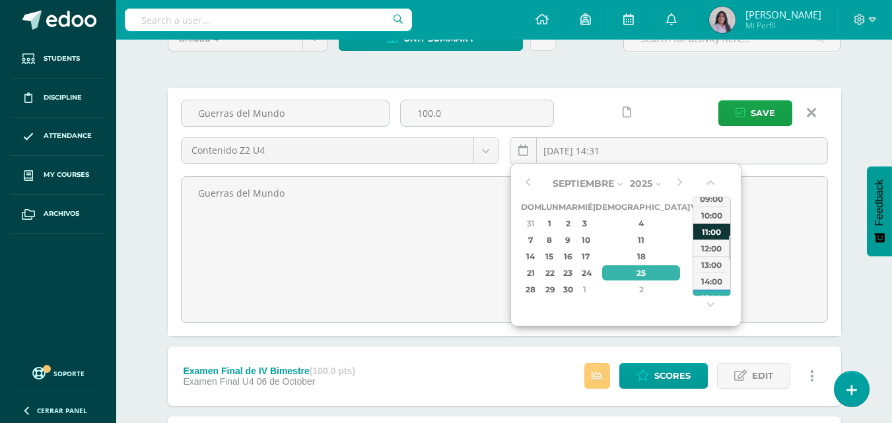
click at [705, 226] on div "11:00" at bounding box center [711, 231] width 37 height 17
type input "2025-09-25 11:00"
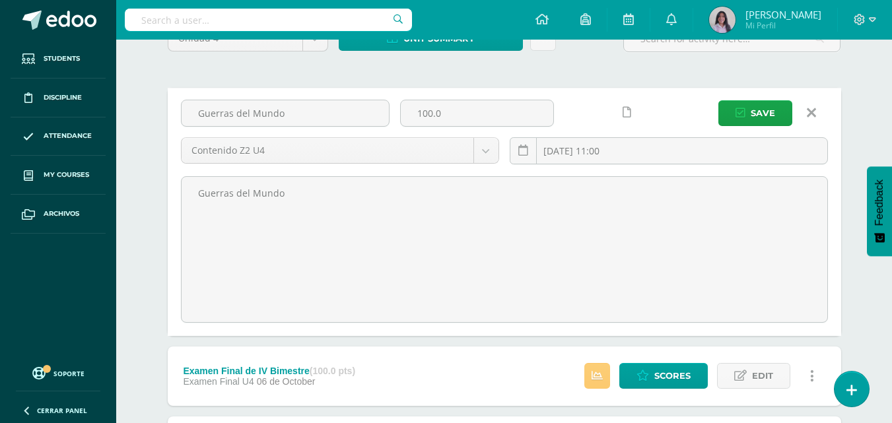
click at [741, 96] on div "Guerras del Mundo 100.0 Contenido Z2 U4 Cuaderno Z1 U4 Contenido Z1 U4 Contenid…" at bounding box center [504, 212] width 673 height 248
click at [741, 110] on icon "submit" at bounding box center [740, 113] width 10 height 11
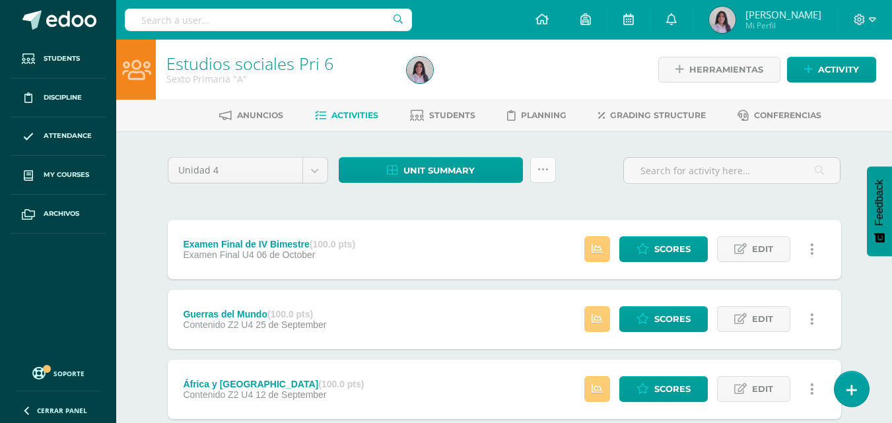
click at [548, 168] on link at bounding box center [543, 170] width 26 height 26
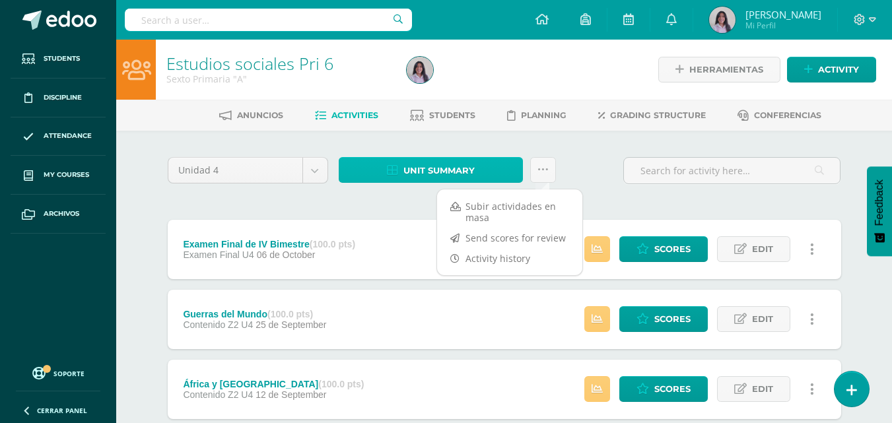
click at [477, 165] on link "Unit summary" at bounding box center [431, 170] width 184 height 26
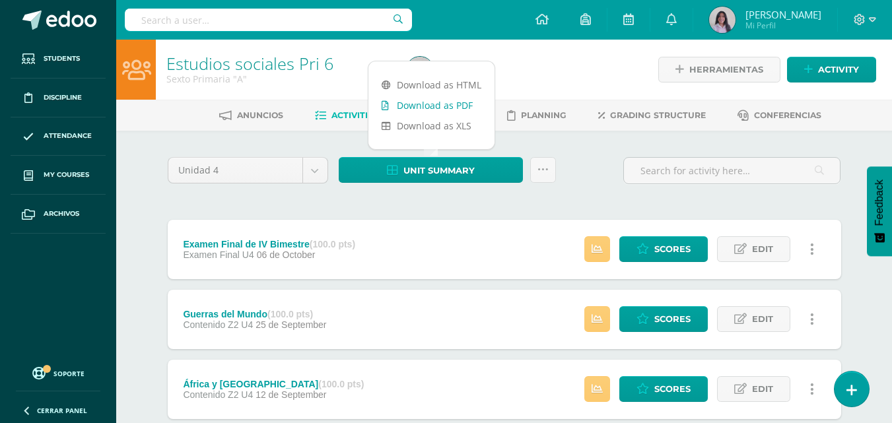
click at [448, 111] on link "Download as PDF" at bounding box center [431, 105] width 126 height 20
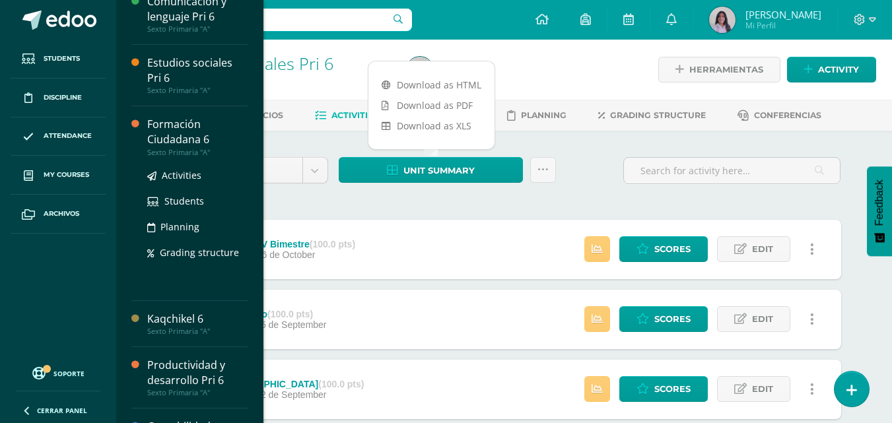
scroll to position [263, 0]
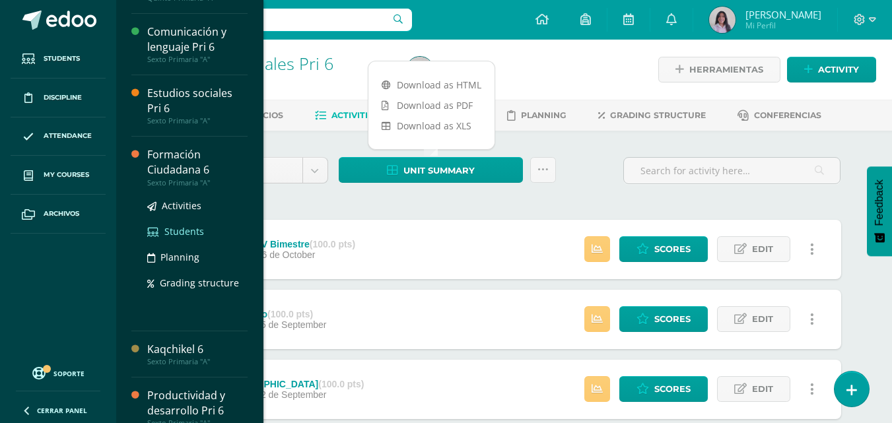
click at [180, 228] on span "Students" at bounding box center [184, 231] width 40 height 13
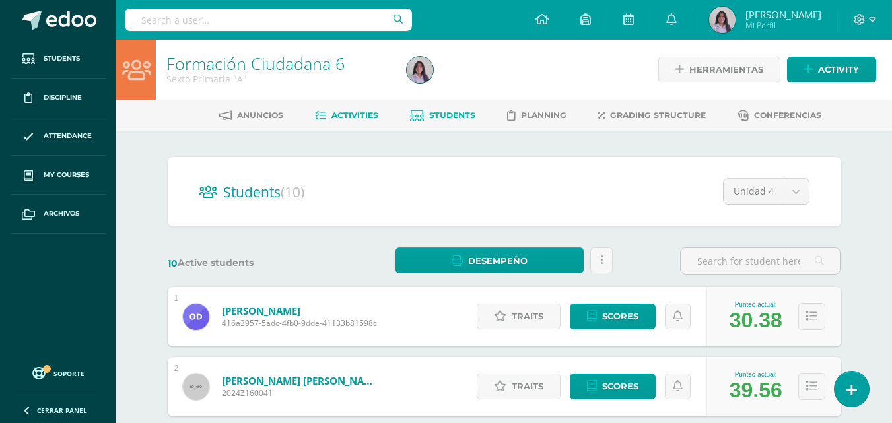
click at [344, 115] on span "Activities" at bounding box center [354, 115] width 47 height 10
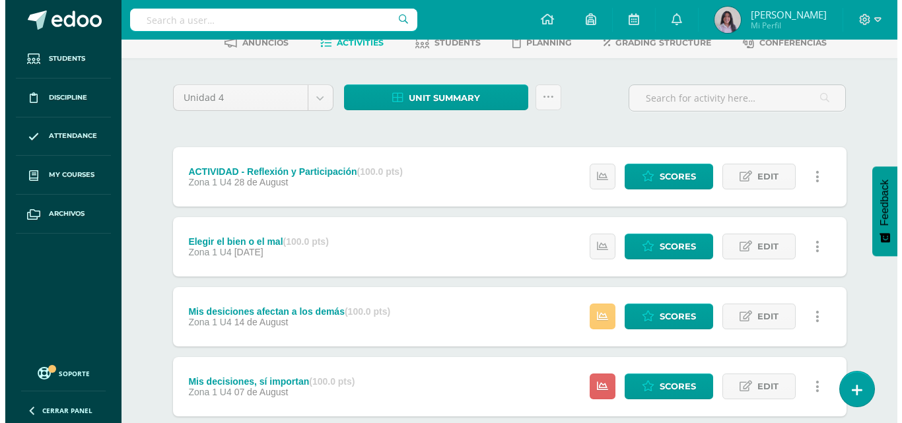
scroll to position [26, 0]
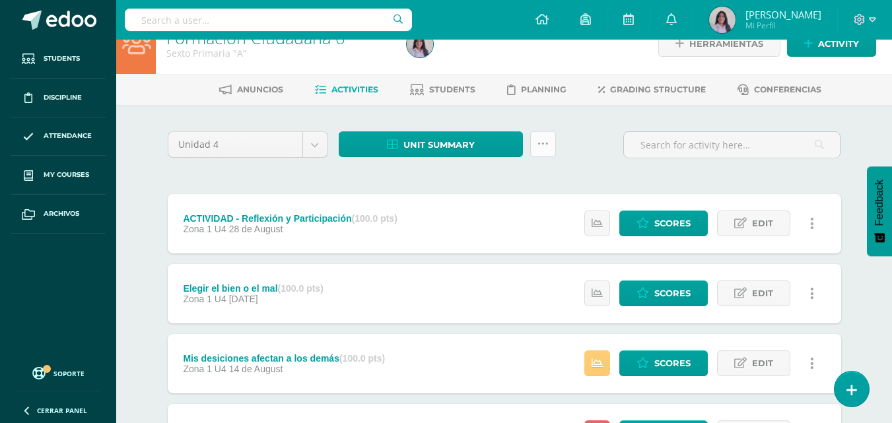
click at [552, 144] on link at bounding box center [543, 144] width 26 height 26
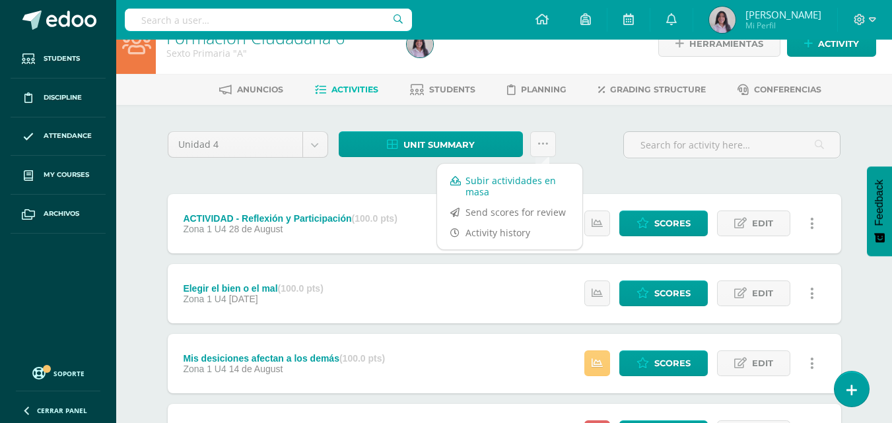
click at [481, 181] on link "Subir actividades en masa" at bounding box center [509, 186] width 145 height 32
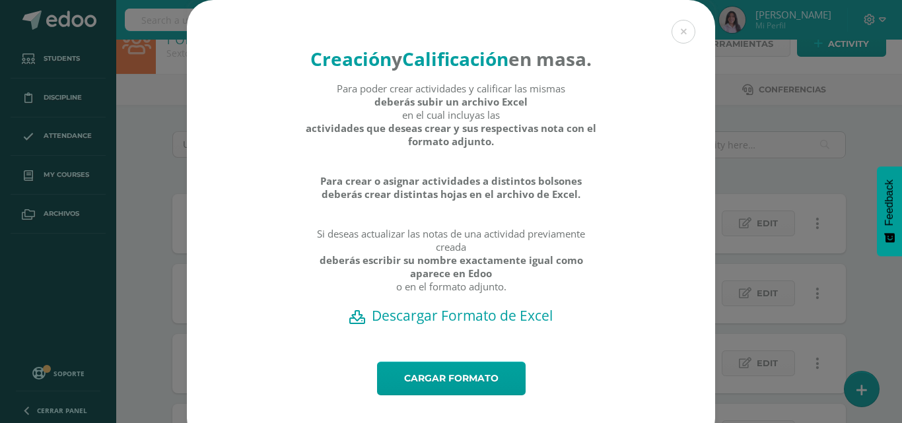
click at [425, 306] on div "Para poder crear actividades y calificar las mismas deberás subir un archivo Ex…" at bounding box center [451, 194] width 292 height 224
click at [430, 325] on h2 "Descargar Formato de Excel" at bounding box center [451, 315] width 482 height 18
click at [399, 395] on link "Cargar formato" at bounding box center [451, 379] width 149 height 34
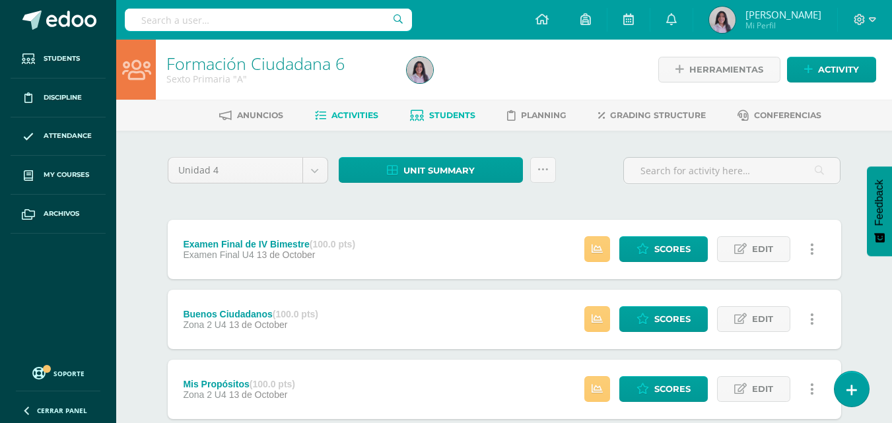
click at [443, 112] on span "Students" at bounding box center [452, 115] width 46 height 10
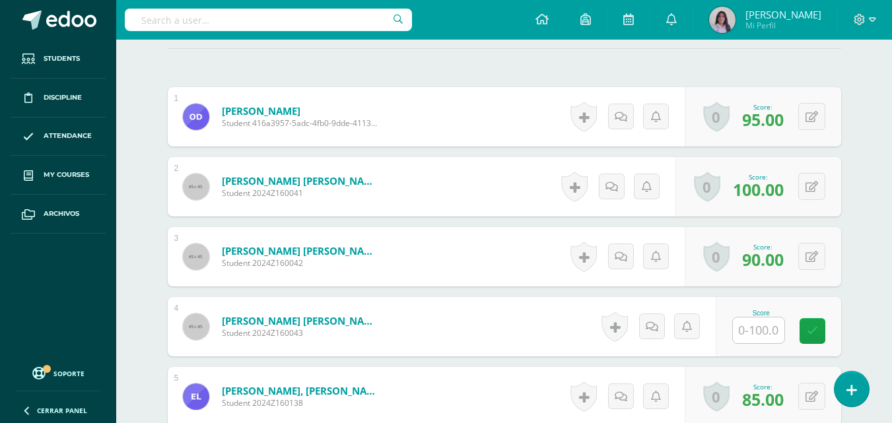
scroll to position [397, 0]
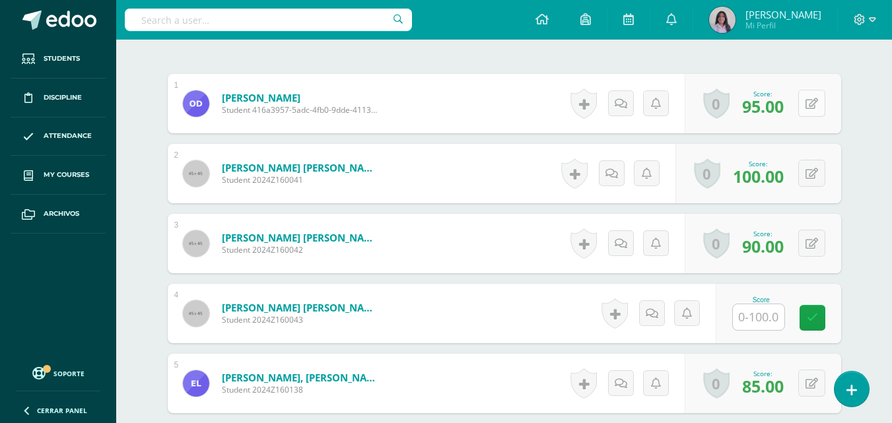
click at [820, 105] on button at bounding box center [811, 103] width 27 height 27
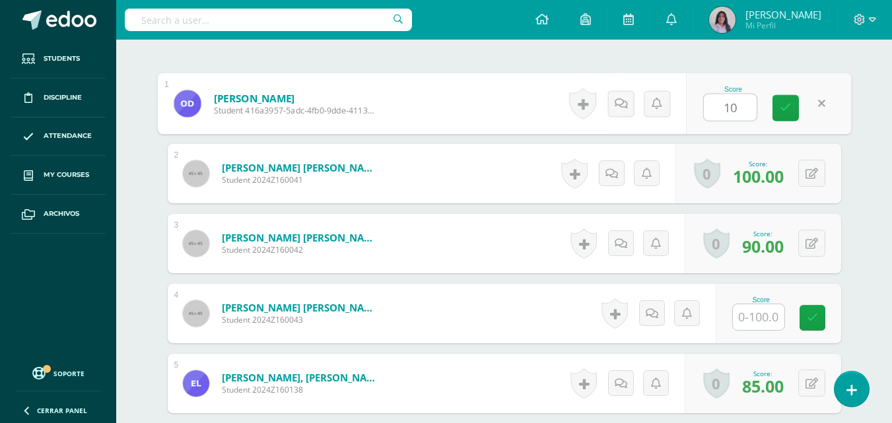
type input "100"
click at [791, 120] on link at bounding box center [785, 108] width 26 height 26
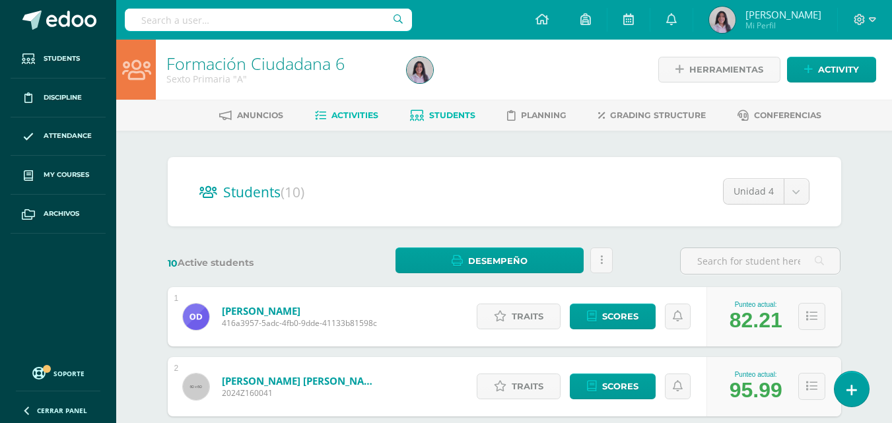
click at [343, 116] on span "Activities" at bounding box center [354, 115] width 47 height 10
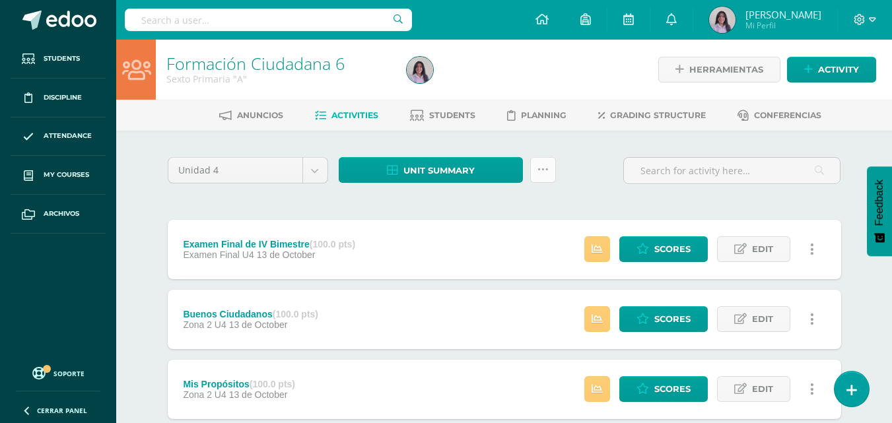
click at [534, 173] on link at bounding box center [543, 170] width 26 height 26
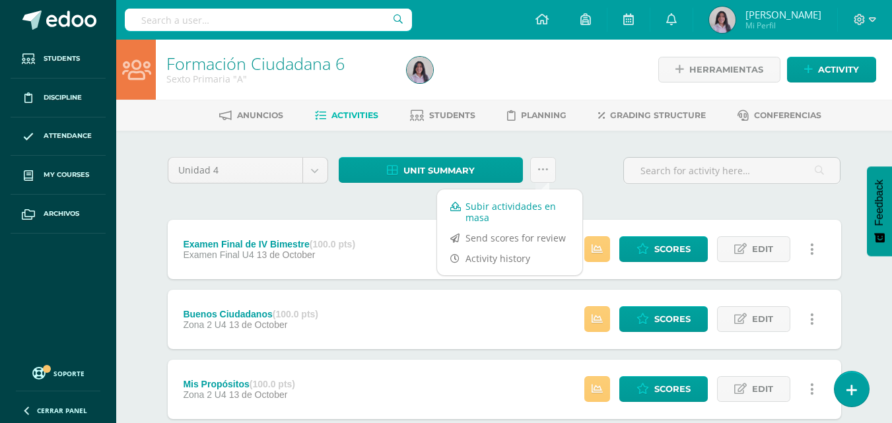
click at [541, 205] on link "Subir actividades en masa" at bounding box center [509, 212] width 145 height 32
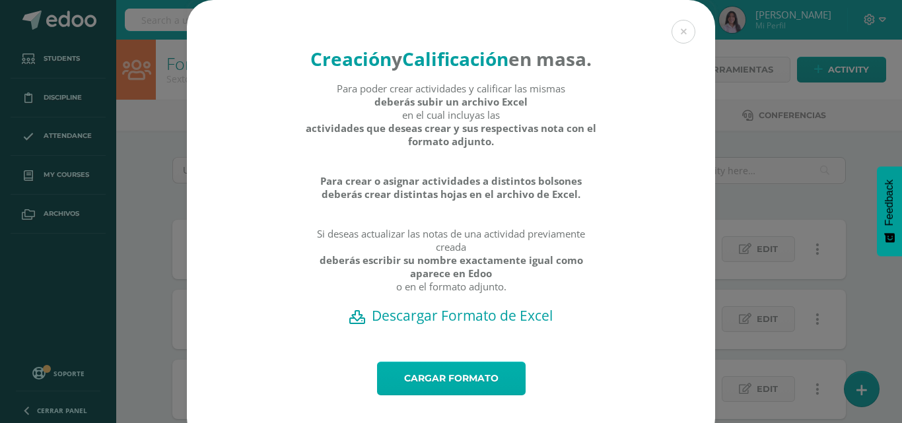
click at [483, 395] on link "Cargar formato" at bounding box center [451, 379] width 149 height 34
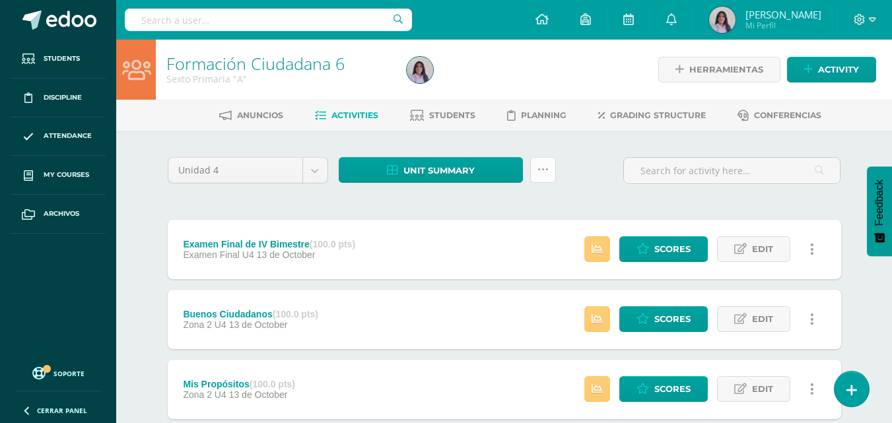
click at [537, 173] on icon at bounding box center [542, 169] width 11 height 11
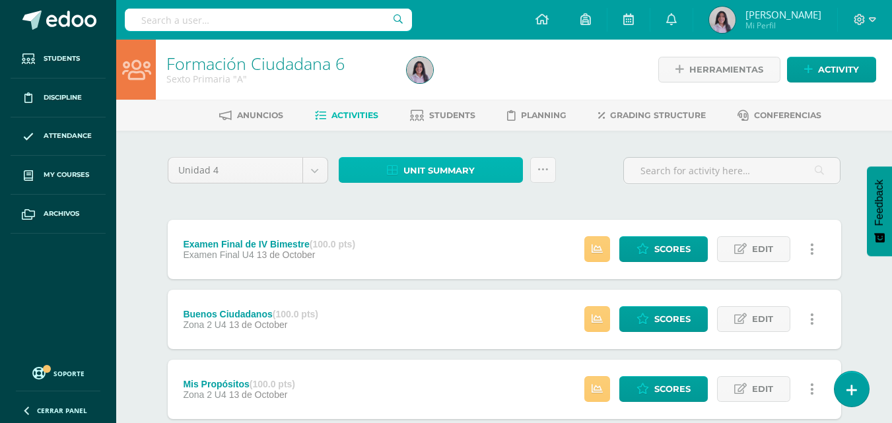
click at [459, 174] on span "Unit summary" at bounding box center [438, 170] width 71 height 24
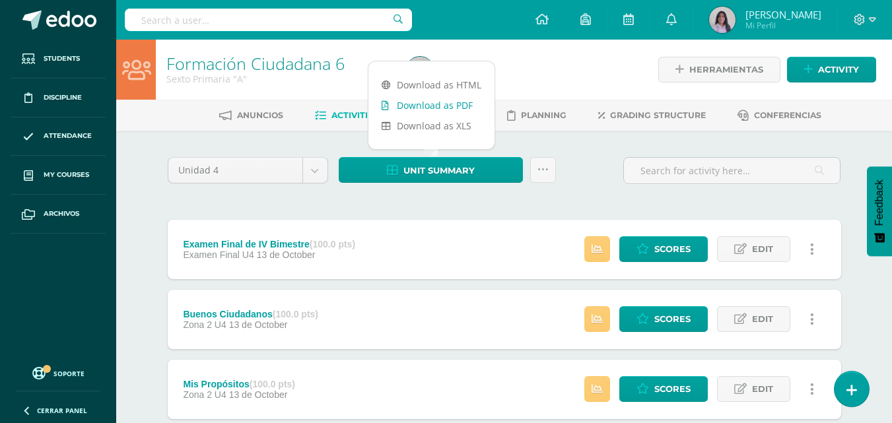
click at [419, 103] on link "Download as PDF" at bounding box center [431, 105] width 126 height 20
click at [591, 69] on div at bounding box center [524, 70] width 246 height 60
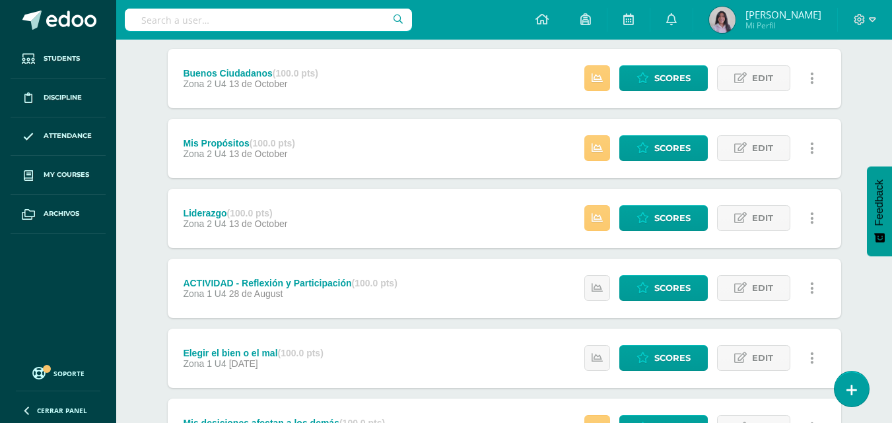
scroll to position [264, 0]
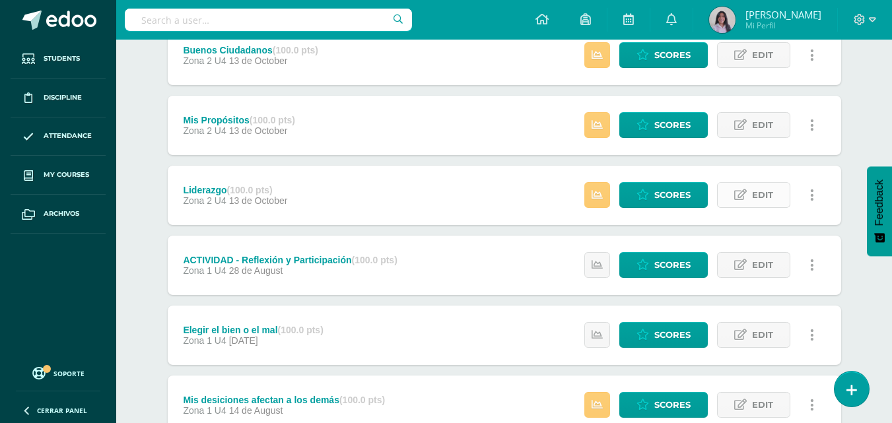
click at [747, 193] on link "Edit" at bounding box center [753, 195] width 73 height 26
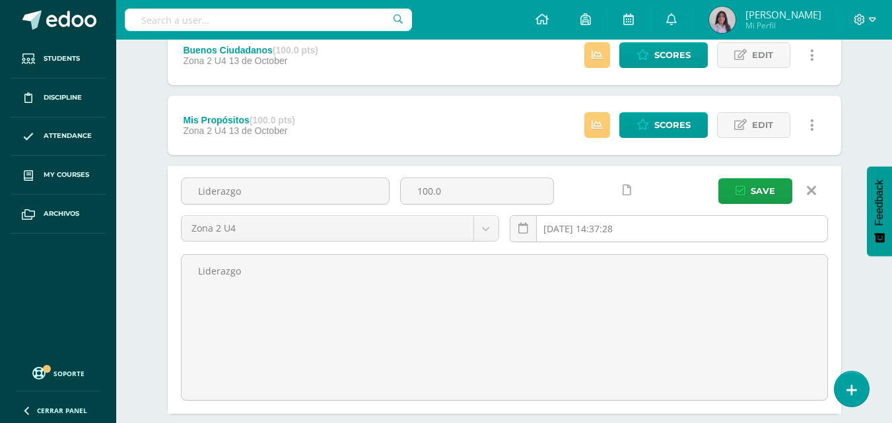
click at [611, 227] on input "[DATE] 14:37:28" at bounding box center [668, 229] width 317 height 26
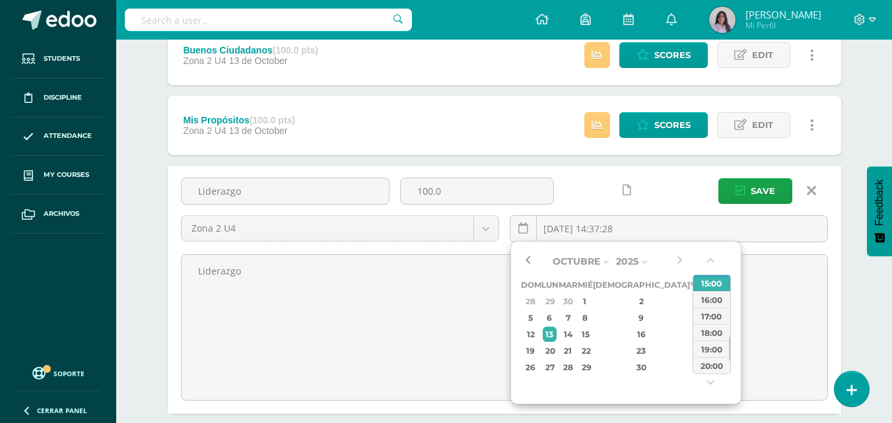
click at [526, 261] on button "button" at bounding box center [527, 262] width 13 height 20
click at [629, 305] on div "4" at bounding box center [641, 301] width 78 height 15
type input "2025-09-04 14:37"
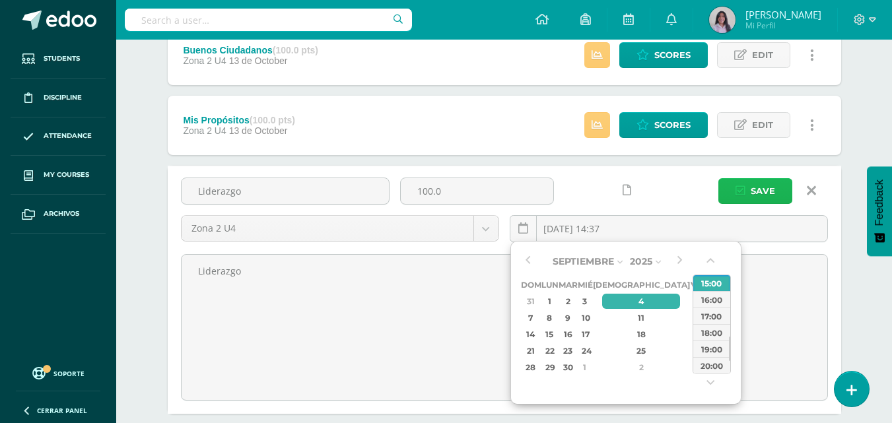
click at [741, 199] on button "Save" at bounding box center [755, 191] width 74 height 26
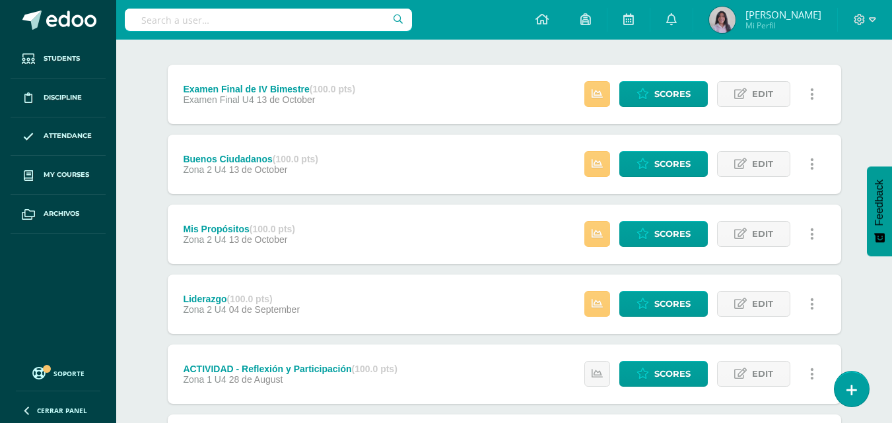
scroll to position [132, 0]
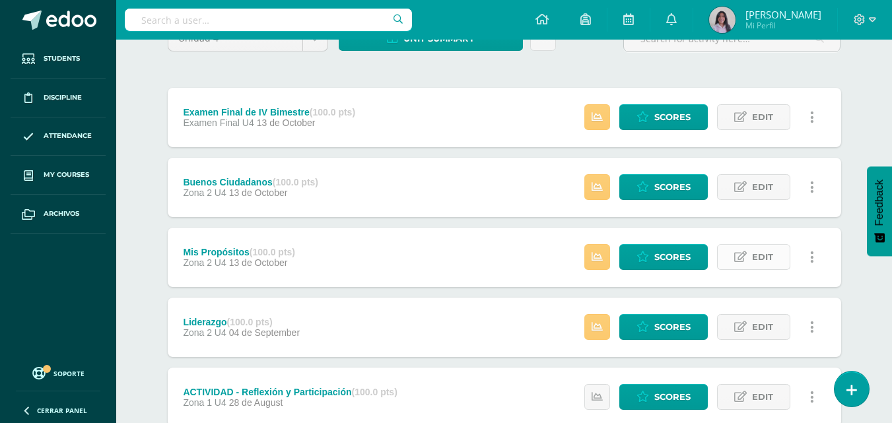
click at [753, 265] on span "Edit" at bounding box center [762, 257] width 21 height 24
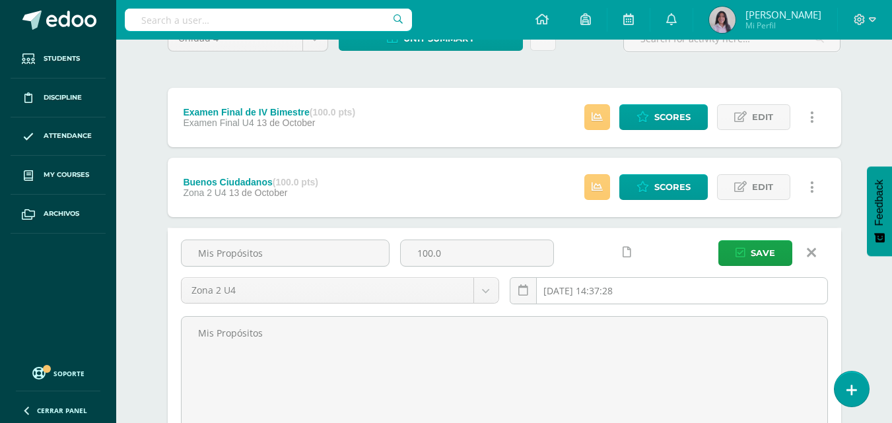
click at [679, 285] on input "2025-10-13 14:37:28" at bounding box center [668, 291] width 317 height 26
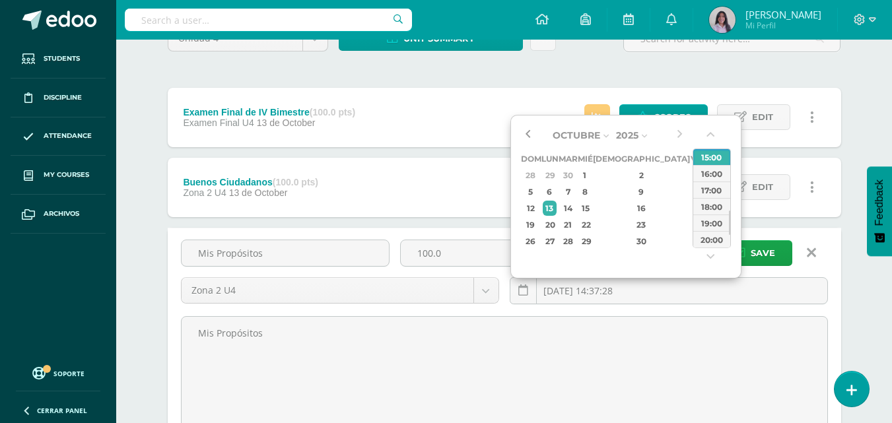
click at [527, 136] on button "button" at bounding box center [527, 135] width 13 height 20
click at [626, 189] on div "11" at bounding box center [641, 191] width 78 height 15
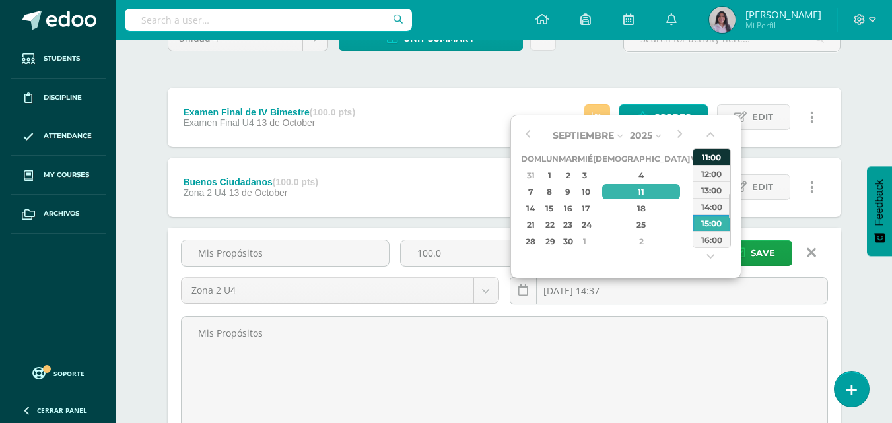
click at [716, 159] on div "11:00" at bounding box center [711, 157] width 37 height 17
type input "2025-09-11 11:00"
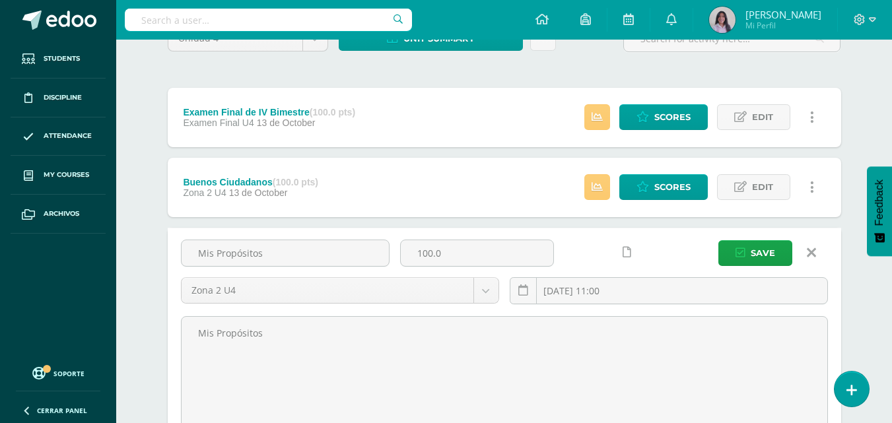
click at [758, 268] on div "Mis Propósitos 100.0 Zona 2 U4 Cuaderno Z1 U4 Zona 1 U4 Zona 2 U4 Examen Final …" at bounding box center [505, 277] width 658 height 75
click at [764, 257] on span "Save" at bounding box center [763, 253] width 24 height 24
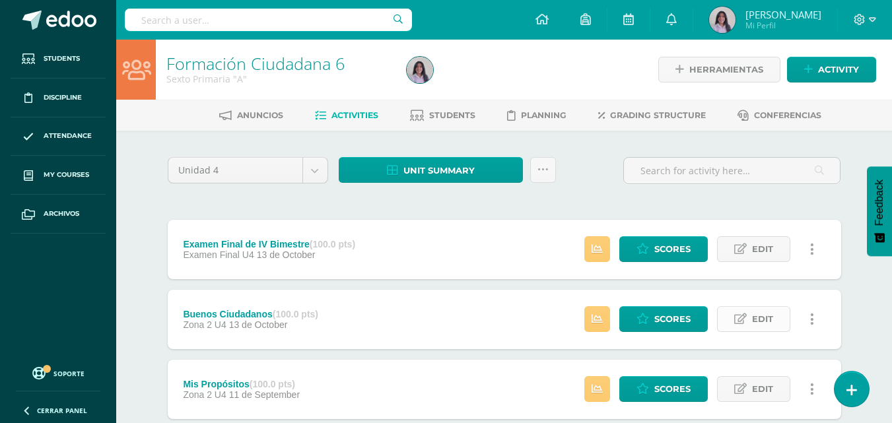
click at [749, 325] on link "Edit" at bounding box center [753, 319] width 73 height 26
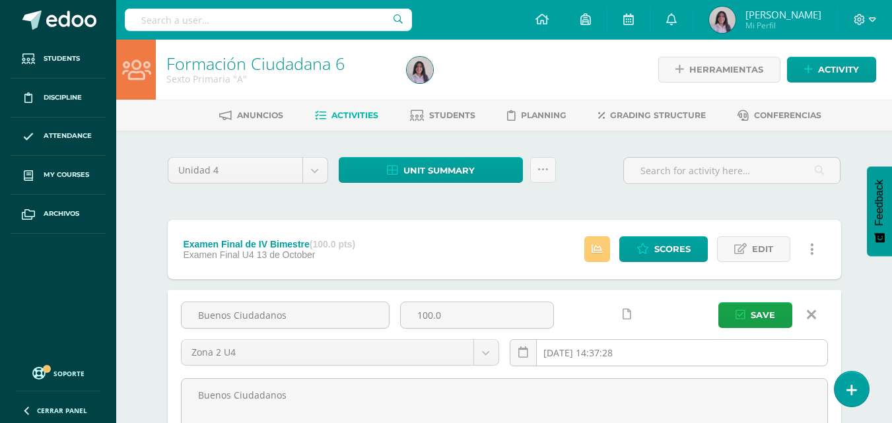
click at [636, 364] on input "2025-10-13 14:37:28" at bounding box center [668, 353] width 317 height 26
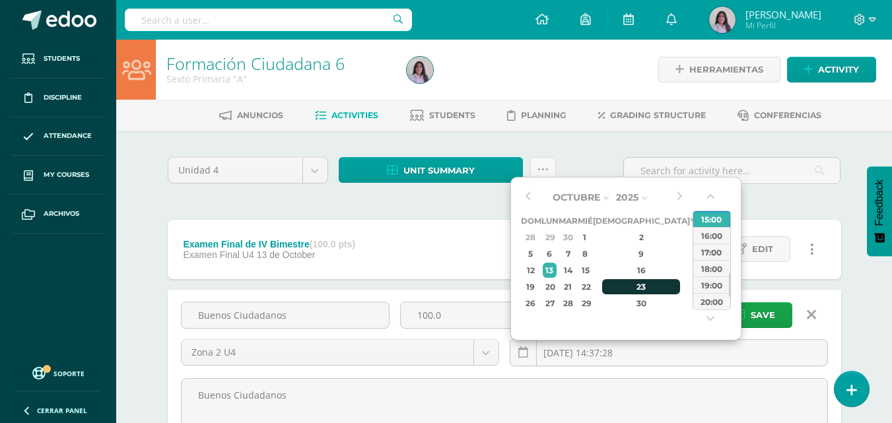
click at [622, 284] on div "23" at bounding box center [641, 286] width 78 height 15
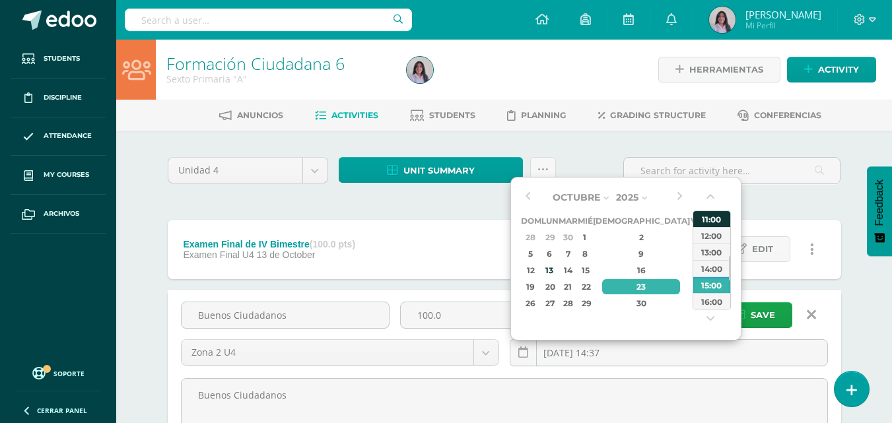
click at [714, 221] on div "11:00" at bounding box center [711, 219] width 37 height 17
type input "2025-10-23 11:00"
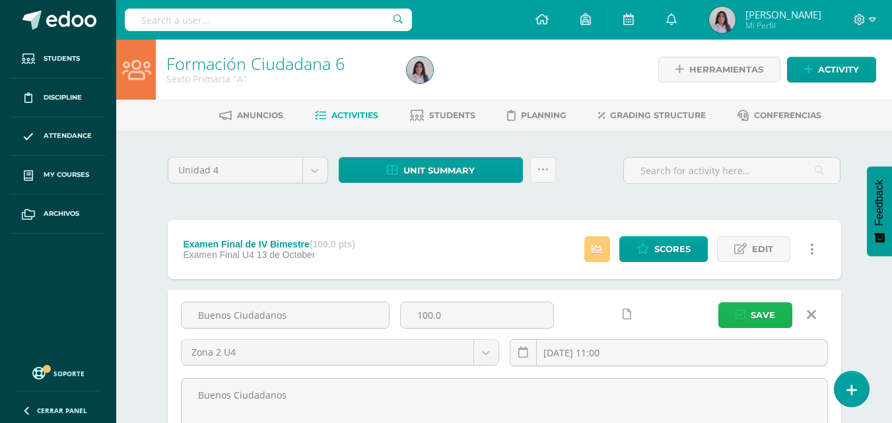
click at [752, 318] on span "Save" at bounding box center [763, 315] width 24 height 24
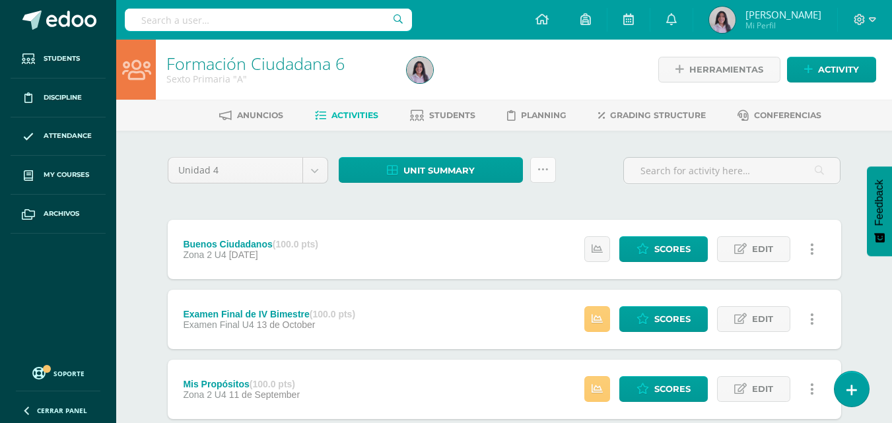
click at [542, 163] on link at bounding box center [543, 170] width 26 height 26
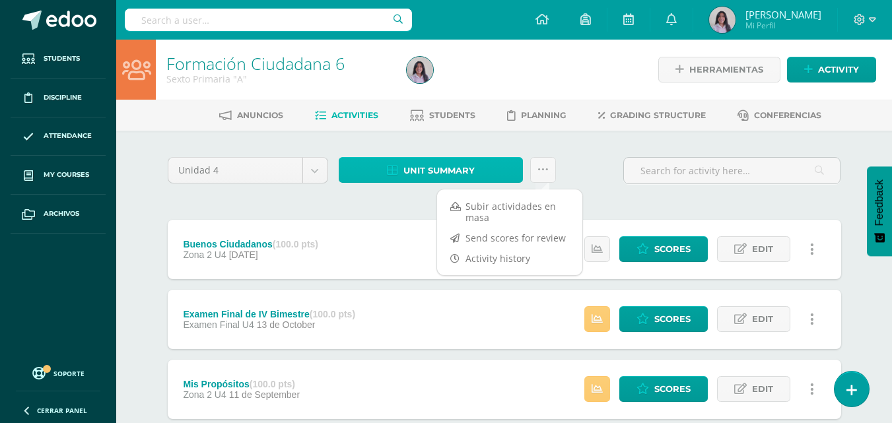
click at [446, 170] on span "Unit summary" at bounding box center [438, 170] width 71 height 24
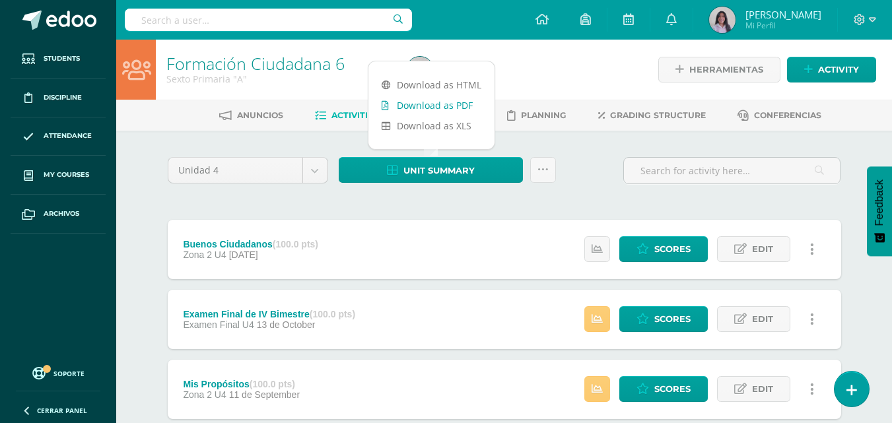
click at [431, 108] on link "Download as PDF" at bounding box center [431, 105] width 126 height 20
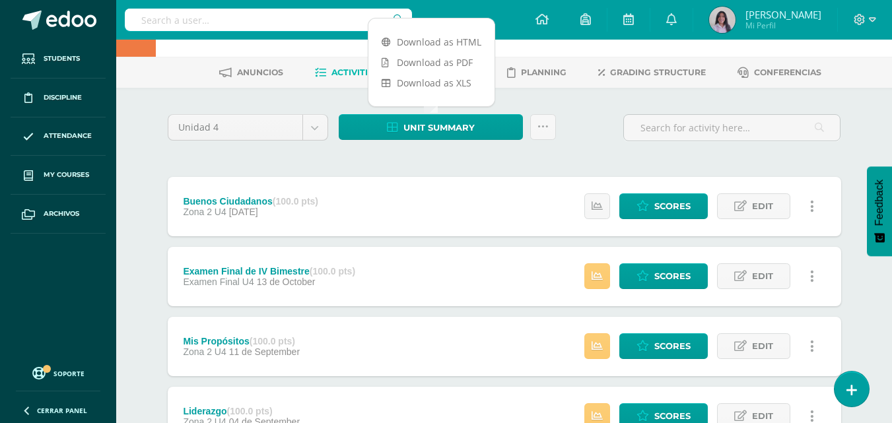
scroll to position [132, 0]
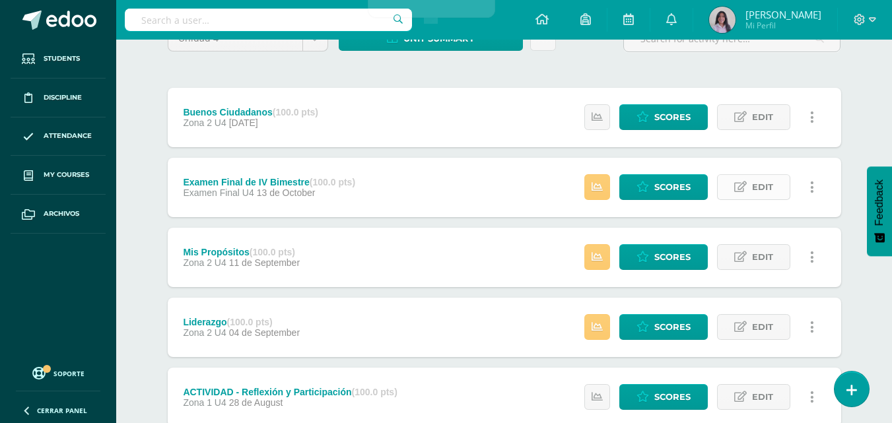
click at [747, 188] on link "Edit" at bounding box center [753, 187] width 73 height 26
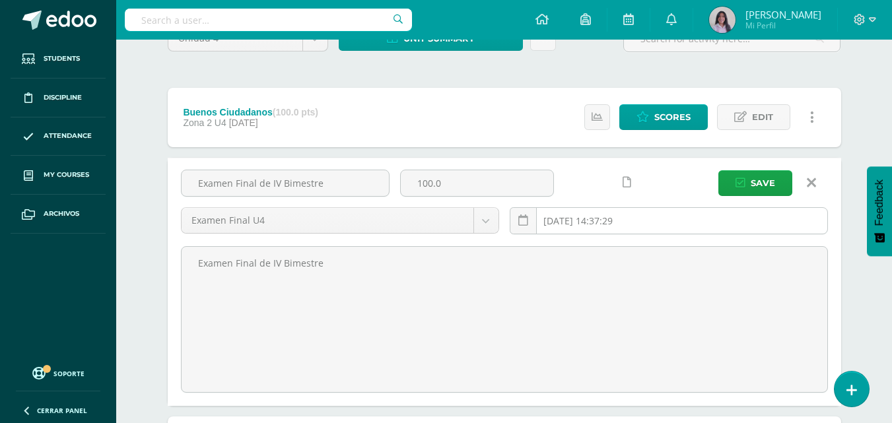
click at [699, 221] on input "[DATE] 14:37:29" at bounding box center [668, 221] width 317 height 26
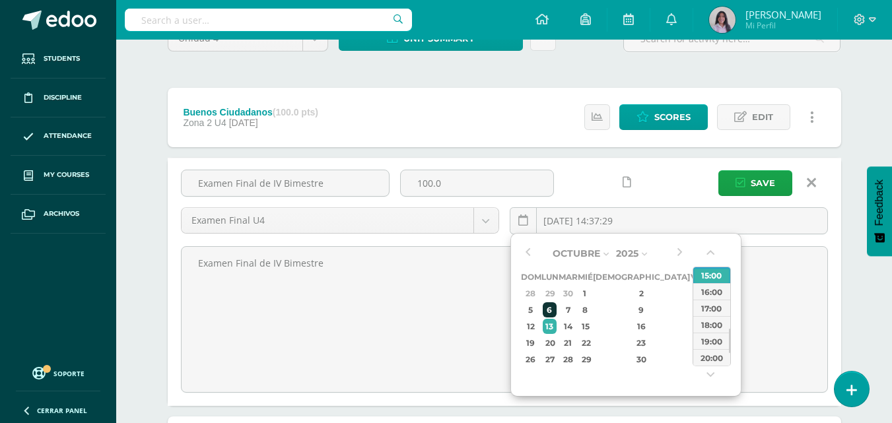
click at [557, 310] on div "6" at bounding box center [550, 309] width 14 height 15
click at [710, 287] on div "13:00" at bounding box center [711, 281] width 37 height 17
type input "[DATE] 13:00"
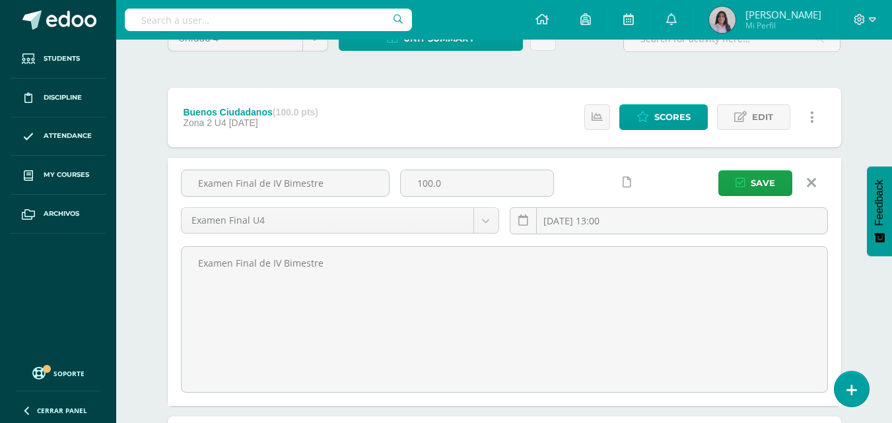
click at [743, 164] on div "Examen Final de IV Bimestre 100.0 Examen Final U4 Cuaderno Z1 U4 Zona 1 U4 Zona…" at bounding box center [504, 282] width 673 height 248
click at [747, 182] on button "Save" at bounding box center [755, 183] width 74 height 26
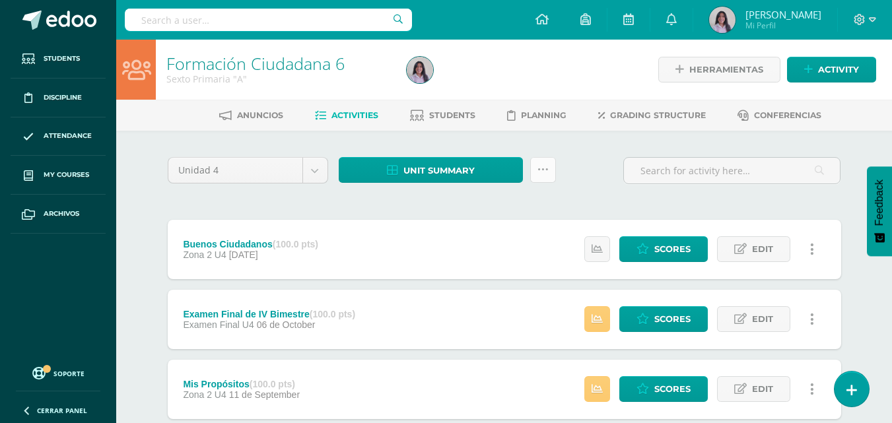
click at [545, 166] on icon at bounding box center [542, 169] width 11 height 11
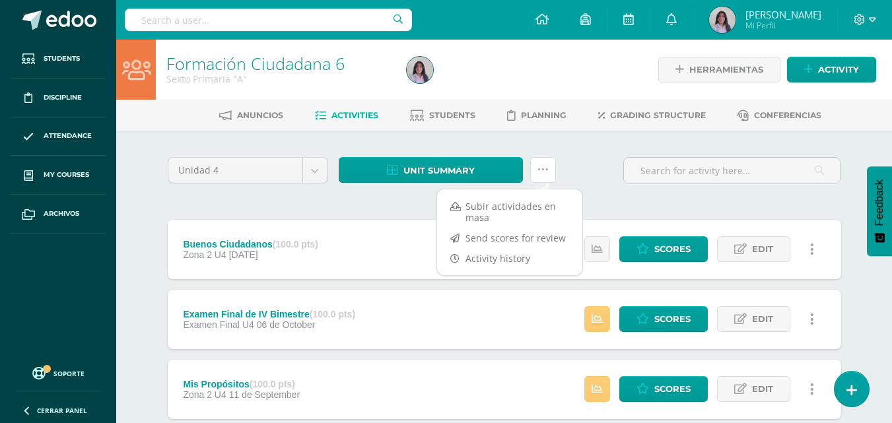
scroll to position [66, 0]
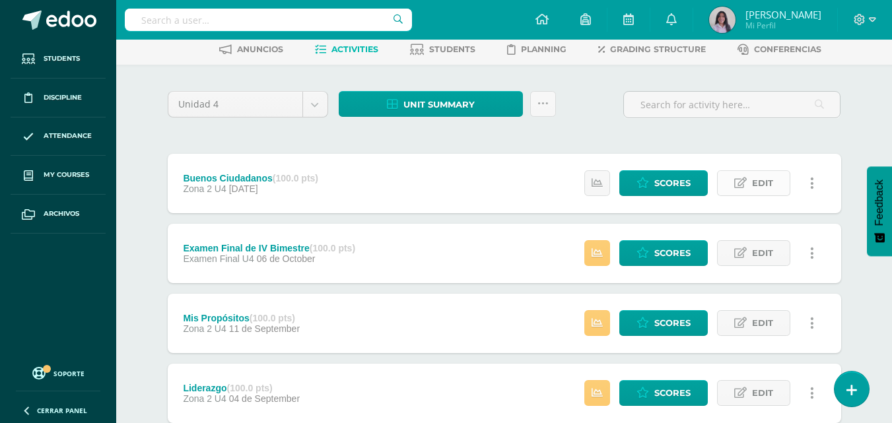
click at [762, 187] on span "Edit" at bounding box center [762, 183] width 21 height 24
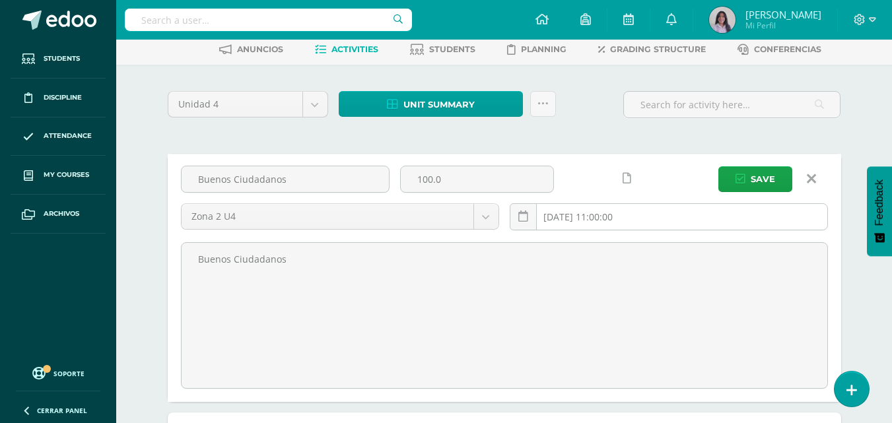
click at [588, 219] on input "2025-10-23 11:00:00" at bounding box center [668, 217] width 317 height 26
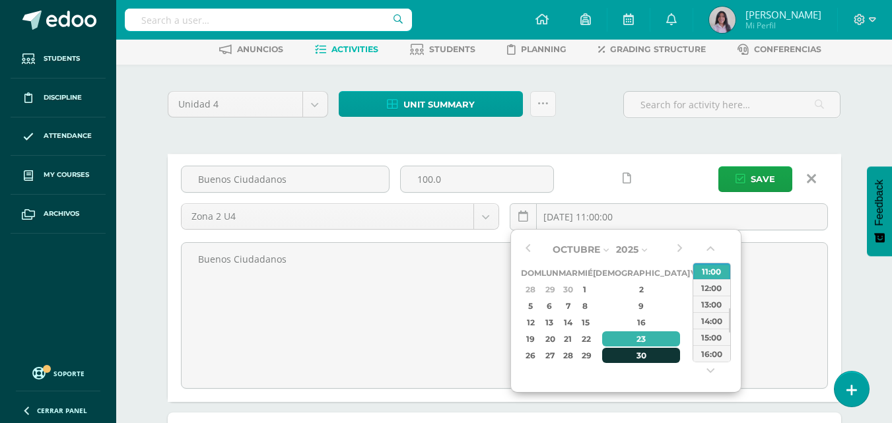
click at [632, 355] on div "30" at bounding box center [641, 355] width 78 height 15
type input "2025-10-30 11:00"
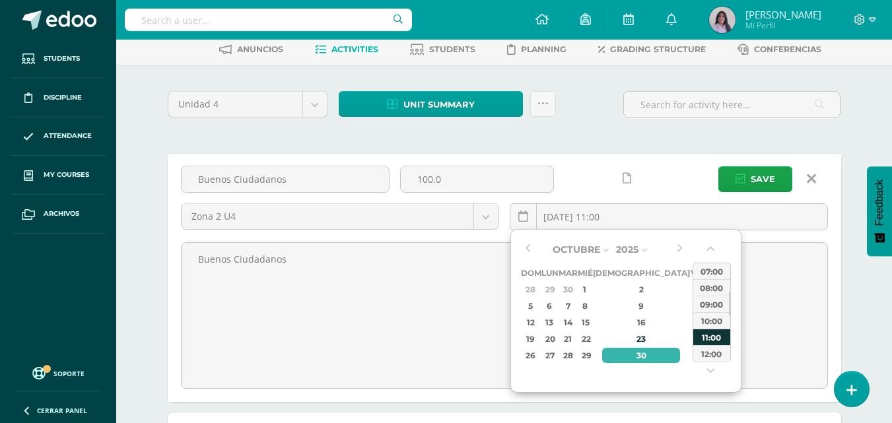
click at [714, 343] on div "11:00" at bounding box center [711, 337] width 37 height 17
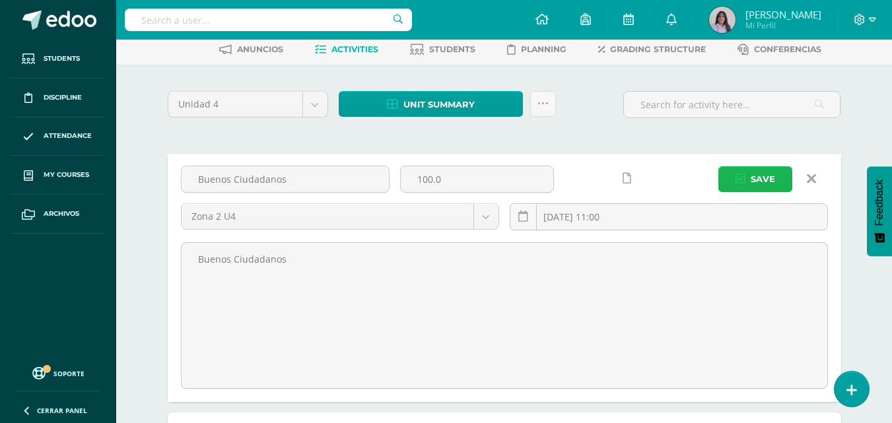
click at [750, 182] on button "Save" at bounding box center [755, 179] width 74 height 26
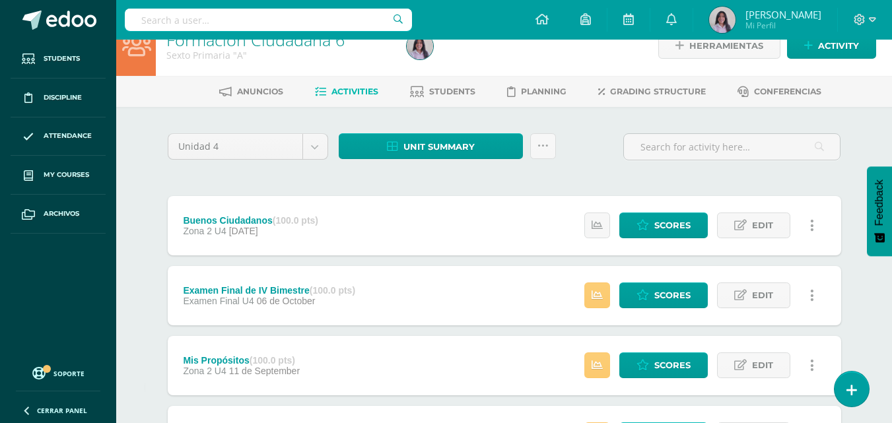
scroll to position [66, 0]
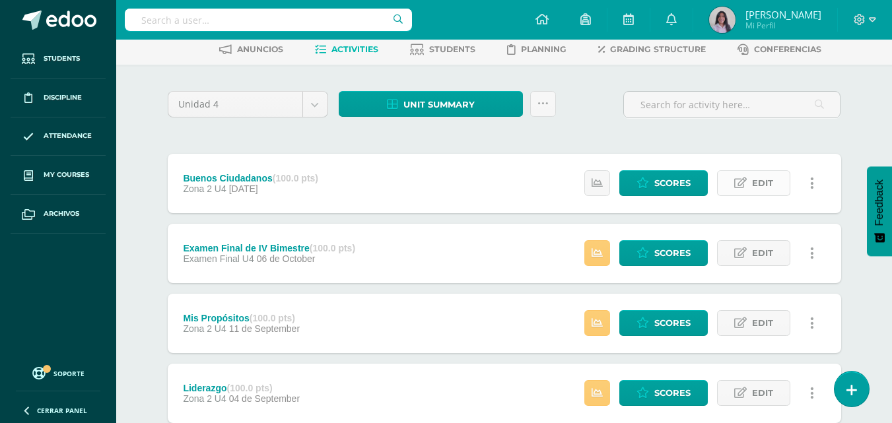
click at [772, 183] on span "Edit" at bounding box center [762, 183] width 21 height 24
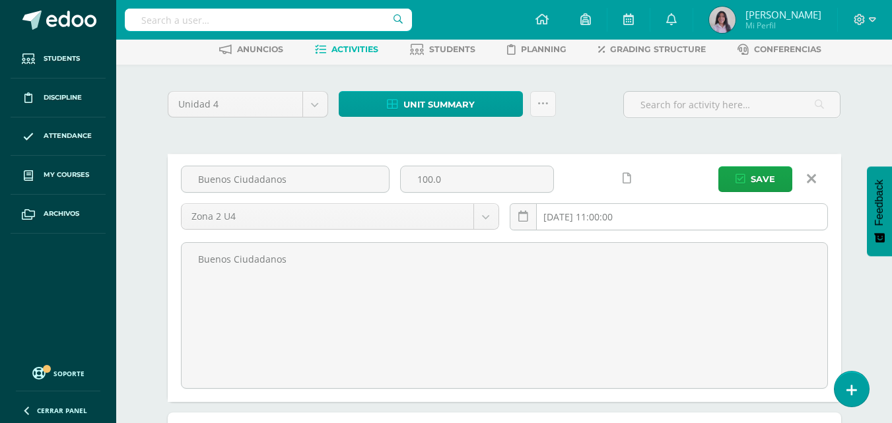
click at [586, 221] on input "[DATE] 11:00:00" at bounding box center [668, 217] width 317 height 26
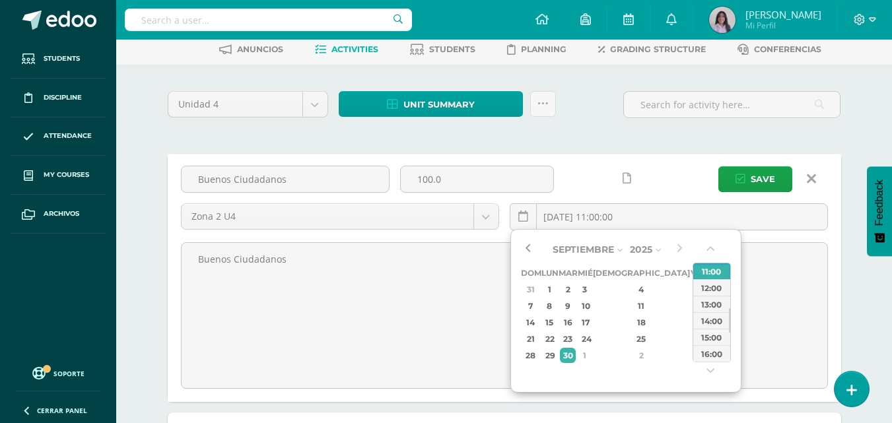
click at [528, 252] on button "button" at bounding box center [527, 250] width 13 height 20
click at [621, 342] on div "25" at bounding box center [641, 338] width 78 height 15
type input "2025-09-25 11:00"
click at [743, 192] on div "Buenos Ciudadanos 100.0 Zona 2 U4 Cuaderno Z1 U4 Zona 1 U4 Zona 2 U4 Examen Fin…" at bounding box center [505, 203] width 658 height 75
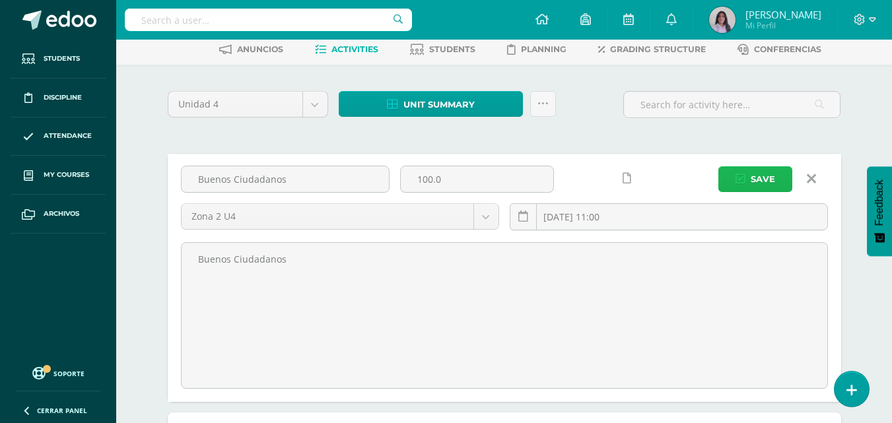
click at [733, 179] on button "Save" at bounding box center [755, 179] width 74 height 26
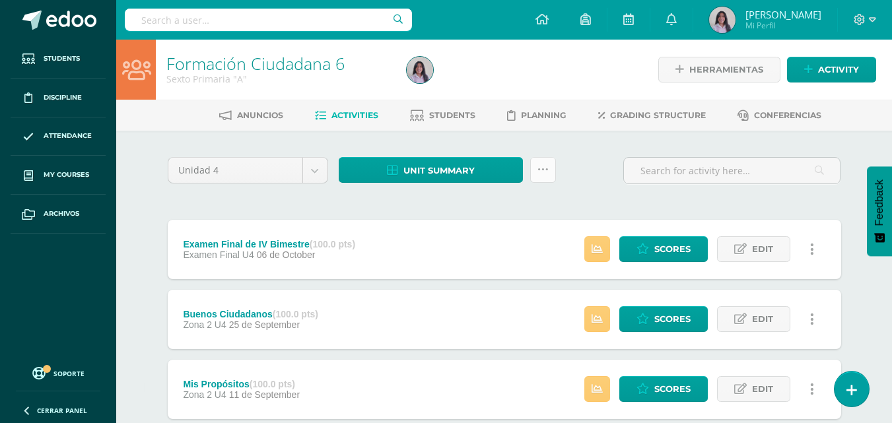
click at [549, 170] on link at bounding box center [543, 170] width 26 height 26
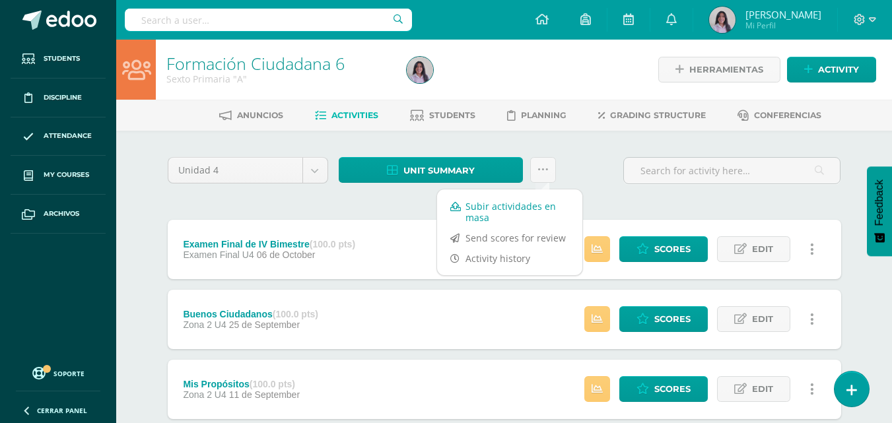
click at [502, 216] on link "Subir actividades en masa" at bounding box center [509, 212] width 145 height 32
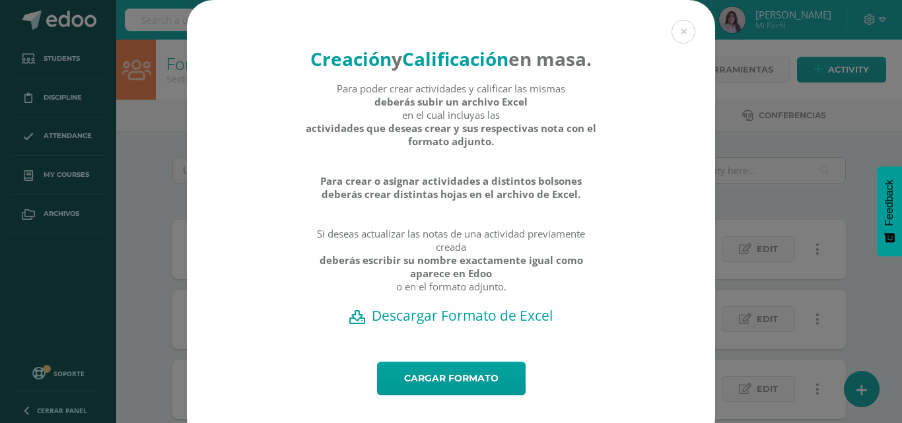
click at [463, 325] on h2 "Descargar Formato de Excel" at bounding box center [451, 315] width 482 height 18
click at [433, 395] on link "Cargar formato" at bounding box center [451, 379] width 149 height 34
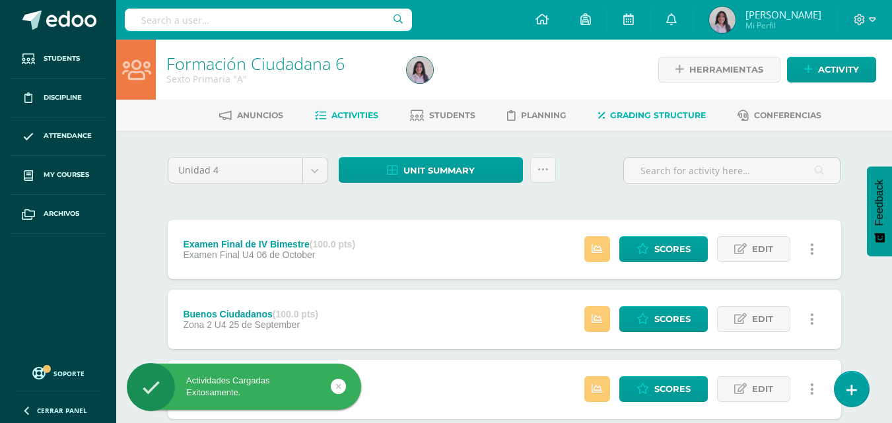
click at [672, 119] on span "Grading structure" at bounding box center [658, 115] width 96 height 10
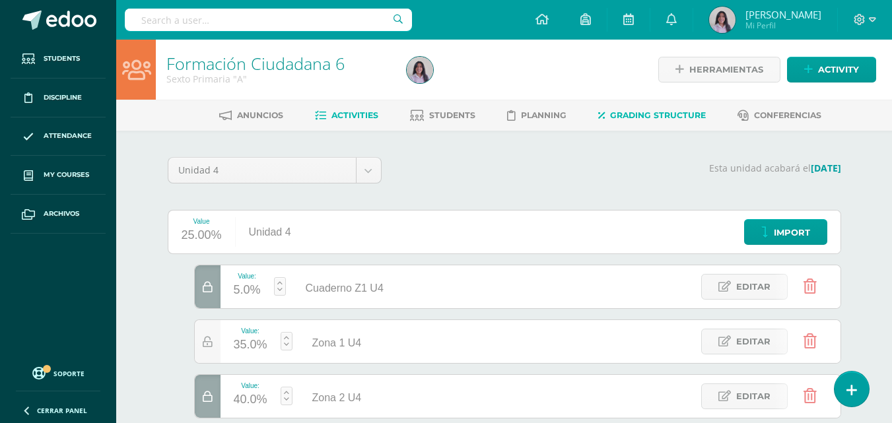
click at [366, 117] on span "Activities" at bounding box center [354, 115] width 47 height 10
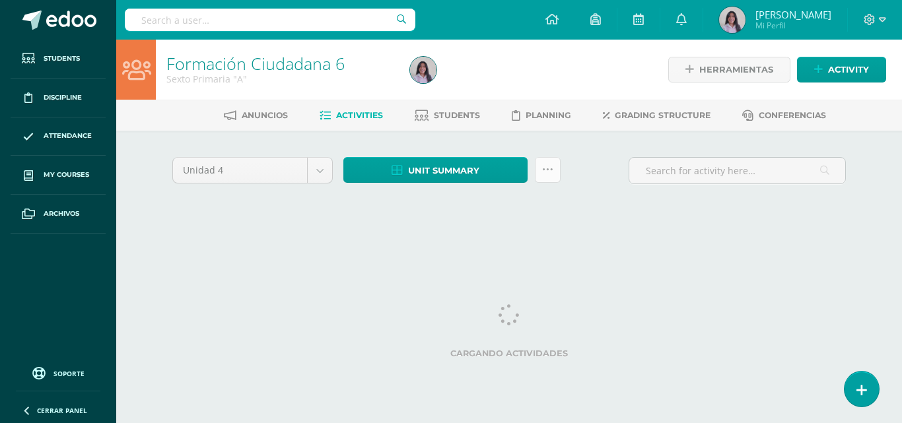
click at [542, 171] on icon at bounding box center [547, 169] width 11 height 11
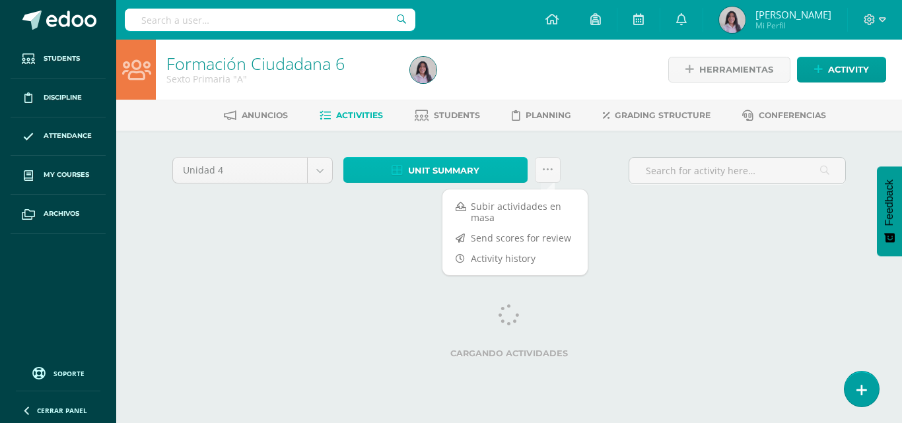
click at [463, 169] on span "Unit summary" at bounding box center [443, 170] width 71 height 24
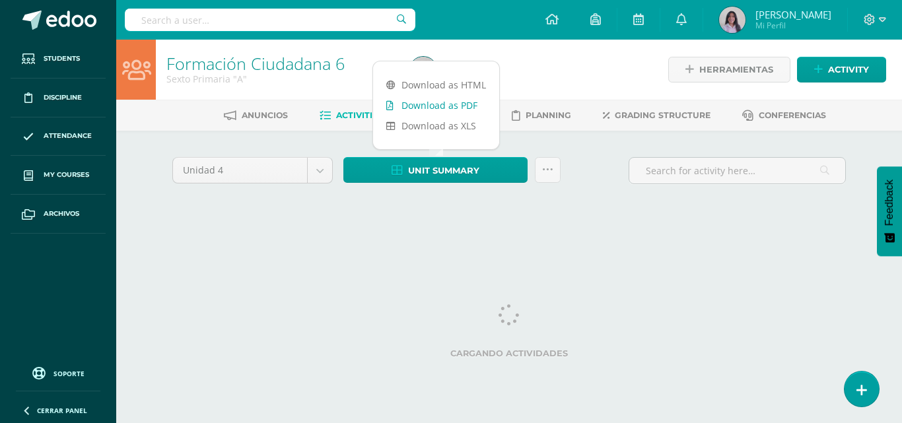
click at [443, 102] on link "Download as PDF" at bounding box center [436, 105] width 126 height 20
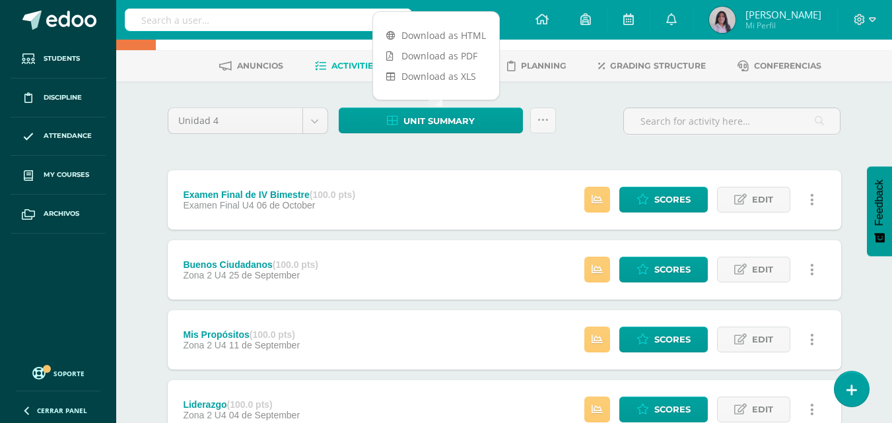
scroll to position [132, 0]
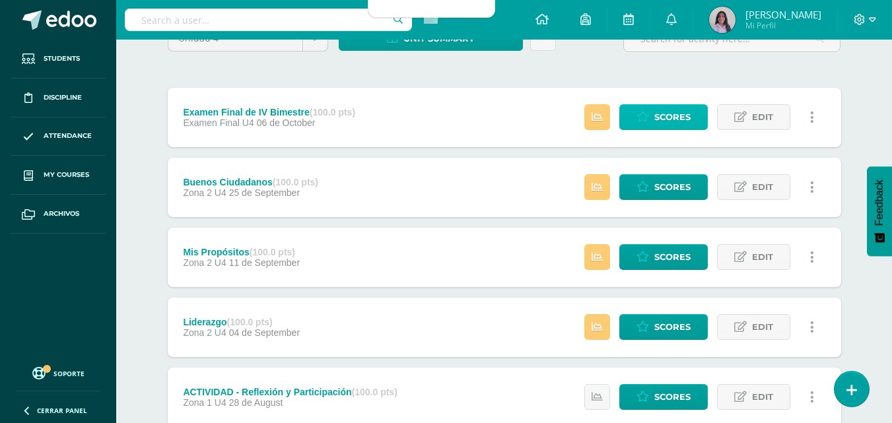
click at [688, 116] on span "Scores" at bounding box center [672, 117] width 36 height 24
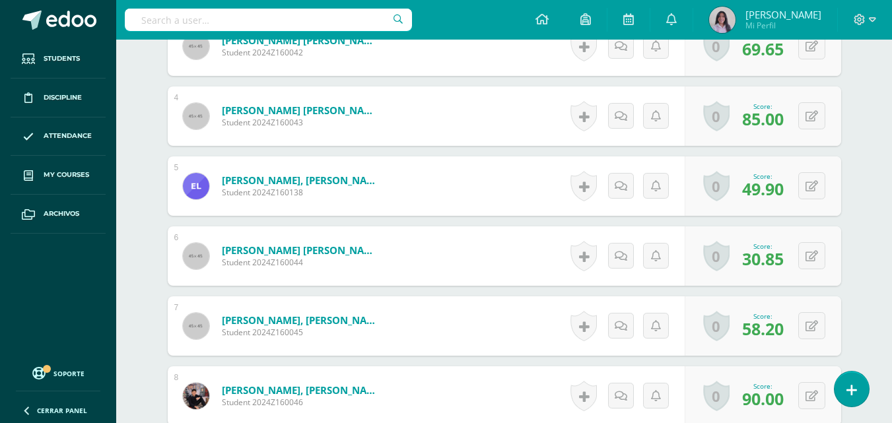
scroll to position [594, 0]
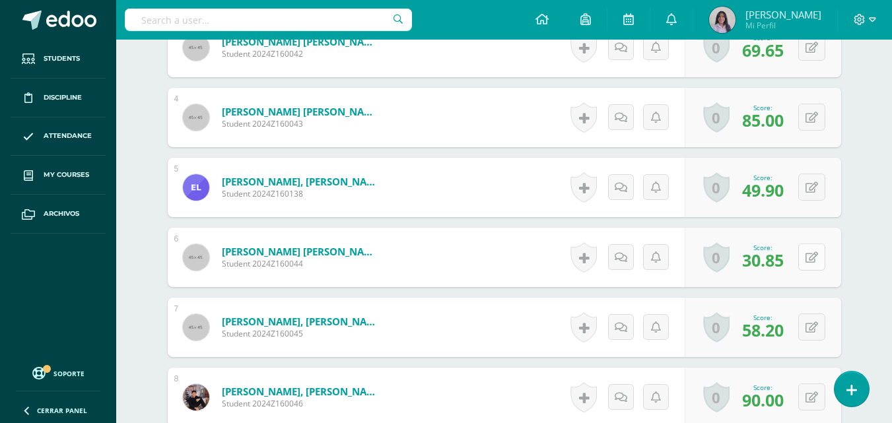
click at [815, 259] on icon at bounding box center [811, 257] width 13 height 11
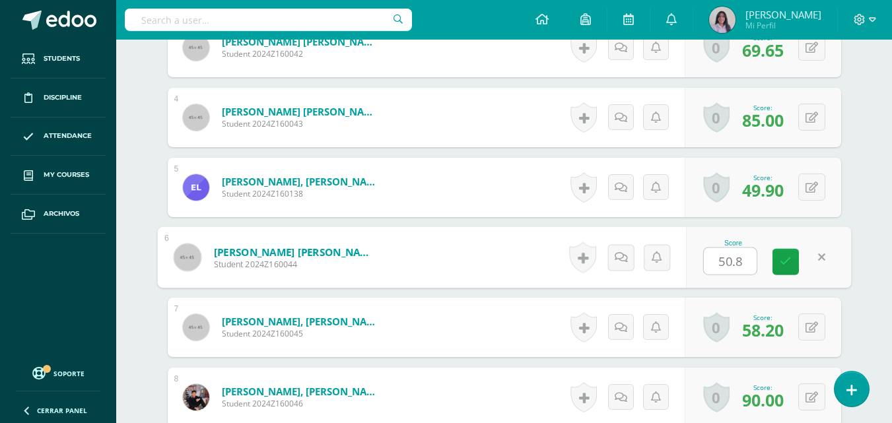
type input "50.85"
click at [776, 267] on link at bounding box center [785, 262] width 26 height 26
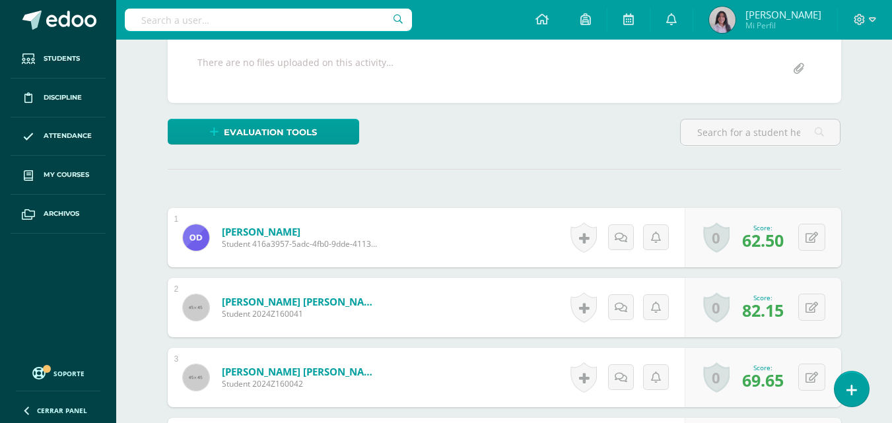
scroll to position [0, 0]
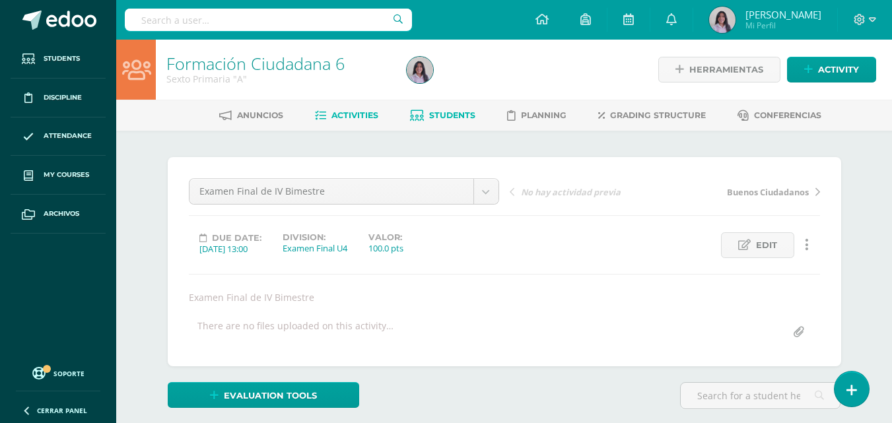
click at [447, 119] on span "Students" at bounding box center [452, 115] width 46 height 10
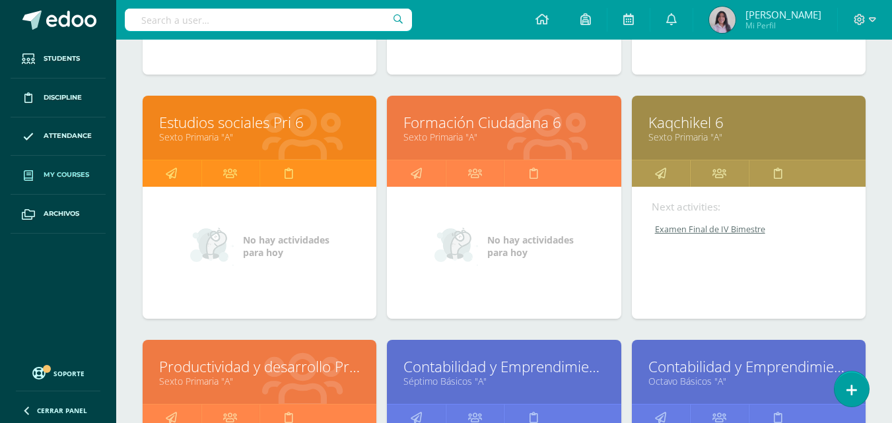
scroll to position [704, 0]
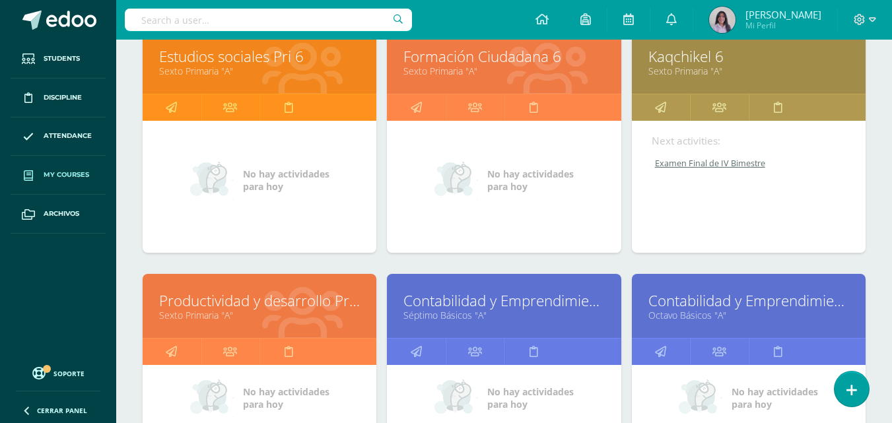
click at [255, 300] on link "Productividad y desarrollo Pri 6" at bounding box center [259, 300] width 201 height 20
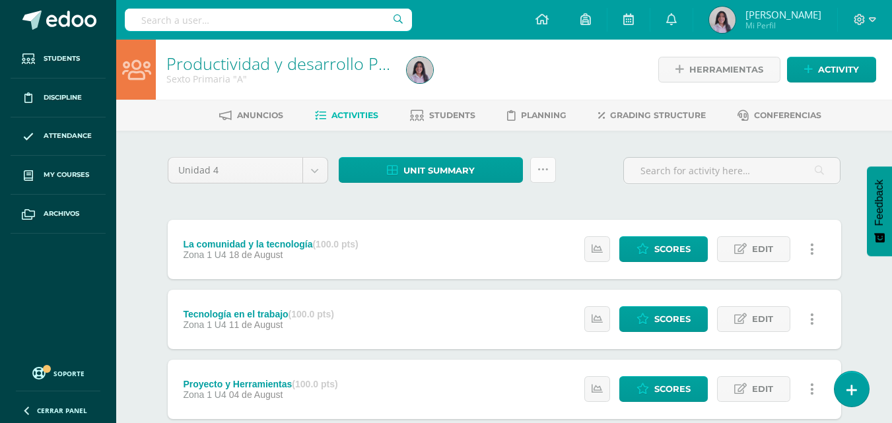
click at [541, 178] on link at bounding box center [543, 170] width 26 height 26
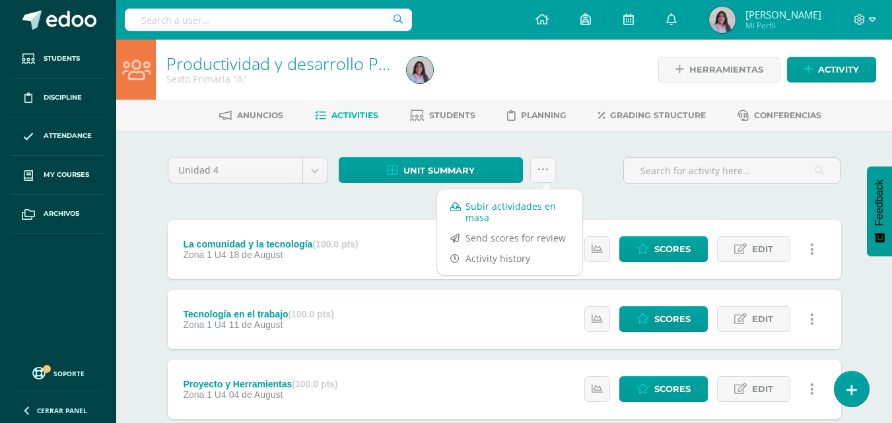
click at [527, 217] on link "Subir actividades en masa" at bounding box center [509, 212] width 145 height 32
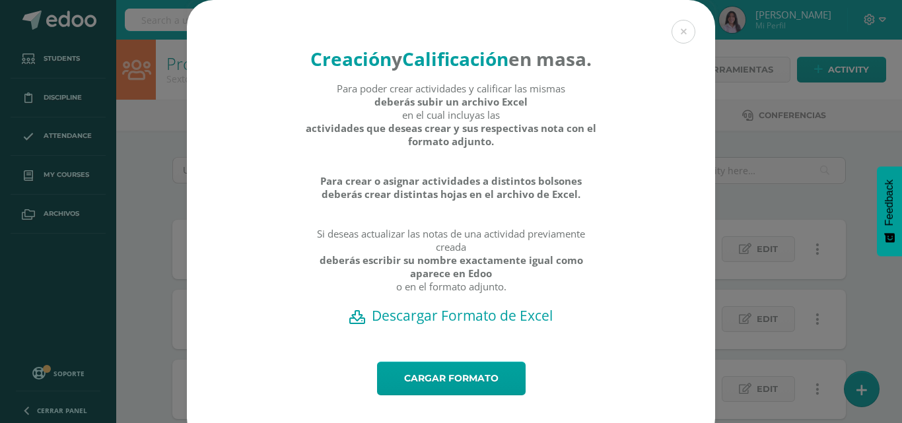
click at [443, 325] on h2 "Descargar Formato de Excel" at bounding box center [451, 315] width 482 height 18
click at [835, 153] on div "Creación y Calificación en masa. Para poder crear actividades y calificar las m…" at bounding box center [450, 222] width 891 height 445
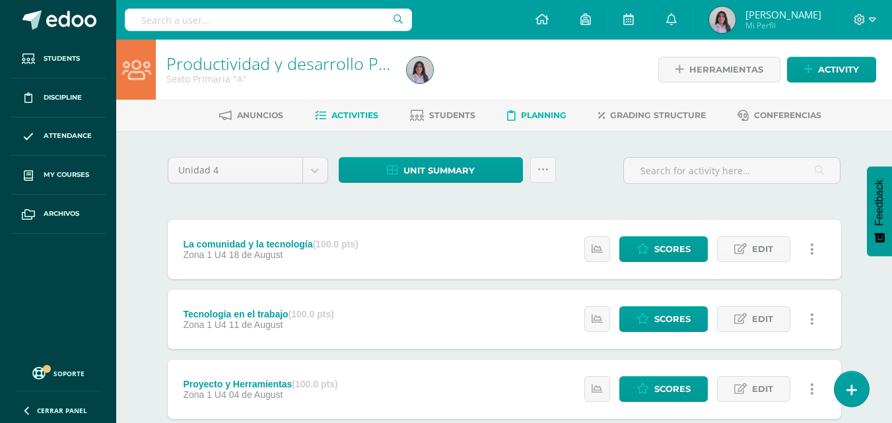
click at [560, 119] on span "Planning" at bounding box center [544, 115] width 46 height 10
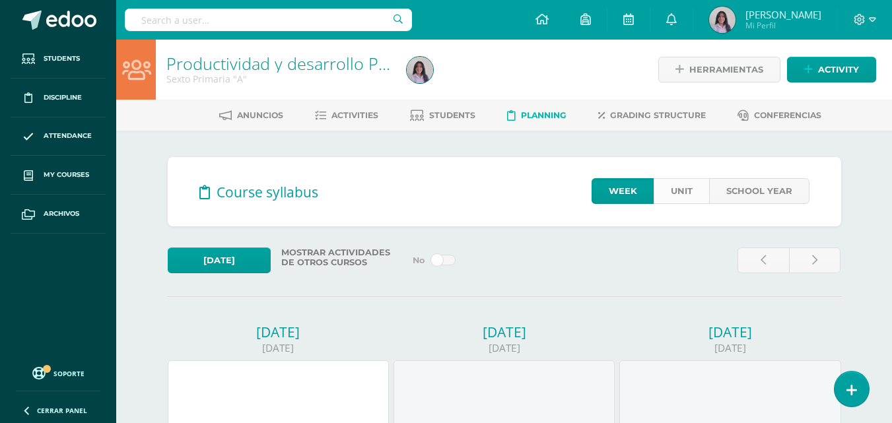
click at [706, 189] on link "Unit" at bounding box center [681, 191] width 55 height 26
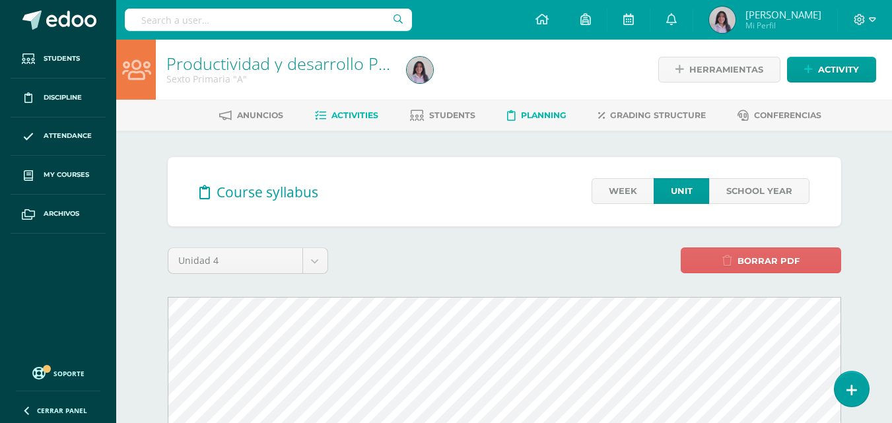
click at [366, 113] on span "Activities" at bounding box center [354, 115] width 47 height 10
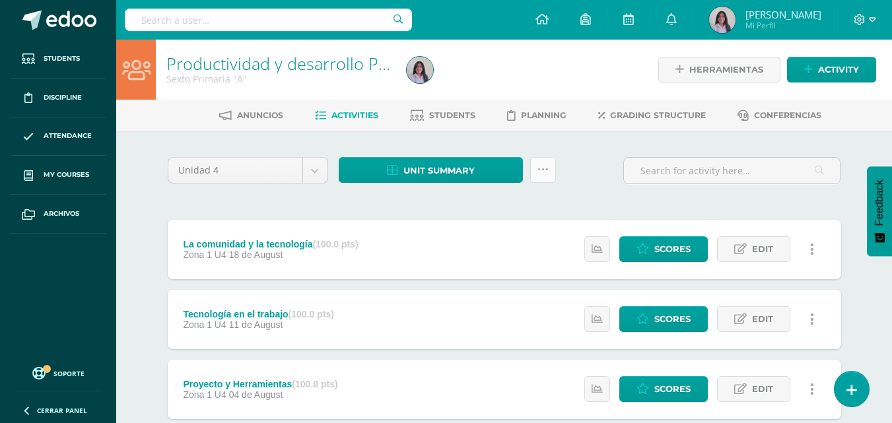
click at [539, 164] on icon at bounding box center [542, 169] width 11 height 11
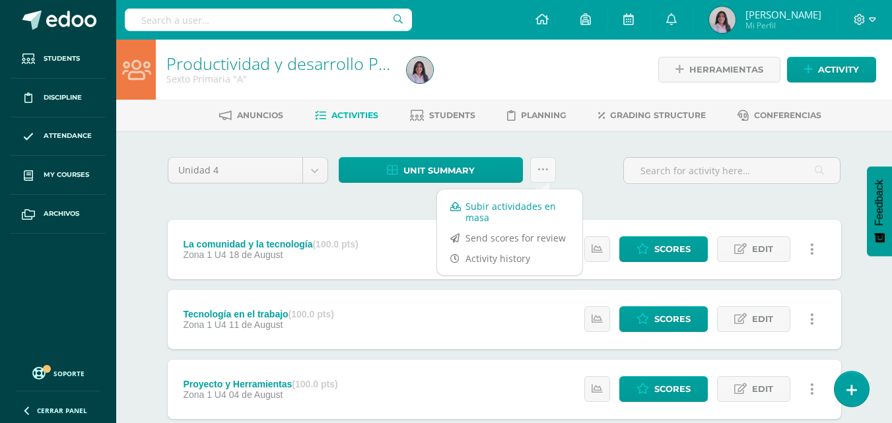
click at [499, 200] on link "Subir actividades en masa" at bounding box center [509, 212] width 145 height 32
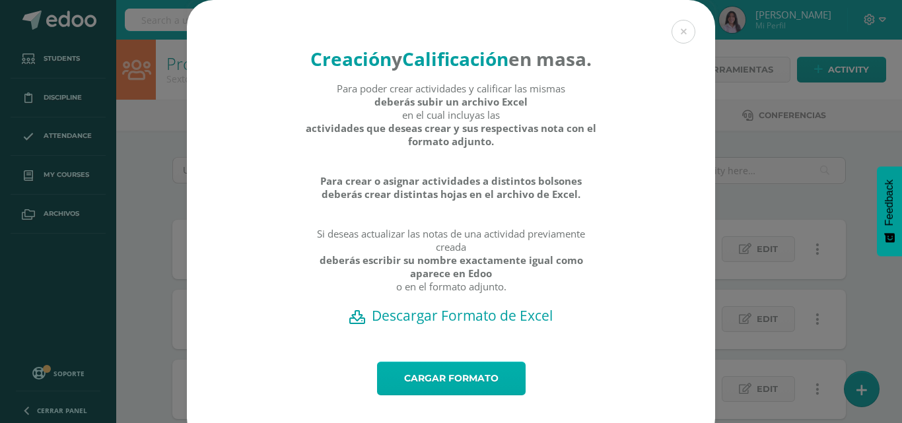
click at [471, 395] on link "Cargar formato" at bounding box center [451, 379] width 149 height 34
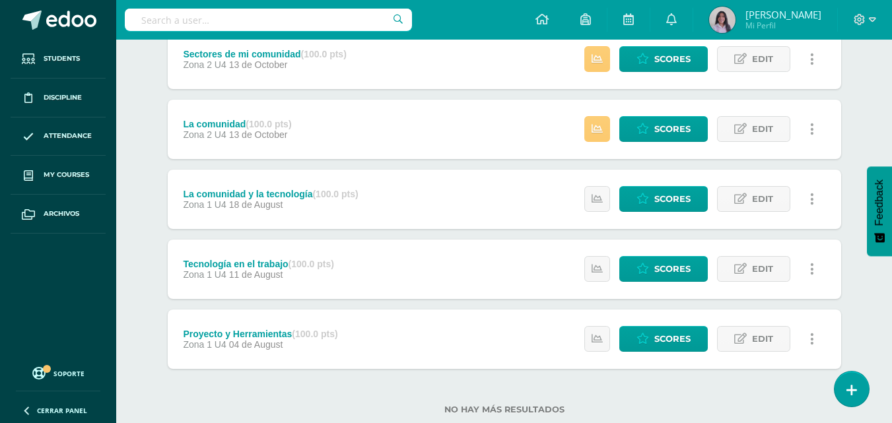
scroll to position [264, 0]
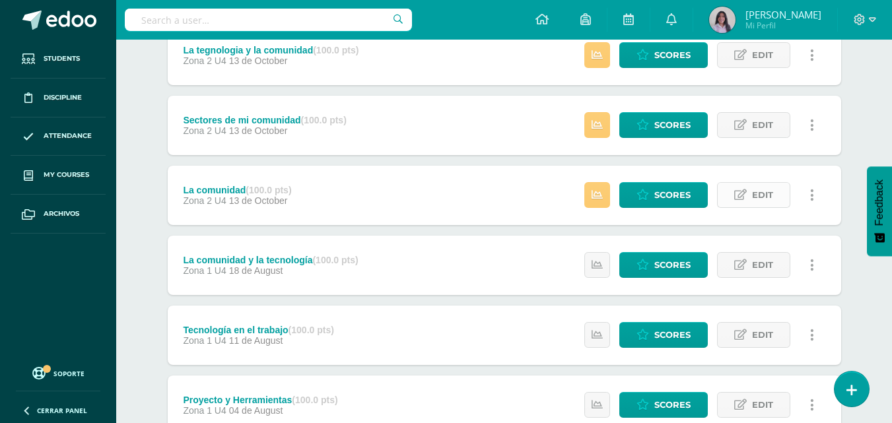
click at [752, 193] on span "Edit" at bounding box center [762, 195] width 21 height 24
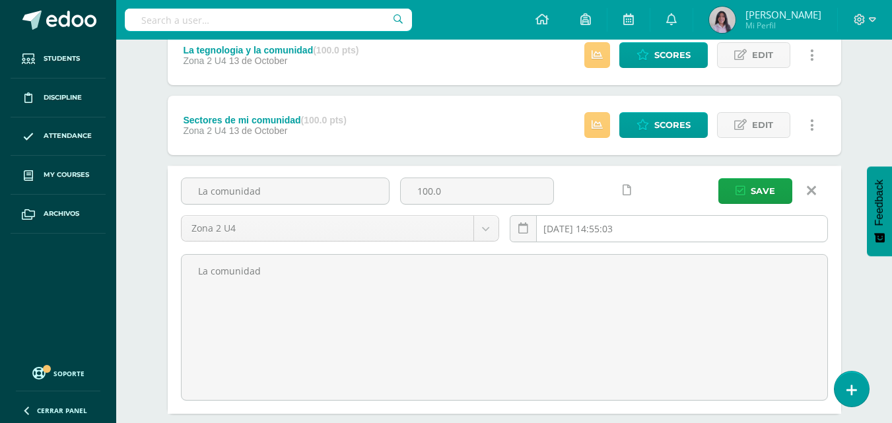
click at [646, 222] on input "[DATE] 14:55:03" at bounding box center [668, 229] width 317 height 26
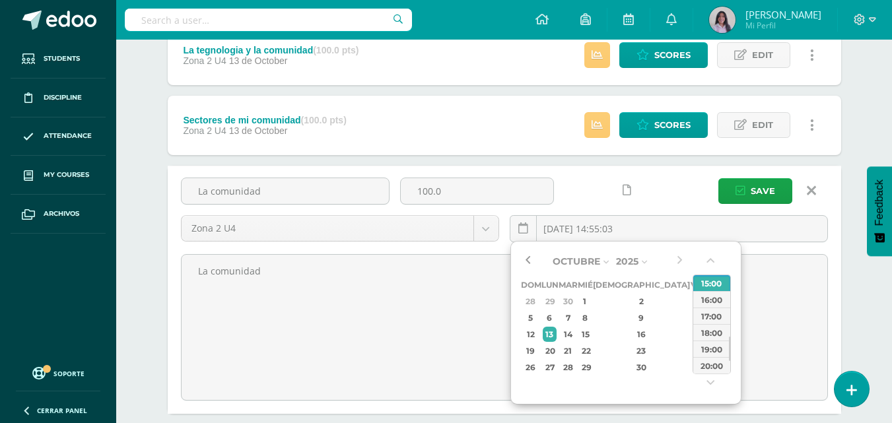
click at [531, 263] on button "button" at bounding box center [527, 262] width 13 height 20
click at [575, 308] on div "2" at bounding box center [567, 301] width 15 height 15
click at [704, 310] on div "09:00" at bounding box center [711, 302] width 37 height 17
type input "2025-09-02 09:00"
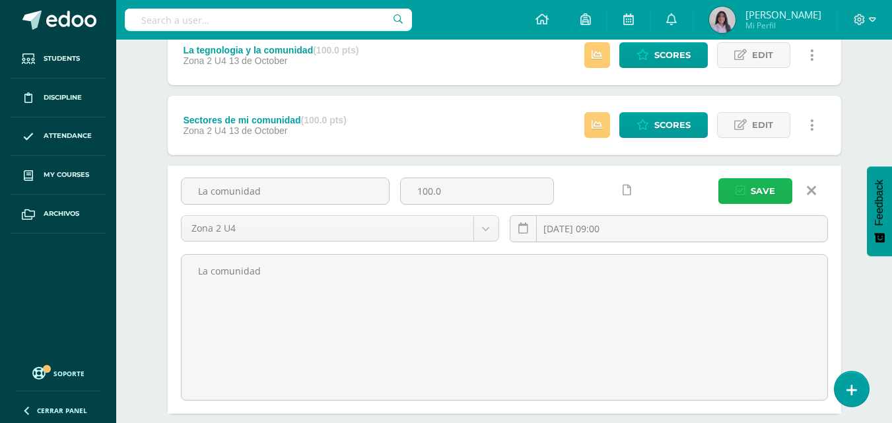
click at [753, 197] on span "Save" at bounding box center [763, 191] width 24 height 24
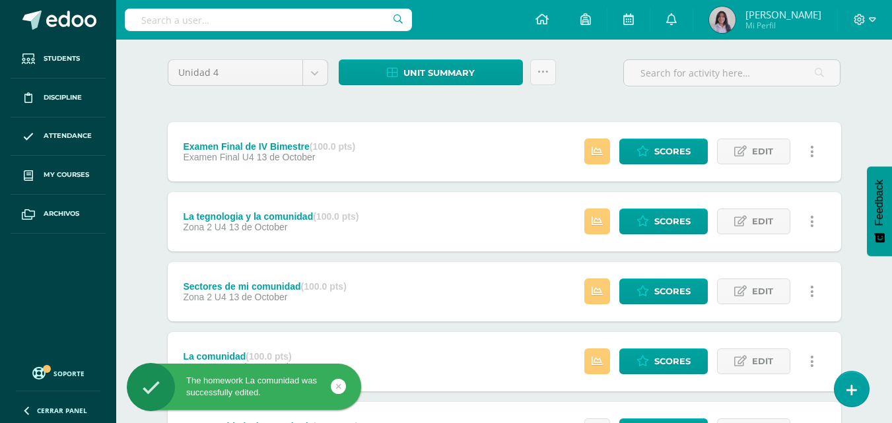
scroll to position [132, 0]
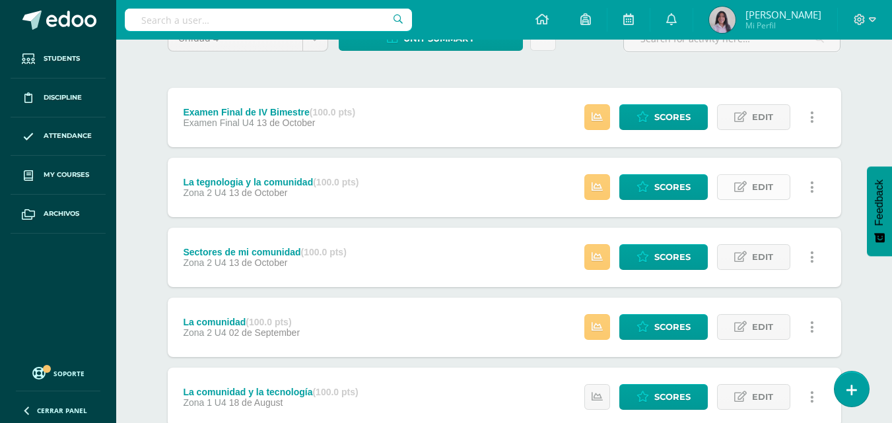
click at [750, 193] on link "Edit" at bounding box center [753, 187] width 73 height 26
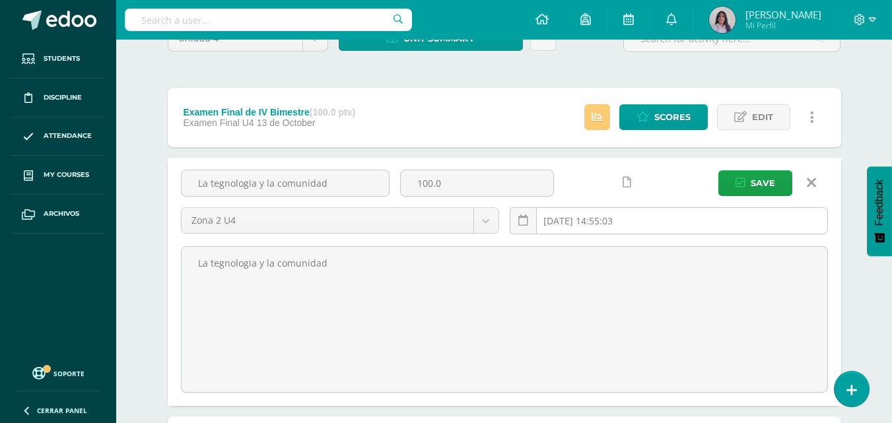
click at [706, 228] on input "[DATE] 14:55:03" at bounding box center [668, 221] width 317 height 26
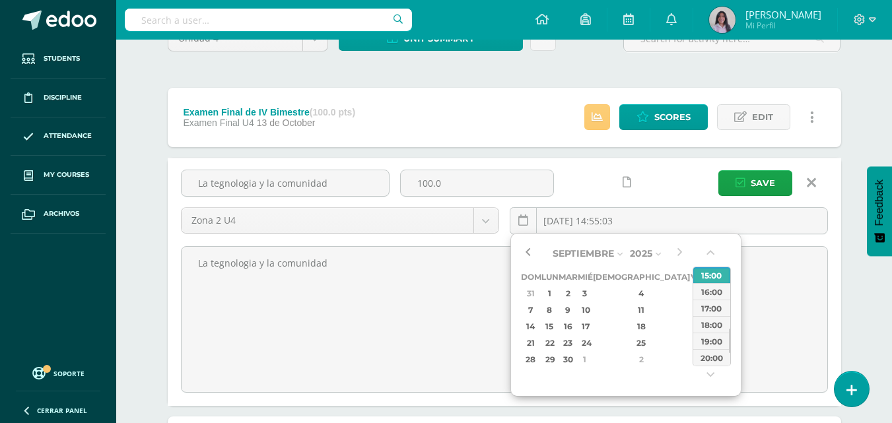
click at [528, 253] on button "button" at bounding box center [527, 254] width 13 height 20
click at [572, 308] on div "9" at bounding box center [567, 309] width 15 height 15
click at [718, 289] on div "10:00" at bounding box center [711, 285] width 37 height 17
type input "[DATE] 10:00"
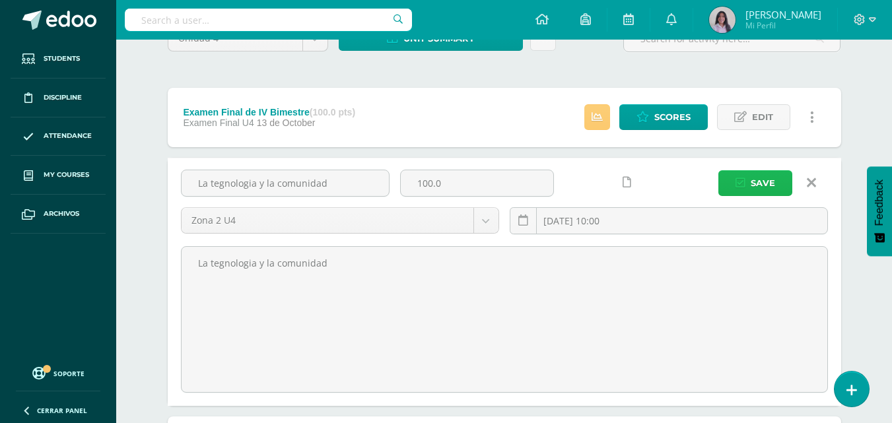
click at [747, 189] on button "Save" at bounding box center [755, 183] width 74 height 26
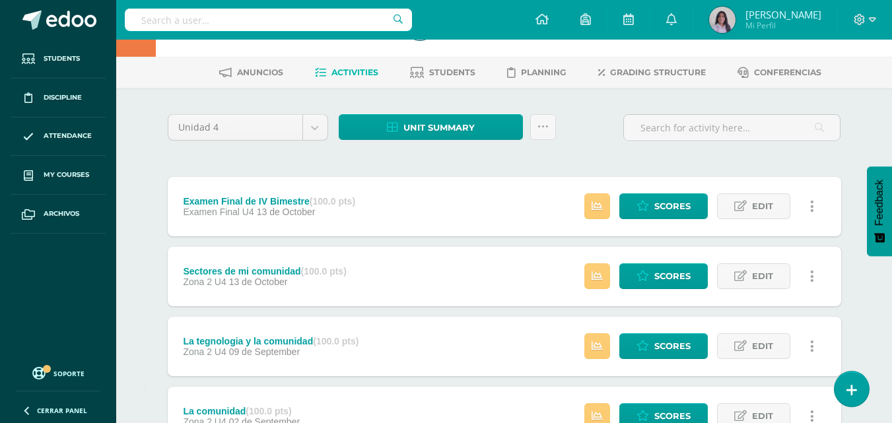
scroll to position [66, 0]
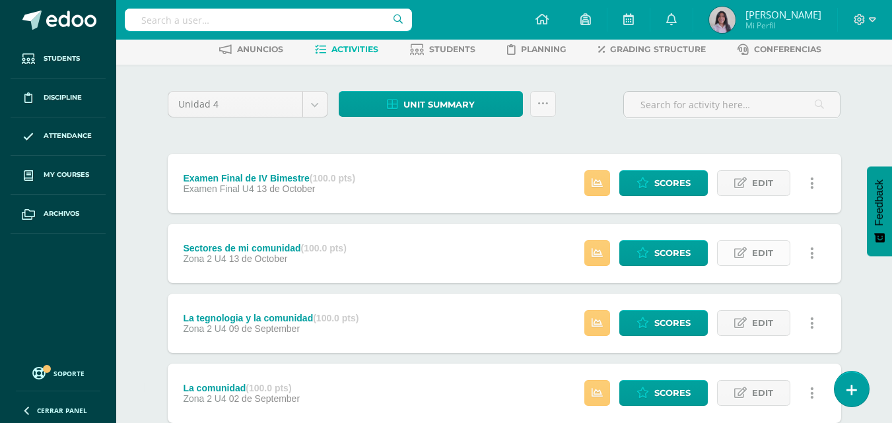
click at [768, 250] on span "Edit" at bounding box center [762, 253] width 21 height 24
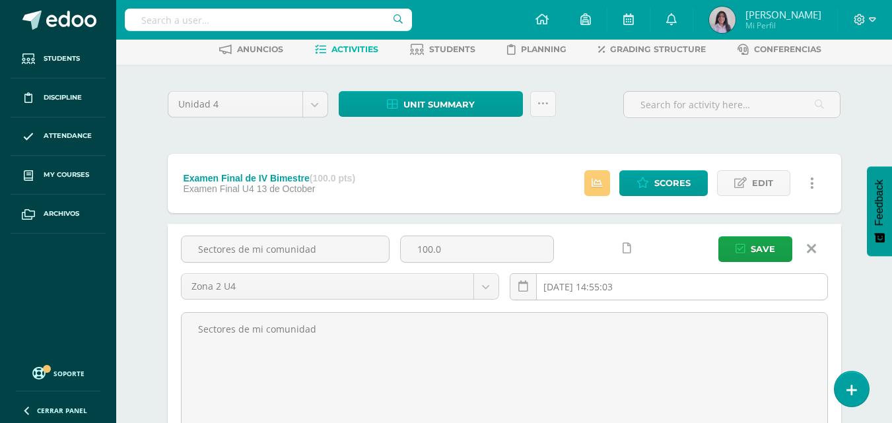
click at [607, 292] on input "[DATE] 14:55:03" at bounding box center [668, 287] width 317 height 26
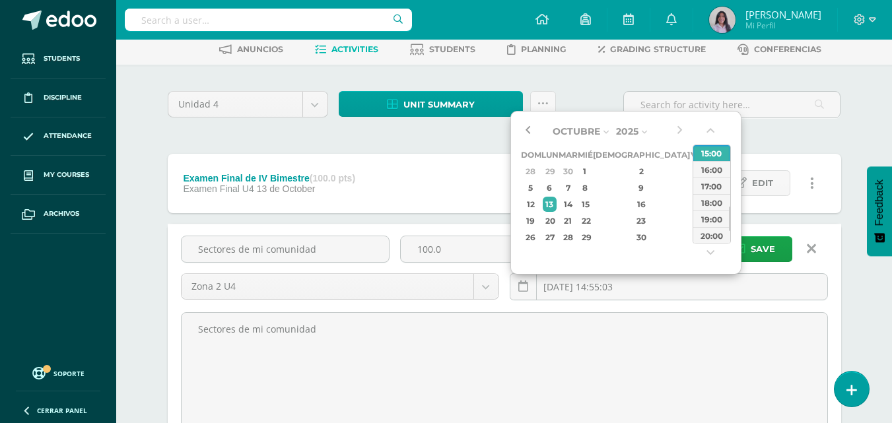
click at [531, 129] on button "button" at bounding box center [527, 131] width 13 height 20
click at [575, 220] on div "23" at bounding box center [567, 220] width 15 height 15
click at [720, 155] on div "11:00" at bounding box center [711, 153] width 37 height 17
type input "2025-09-23 11:00"
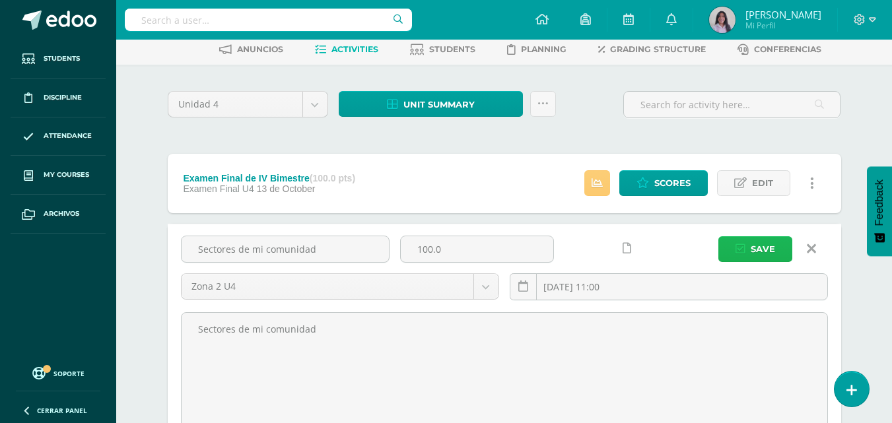
click at [739, 252] on icon "submit" at bounding box center [740, 249] width 10 height 11
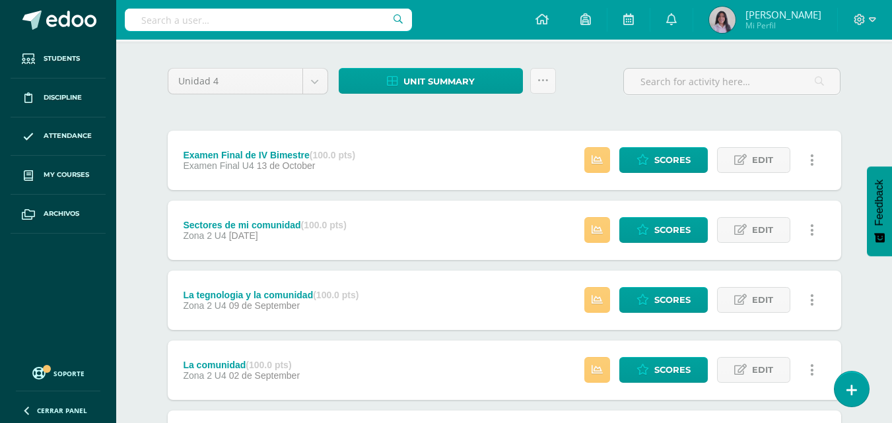
scroll to position [66, 0]
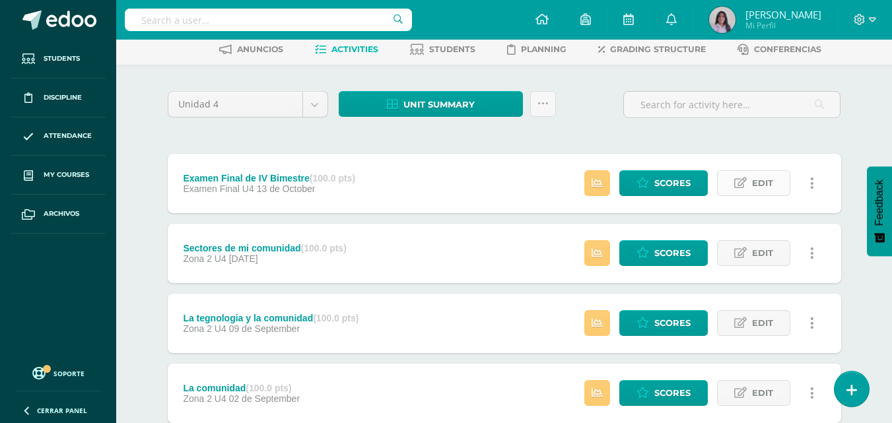
click at [764, 189] on span "Edit" at bounding box center [762, 183] width 21 height 24
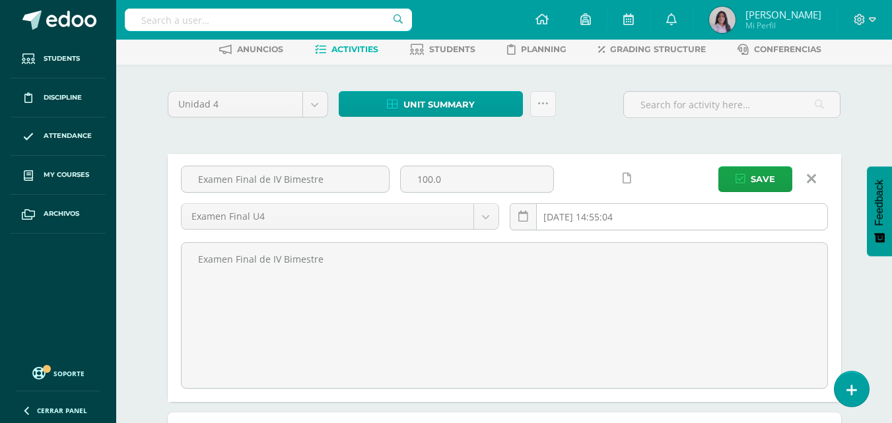
click at [622, 209] on input "2025-10-13 14:55:04" at bounding box center [668, 217] width 317 height 26
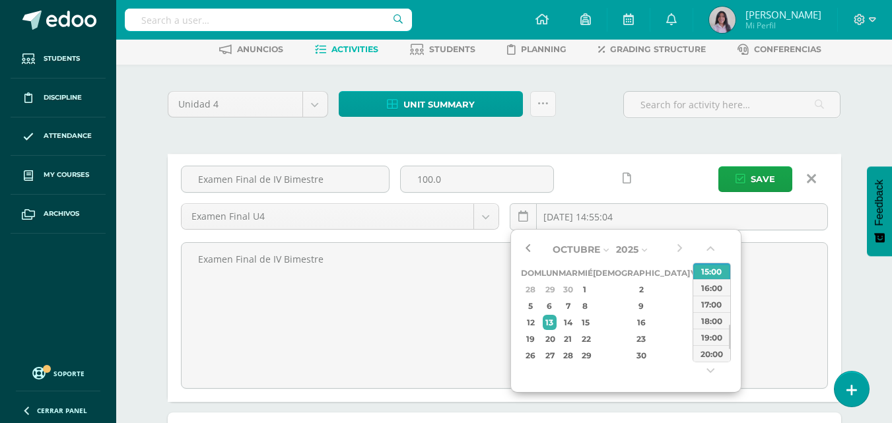
click at [528, 249] on button "button" at bounding box center [527, 250] width 13 height 20
click at [678, 247] on button "button" at bounding box center [679, 250] width 13 height 20
click at [557, 304] on div "6" at bounding box center [550, 305] width 14 height 15
click at [715, 310] on div "13:00" at bounding box center [711, 304] width 37 height 17
type input "2025-10-06 13:00"
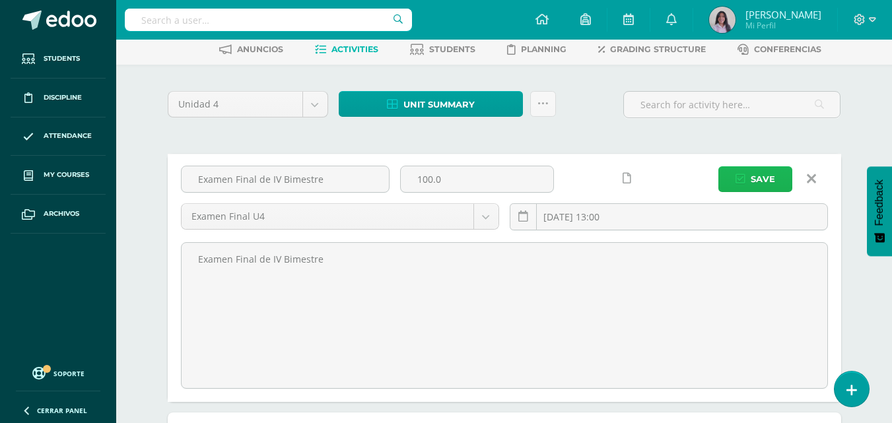
click at [735, 177] on button "Save" at bounding box center [755, 179] width 74 height 26
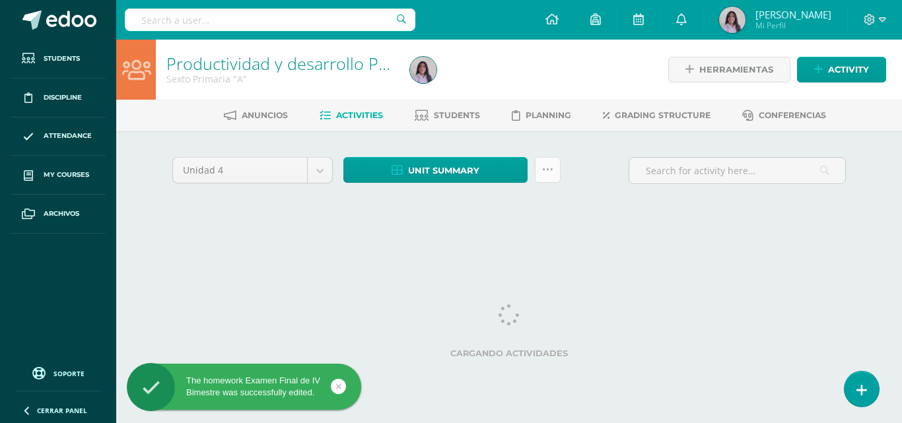
click at [537, 172] on link at bounding box center [548, 170] width 26 height 26
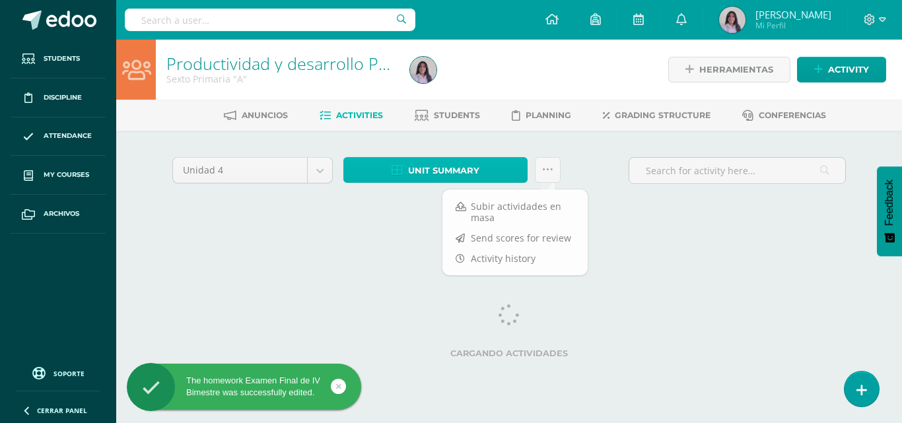
click at [480, 176] on link "Unit summary" at bounding box center [435, 170] width 184 height 26
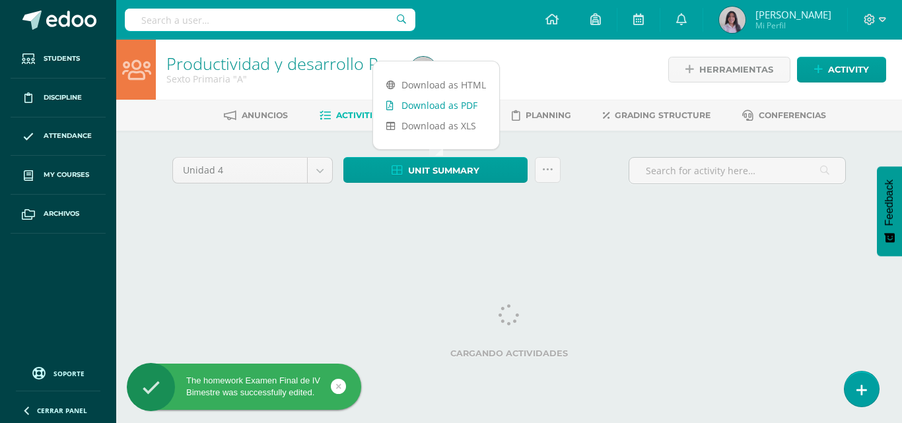
click at [448, 101] on link "Download as PDF" at bounding box center [436, 105] width 126 height 20
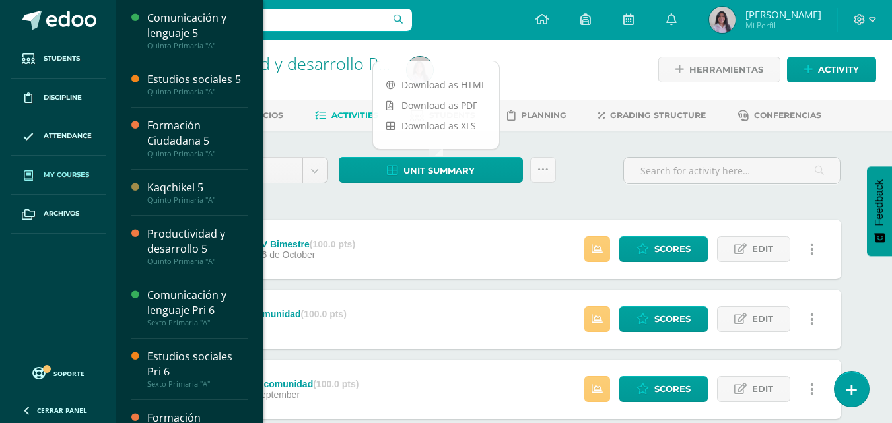
click at [57, 173] on span "My courses" at bounding box center [67, 175] width 46 height 11
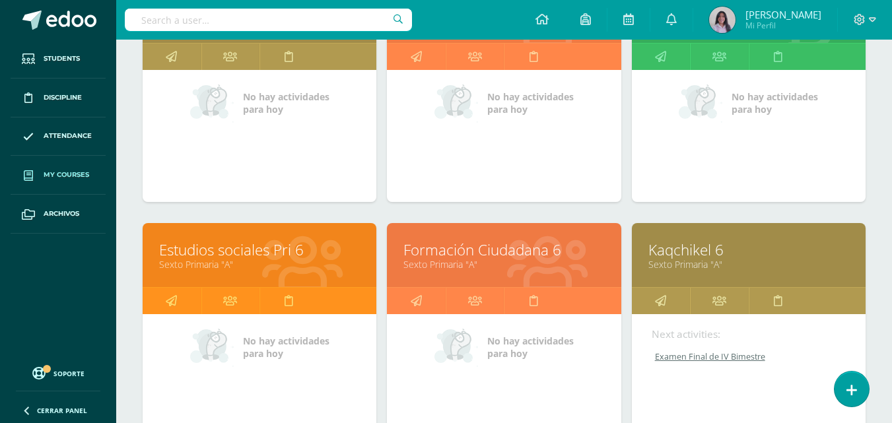
scroll to position [506, 0]
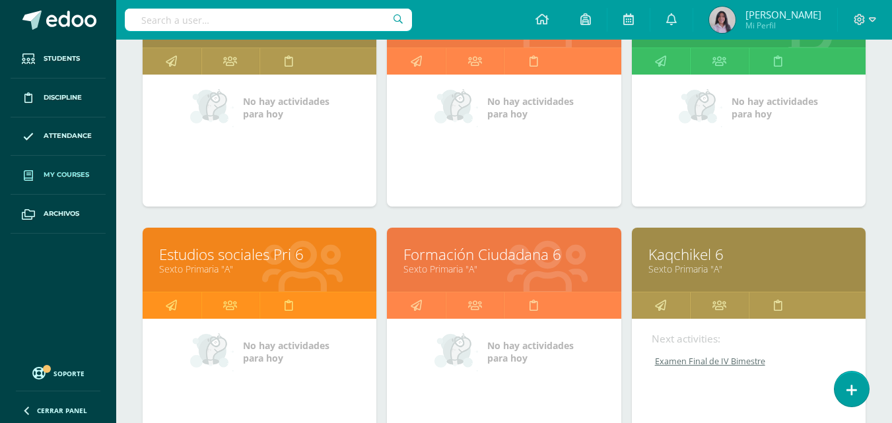
click at [693, 362] on link "Examen Final de IV Bimestre" at bounding box center [749, 361] width 195 height 11
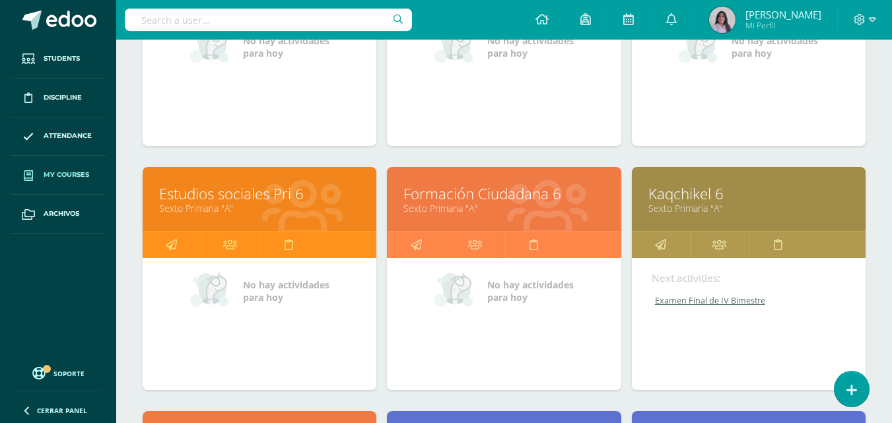
scroll to position [770, 0]
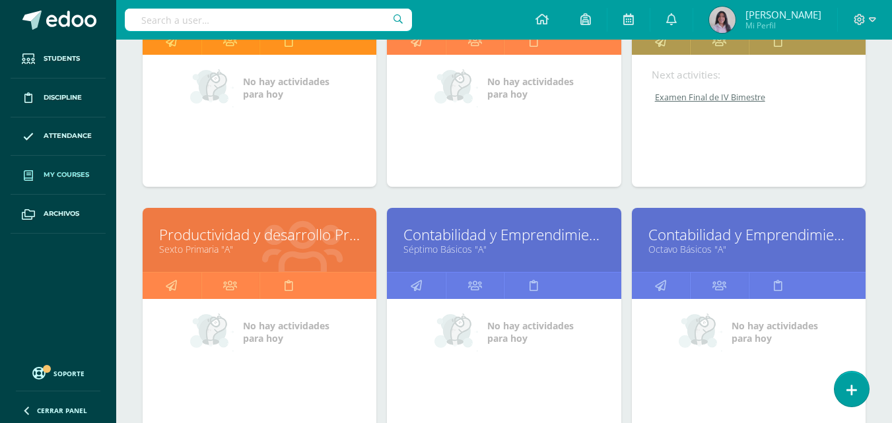
click at [675, 98] on link "Examen Final de IV Bimestre" at bounding box center [749, 97] width 195 height 11
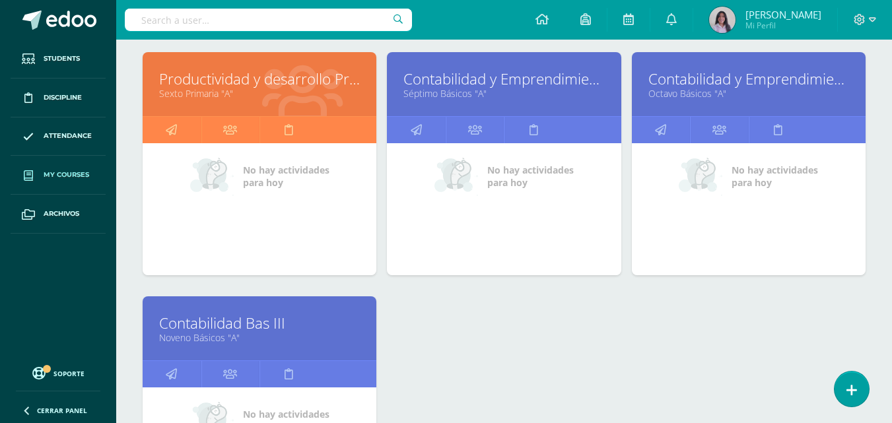
scroll to position [903, 0]
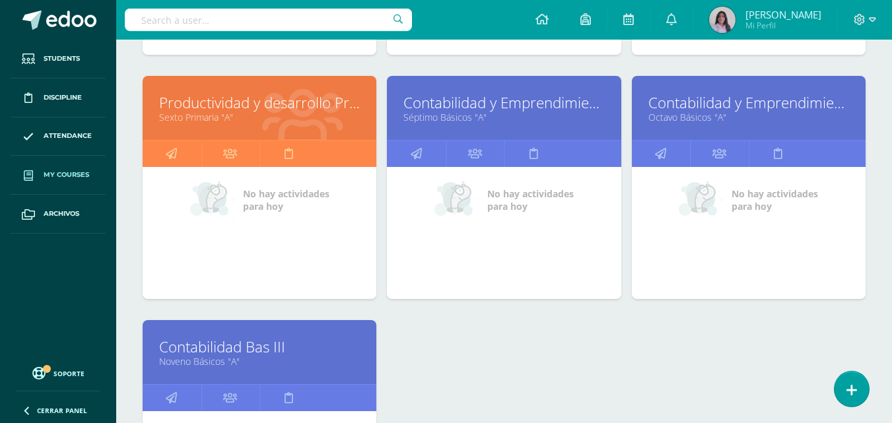
click at [532, 102] on link "Contabilidad y Emprendimiento I" at bounding box center [503, 102] width 201 height 20
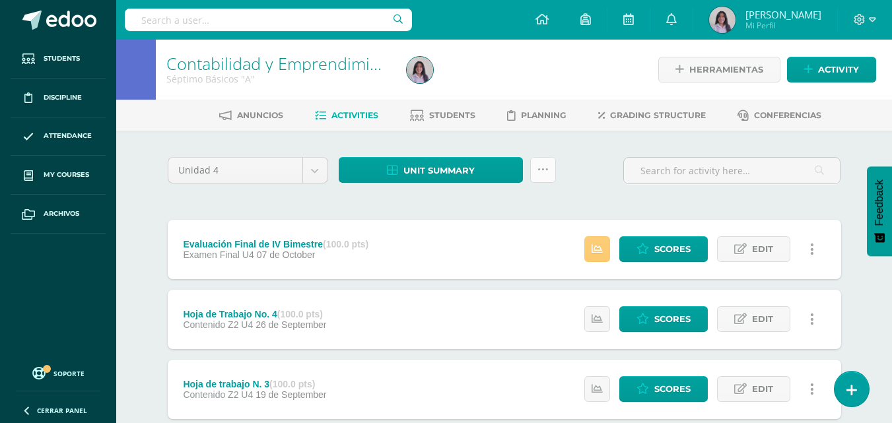
click at [545, 166] on icon at bounding box center [542, 169] width 11 height 11
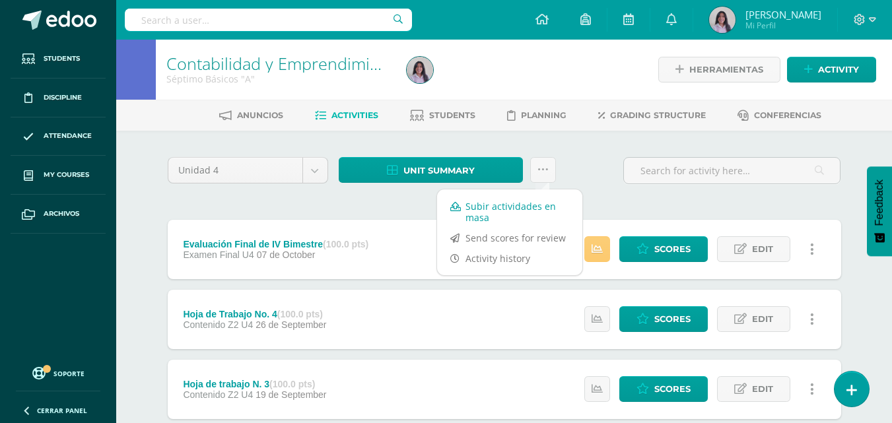
click at [512, 211] on link "Subir actividades en masa" at bounding box center [509, 212] width 145 height 32
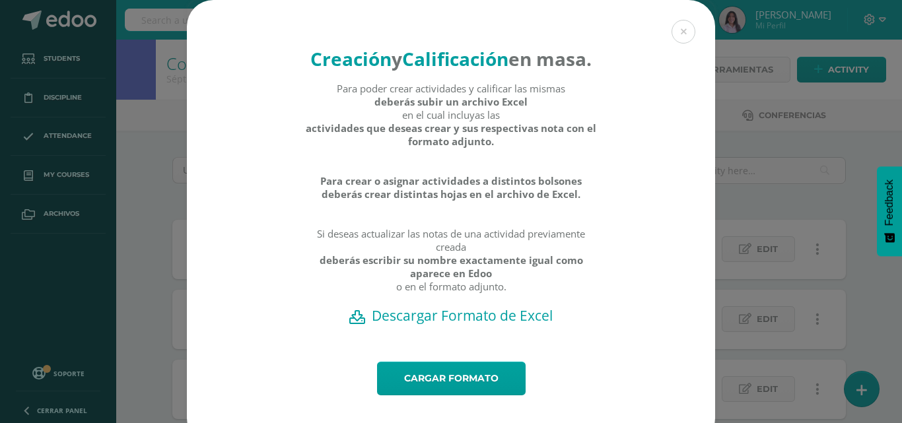
click at [472, 325] on h2 "Descargar Formato de Excel" at bounding box center [451, 315] width 482 height 18
click at [437, 395] on link "Cargar formato" at bounding box center [451, 379] width 149 height 34
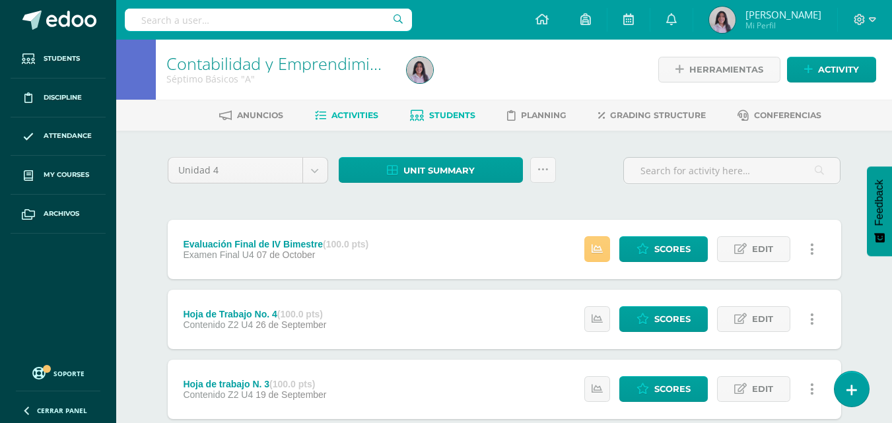
click at [450, 118] on span "Students" at bounding box center [452, 115] width 46 height 10
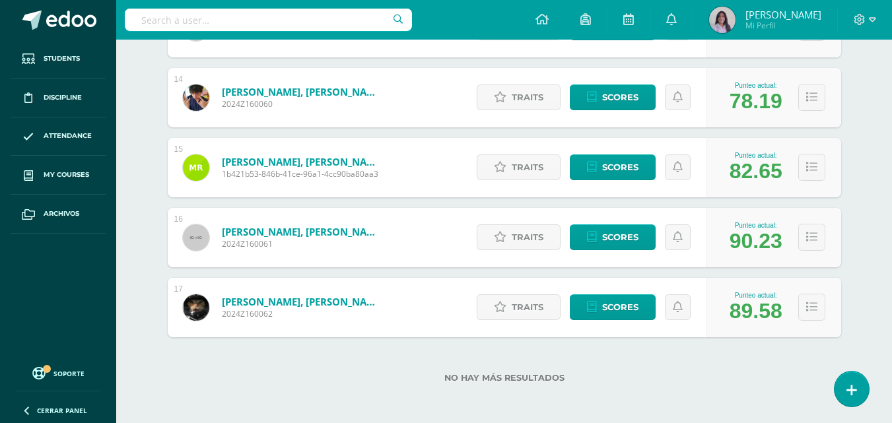
scroll to position [1131, 0]
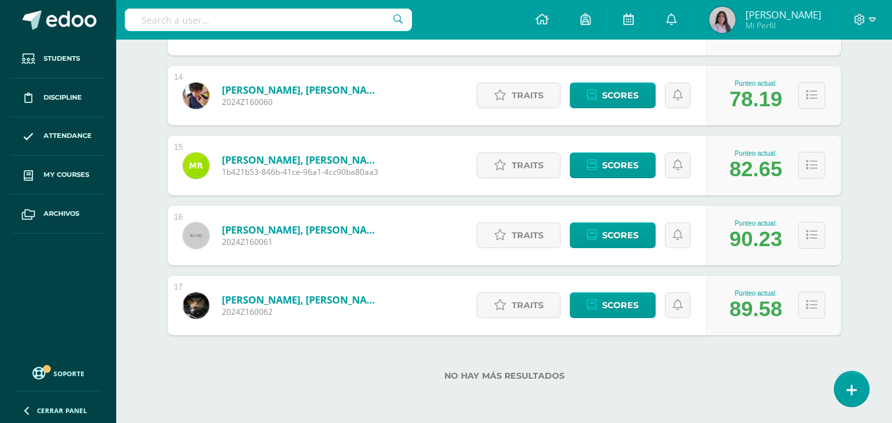
click at [773, 377] on label "No hay más resultados" at bounding box center [504, 376] width 673 height 10
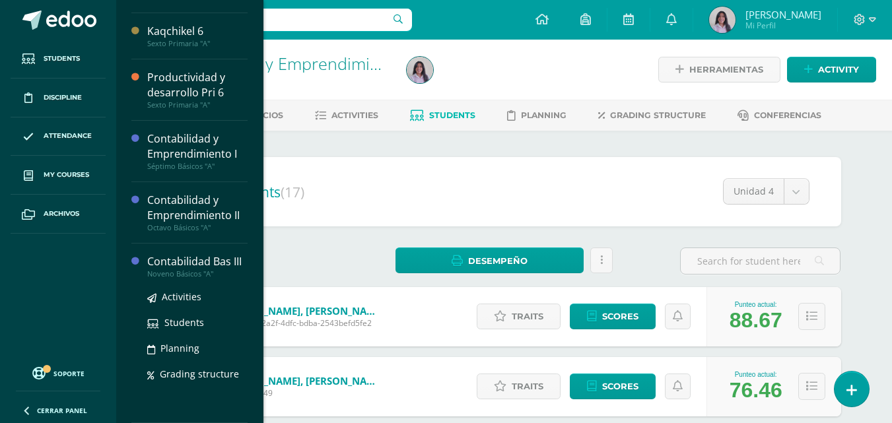
scroll to position [464, 0]
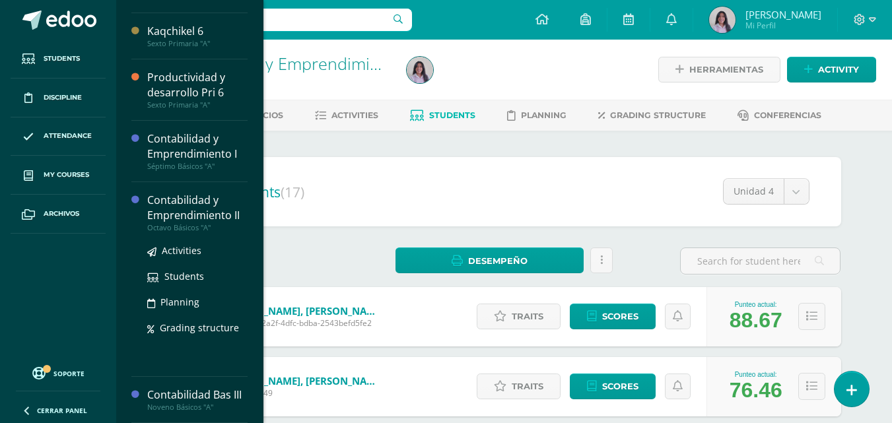
click at [195, 197] on div "Contabilidad y Emprendimiento II" at bounding box center [197, 208] width 100 height 30
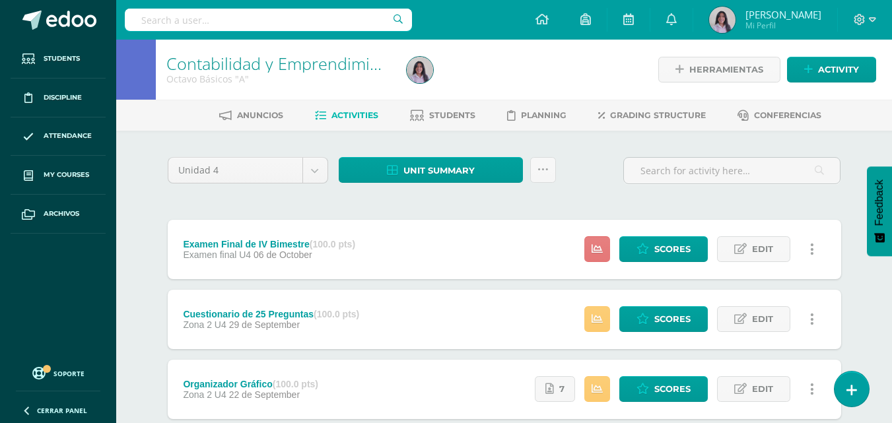
click at [597, 252] on icon at bounding box center [597, 249] width 11 height 11
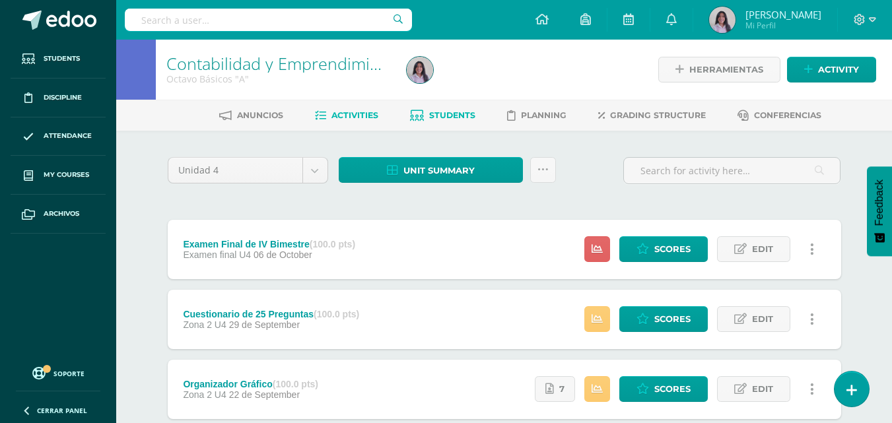
click at [445, 120] on span "Students" at bounding box center [452, 115] width 46 height 10
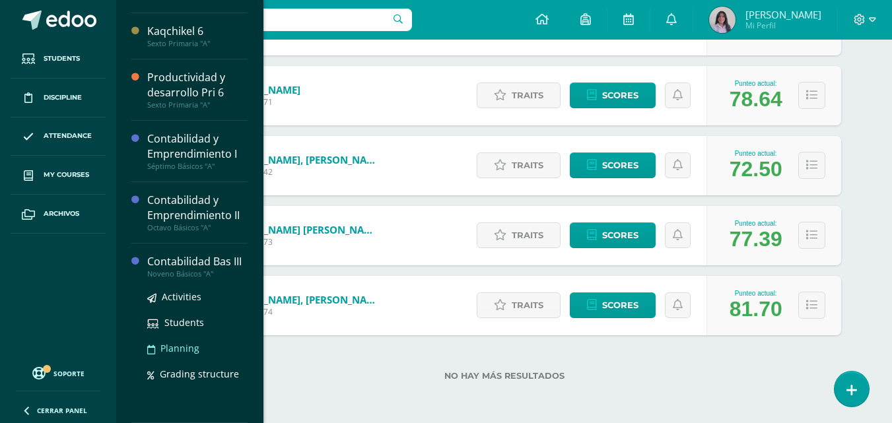
scroll to position [464, 0]
click at [191, 321] on span "Students" at bounding box center [184, 322] width 40 height 13
